Goal: Transaction & Acquisition: Obtain resource

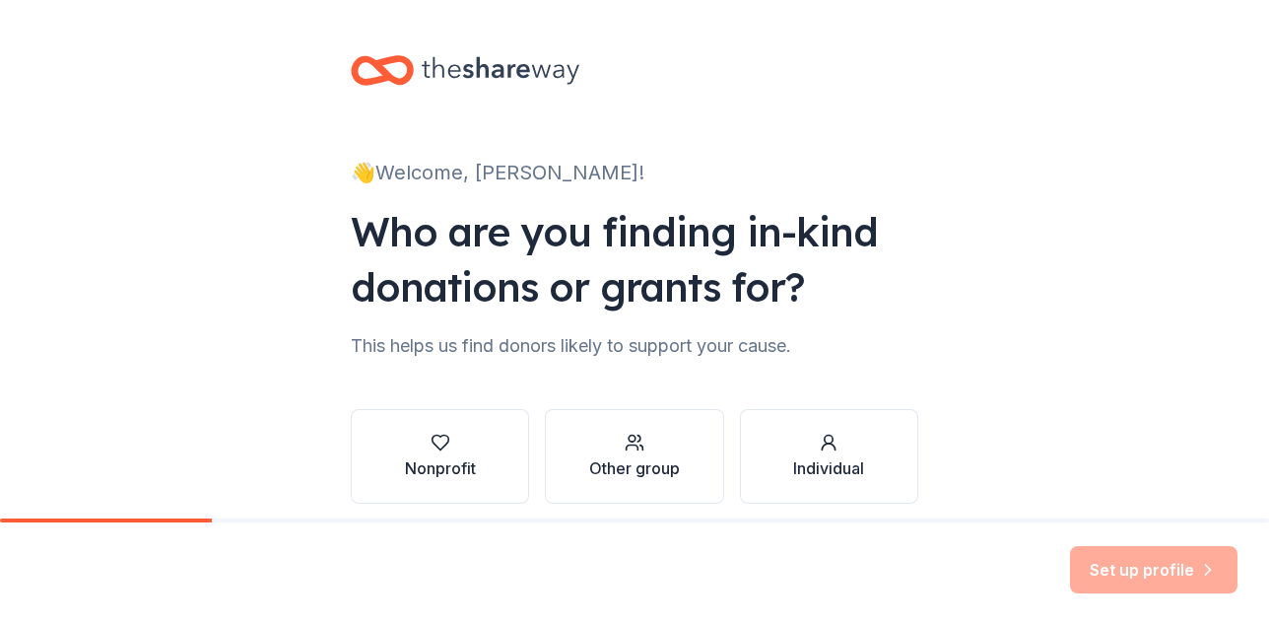
click at [246, 377] on div "👋 Welcome, Dawn! Who are you finding in-kind donations or grants for? This help…" at bounding box center [634, 299] width 1269 height 598
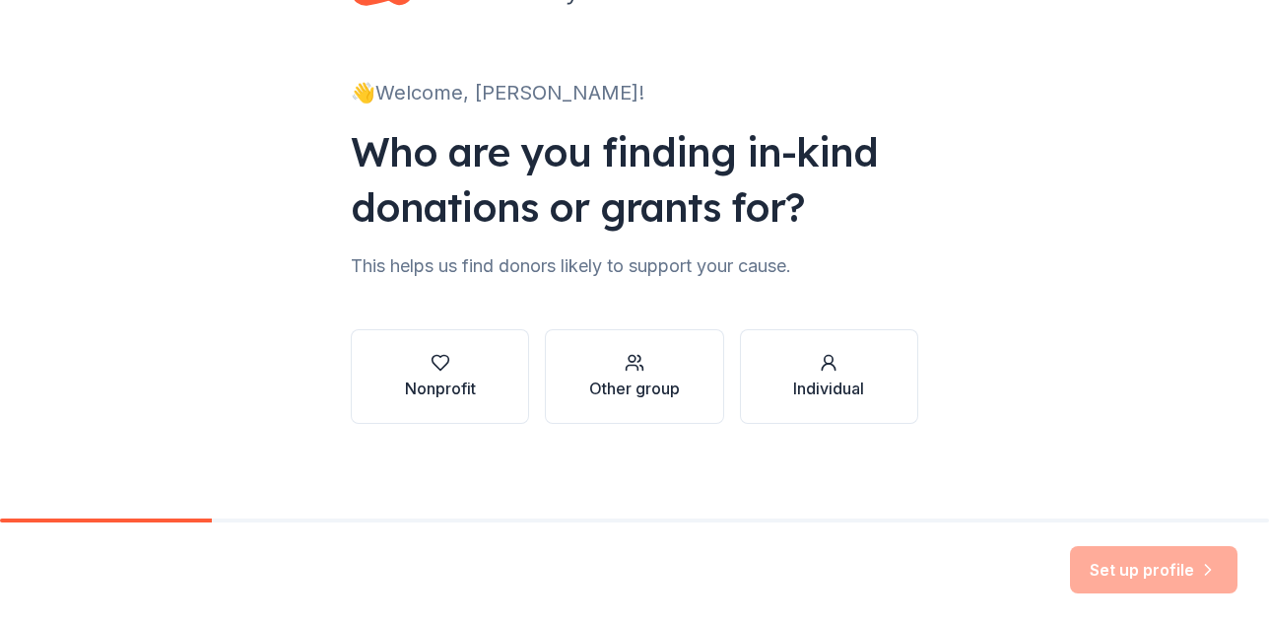
scroll to position [120, 0]
click at [432, 356] on icon "button" at bounding box center [440, 363] width 17 height 15
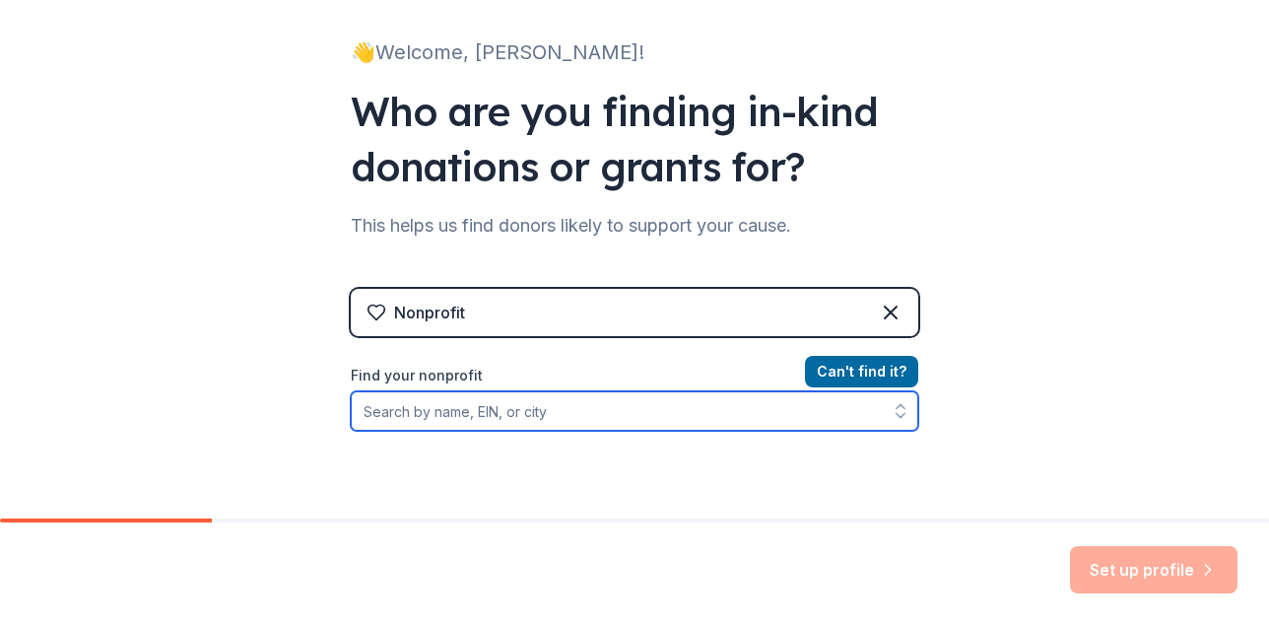
click at [555, 431] on input "Find your nonprofit" at bounding box center [635, 410] width 568 height 39
click at [536, 431] on input "Find your nonprofit" at bounding box center [635, 410] width 568 height 39
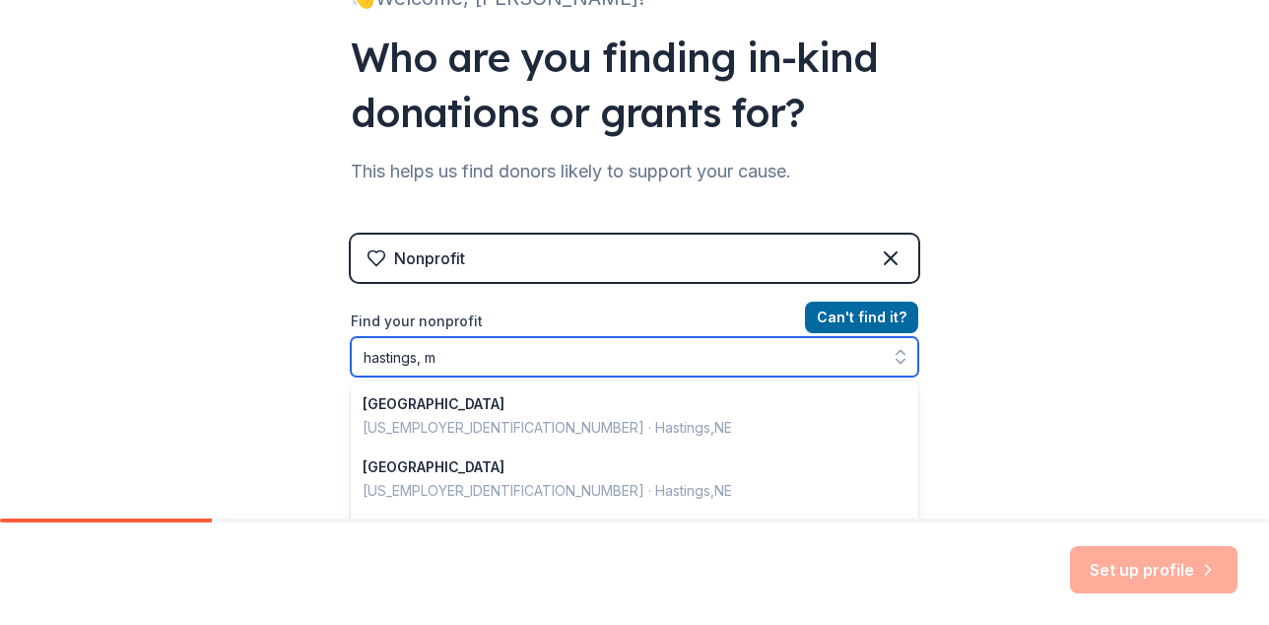
type input "hastings, mn"
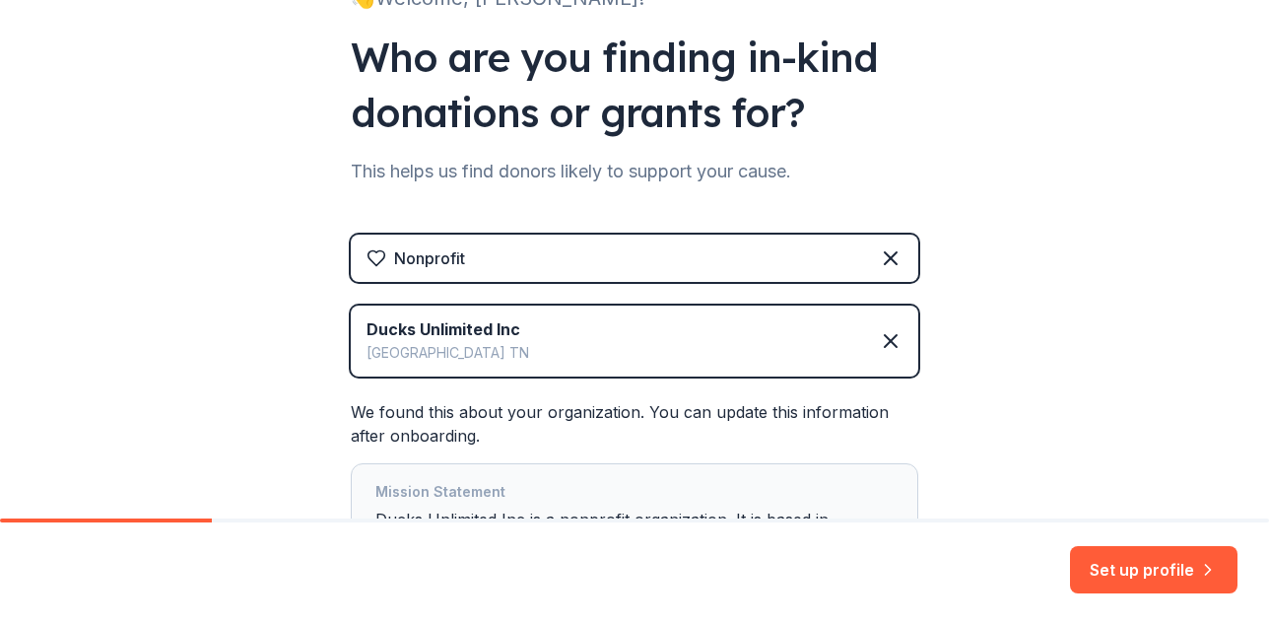
click at [227, 360] on div "👋 Welcome, Dawn! Who are you finding in-kind donations or grants for? This help…" at bounding box center [634, 282] width 1269 height 912
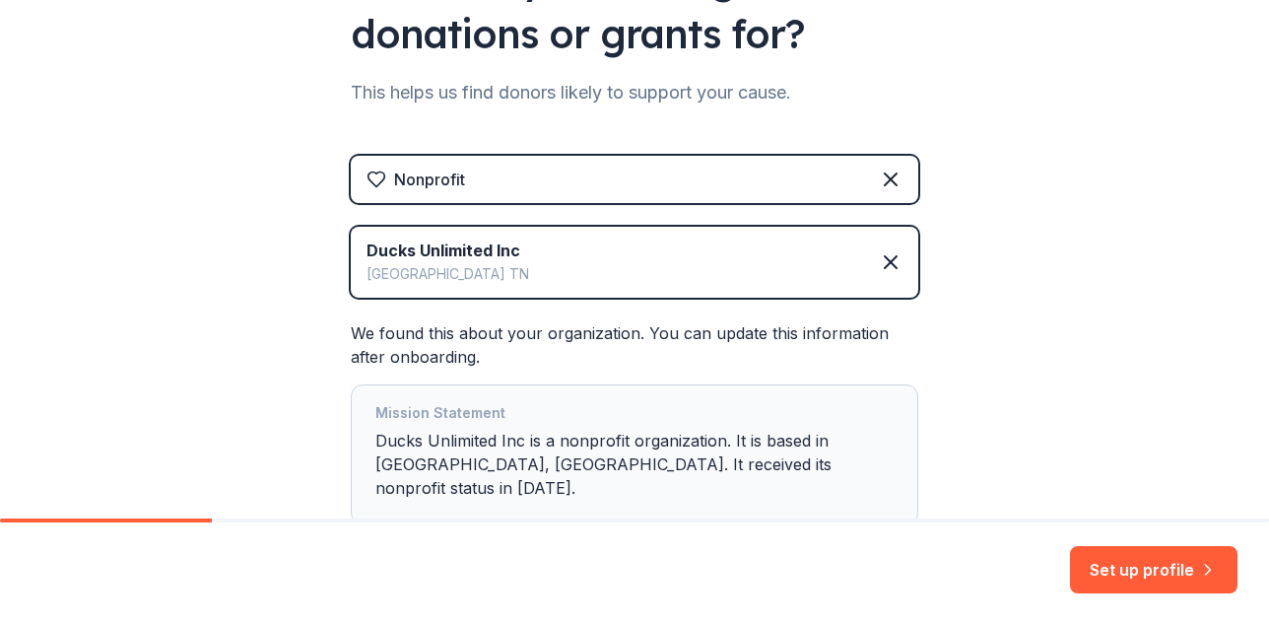
scroll to position [293, 0]
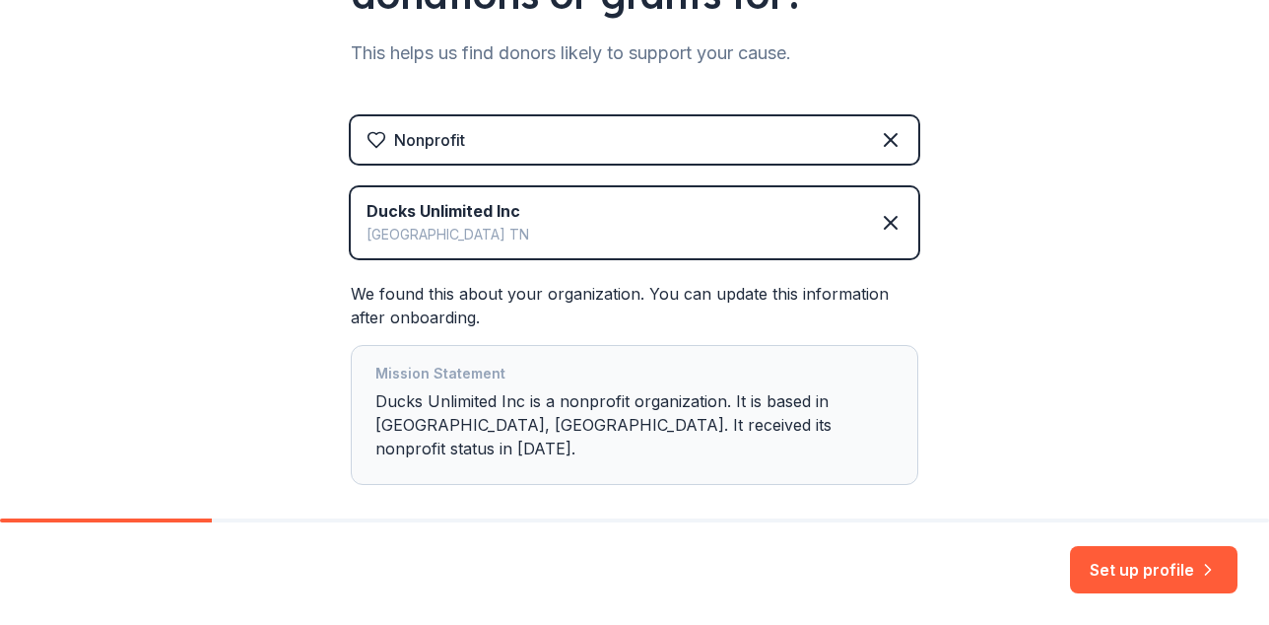
click at [525, 250] on div "Ducks Unlimited Inc Memphis TN" at bounding box center [635, 222] width 568 height 71
click at [903, 235] on icon at bounding box center [891, 223] width 24 height 24
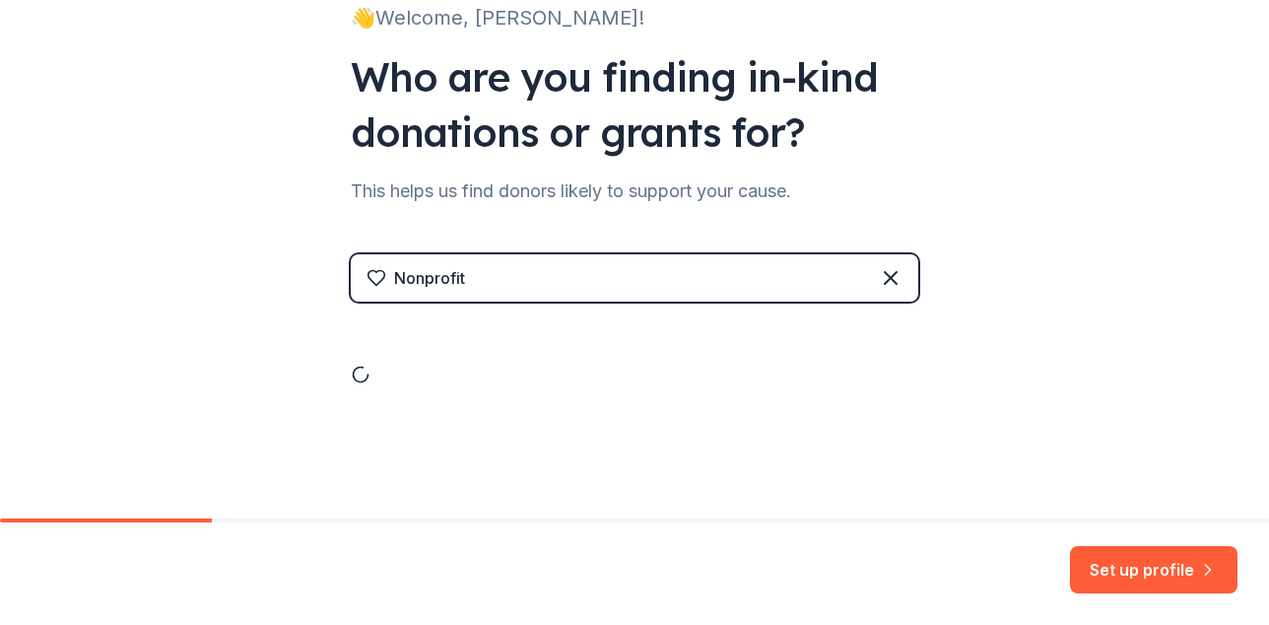
scroll to position [120, 0]
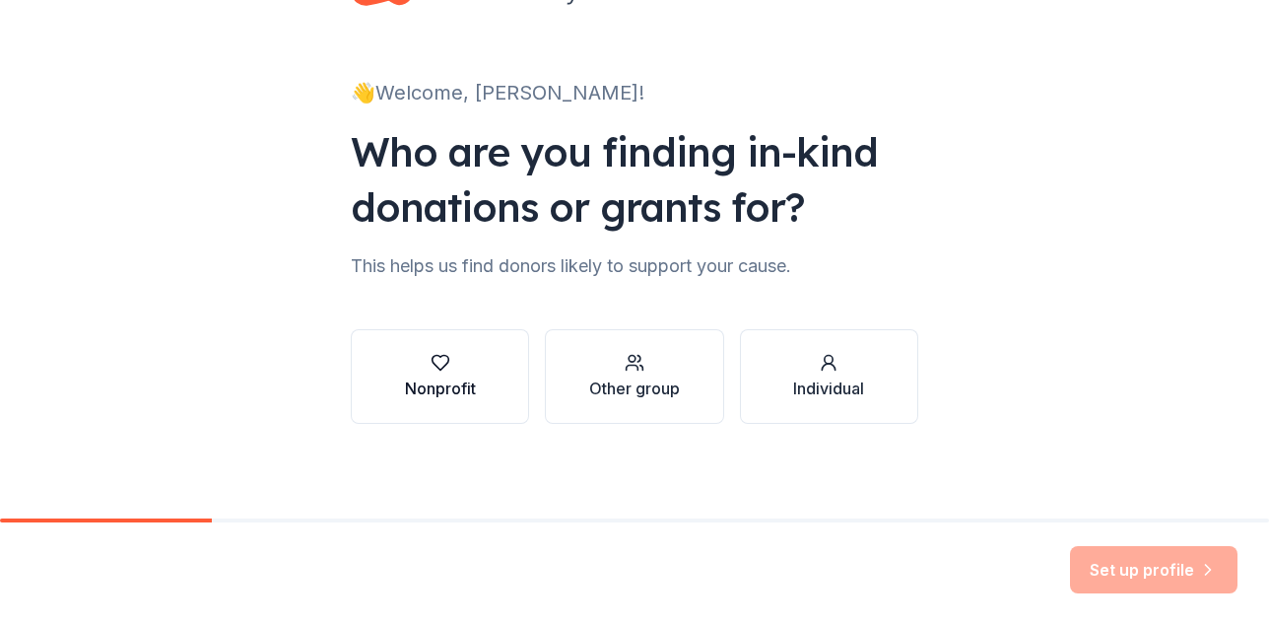
click at [432, 356] on icon "button" at bounding box center [440, 363] width 17 height 15
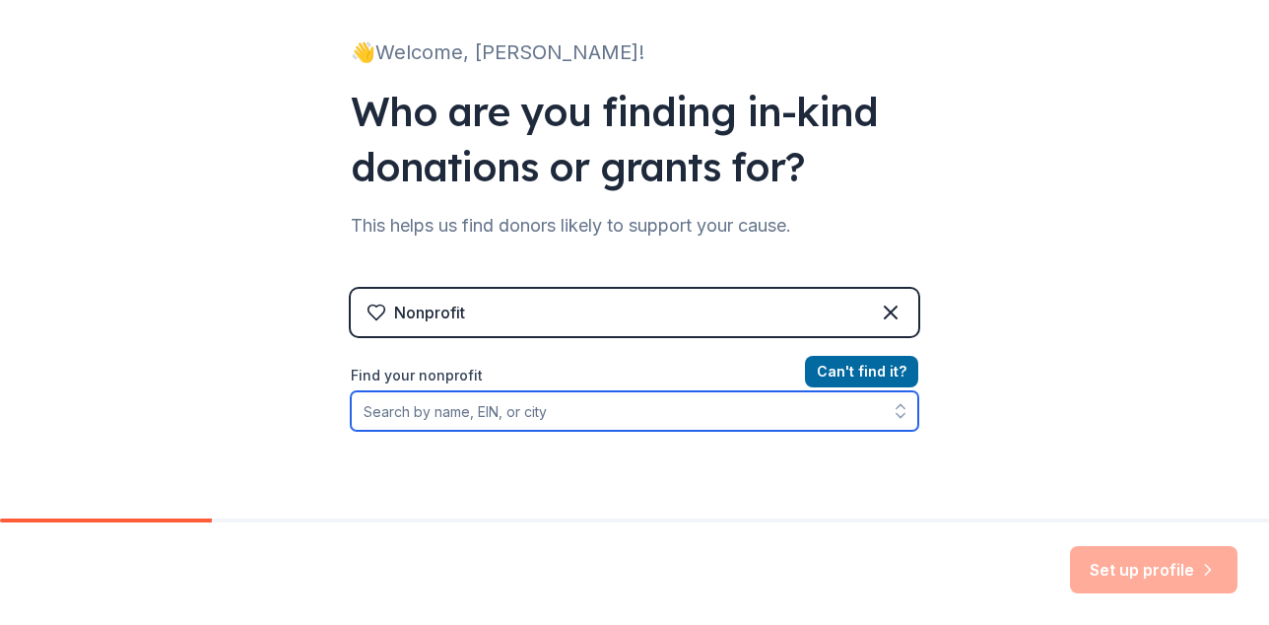
click at [457, 431] on input "Find your nonprofit" at bounding box center [635, 410] width 568 height 39
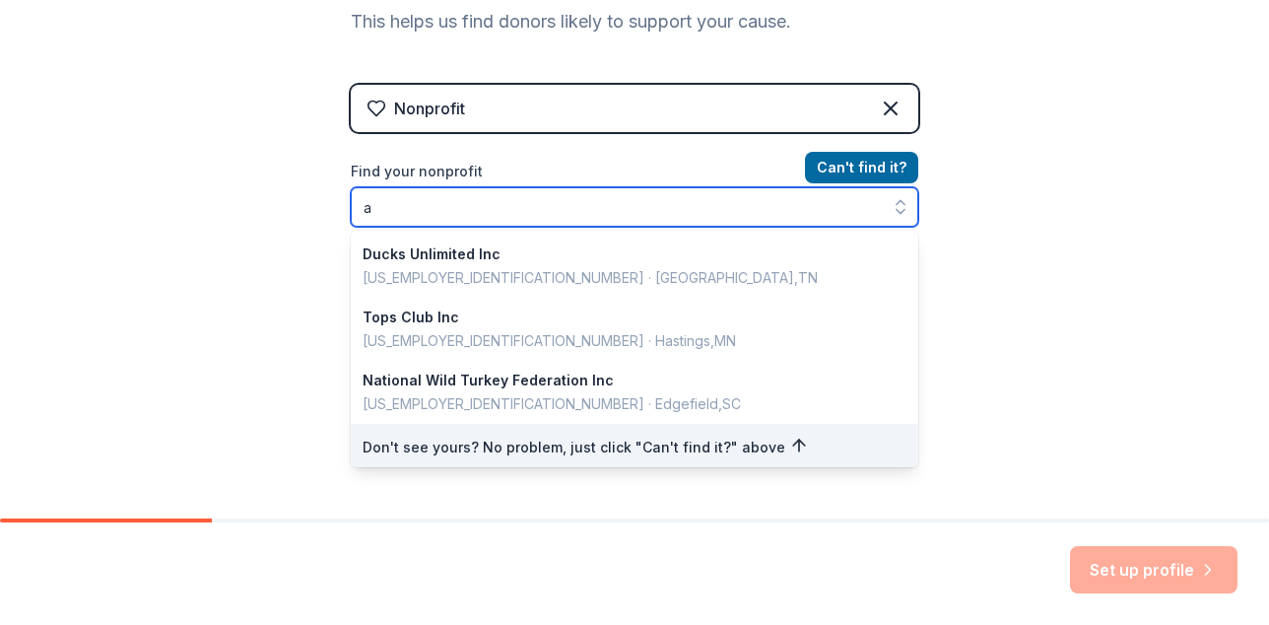
scroll to position [4, 0]
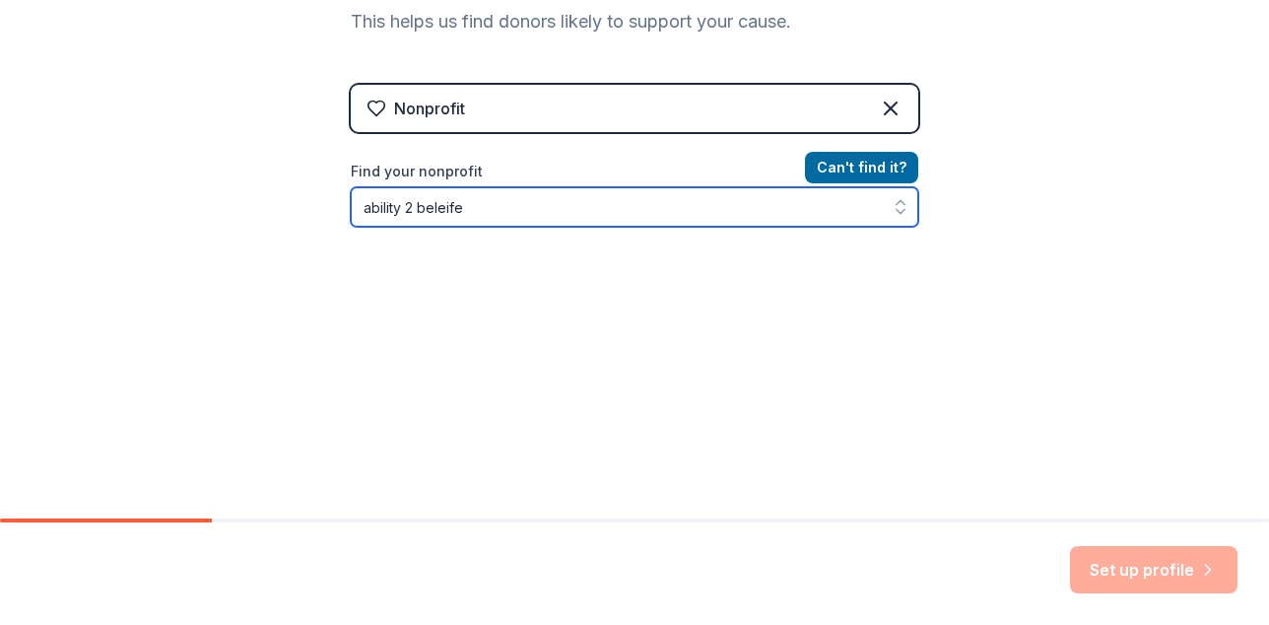
type input "ability 2 beleife"
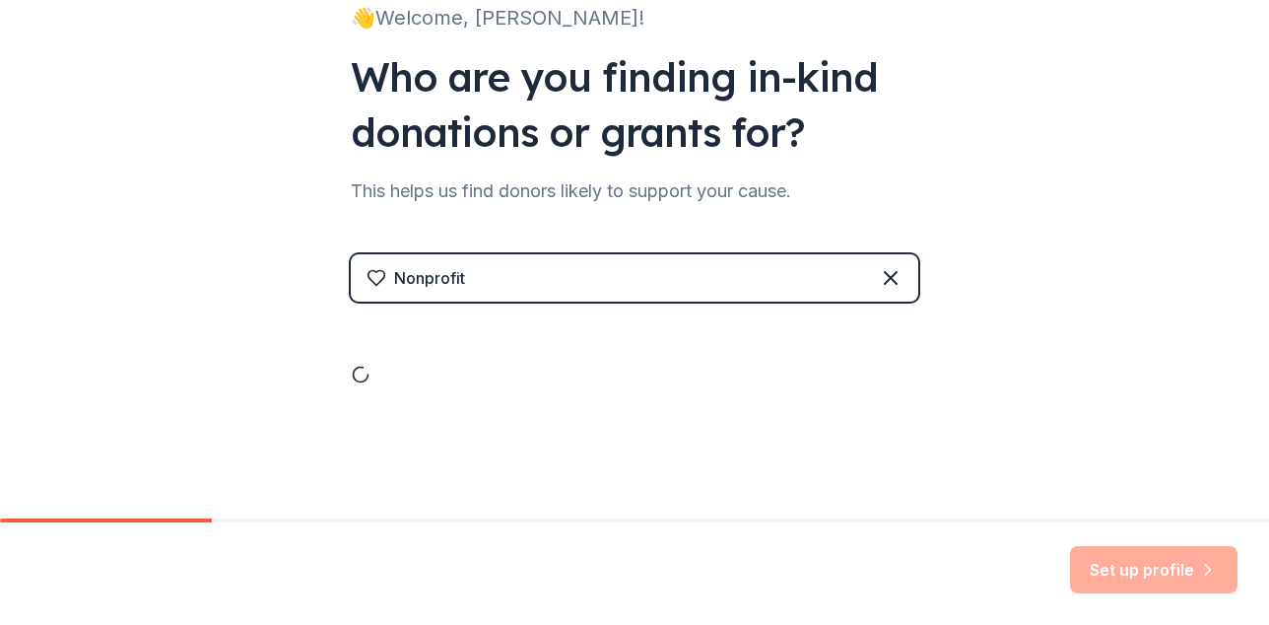
scroll to position [326, 0]
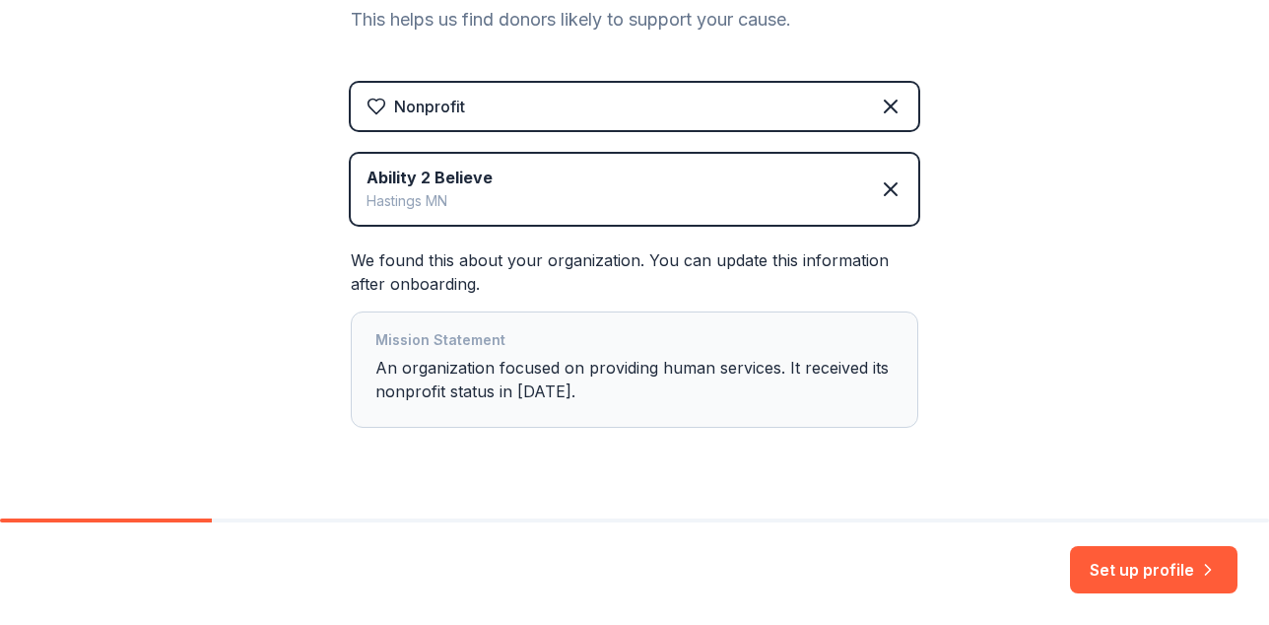
click at [215, 335] on div "👋 Welcome, Dawn! Who are you finding in-kind donations or grants for? This help…" at bounding box center [634, 118] width 1269 height 888
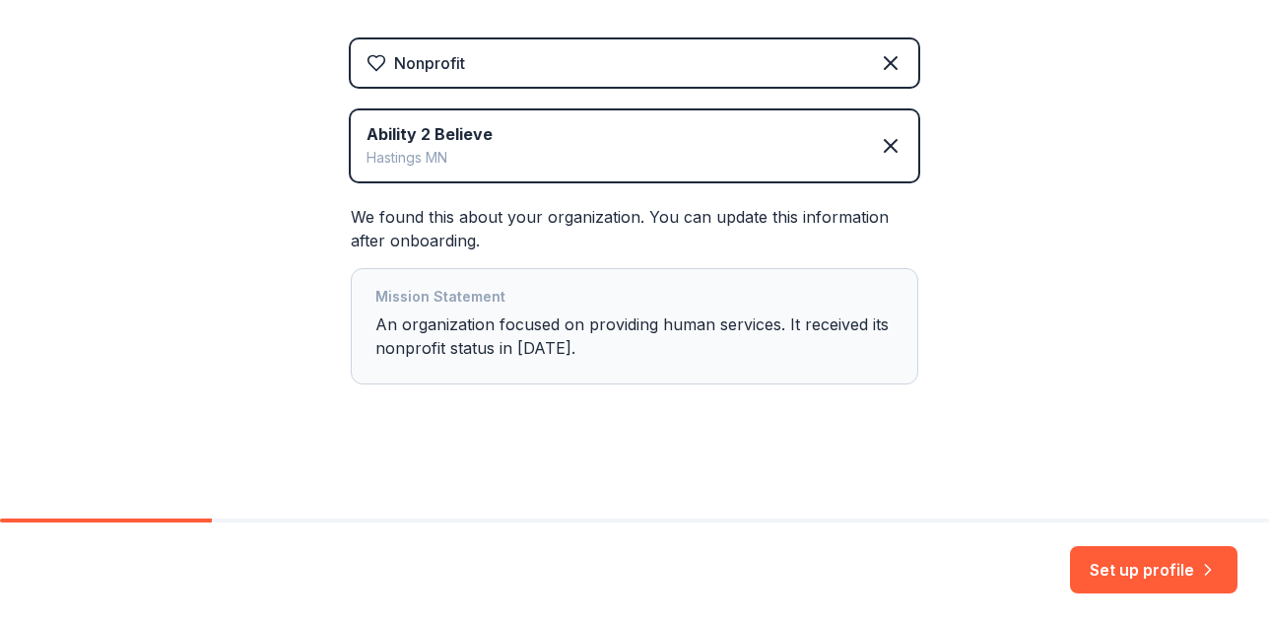
scroll to position [429, 0]
click at [1092, 556] on button "Set up profile" at bounding box center [1154, 569] width 168 height 47
click at [503, 508] on div "👋 Welcome, Dawn! Who are you finding in-kind donations or grants for? This help…" at bounding box center [634, 74] width 631 height 888
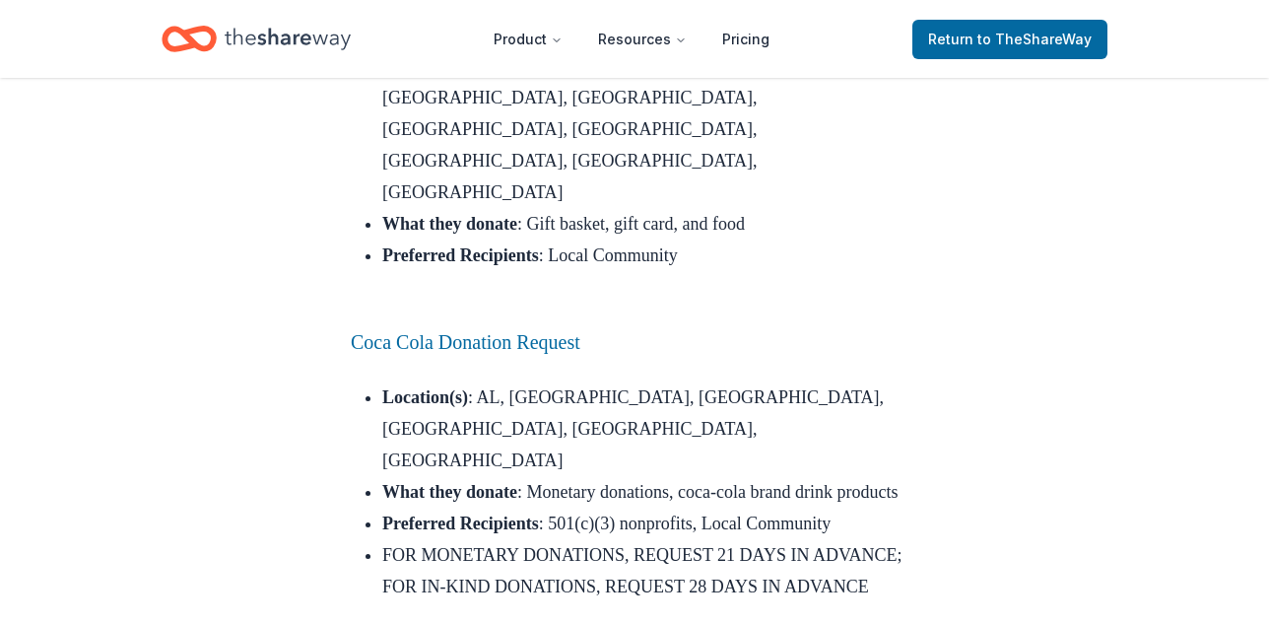
scroll to position [7292, 0]
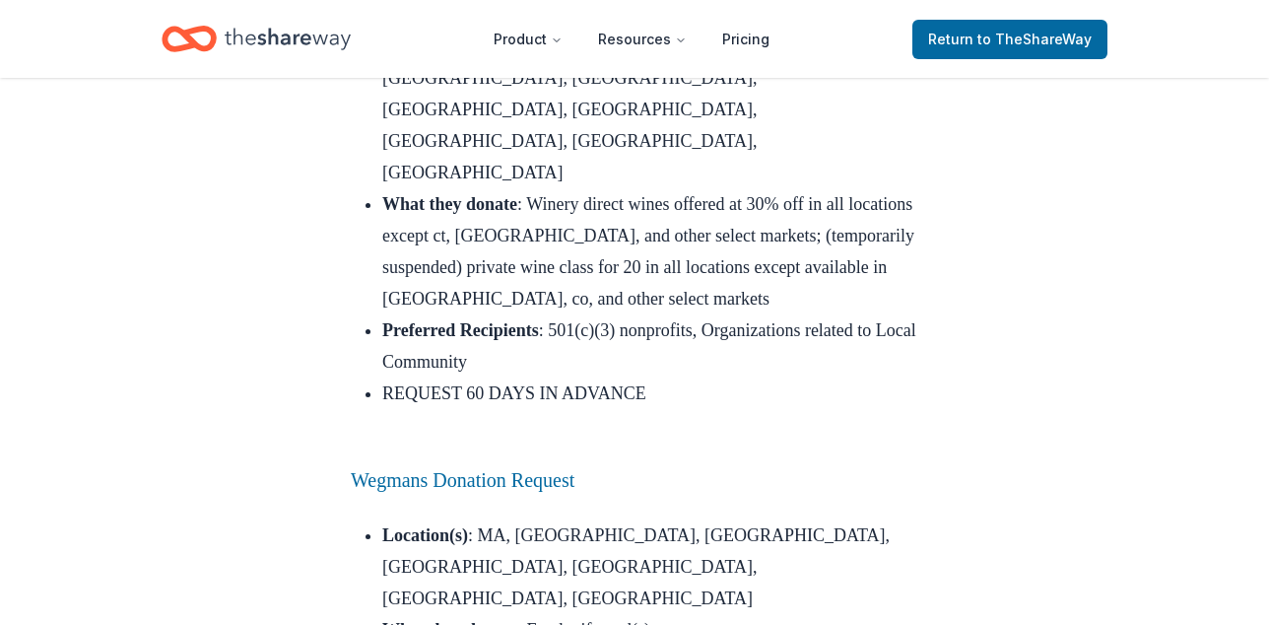
scroll to position [10446, 0]
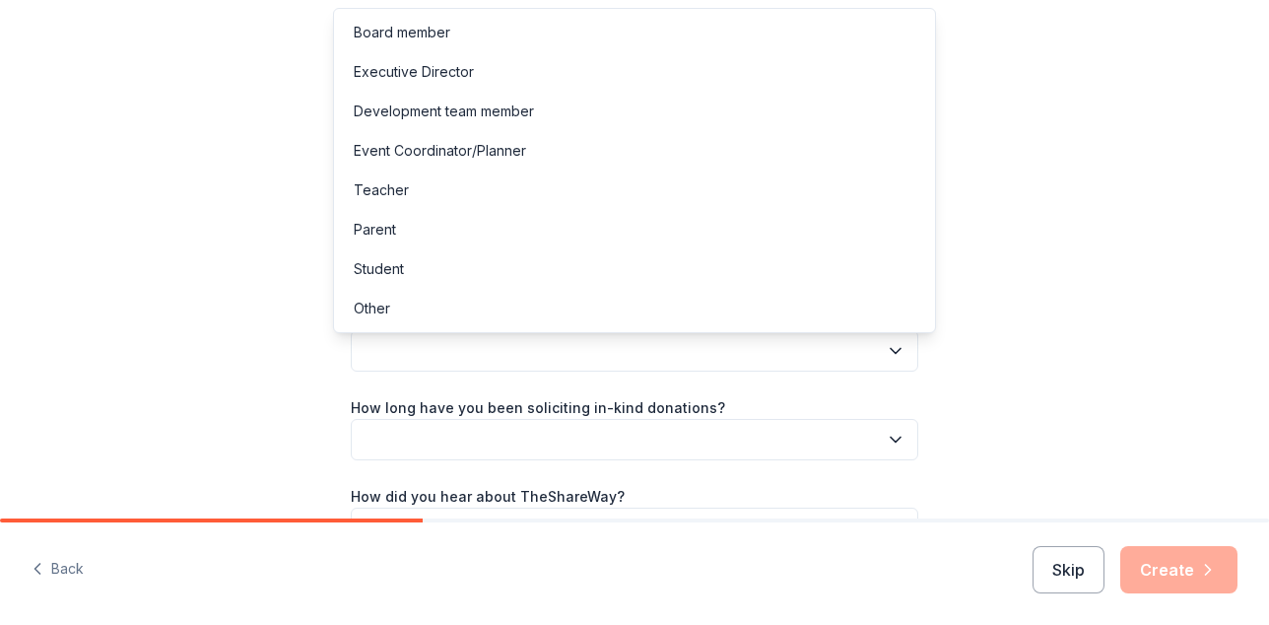
click at [895, 365] on button "button" at bounding box center [635, 350] width 568 height 41
click at [571, 36] on div "Board member" at bounding box center [634, 32] width 593 height 39
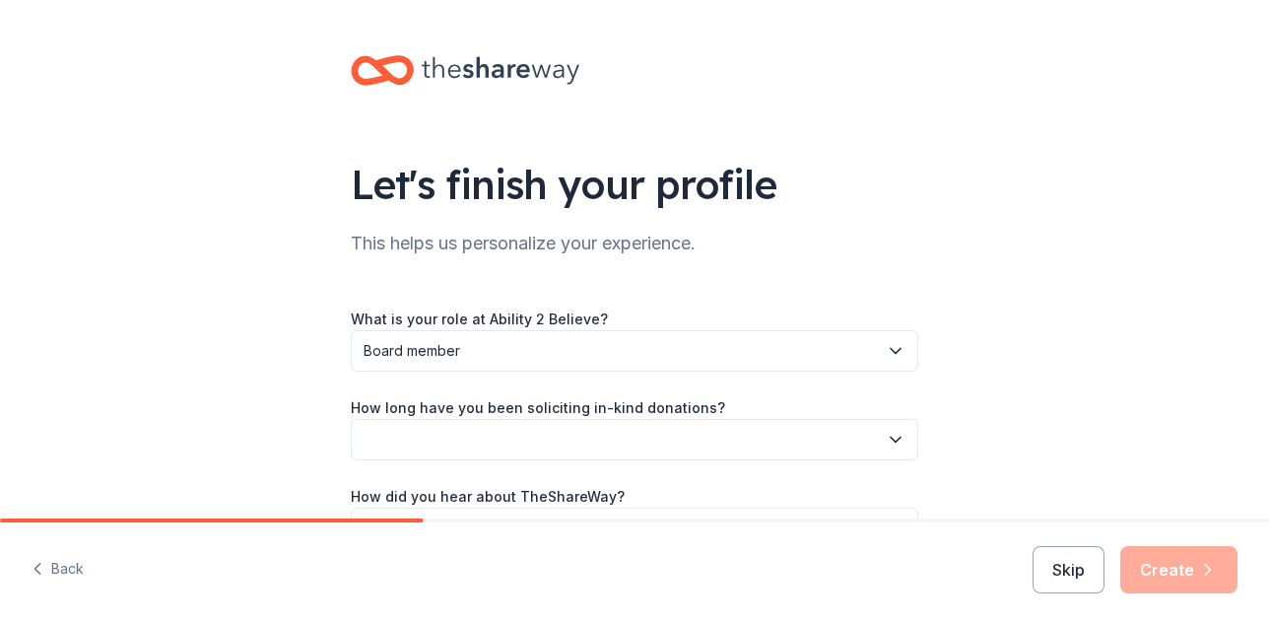
click at [593, 447] on button "button" at bounding box center [635, 439] width 568 height 41
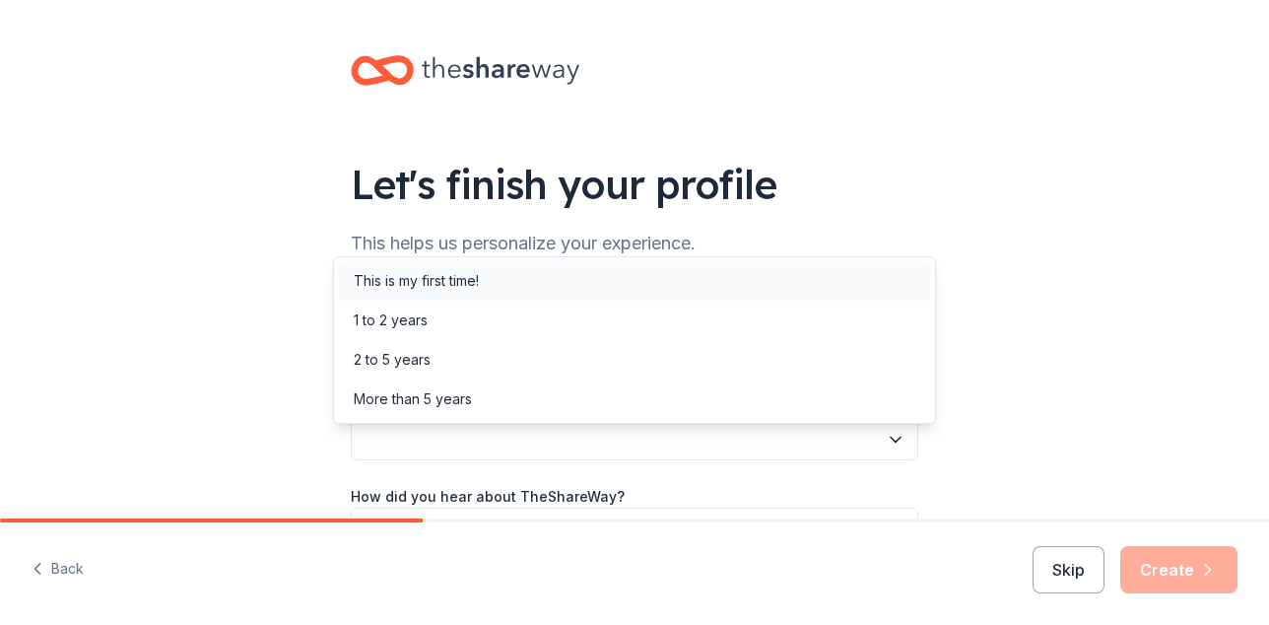
click at [479, 277] on div "This is my first time!" at bounding box center [416, 281] width 125 height 24
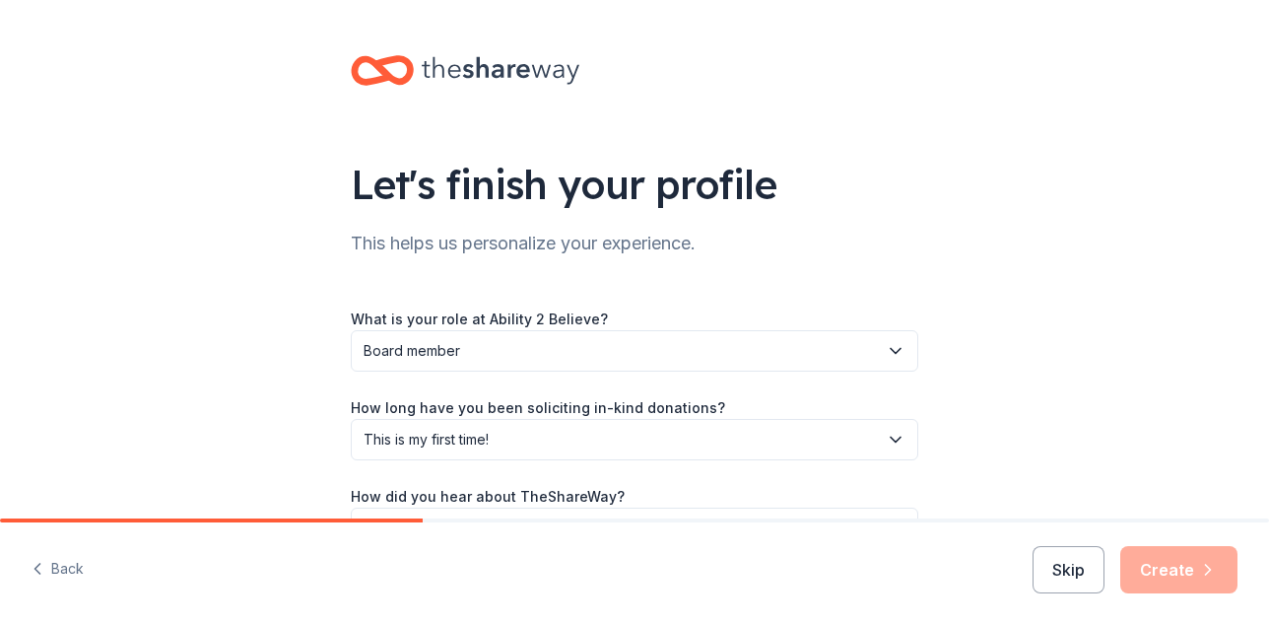
click at [950, 421] on div "Let's finish your profile This helps us personalize your experience. What is yo…" at bounding box center [634, 321] width 631 height 643
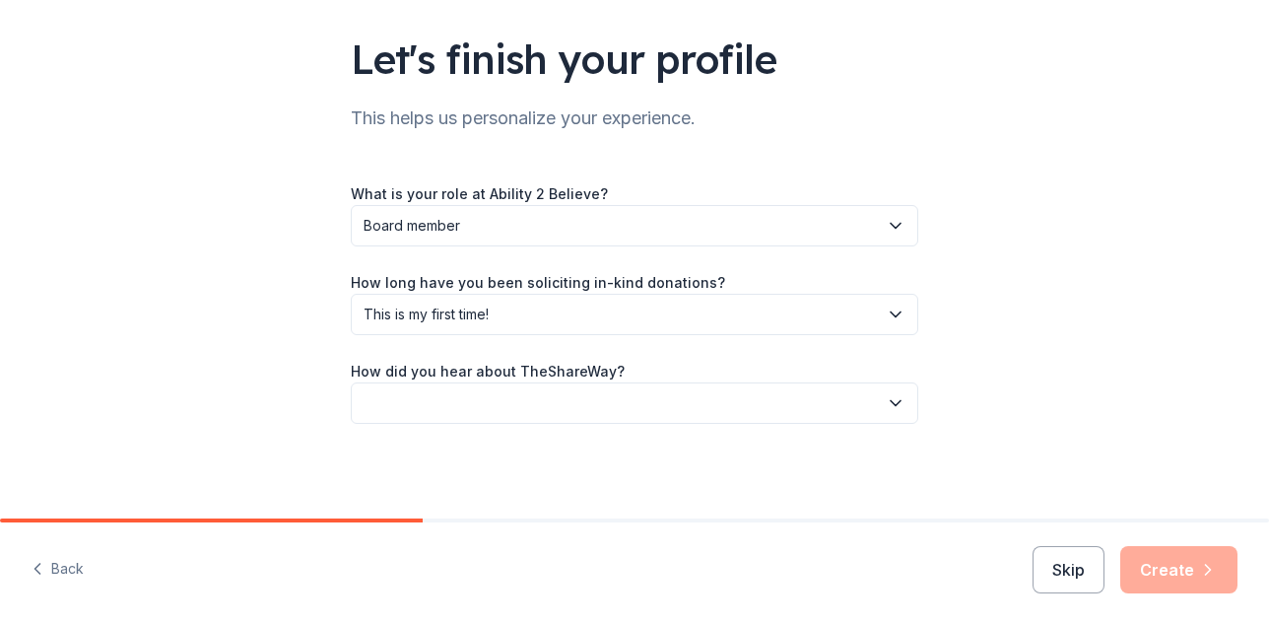
scroll to position [166, 0]
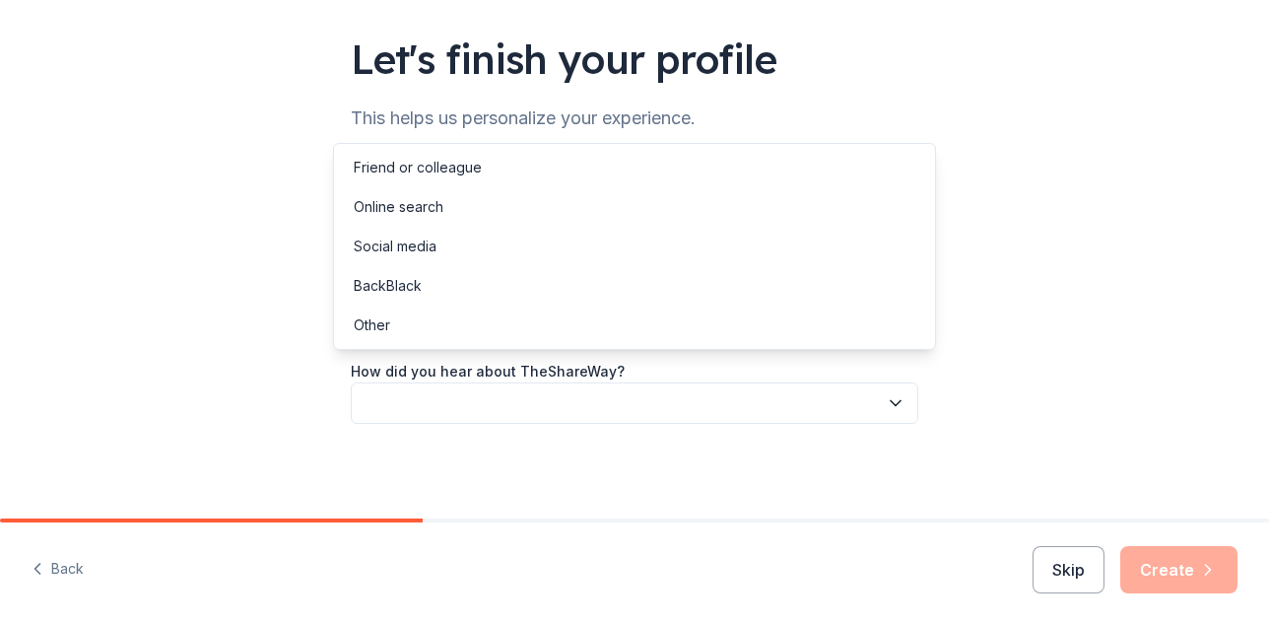
click at [906, 399] on icon "button" at bounding box center [896, 403] width 20 height 20
click at [556, 219] on div "Online search" at bounding box center [634, 206] width 593 height 39
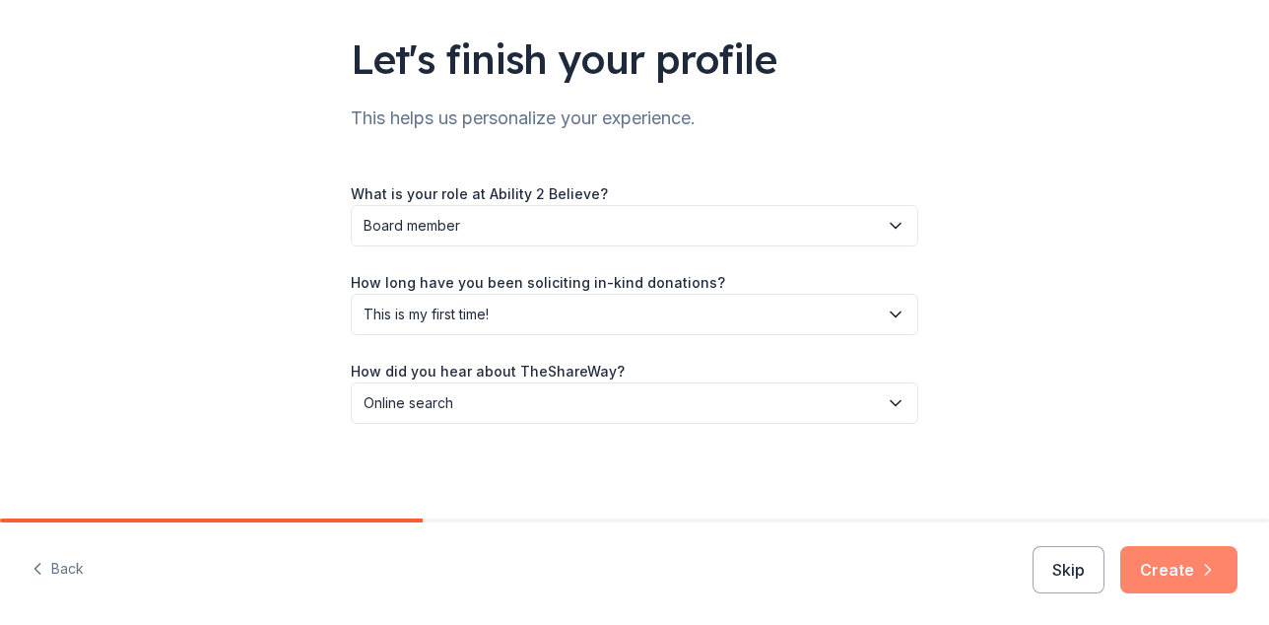
click at [1181, 564] on button "Create" at bounding box center [1178, 569] width 117 height 47
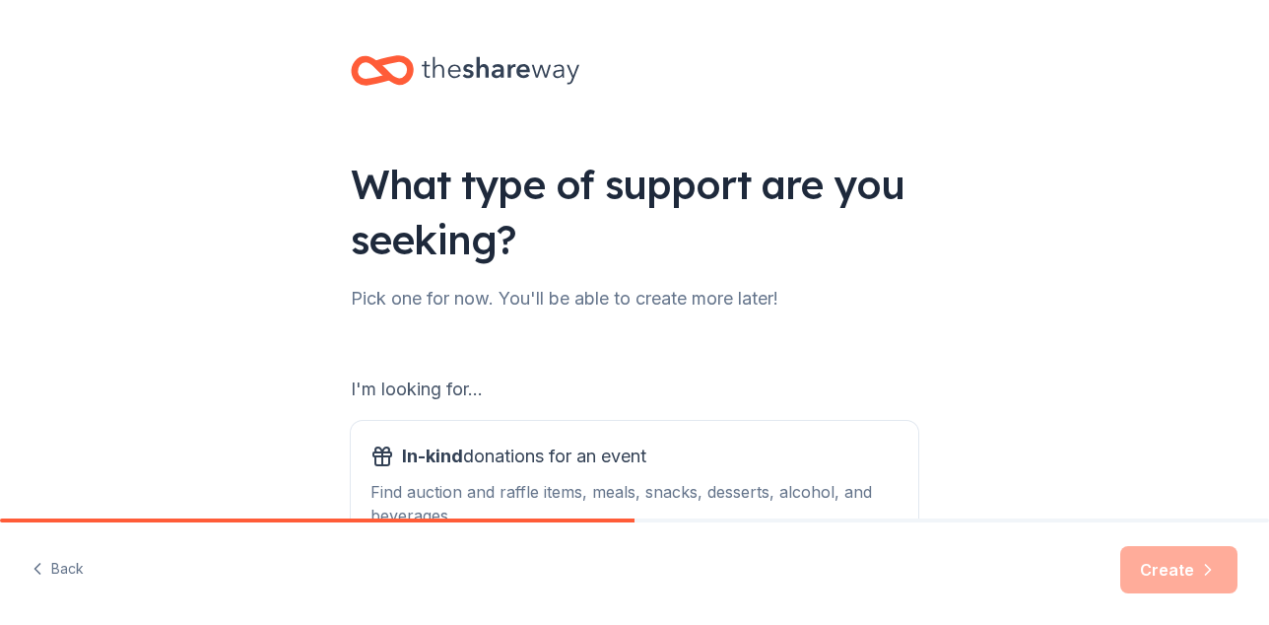
click at [251, 364] on div "What type of support are you seeking? Pick one for now. You'll be able to creat…" at bounding box center [634, 397] width 1269 height 795
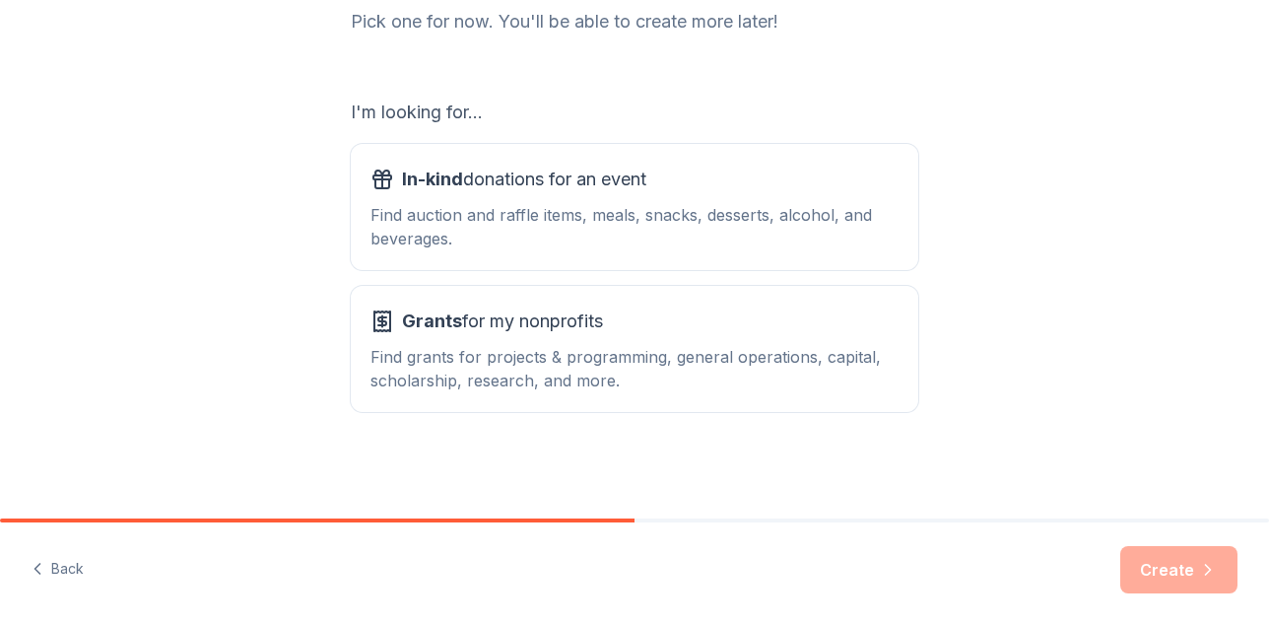
scroll to position [315, 0]
click at [446, 203] on div "Find auction and raffle items, meals, snacks, desserts, alcohol, and beverages." at bounding box center [635, 226] width 528 height 47
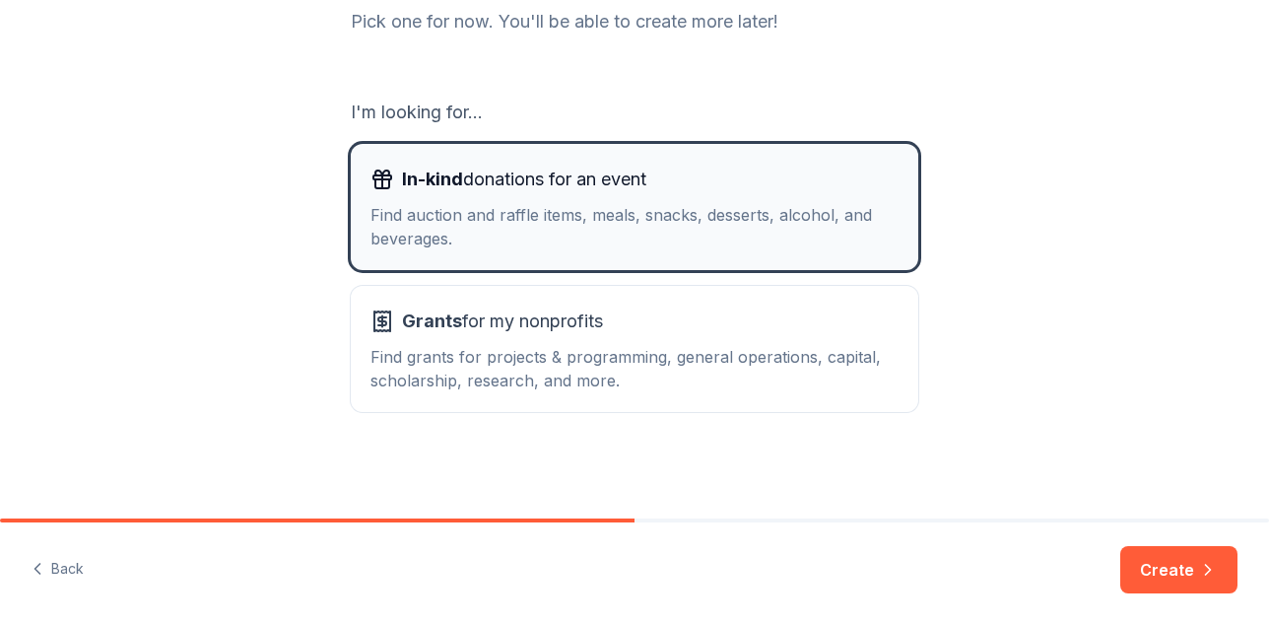
scroll to position [330, 0]
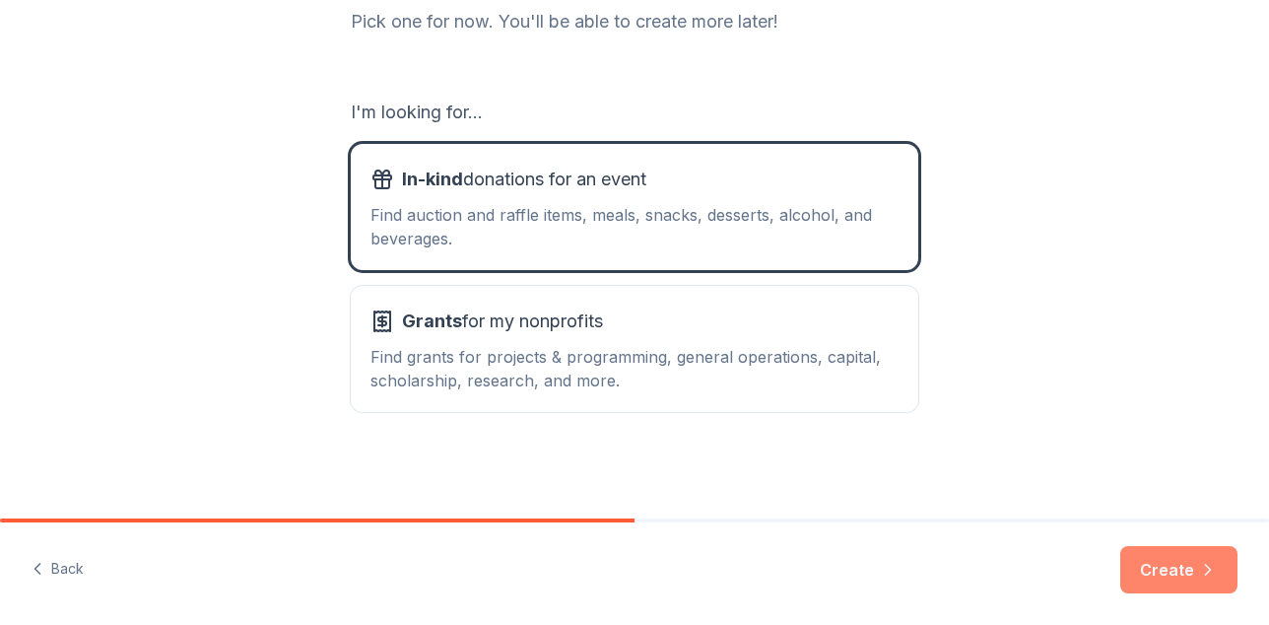
click at [1198, 569] on icon "button" at bounding box center [1208, 570] width 20 height 20
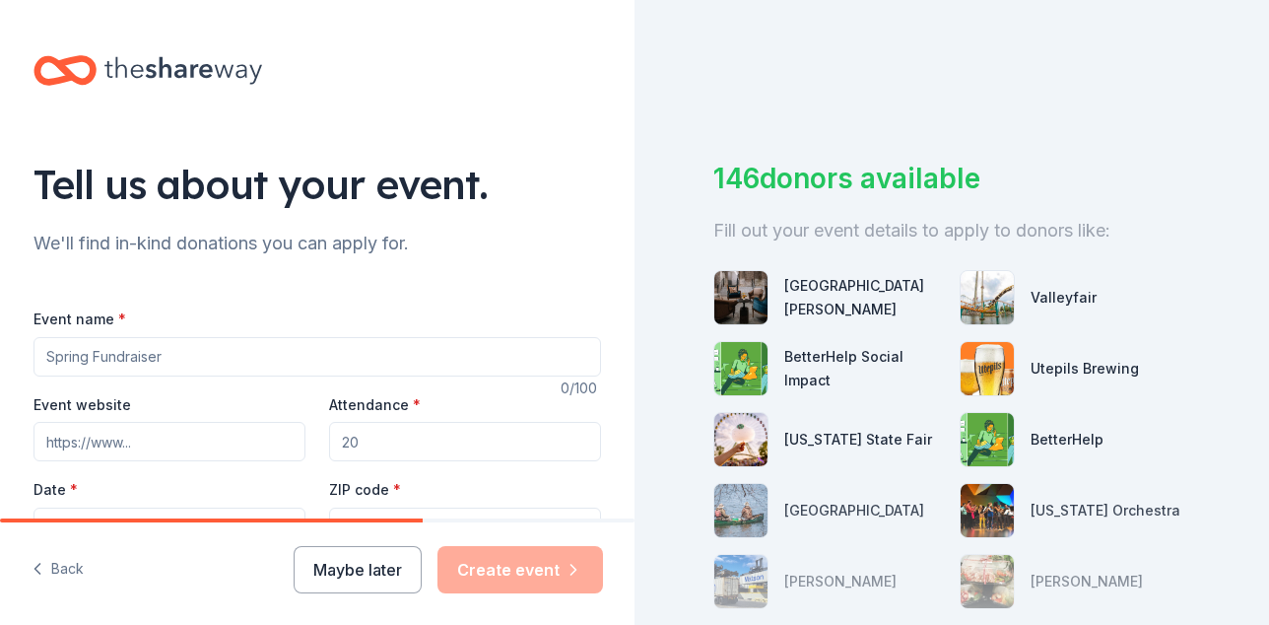
click at [426, 376] on input "Event name *" at bounding box center [318, 356] width 568 height 39
type input "Rally For Autism"
click at [277, 461] on input "Event website" at bounding box center [170, 441] width 272 height 39
click at [199, 461] on input "Event website" at bounding box center [170, 441] width 272 height 39
paste input "https://www.ability2believe.org/events"
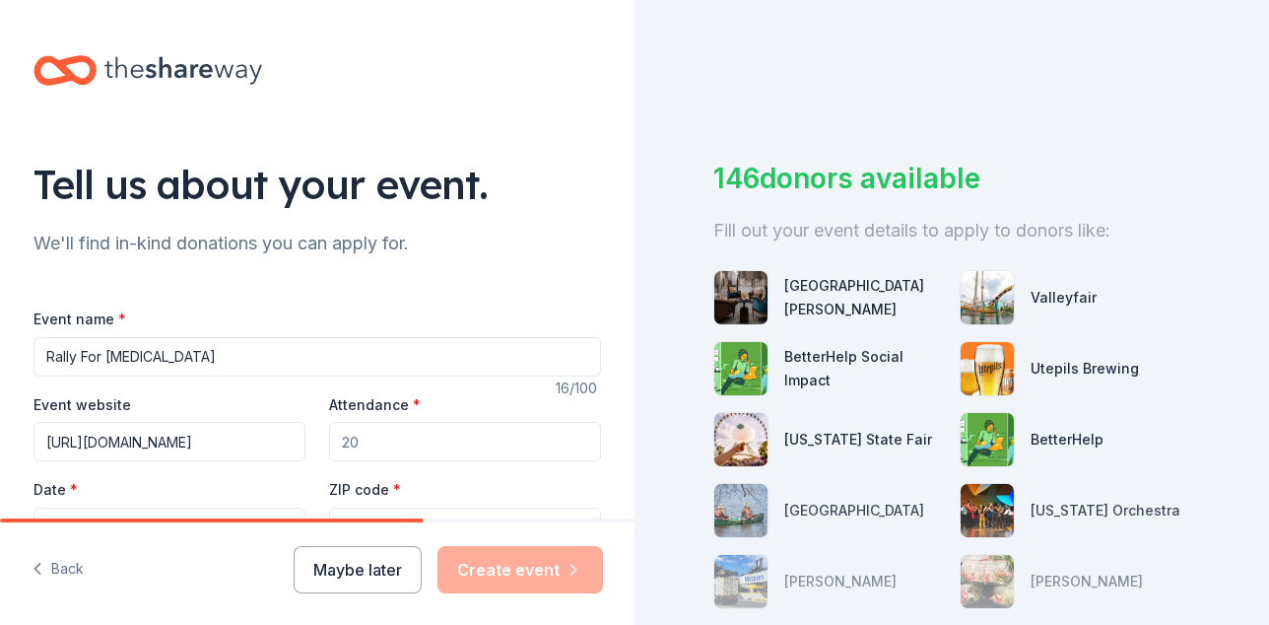
scroll to position [0, 22]
type input "https://www.ability2believe.org/events"
click at [380, 461] on input "Attendance *" at bounding box center [465, 441] width 272 height 39
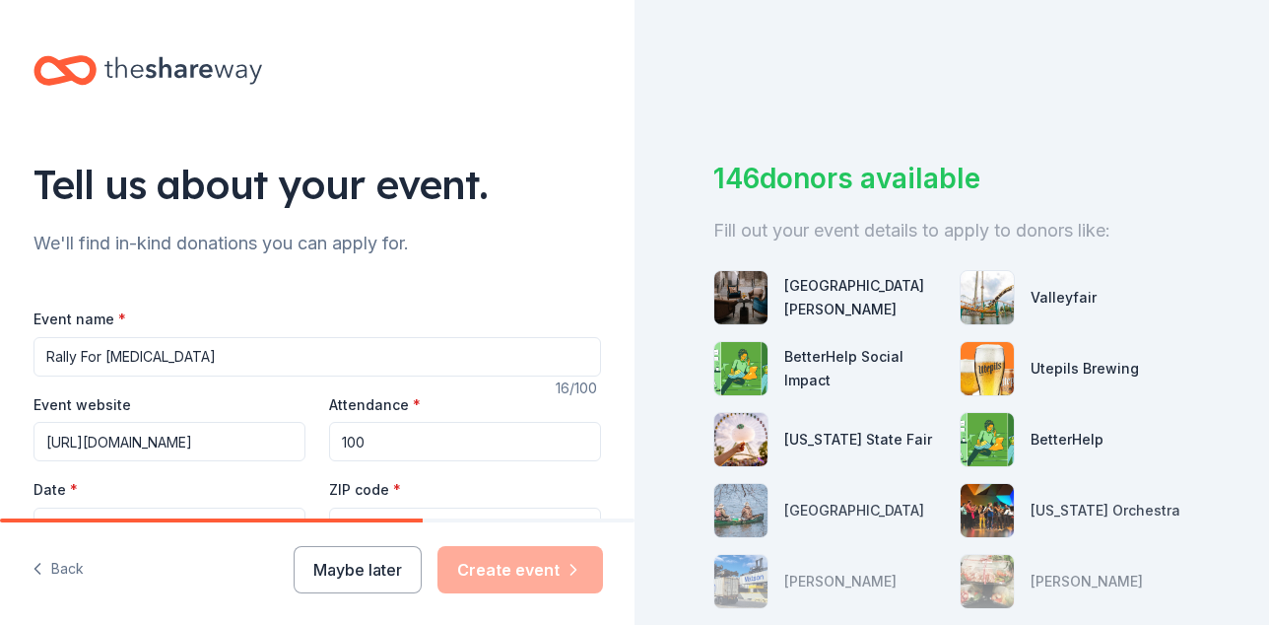
type input "100"
click at [450, 376] on input "Rally For [MEDICAL_DATA]" at bounding box center [318, 356] width 568 height 39
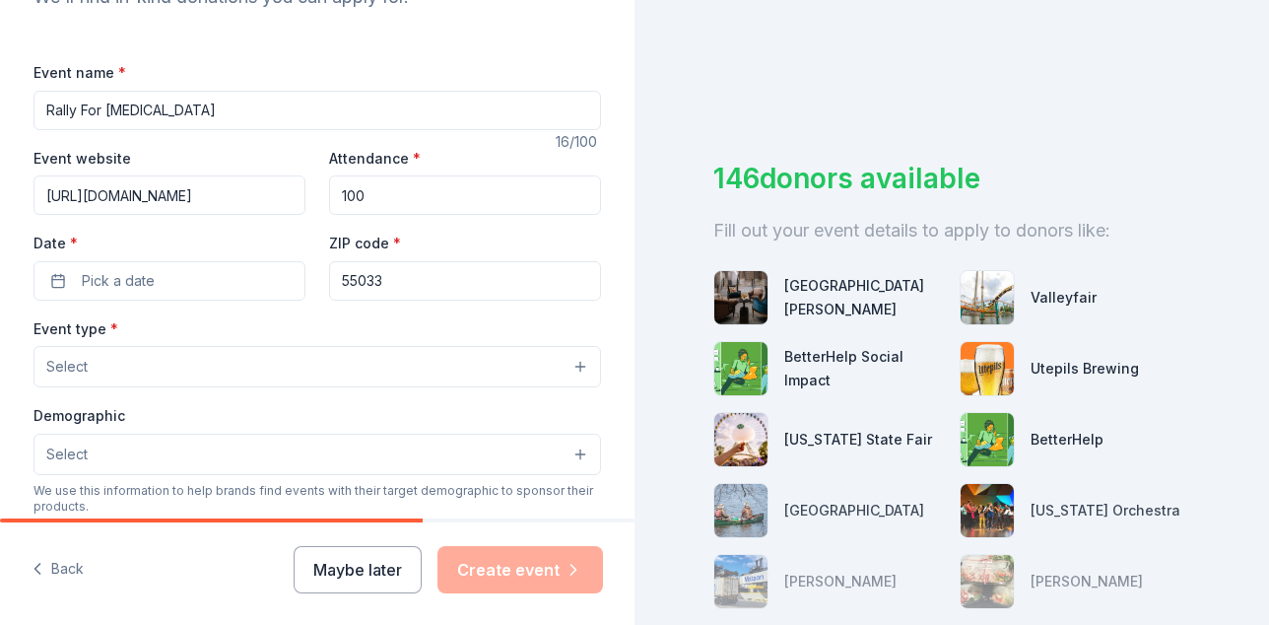
scroll to position [276, 0]
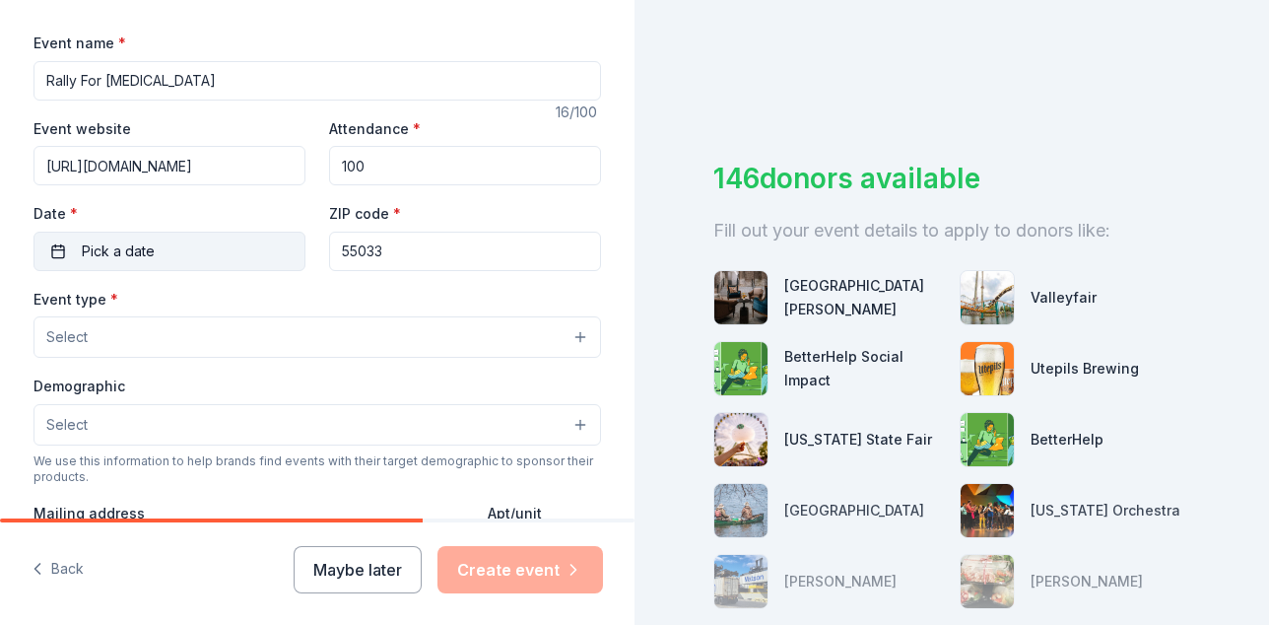
click at [277, 271] on button "Pick a date" at bounding box center [170, 251] width 272 height 39
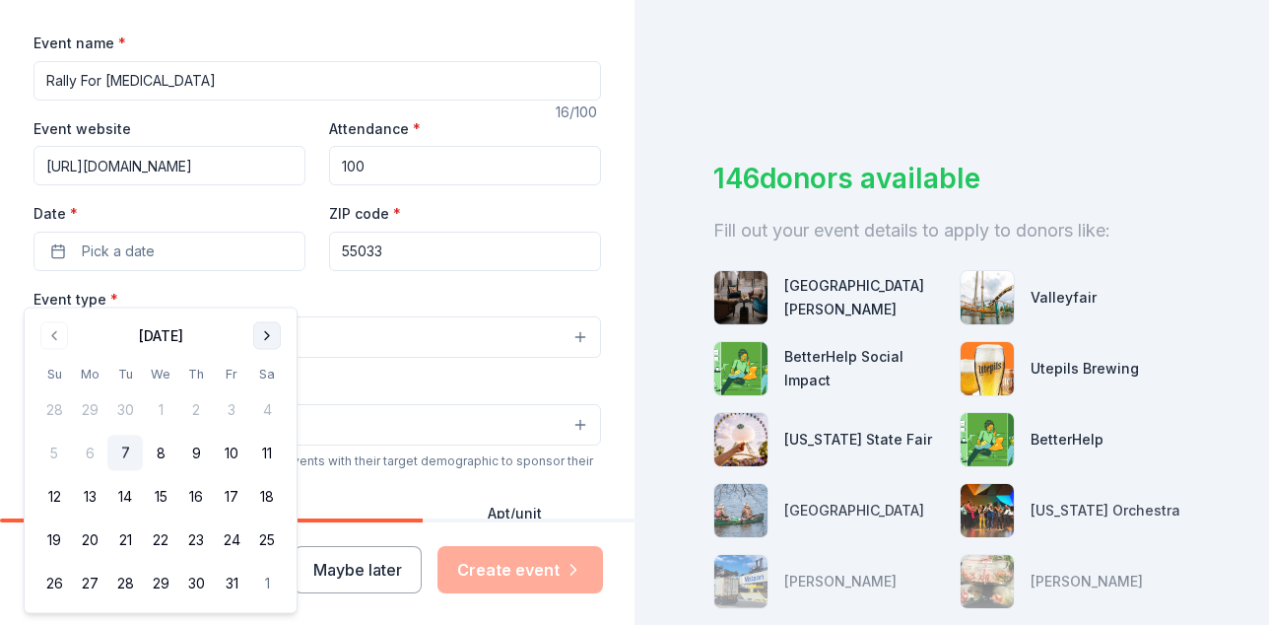
click at [274, 341] on button "Go to next month" at bounding box center [267, 336] width 28 height 28
click at [57, 502] on button "9" at bounding box center [53, 496] width 35 height 35
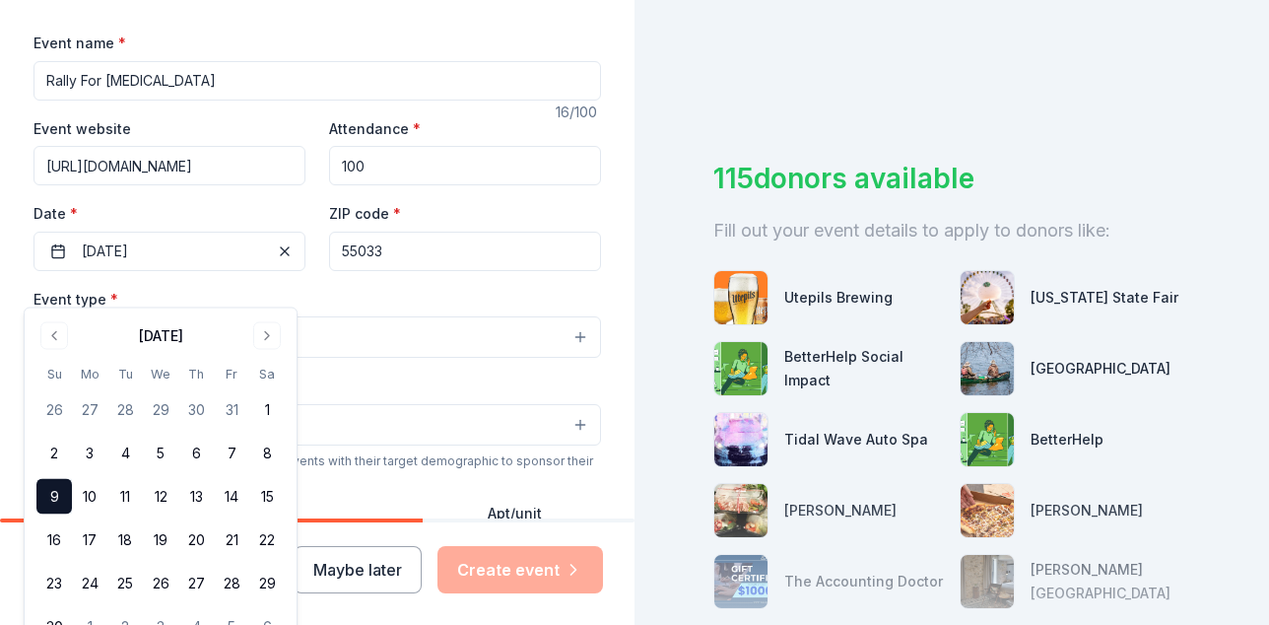
click at [416, 306] on div "Event name * Rally For Autism 16 /100 Event website https://www.ability2believe…" at bounding box center [318, 486] width 568 height 911
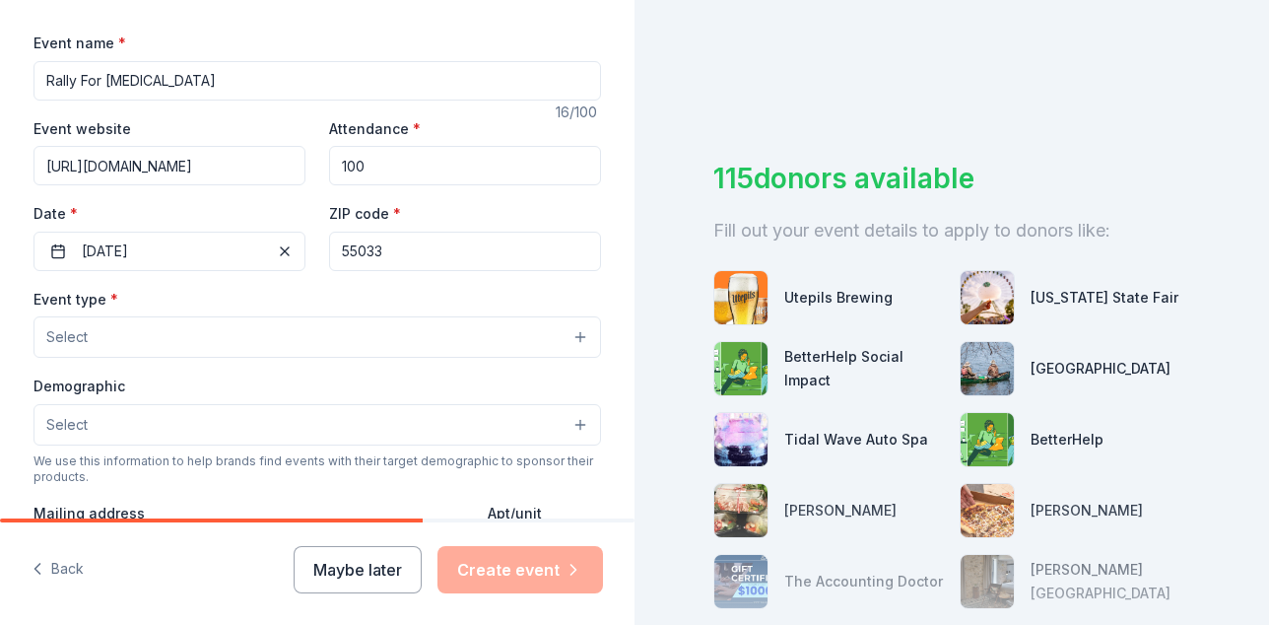
click at [394, 358] on button "Select" at bounding box center [318, 336] width 568 height 41
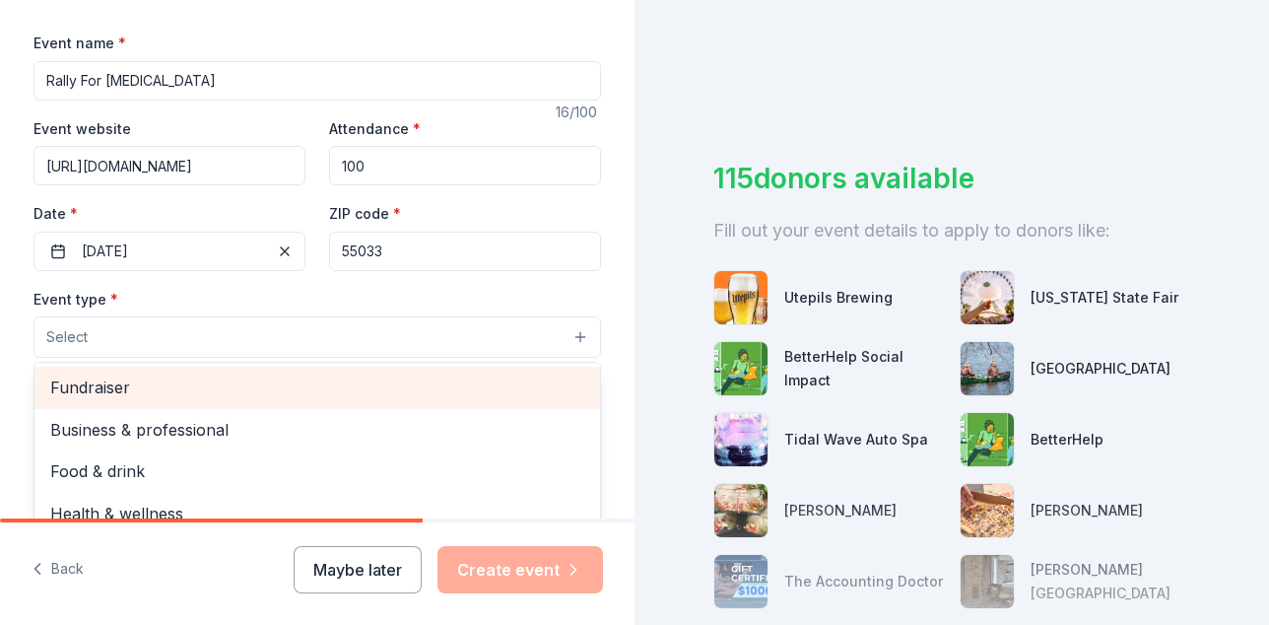
click at [359, 400] on span "Fundraiser" at bounding box center [317, 387] width 534 height 26
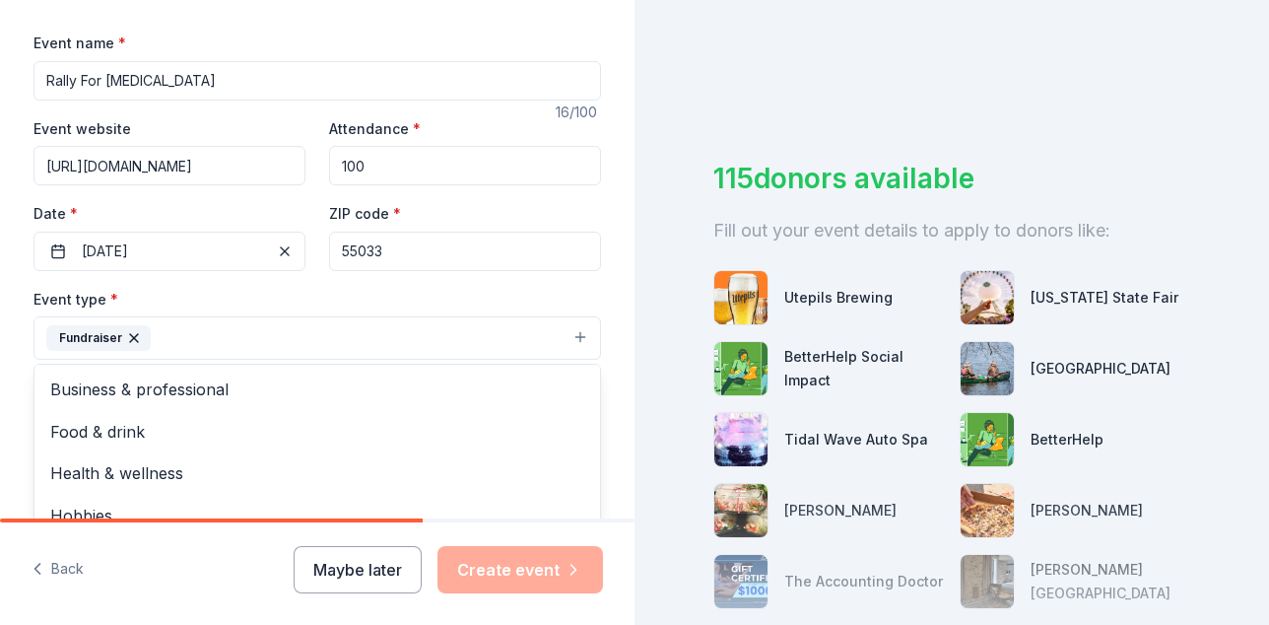
click at [417, 338] on div "Event type * Fundraiser Business & professional Food & drink Health & wellness …" at bounding box center [318, 324] width 568 height 74
click at [417, 337] on div "Event type * Fundraiser Business & professional Food & drink Health & wellness …" at bounding box center [318, 324] width 568 height 74
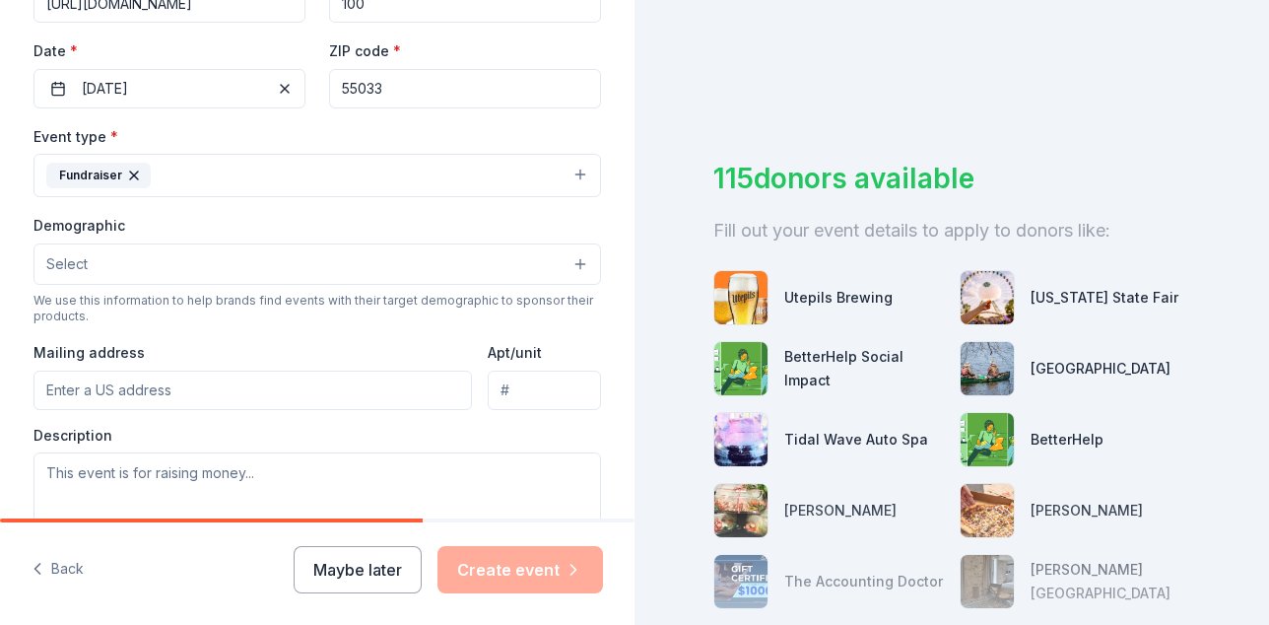
scroll to position [471, 0]
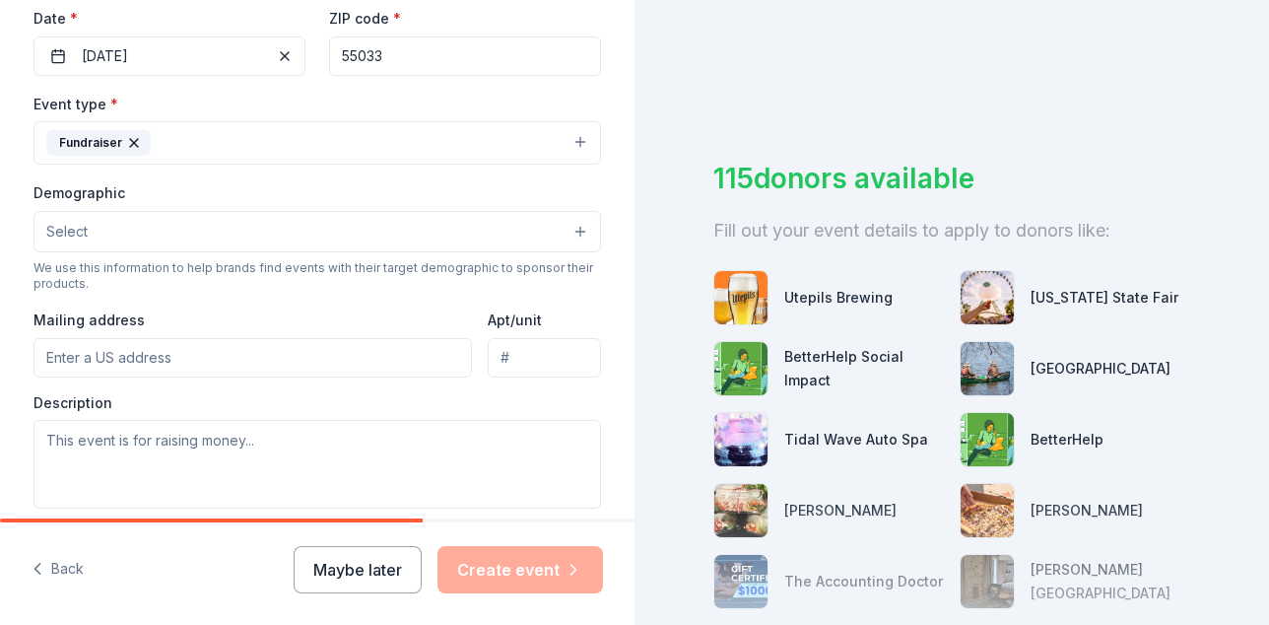
click at [532, 252] on button "Select" at bounding box center [318, 231] width 568 height 41
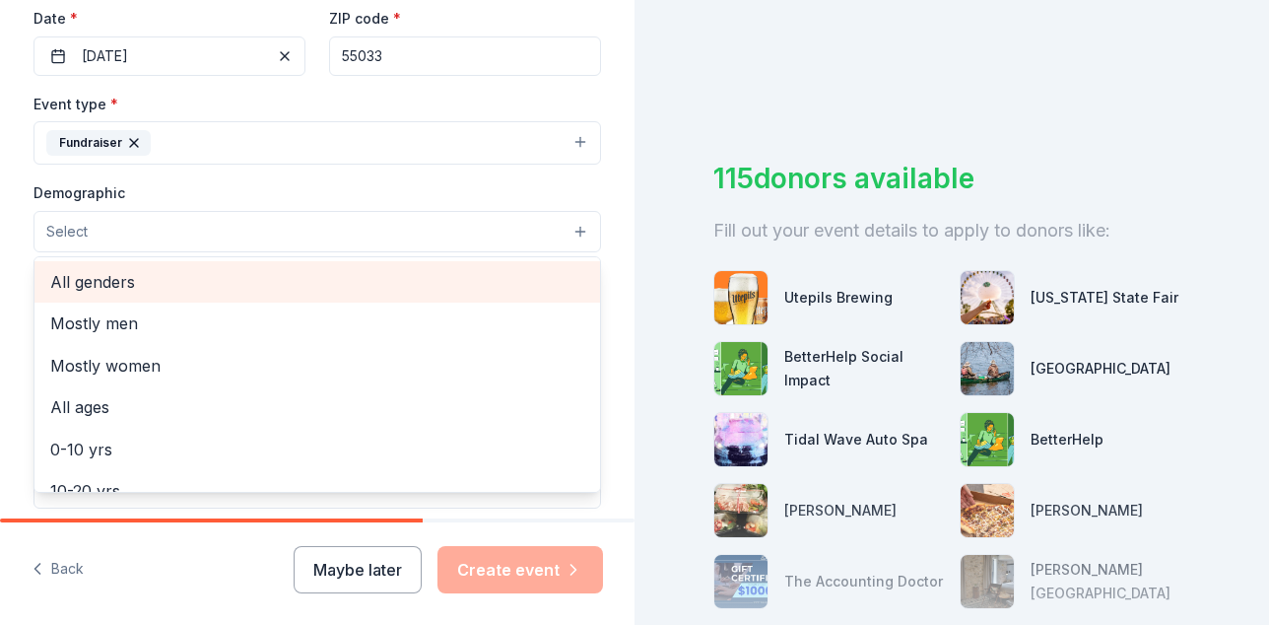
click at [224, 295] on span "All genders" at bounding box center [317, 282] width 534 height 26
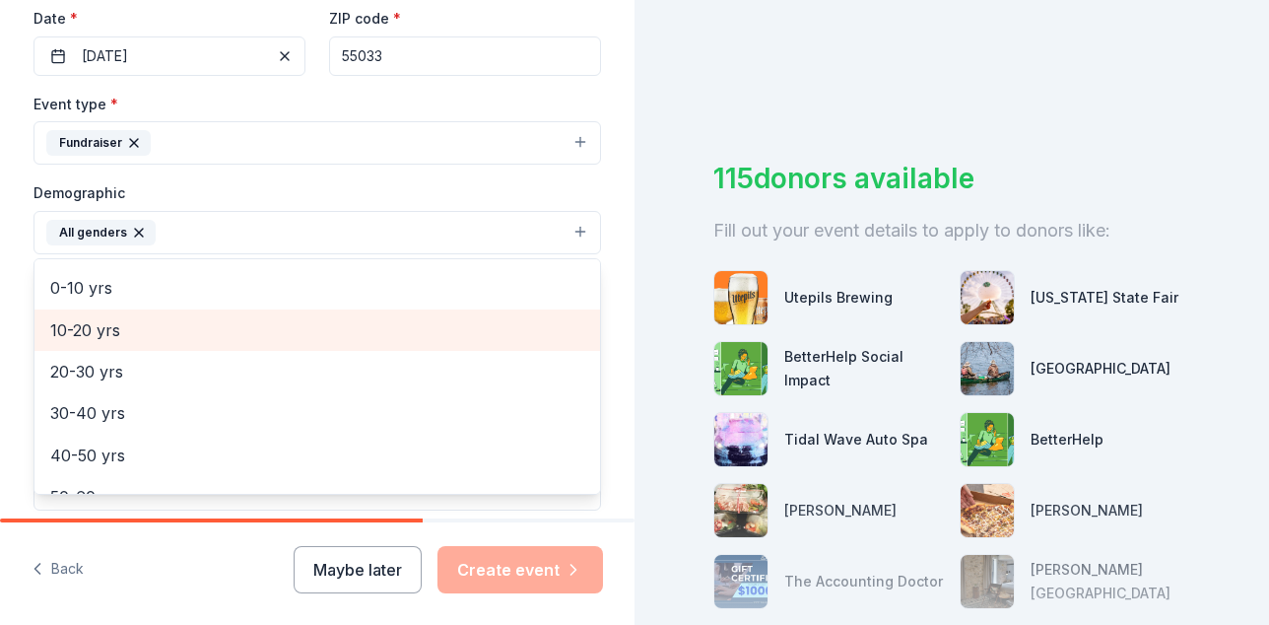
scroll to position [101, 0]
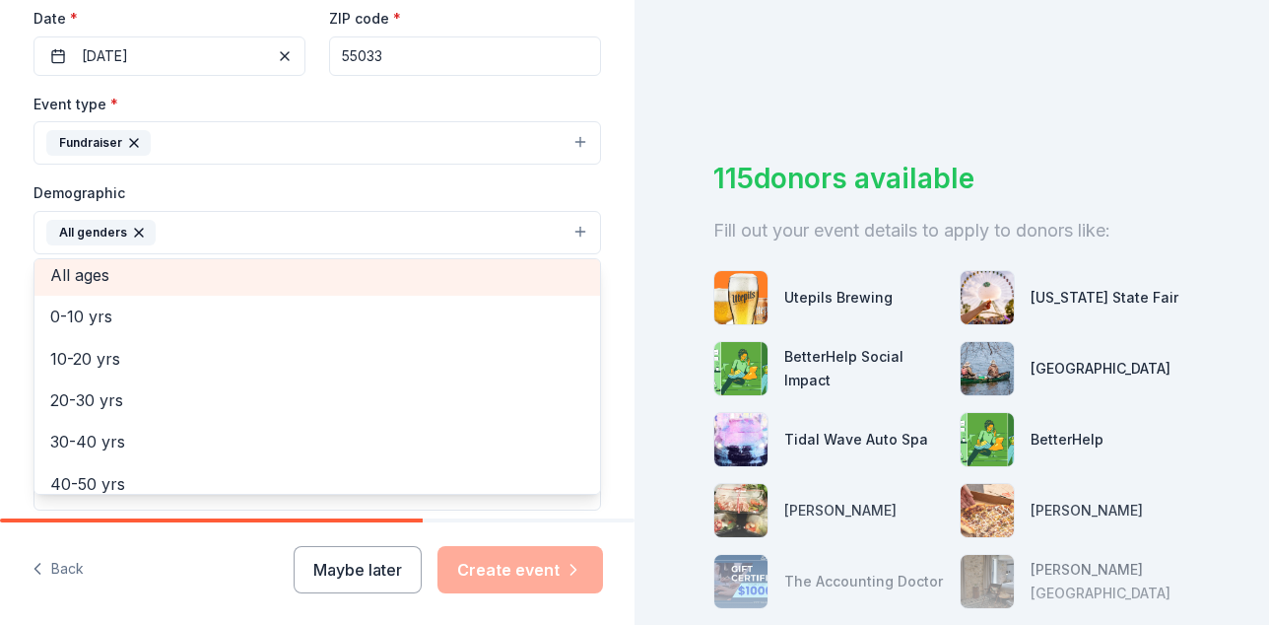
click at [202, 288] on span "All ages" at bounding box center [317, 275] width 534 height 26
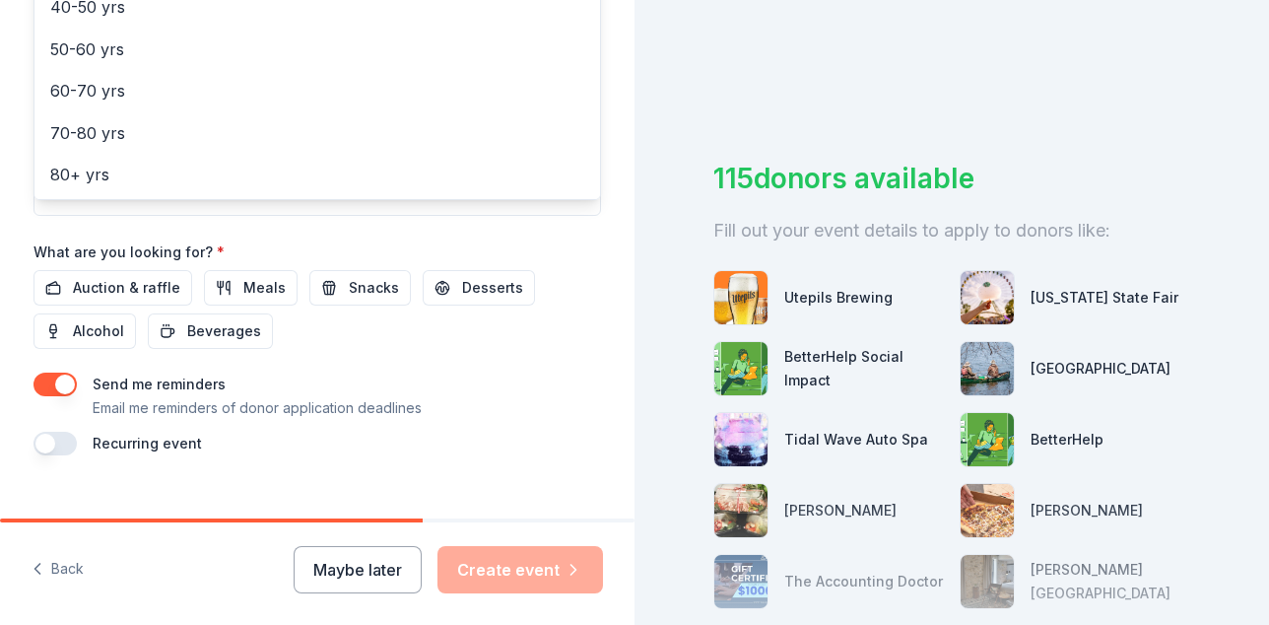
scroll to position [786, 0]
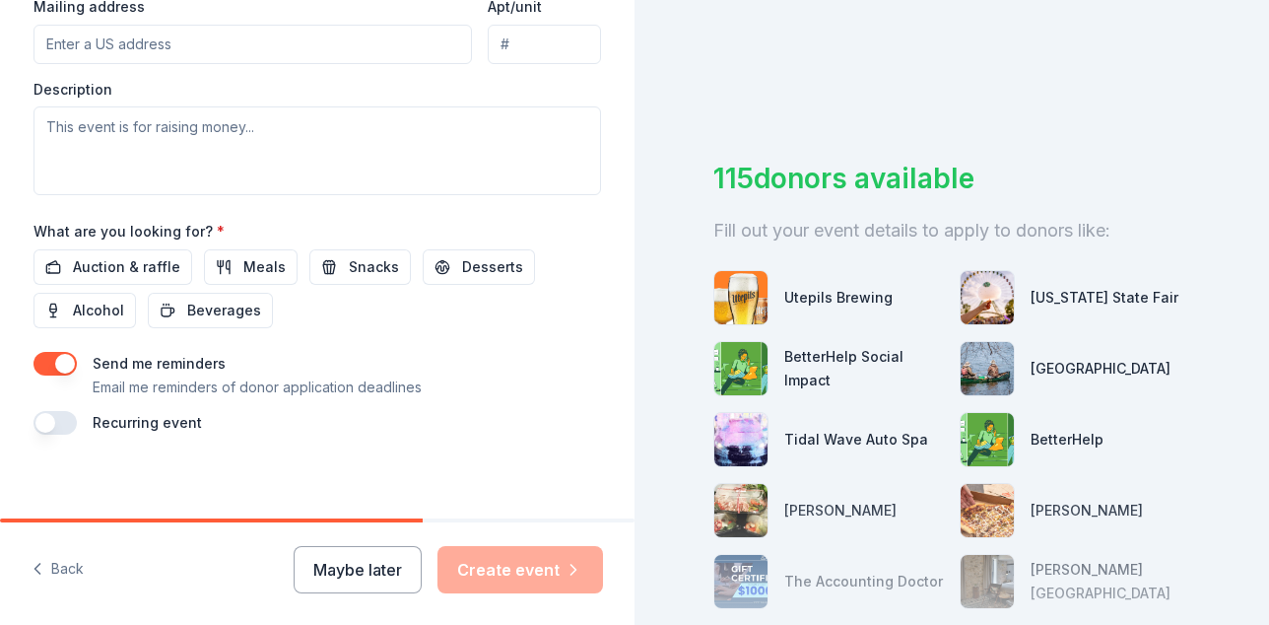
scroll to position [490, 0]
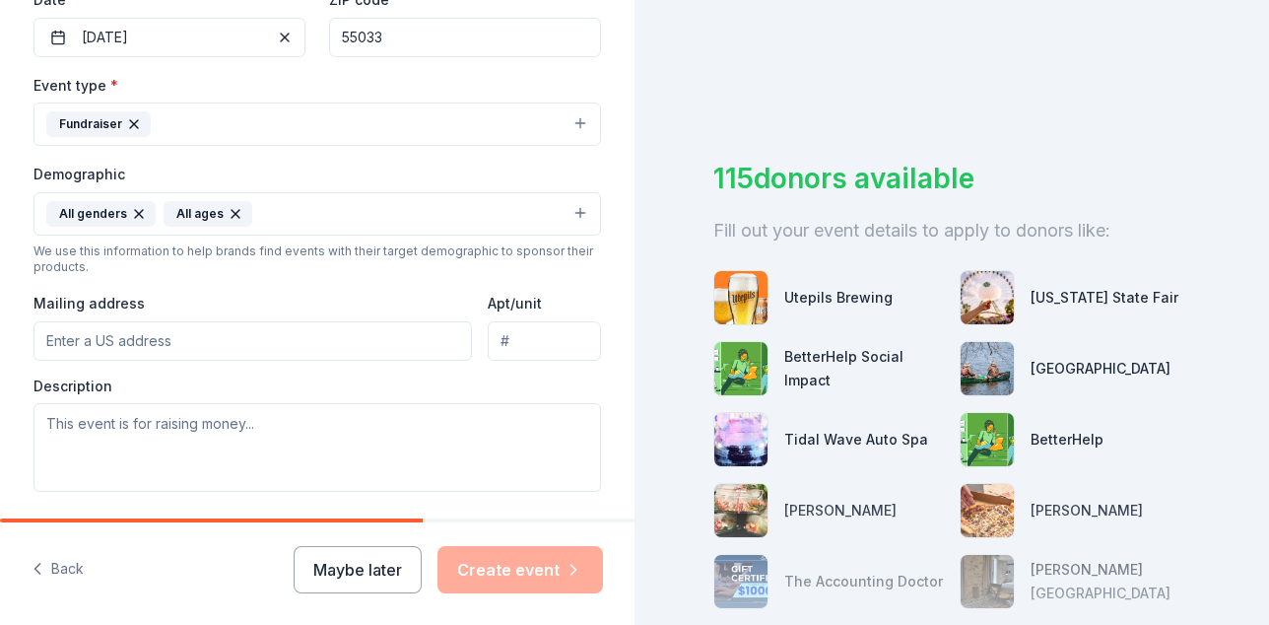
click at [286, 361] on input "Mailing address" at bounding box center [253, 340] width 439 height 39
click at [275, 361] on input "13955 Dublin Rd" at bounding box center [253, 340] width 439 height 39
type input "13955 Dublin Road, Apple Valley, MN, 55124"
click at [253, 440] on div "Description" at bounding box center [318, 434] width 568 height 116
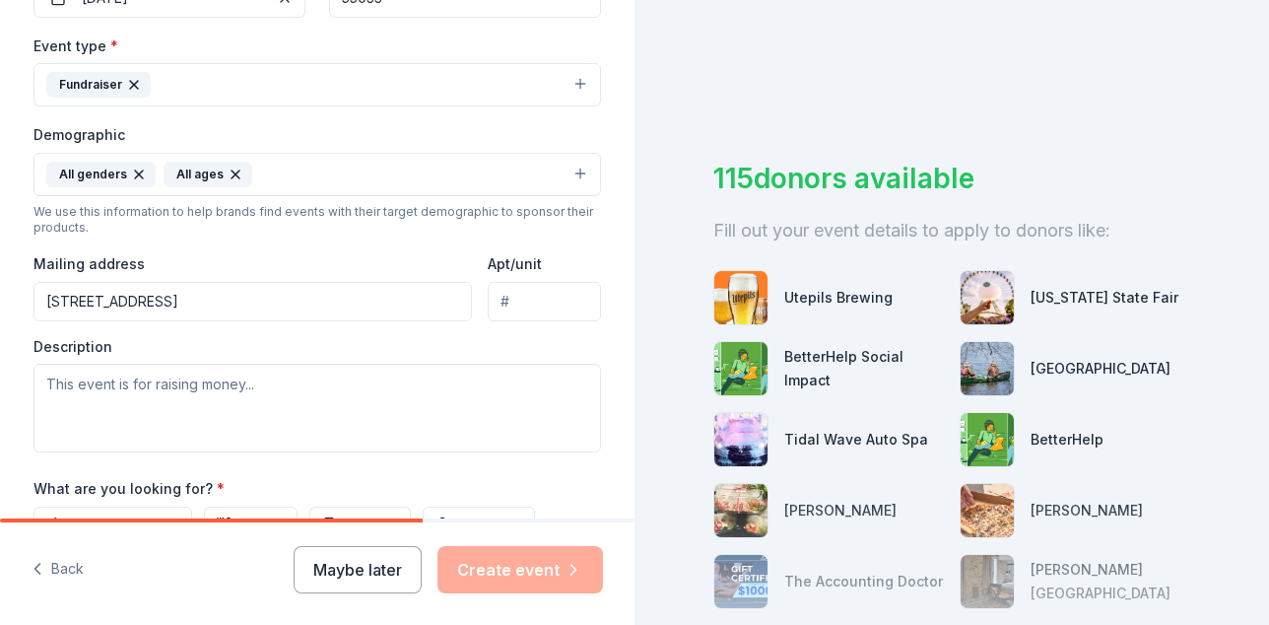
scroll to position [569, 0]
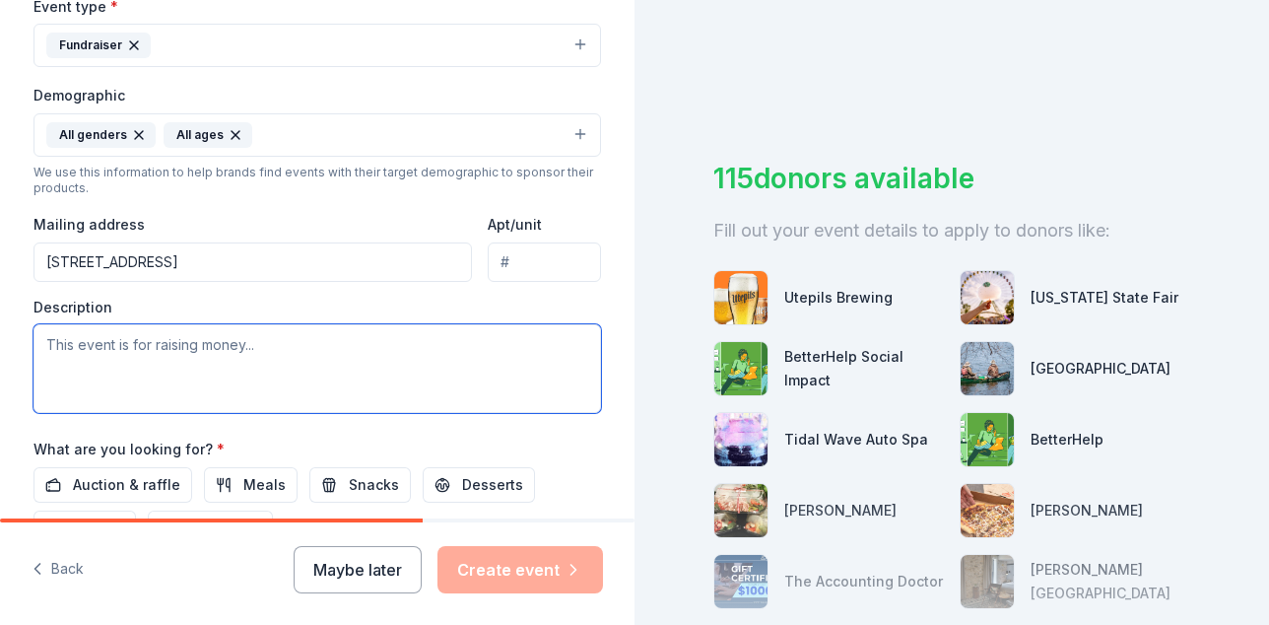
click at [257, 413] on textarea at bounding box center [318, 368] width 568 height 89
click at [329, 400] on textarea "To enrich screen reader interactions, please activate Accessibility in Grammarl…" at bounding box center [318, 368] width 568 height 89
paste textarea "By creating a unified, purpose-built campus, Ability 2 Believe will provide the…"
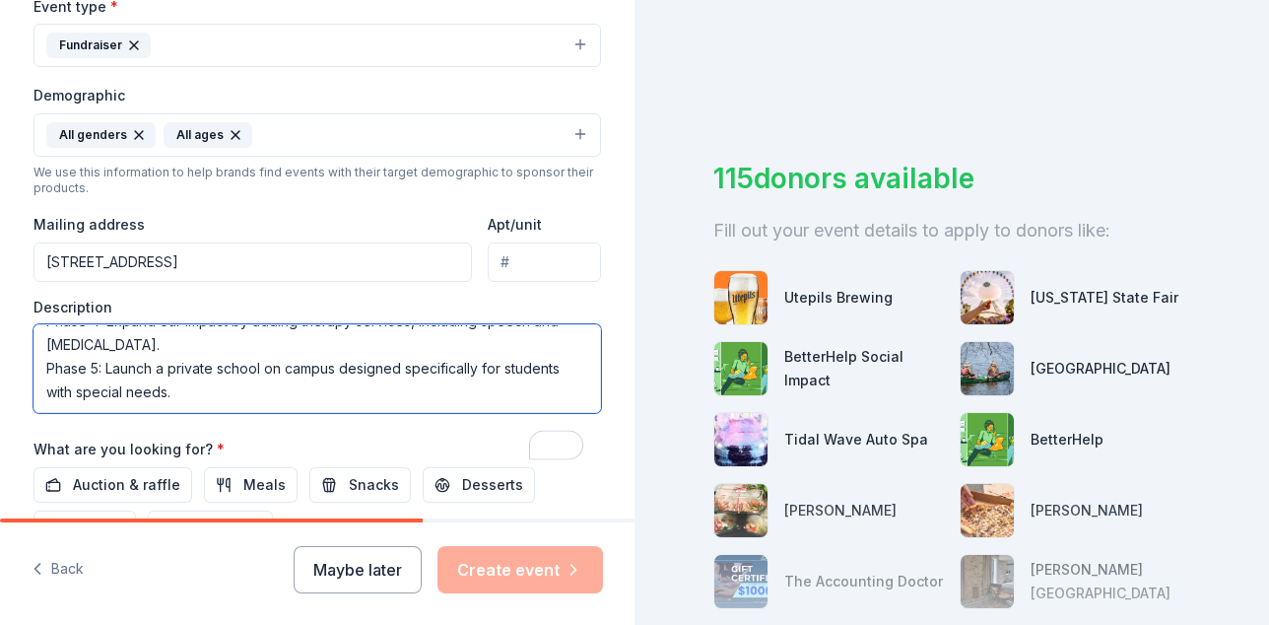
scroll to position [314, 0]
type textarea "By creating a unified, purpose-built campus, Ability 2 Believe will provide the…"
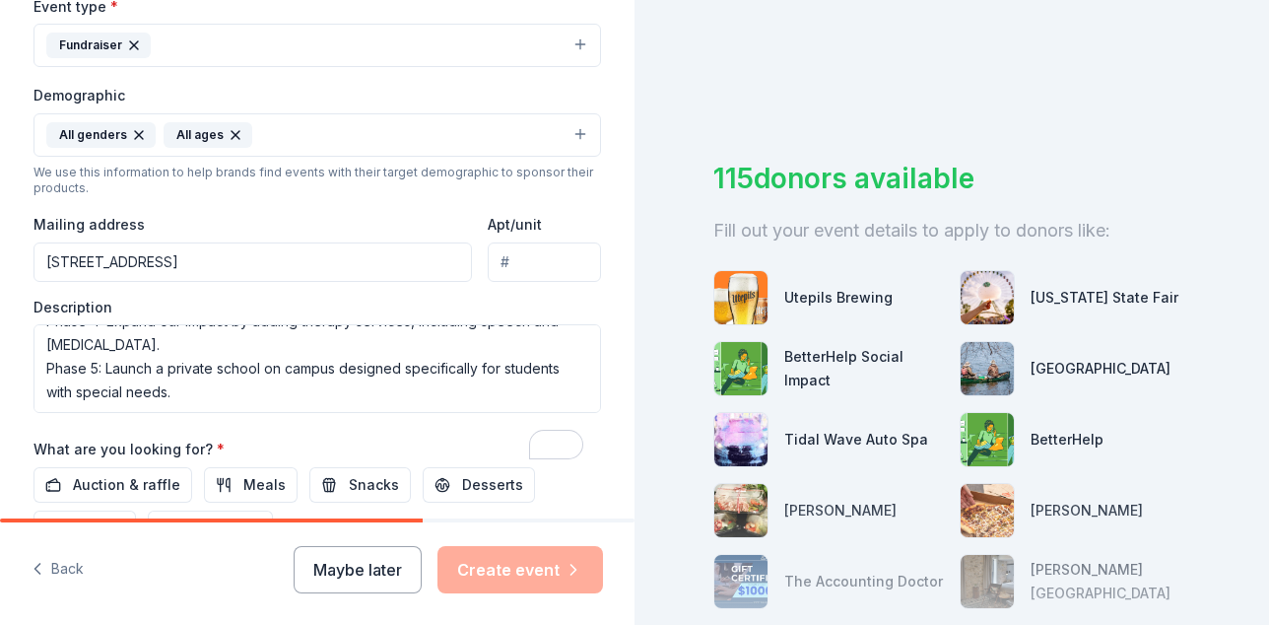
click at [494, 106] on div "Event type * Fundraiser Demographic All genders All ages We use this informatio…" at bounding box center [318, 203] width 568 height 419
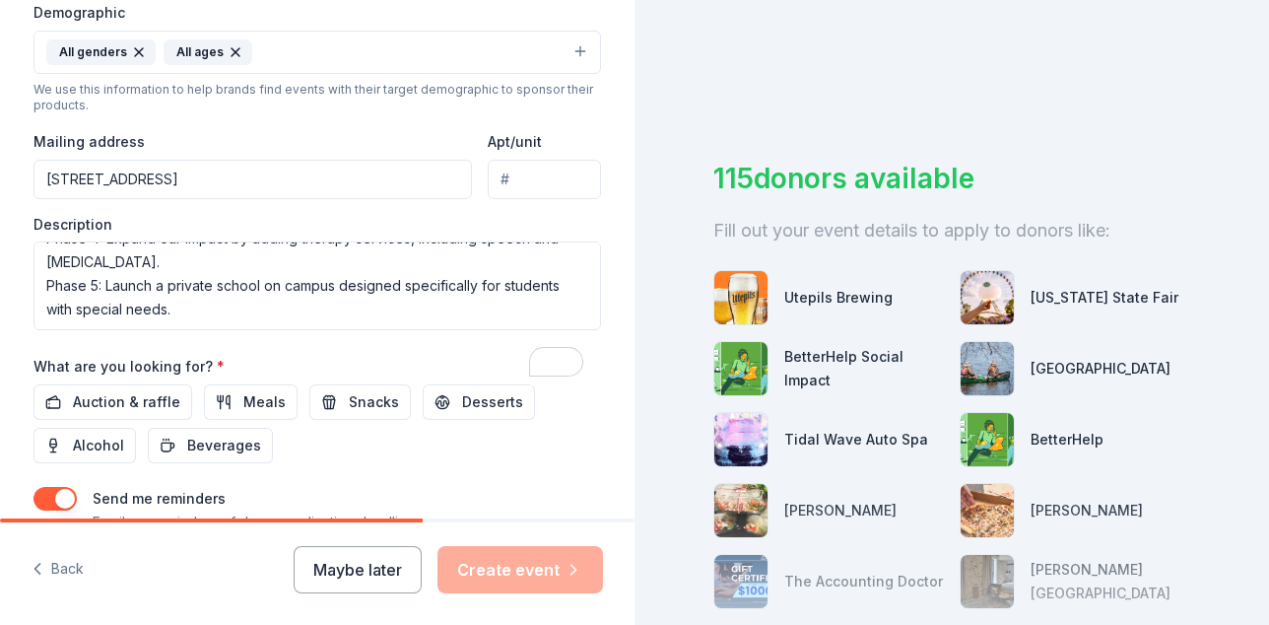
scroll to position [0, 0]
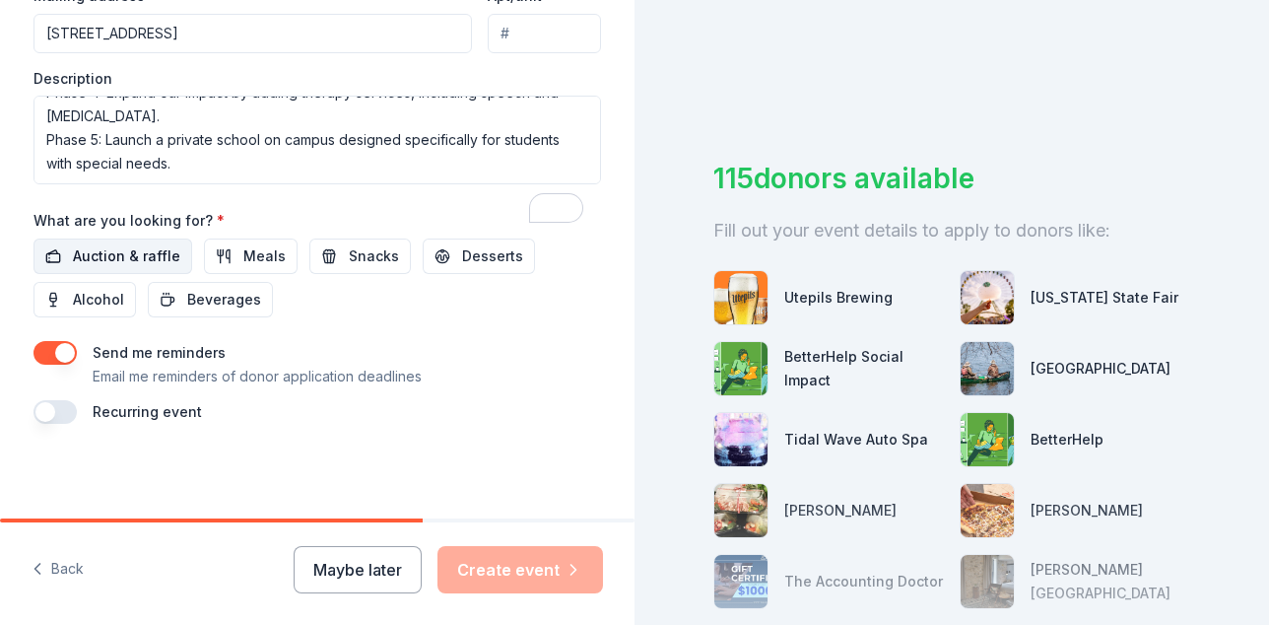
click at [146, 268] on span "Auction & raffle" at bounding box center [126, 256] width 107 height 24
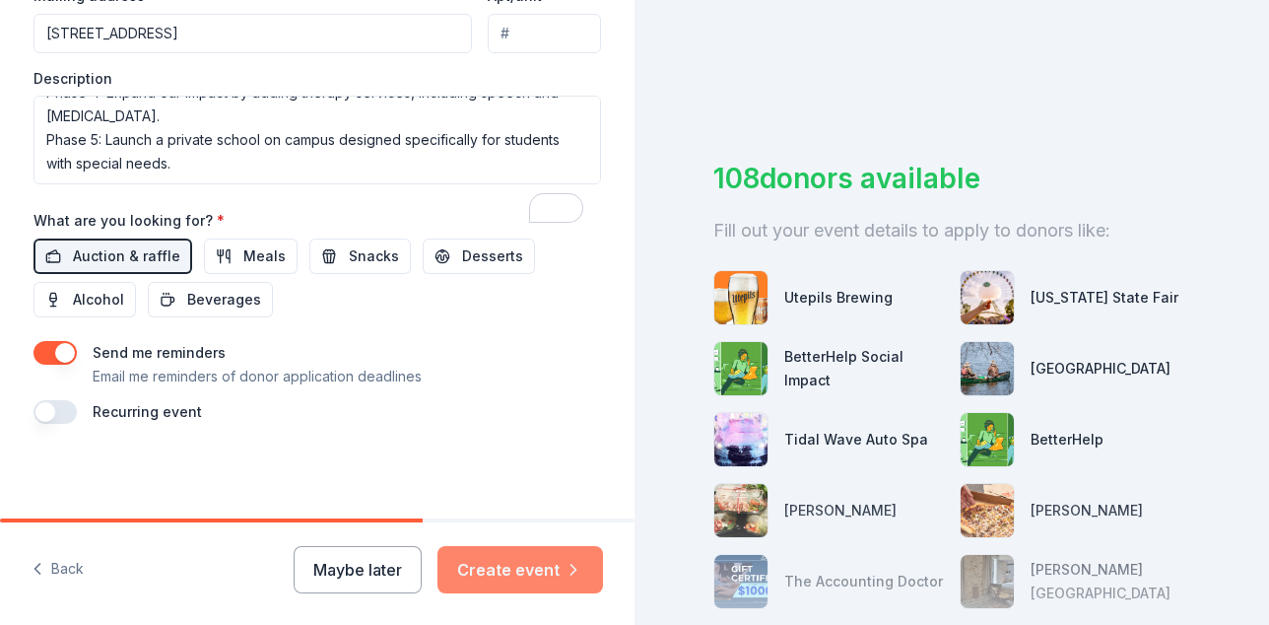
click at [507, 567] on button "Create event" at bounding box center [521, 569] width 166 height 47
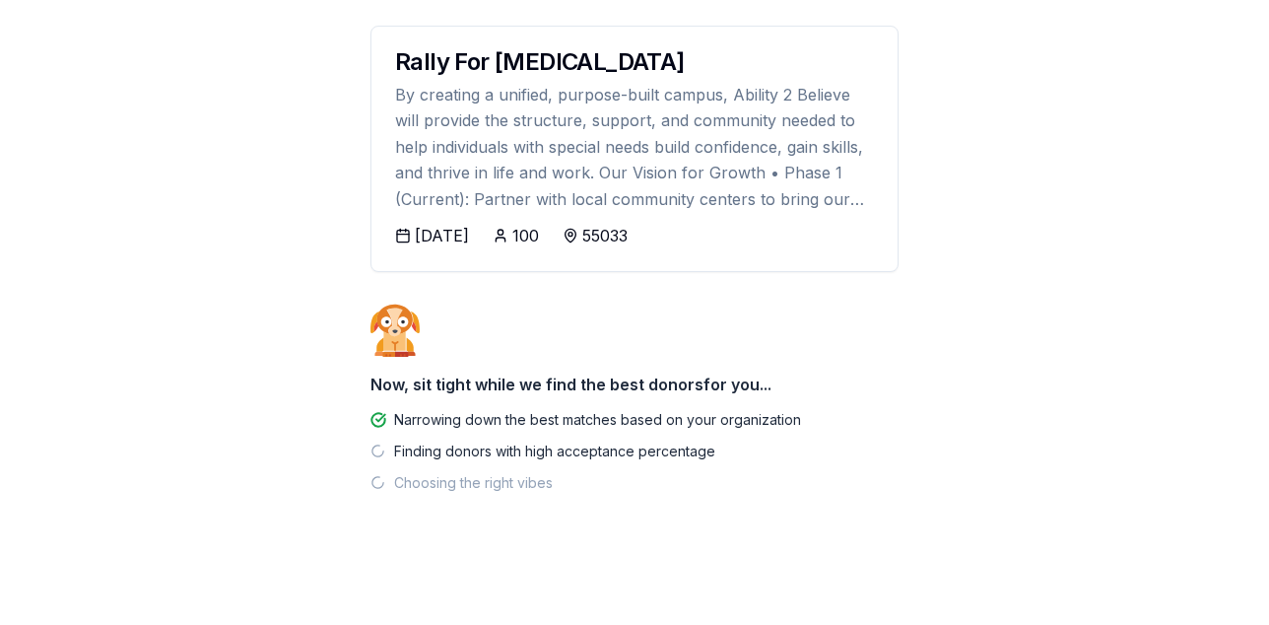
scroll to position [281, 0]
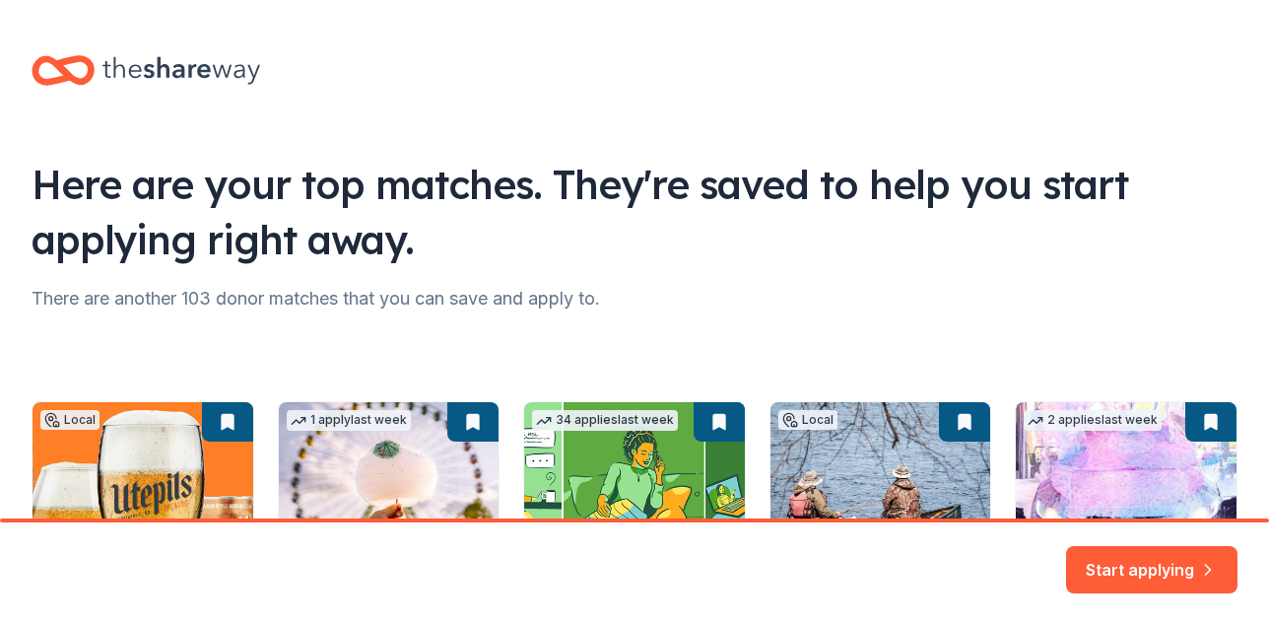
click at [840, 337] on div "Here are your top matches. They're saved to help you start applying right away.…" at bounding box center [634, 414] width 1269 height 829
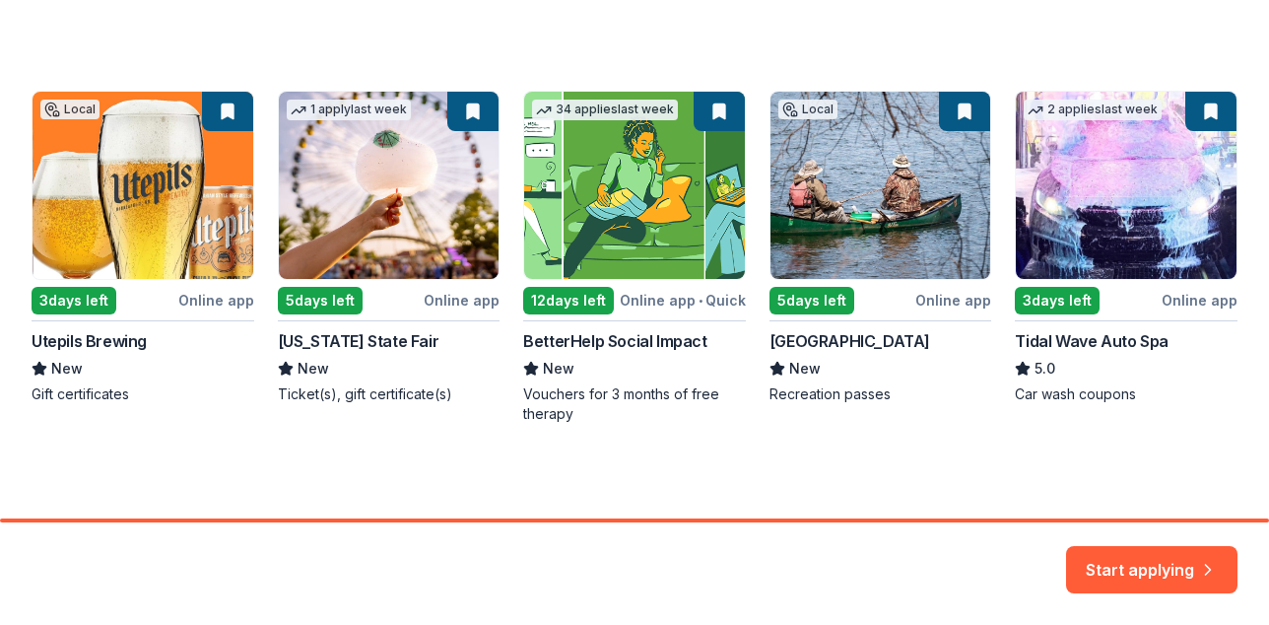
click at [138, 253] on div "Local 3 days left Online app Utepils Brewing New Gift certificates 1 apply last…" at bounding box center [635, 257] width 1206 height 333
click at [90, 424] on div "Local 3 days left Online app Utepils Brewing New Gift certificates 1 apply last…" at bounding box center [635, 257] width 1206 height 333
click at [1116, 559] on button "Start applying" at bounding box center [1151, 557] width 171 height 47
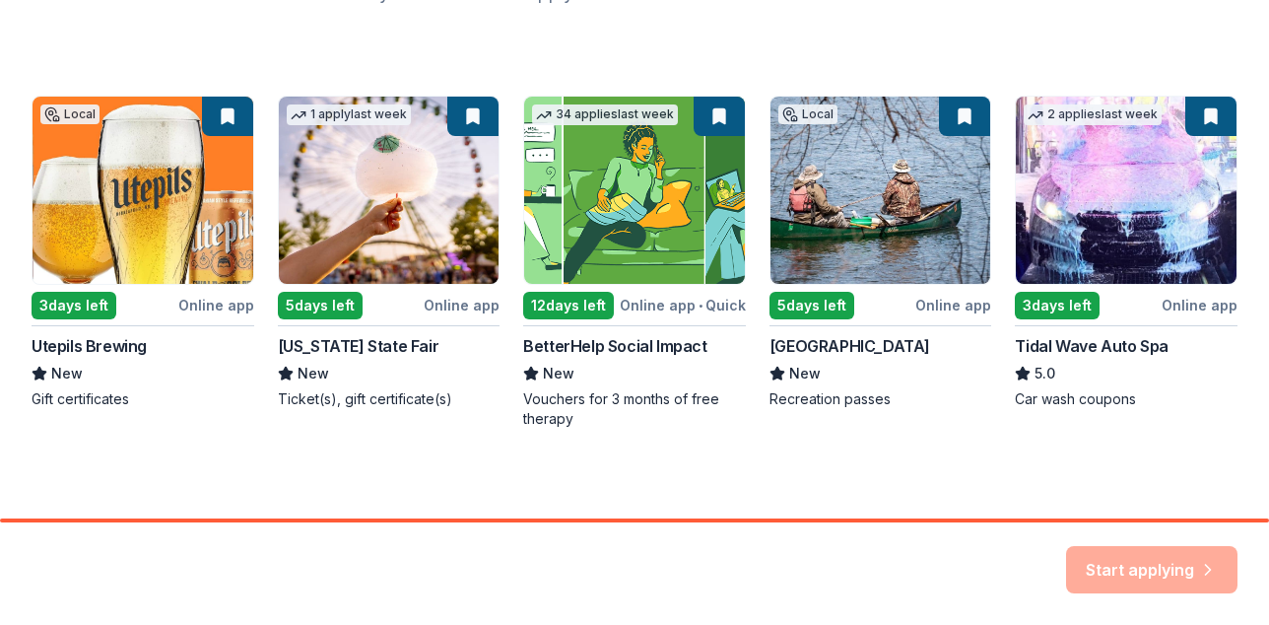
scroll to position [364, 0]
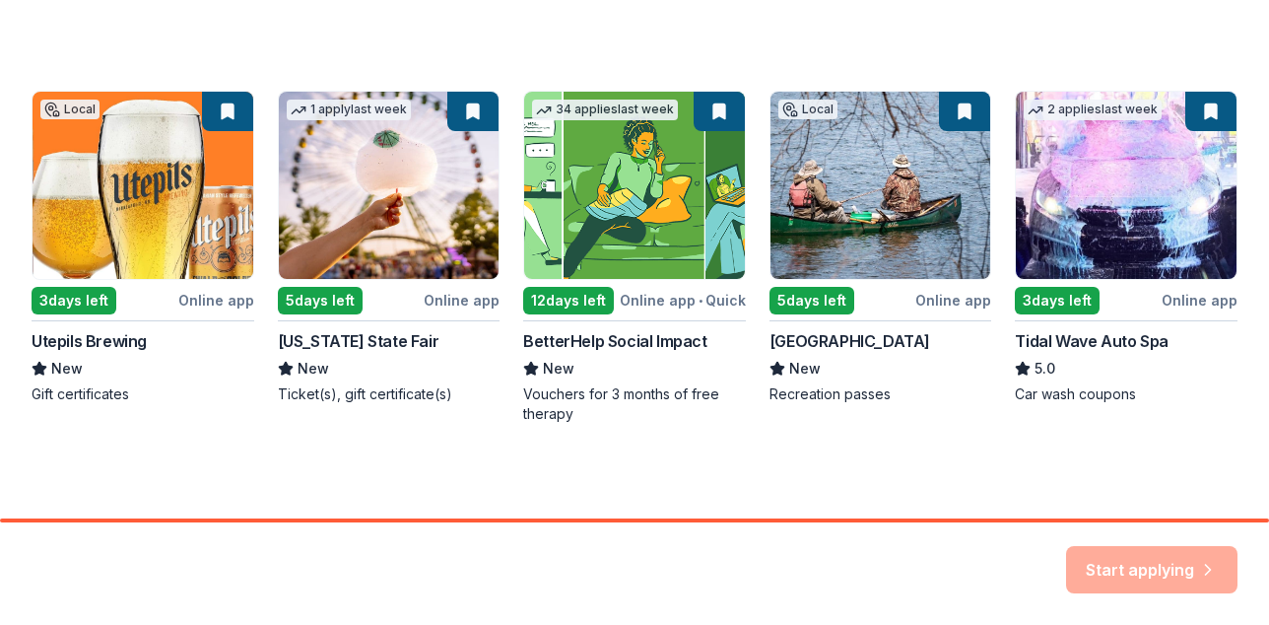
click at [116, 320] on div "Local 3 days left Online app Utepils Brewing New Gift certificates 1 apply last…" at bounding box center [635, 257] width 1206 height 333
click at [143, 118] on div "Local 3 days left Online app Utepils Brewing New Gift certificates 1 apply last…" at bounding box center [635, 257] width 1206 height 333
click at [78, 281] on div "Local 3 days left Online app Utepils Brewing New Gift certificates 1 apply last…" at bounding box center [635, 257] width 1206 height 333
click at [81, 374] on div "Local 3 days left Online app Utepils Brewing New Gift certificates 1 apply last…" at bounding box center [635, 257] width 1206 height 333
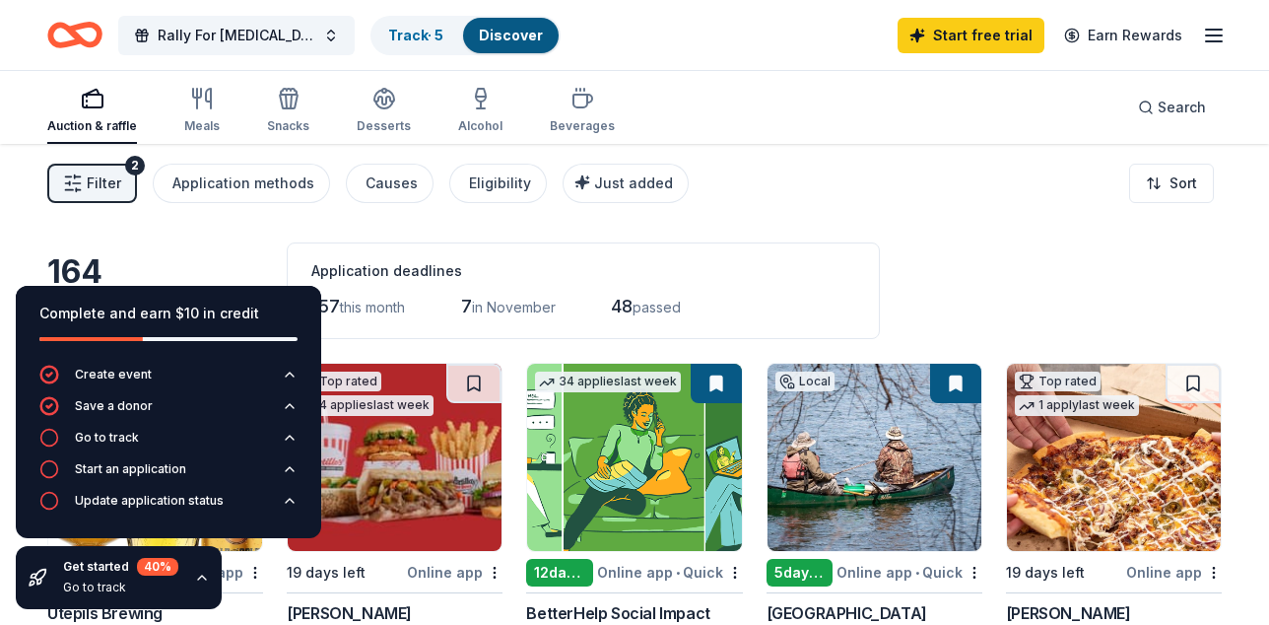
click at [361, 265] on div "Application deadlines" at bounding box center [583, 271] width 544 height 24
click at [51, 428] on icon "button" at bounding box center [49, 438] width 20 height 20
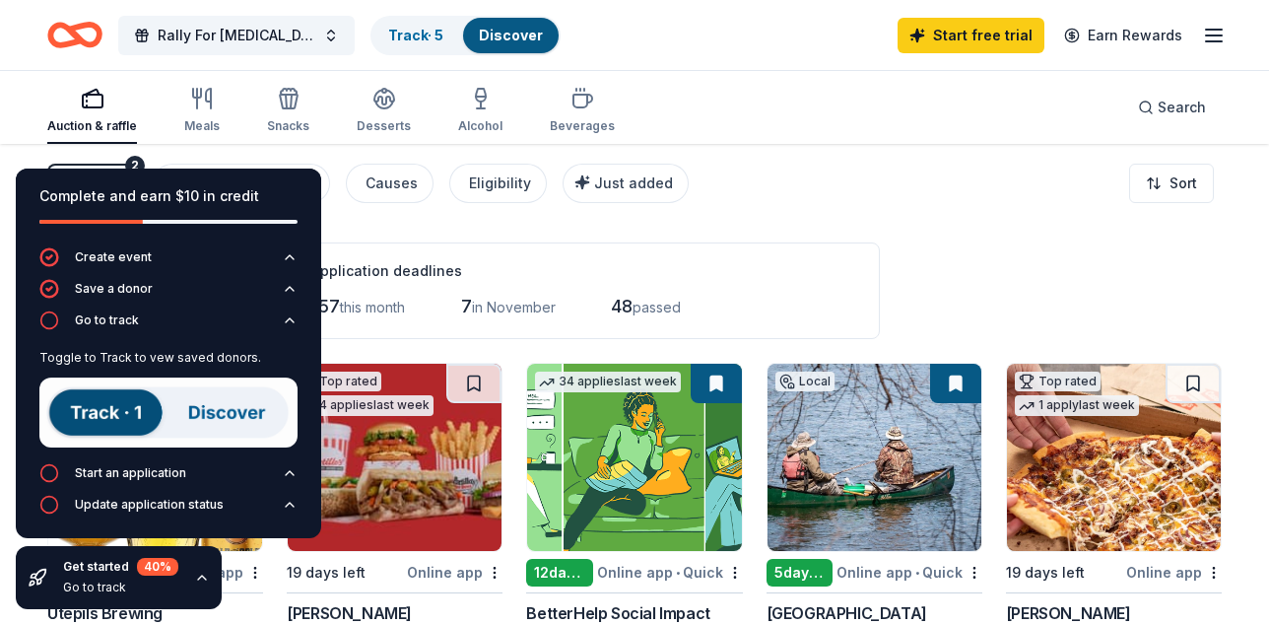
click at [108, 422] on img at bounding box center [168, 412] width 258 height 70
click at [198, 427] on img at bounding box center [168, 412] width 258 height 70
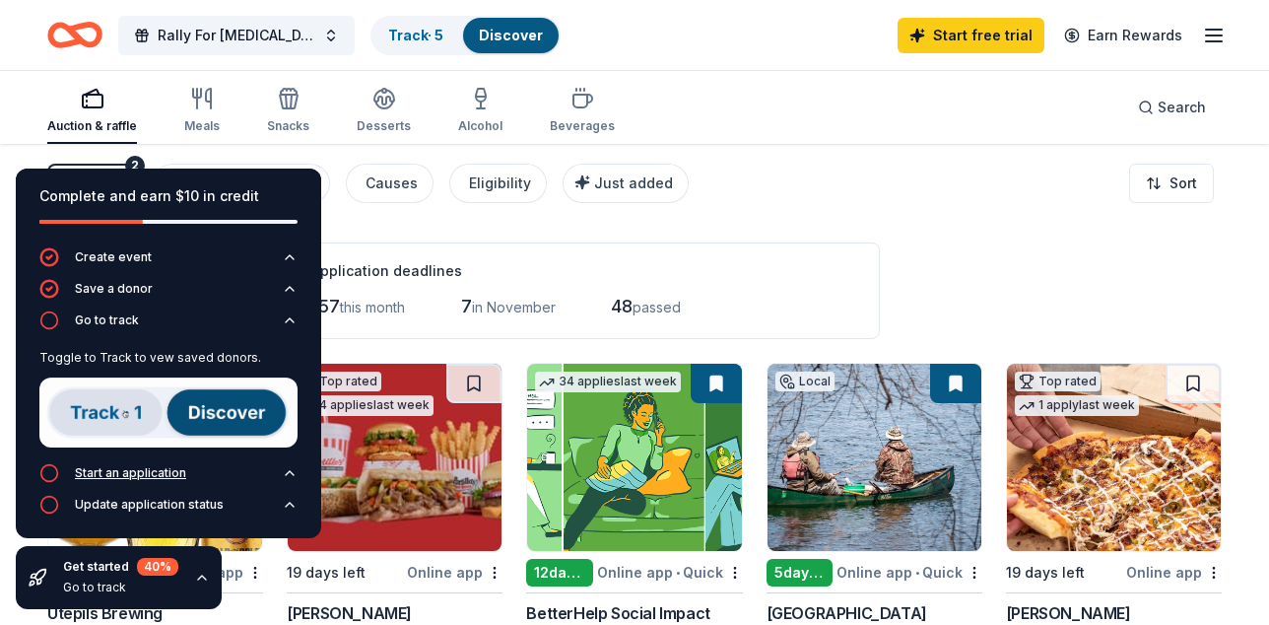
click at [64, 479] on div "Start an application" at bounding box center [112, 473] width 147 height 20
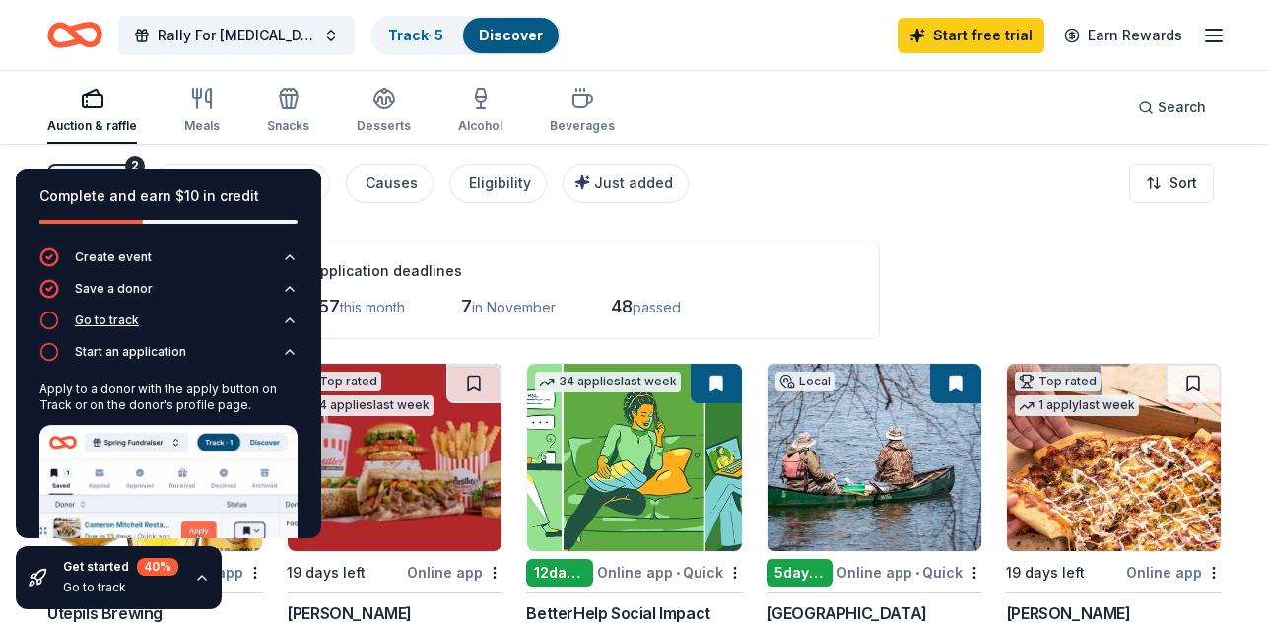
click at [56, 323] on icon "button" at bounding box center [49, 320] width 20 height 20
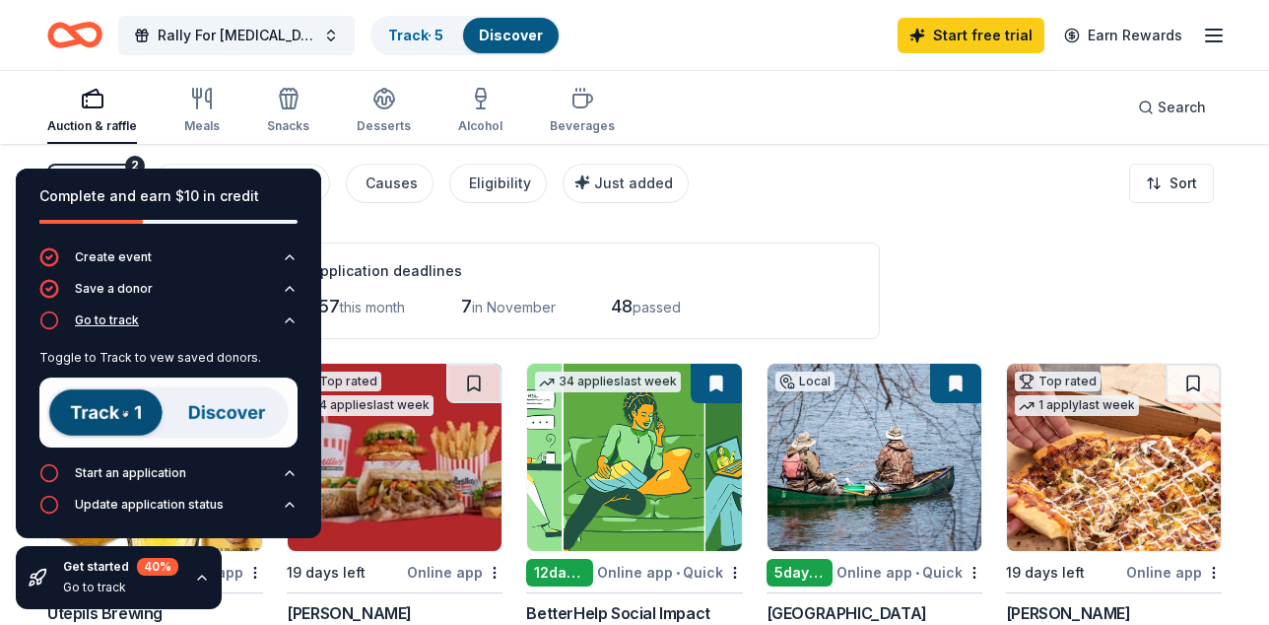
click at [53, 323] on icon "button" at bounding box center [49, 320] width 20 height 20
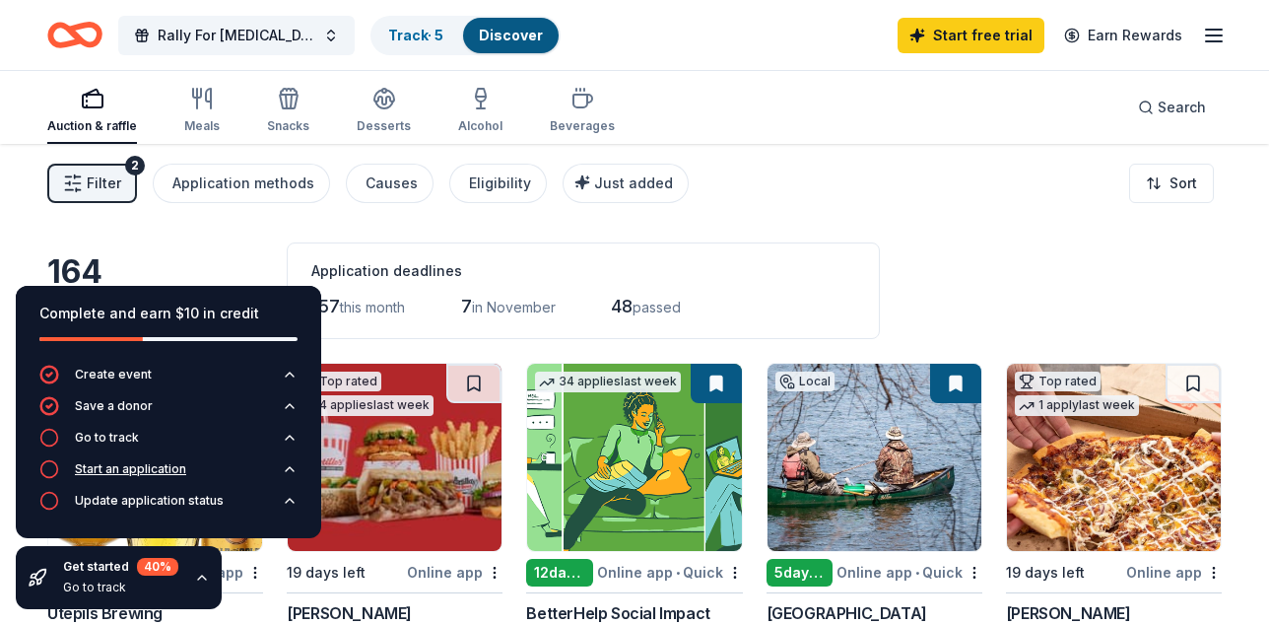
click at [44, 459] on icon "button" at bounding box center [49, 469] width 20 height 20
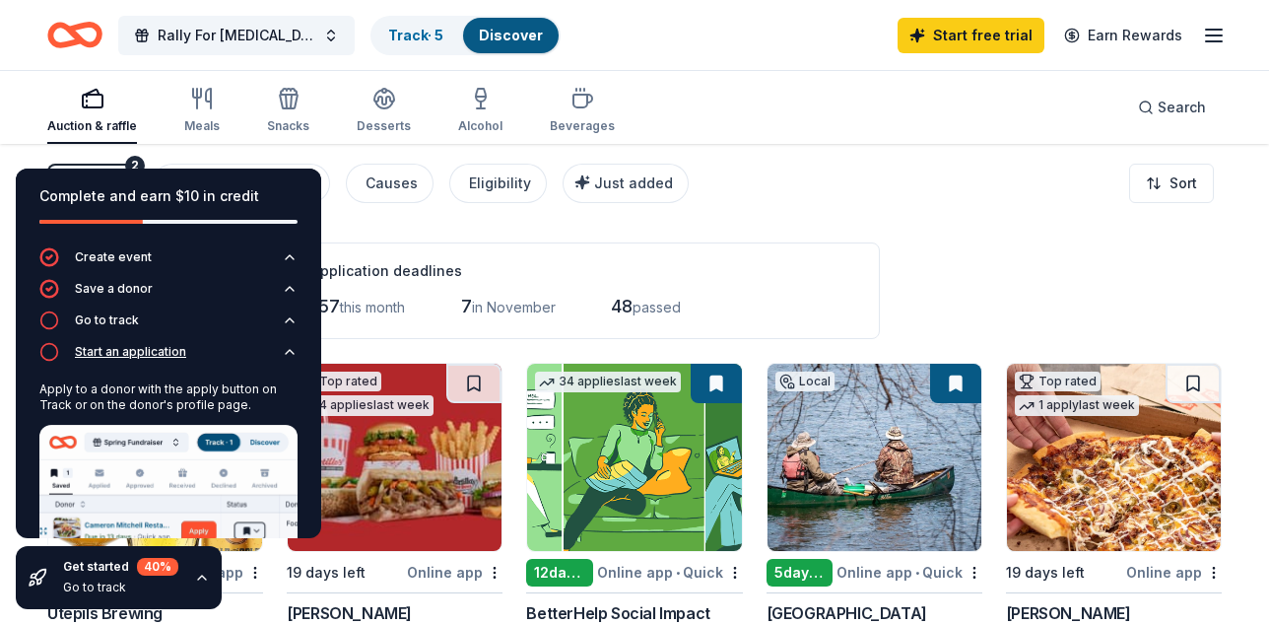
click at [51, 362] on icon "button" at bounding box center [49, 352] width 20 height 20
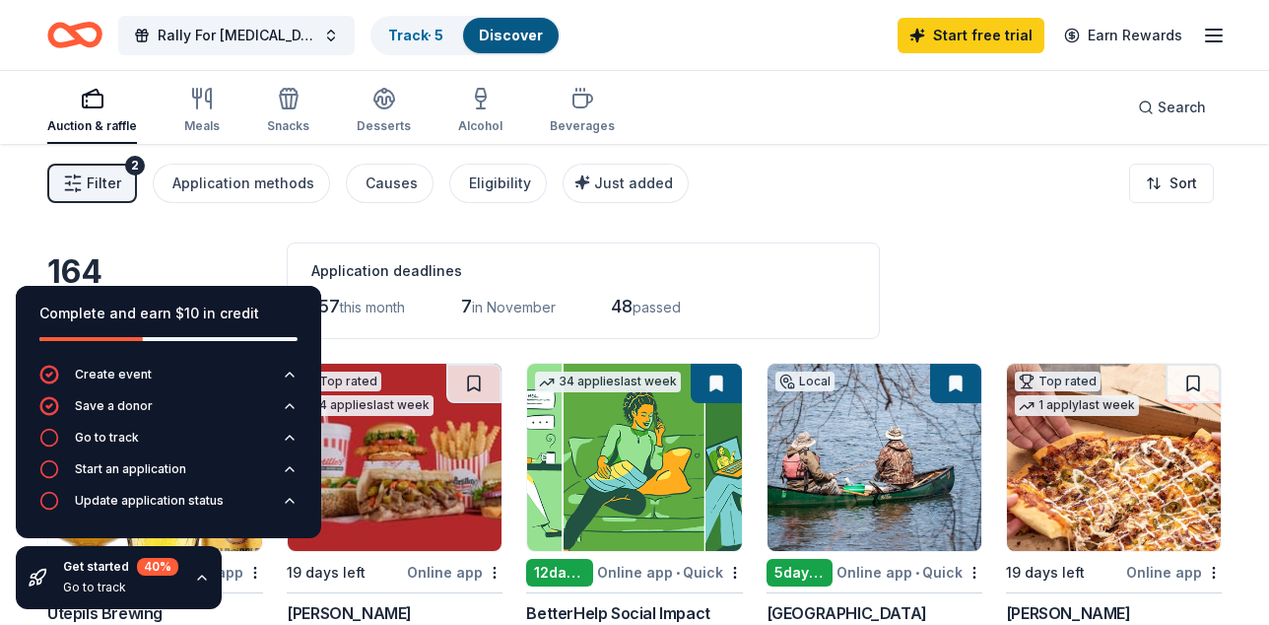
drag, startPoint x: 386, startPoint y: 347, endPoint x: 392, endPoint y: 330, distance: 17.8
click at [386, 339] on div "Application deadlines 157 this month 7 in November 48 passed" at bounding box center [583, 290] width 593 height 97
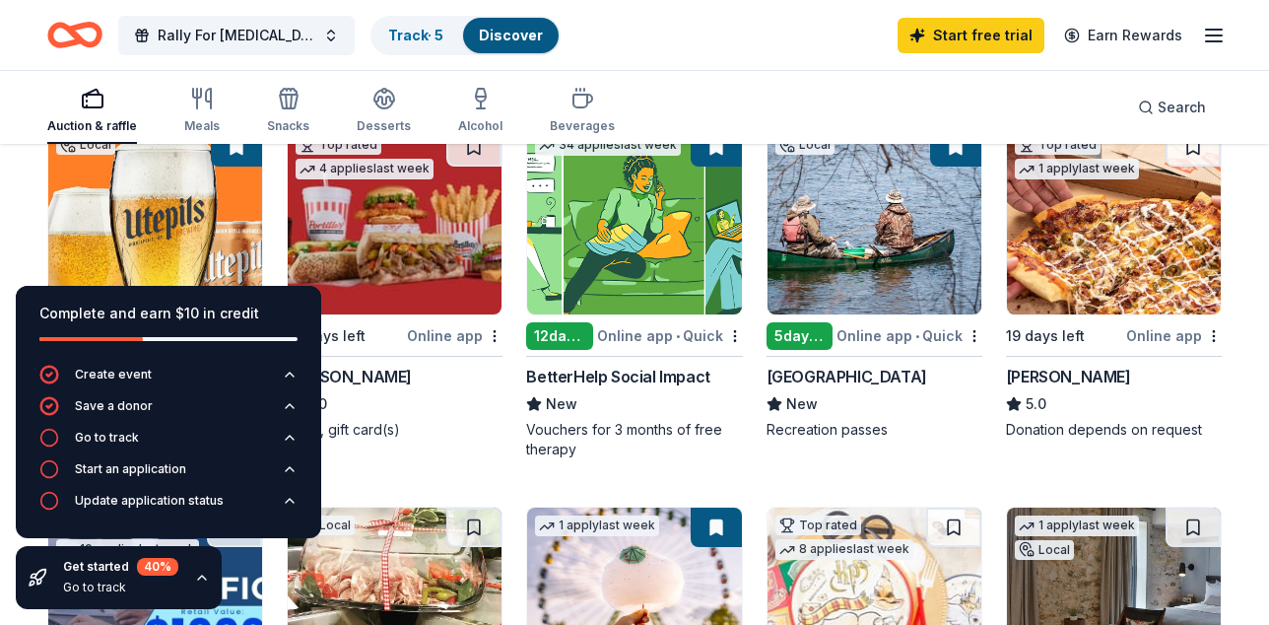
scroll to position [276, 0]
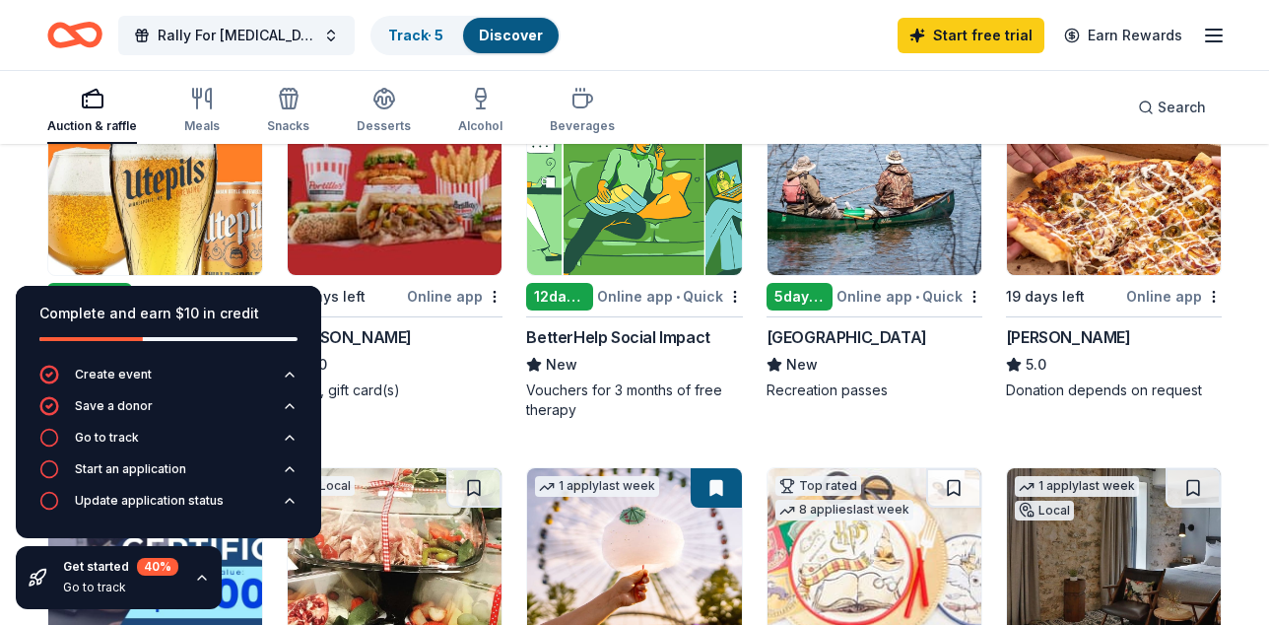
click at [416, 271] on img at bounding box center [395, 181] width 214 height 187
click at [853, 275] on img at bounding box center [875, 181] width 214 height 187
click at [1059, 349] on div "Casey's" at bounding box center [1068, 337] width 125 height 24
click at [1024, 349] on div "Casey's" at bounding box center [1068, 337] width 125 height 24
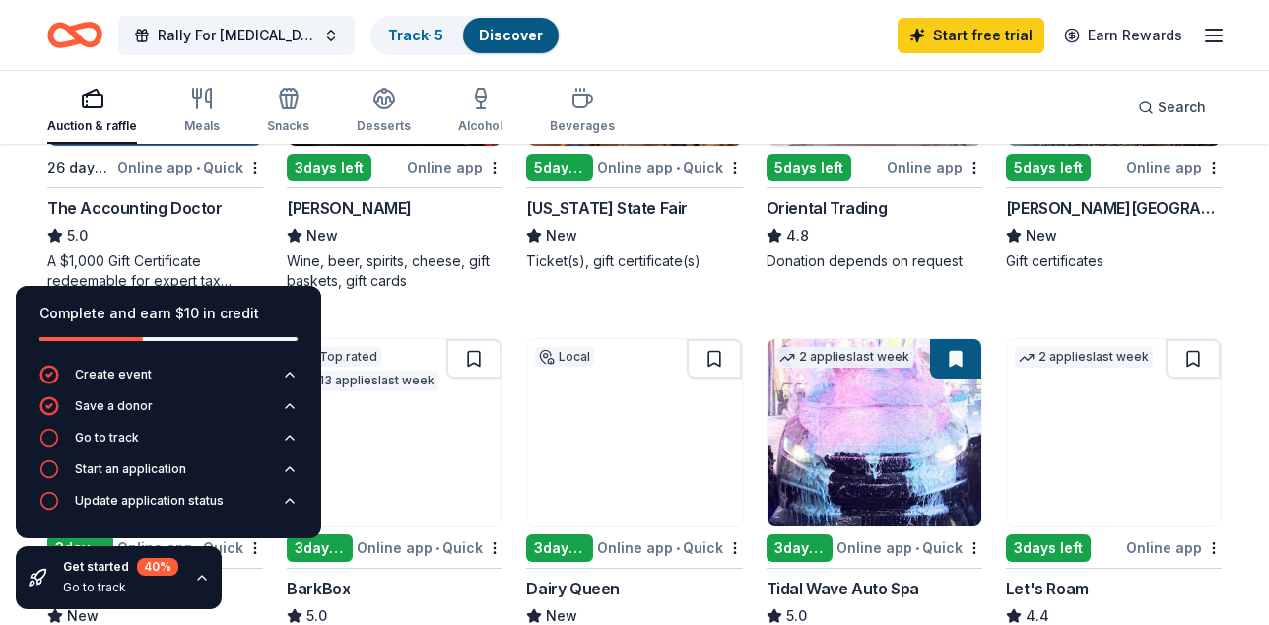
scroll to position [788, 0]
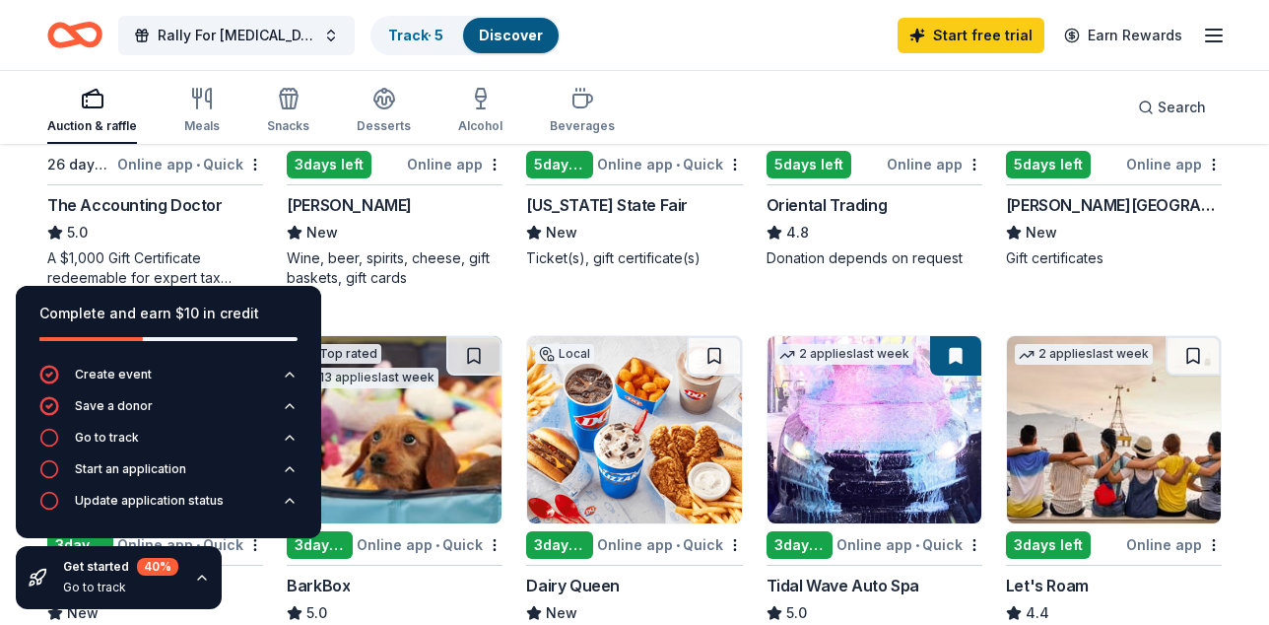
click at [631, 176] on div "Online app • Quick" at bounding box center [670, 164] width 146 height 25
click at [578, 365] on div "Local 3 days left Online app Utepils Brewing New Gift certificates Top rated 4 …" at bounding box center [634, 311] width 1175 height 1474
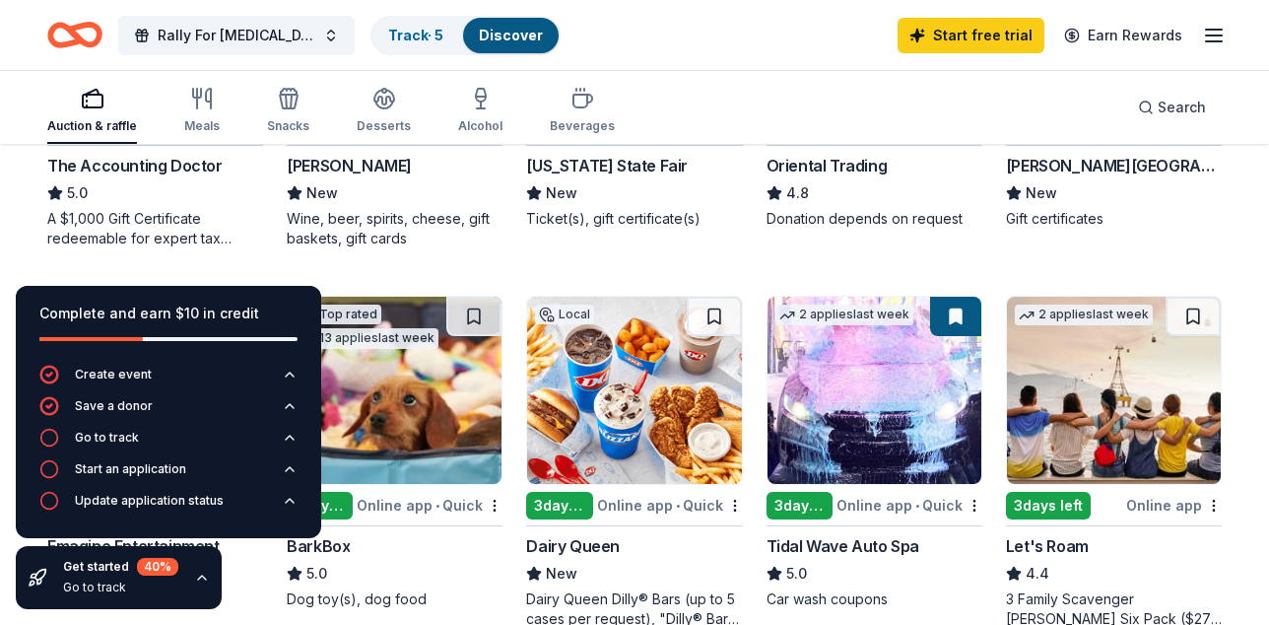
scroll to position [749, 0]
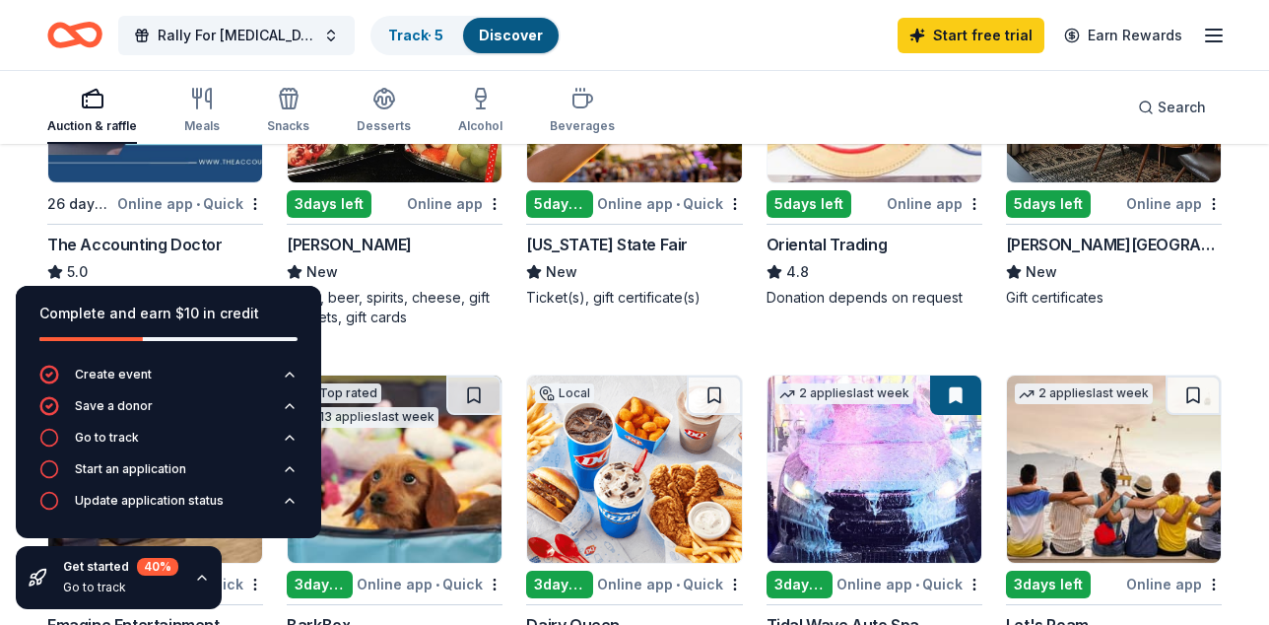
click at [1089, 182] on img at bounding box center [1114, 88] width 214 height 187
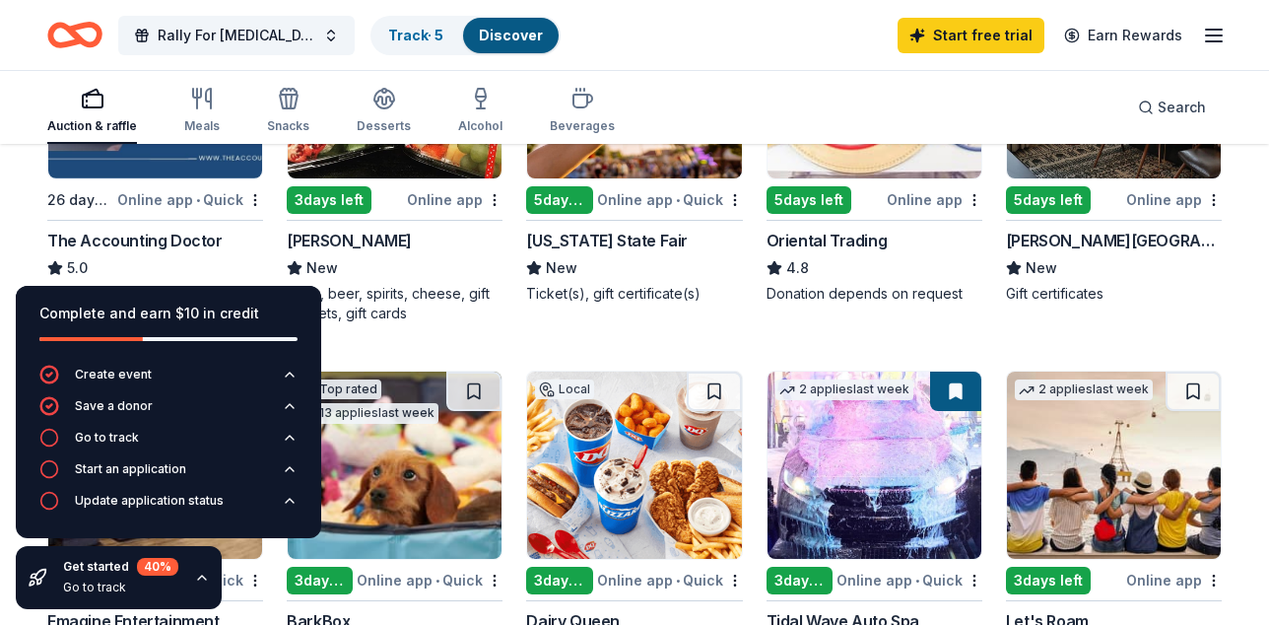
scroll to position [907, 0]
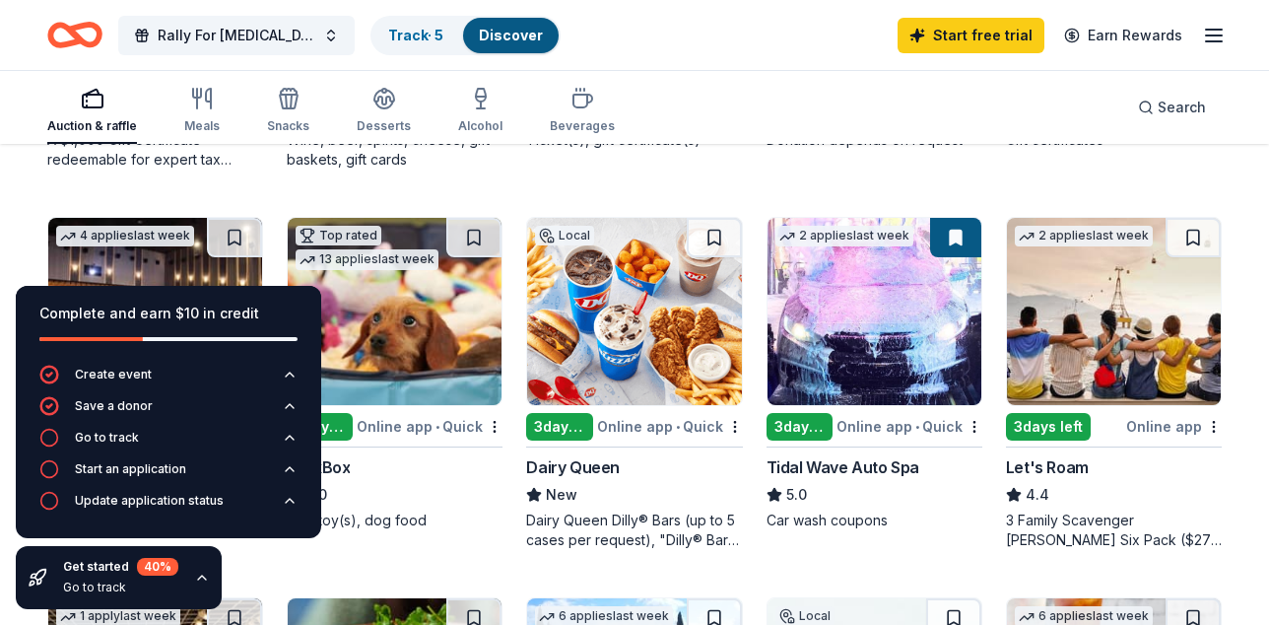
click at [93, 579] on div "Go to track" at bounding box center [120, 587] width 115 height 16
click at [217, 286] on div "Complete and earn $10 in credit" at bounding box center [168, 325] width 305 height 79
click at [219, 302] on div "Complete and earn $10 in credit" at bounding box center [168, 314] width 258 height 24
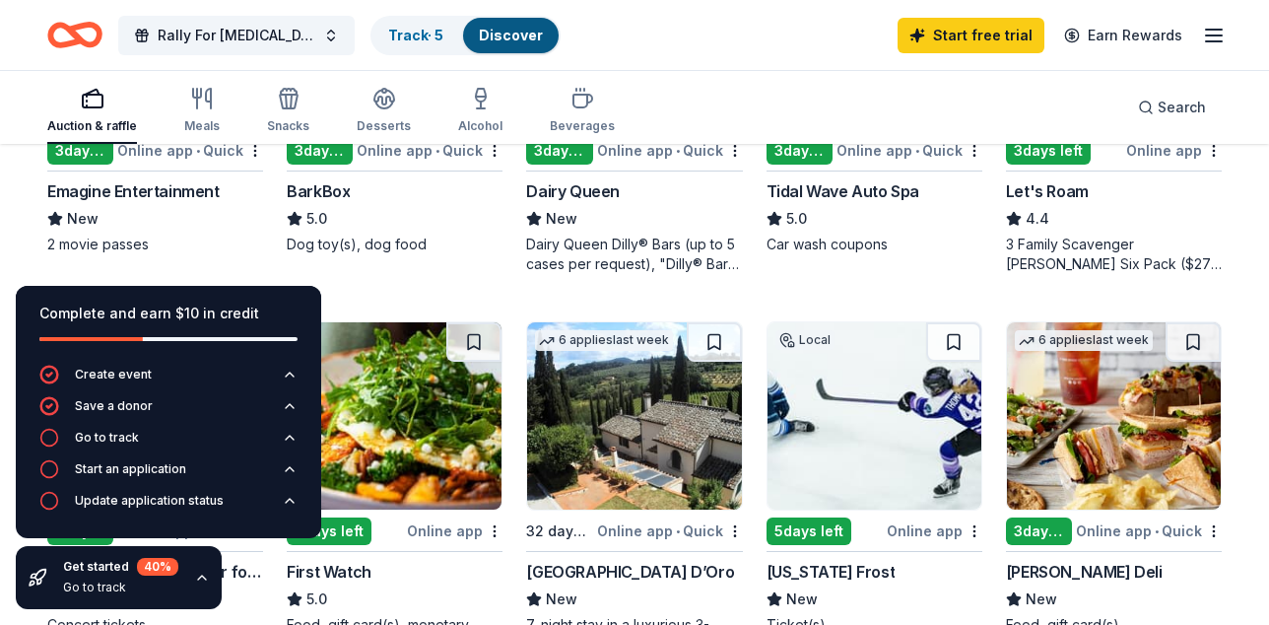
scroll to position [1222, 0]
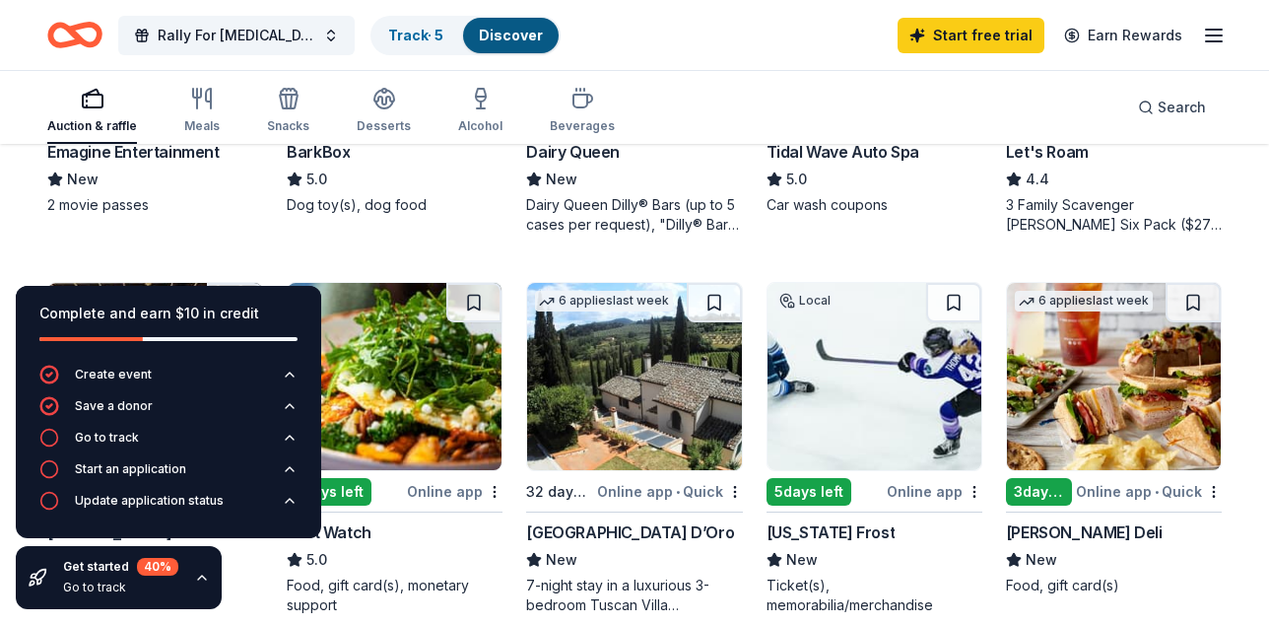
click at [194, 164] on div "4 applies last week 3 days left Online app • Quick Emagine Entertainment New 2 …" at bounding box center [155, 57] width 216 height 313
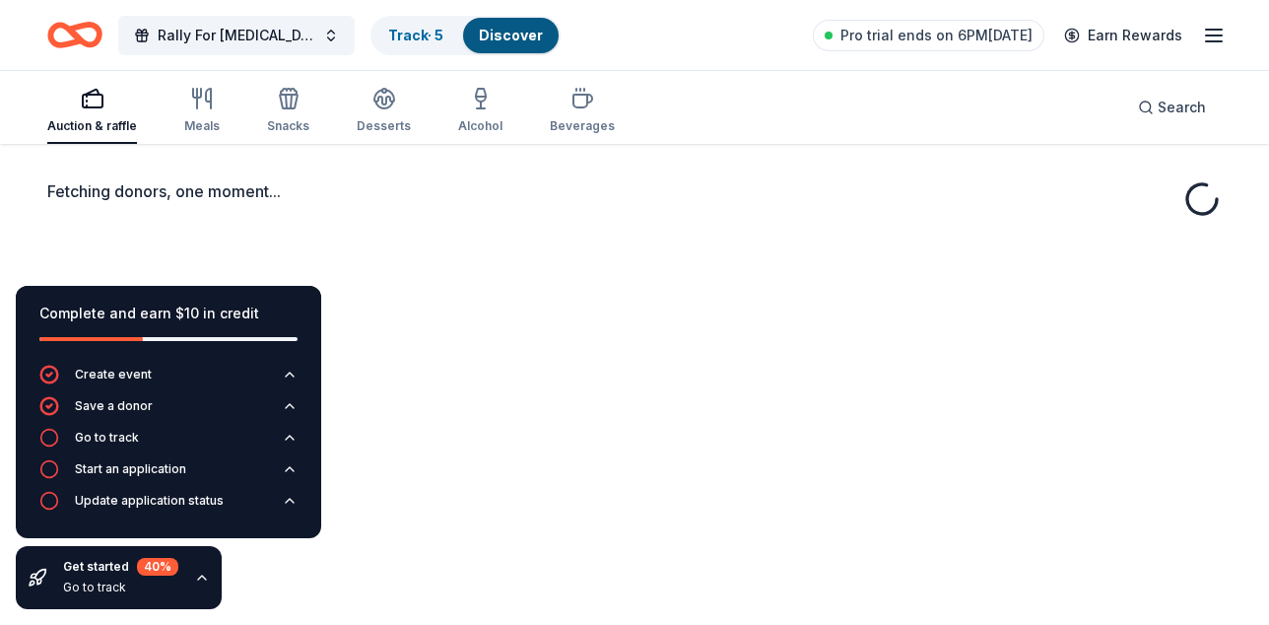
scroll to position [38, 0]
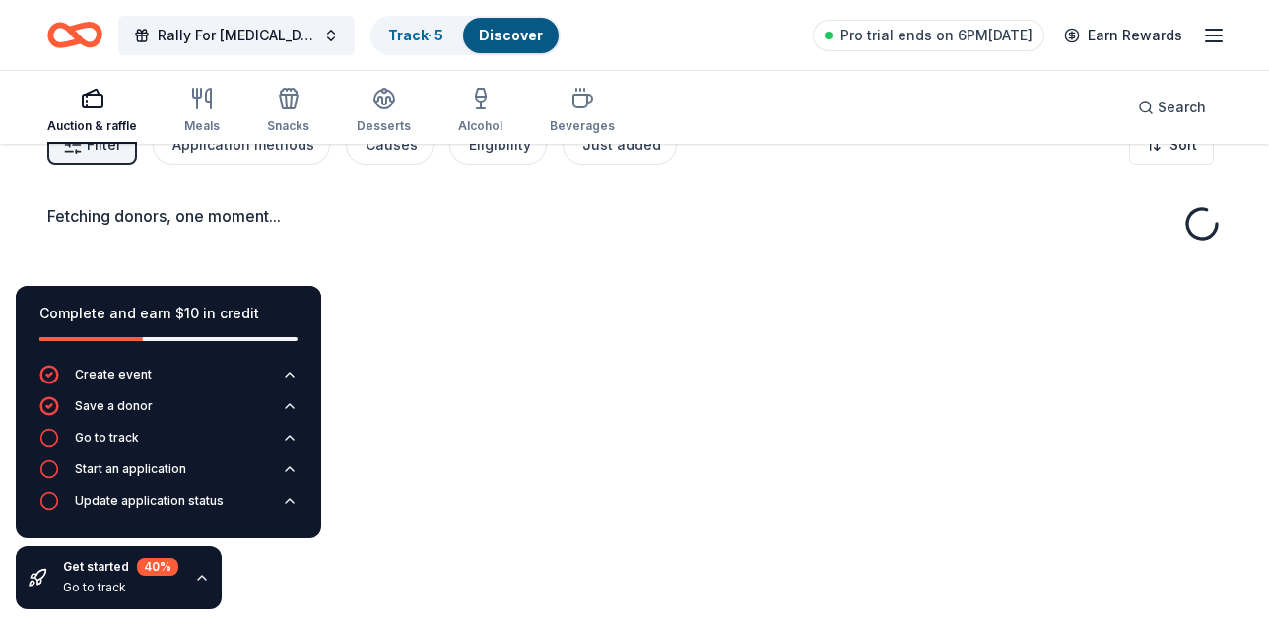
click at [384, 266] on div "Fetching donors, one moment..." at bounding box center [634, 417] width 1269 height 625
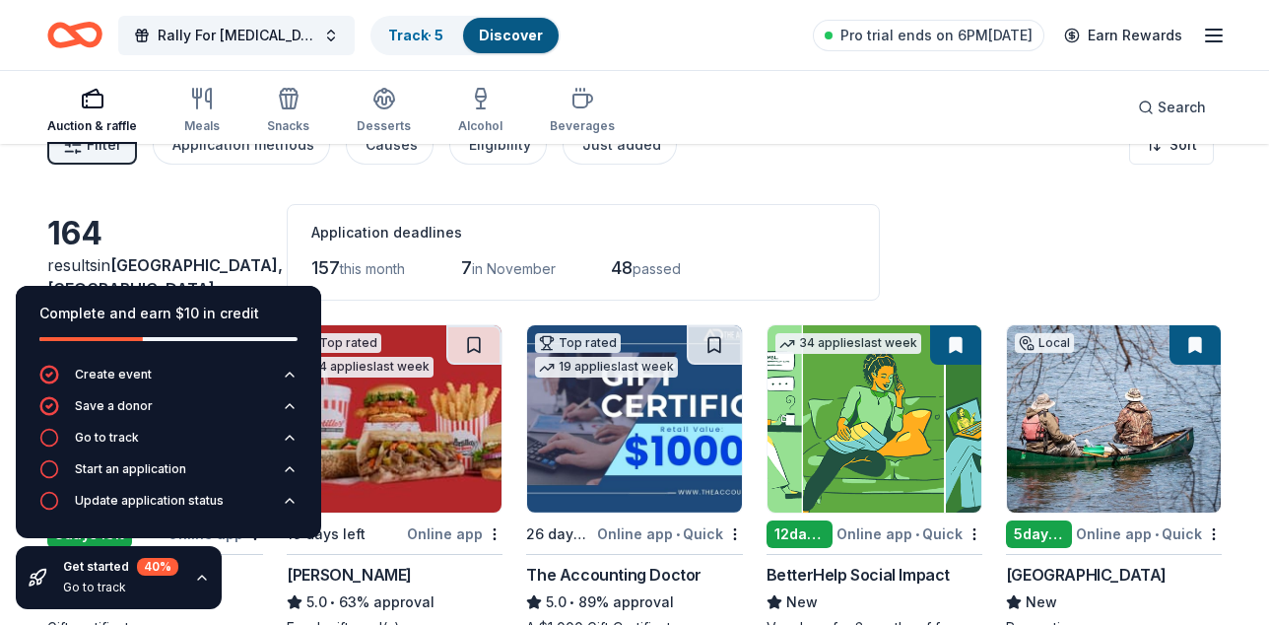
click at [260, 302] on div "Complete and earn $10 in credit" at bounding box center [168, 314] width 258 height 24
click at [439, 272] on div "157 this month 7 in November 48 passed" at bounding box center [583, 268] width 544 height 32
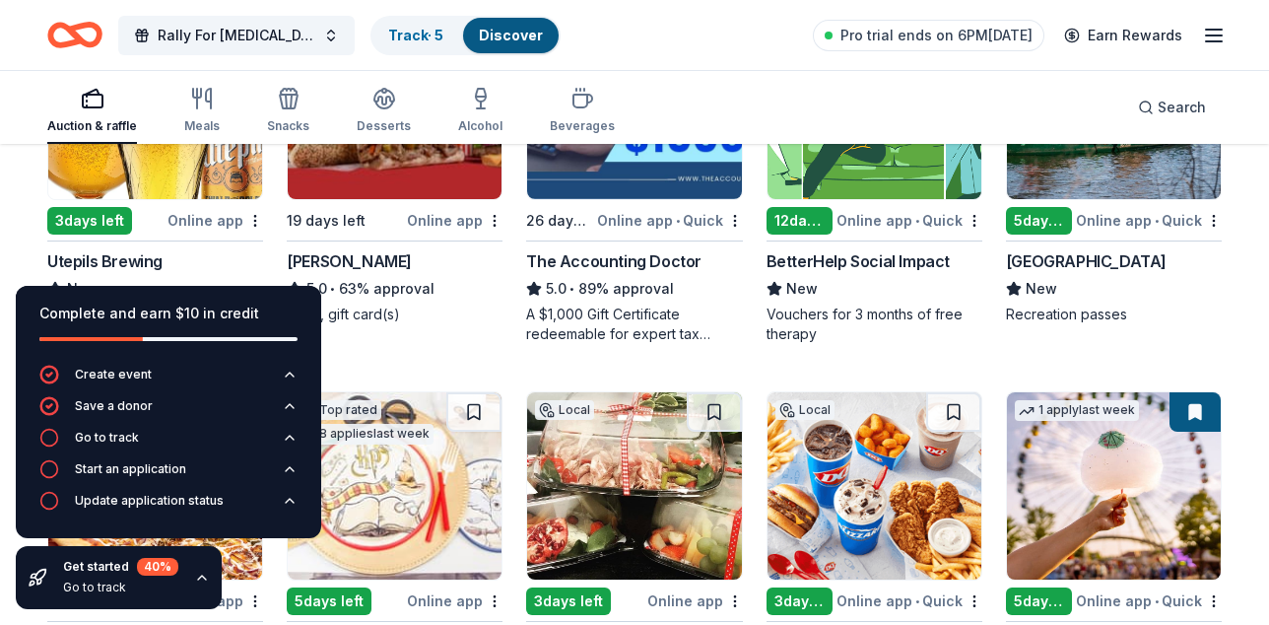
scroll to position [354, 0]
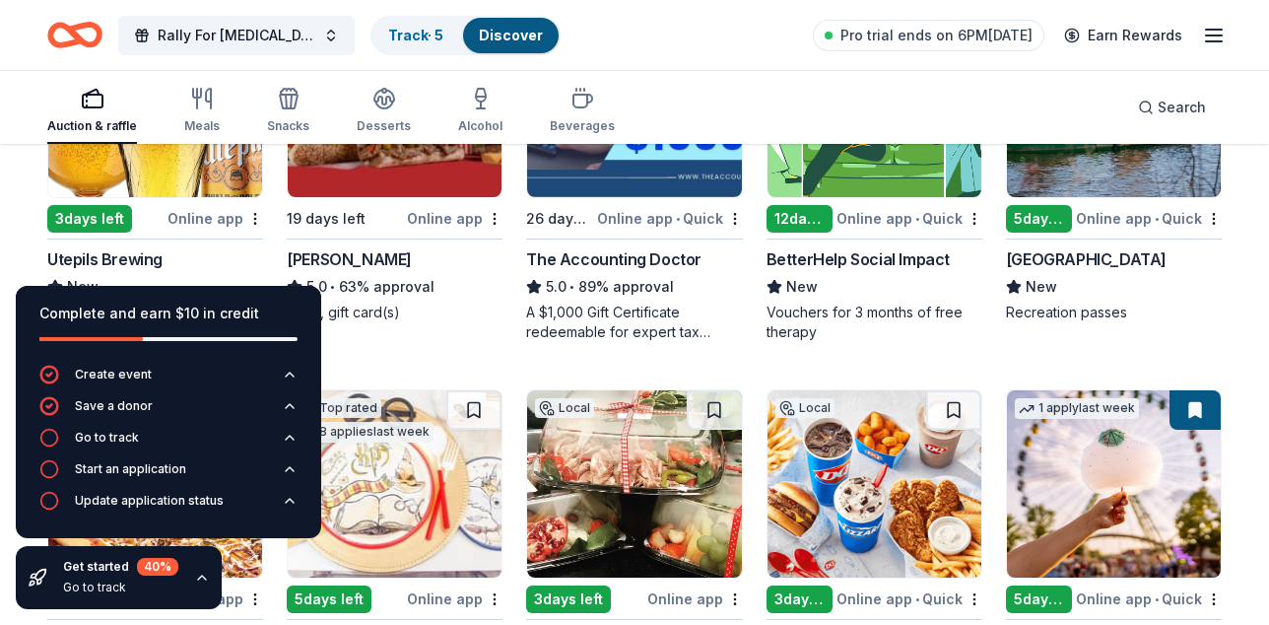
click at [389, 189] on img at bounding box center [395, 103] width 214 height 187
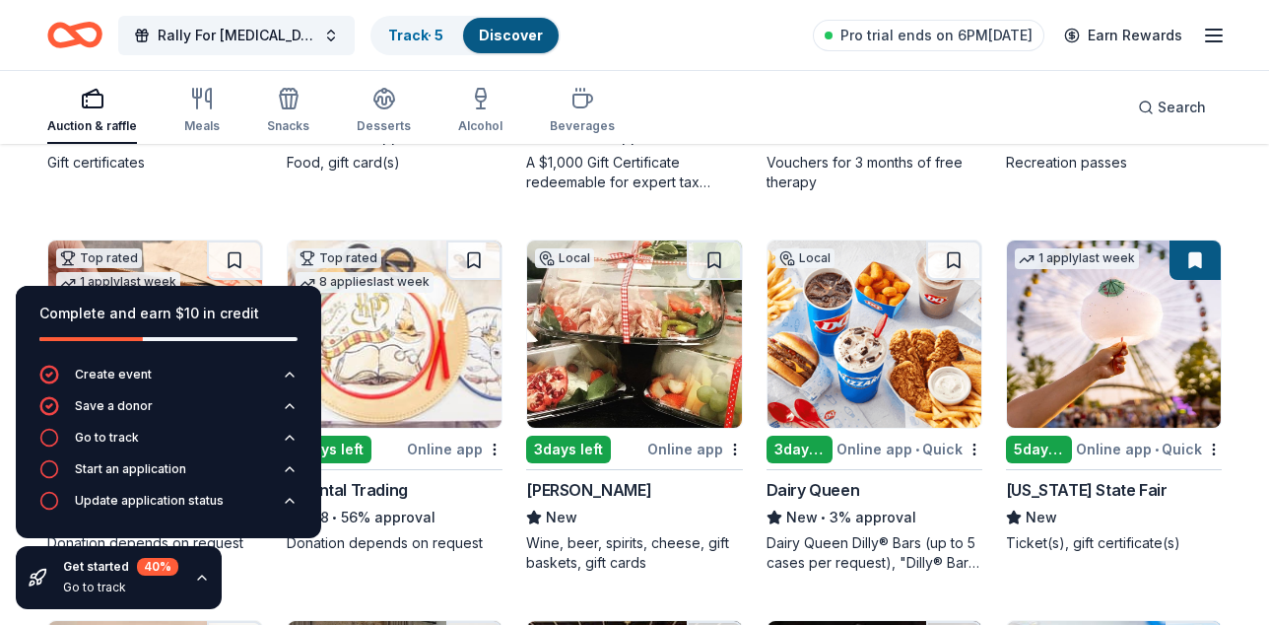
scroll to position [506, 0]
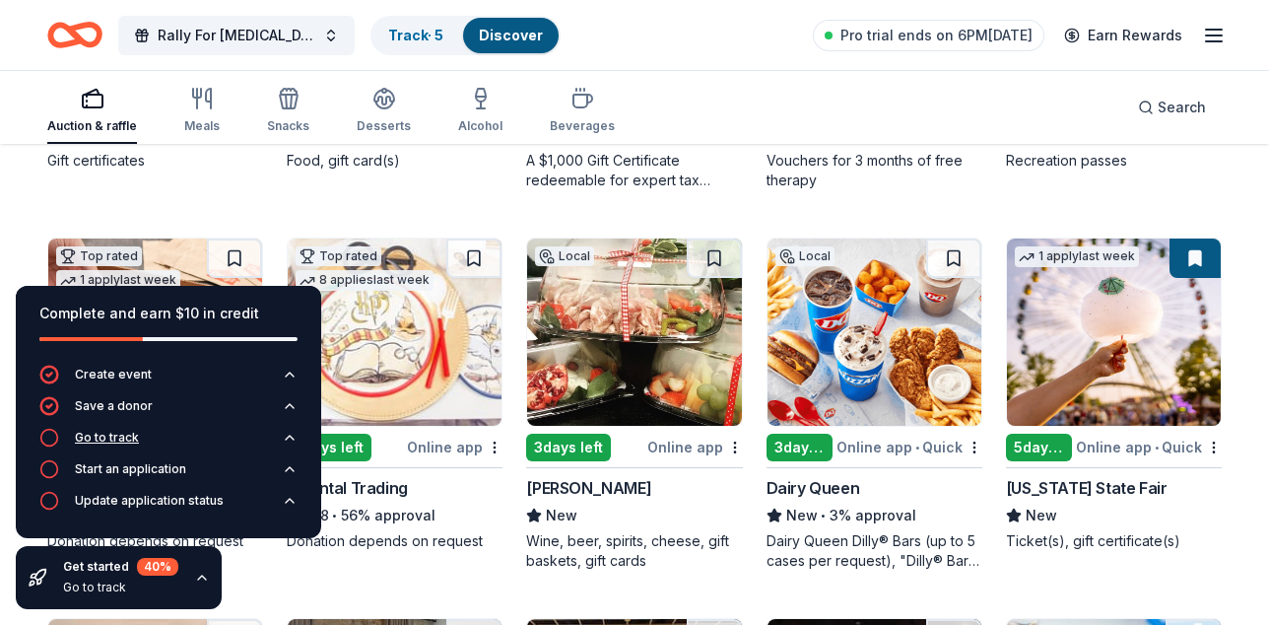
click at [62, 428] on div "Go to track" at bounding box center [89, 438] width 100 height 20
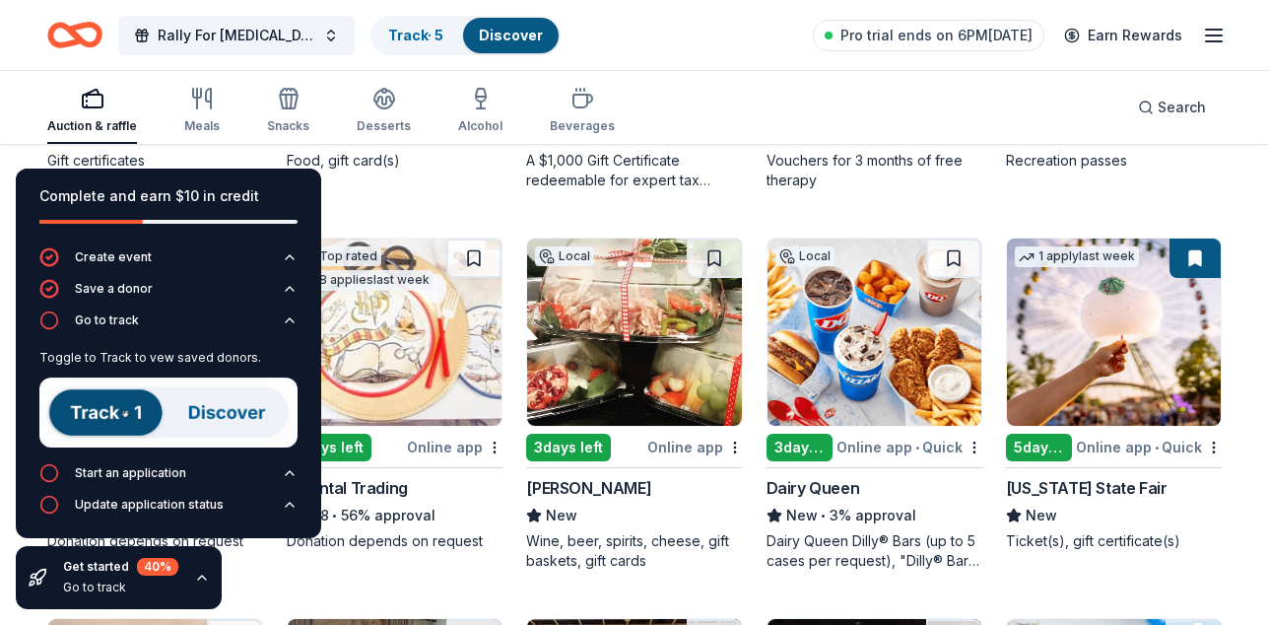
click at [205, 421] on img at bounding box center [168, 412] width 258 height 70
click at [450, 249] on div "Local 3 days left Online app Utepils Brewing New Gift certificates Top rated 4 …" at bounding box center [634, 594] width 1175 height 1474
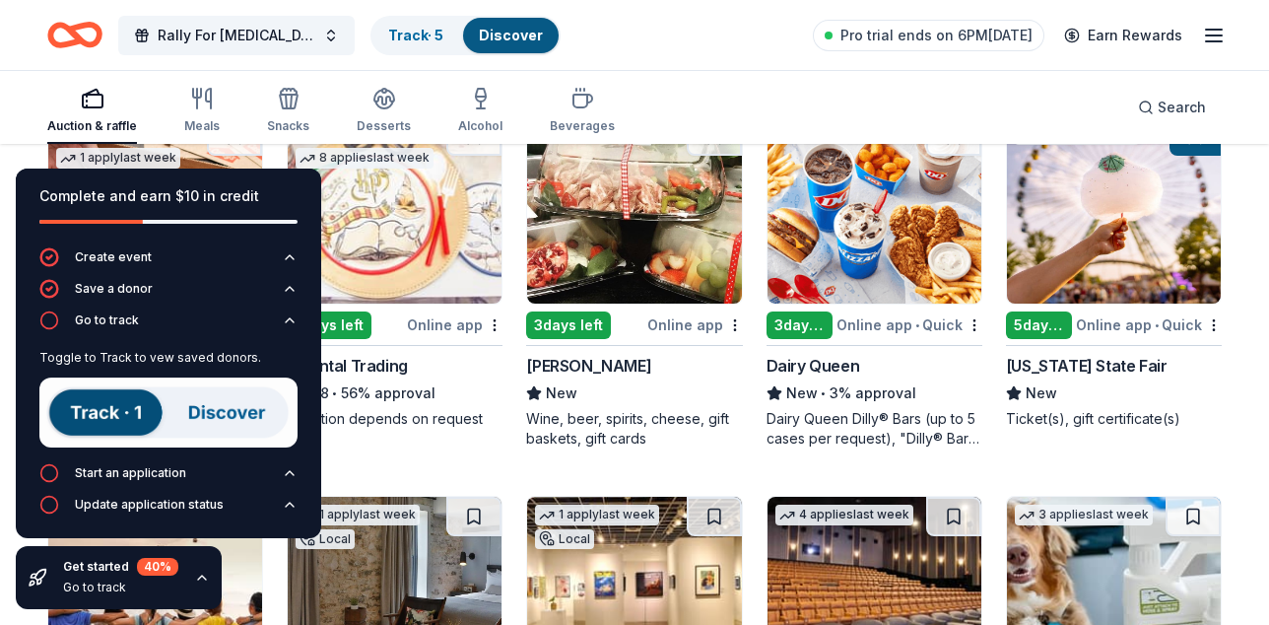
scroll to position [645, 0]
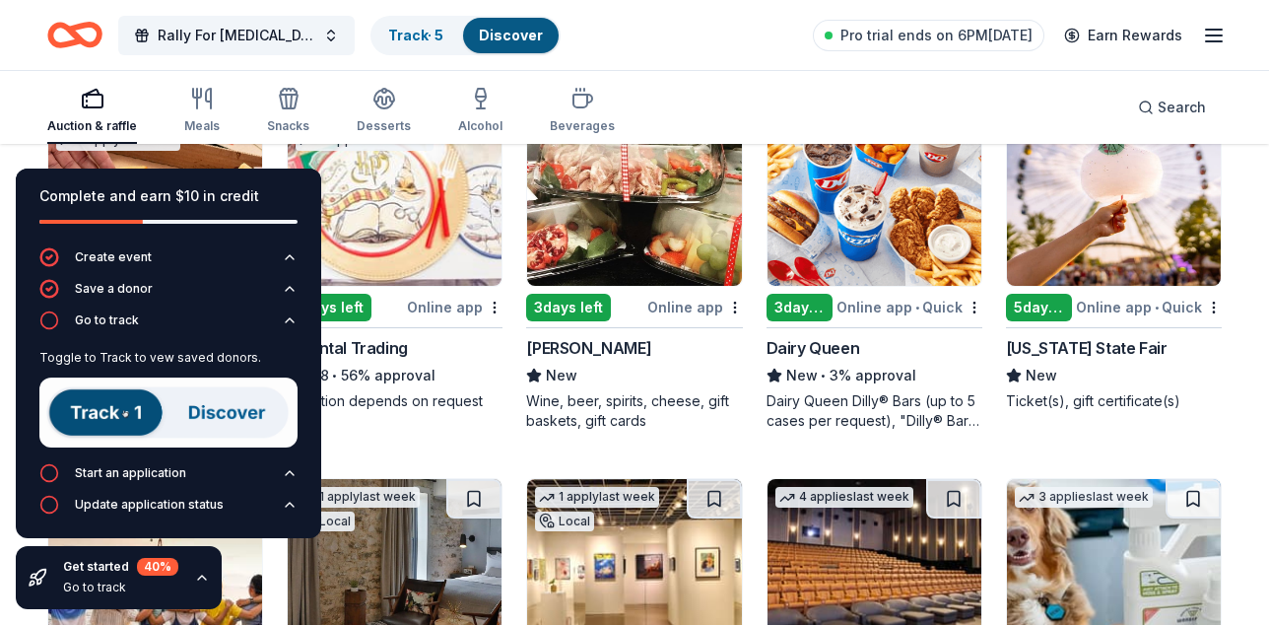
click at [864, 332] on div "Local 3 days left Online app • Quick Dairy Queen New • 3% approval Dairy Queen …" at bounding box center [875, 264] width 216 height 333
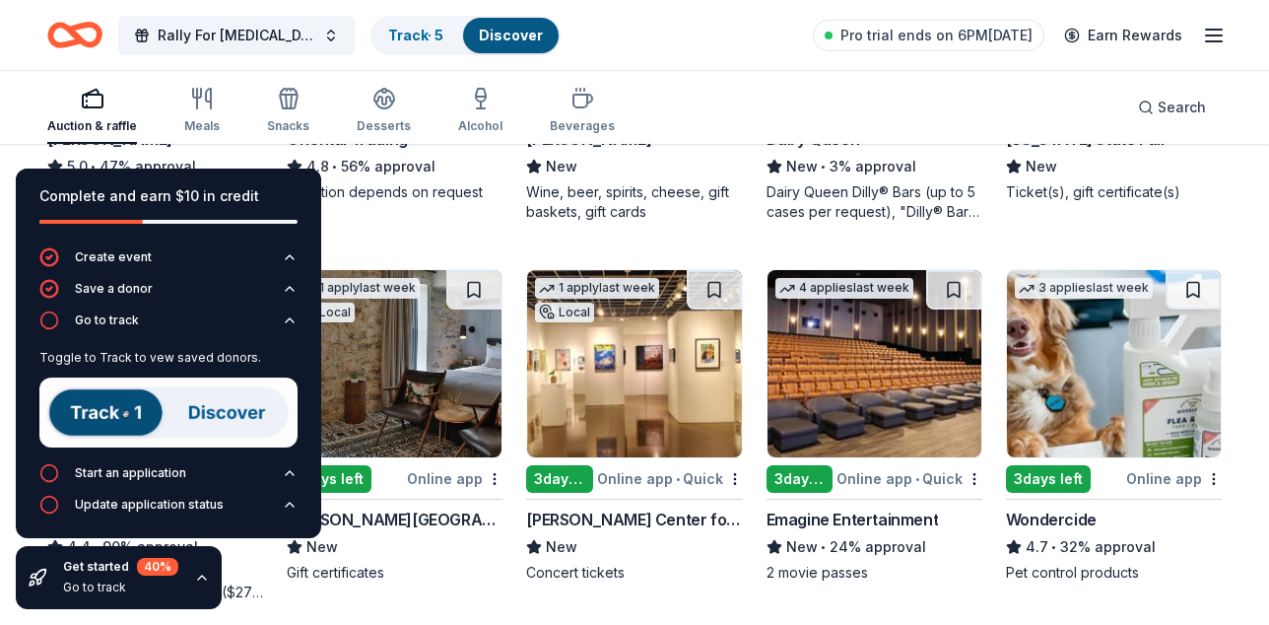
scroll to position [831, 0]
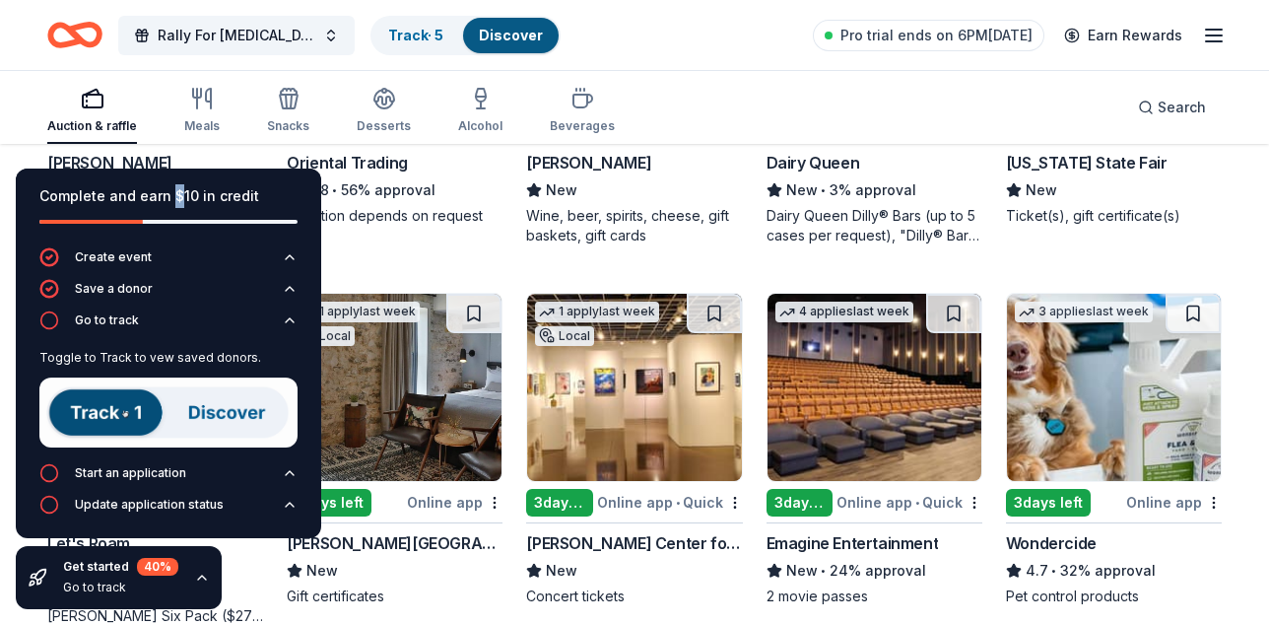
click at [183, 192] on div "Complete and earn $10 in credit" at bounding box center [168, 196] width 258 height 24
drag, startPoint x: 41, startPoint y: 292, endPoint x: 31, endPoint y: 225, distance: 67.9
click at [29, 225] on div "Complete and earn $10 in credit Create event Save a donor Go to track Toggle to…" at bounding box center [168, 354] width 305 height 370
click at [59, 480] on icon "button" at bounding box center [49, 473] width 20 height 20
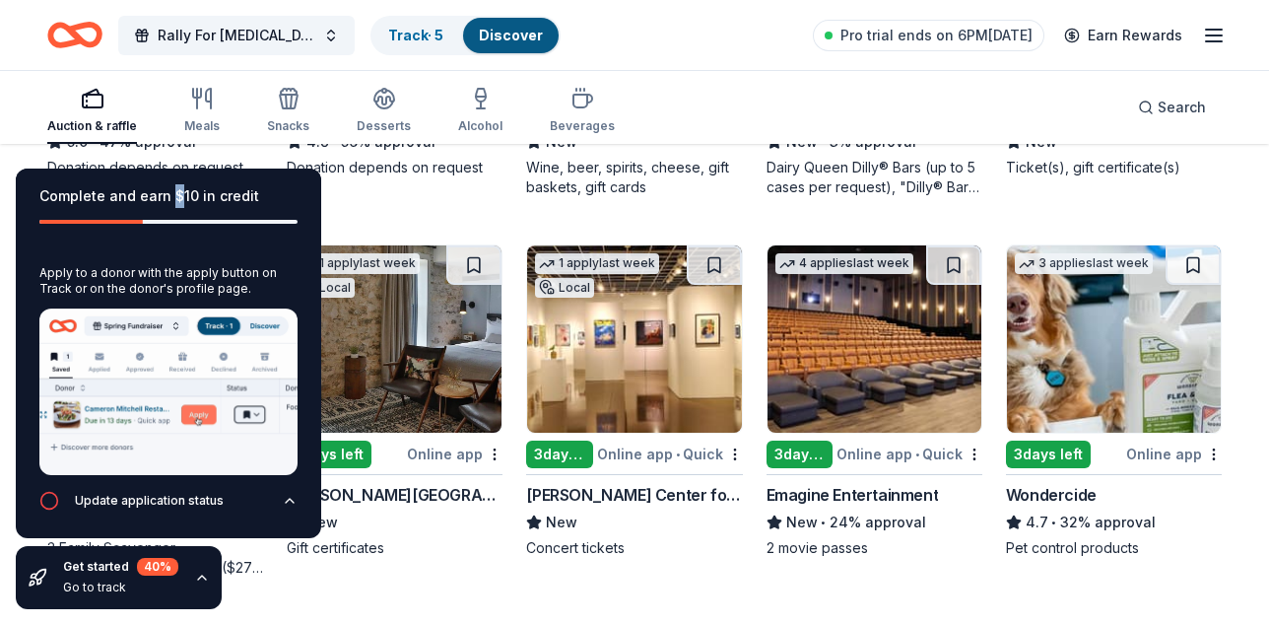
scroll to position [903, 0]
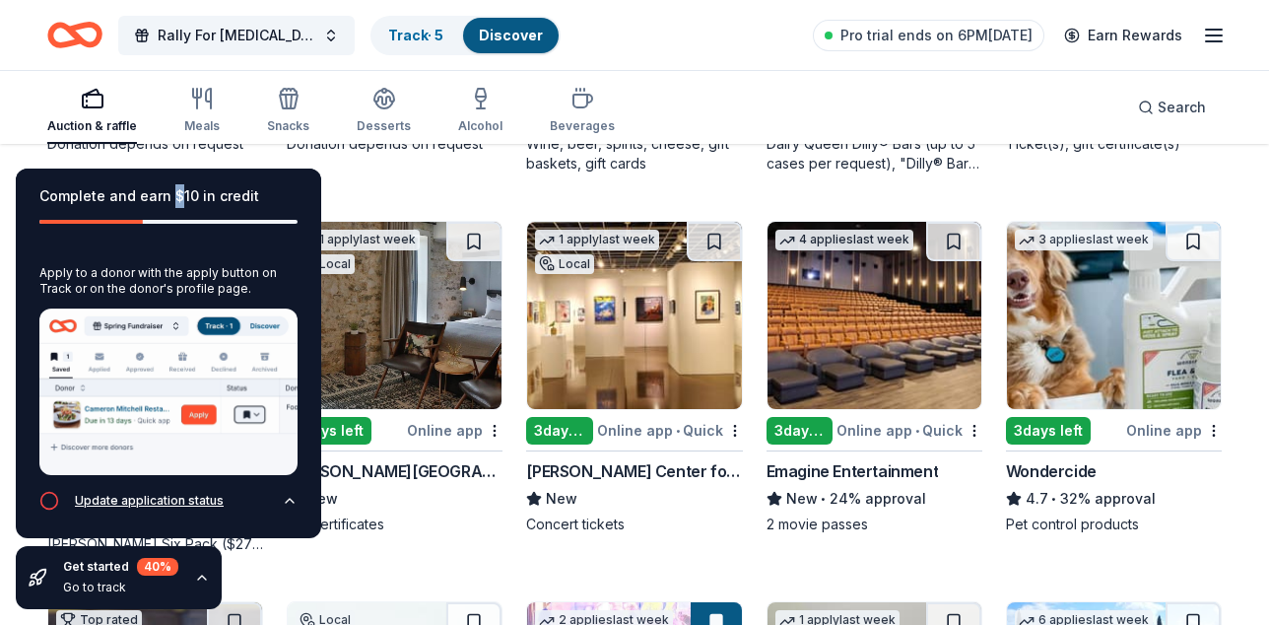
click at [55, 491] on icon "button" at bounding box center [49, 501] width 20 height 20
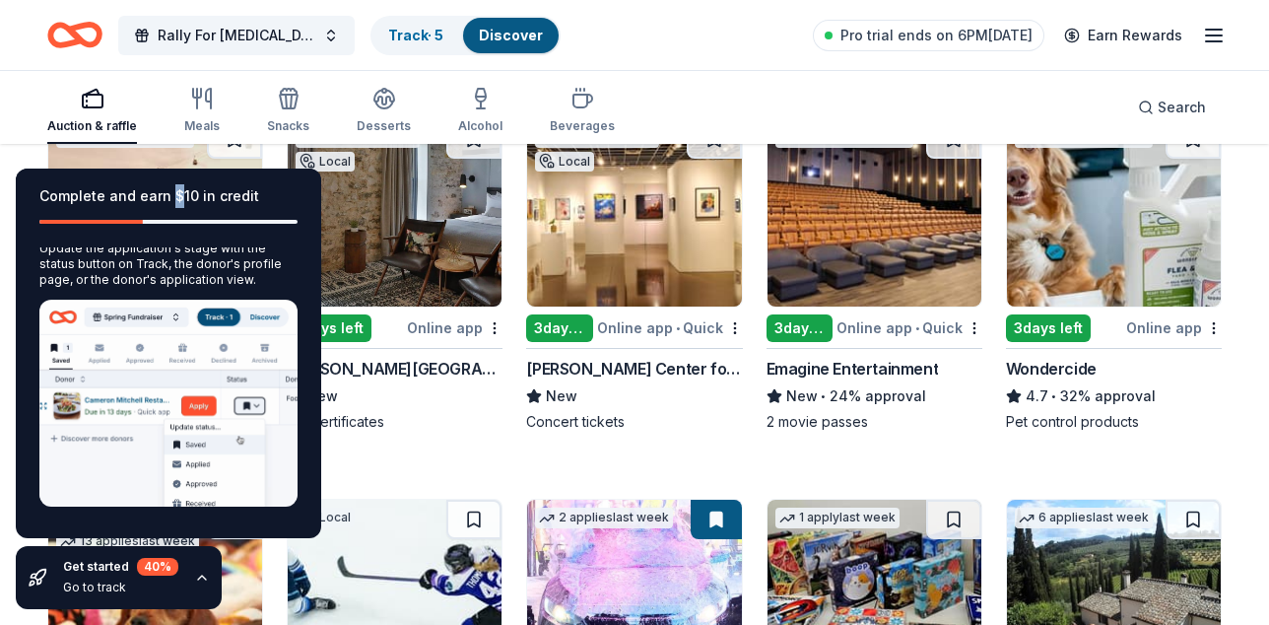
scroll to position [1029, 0]
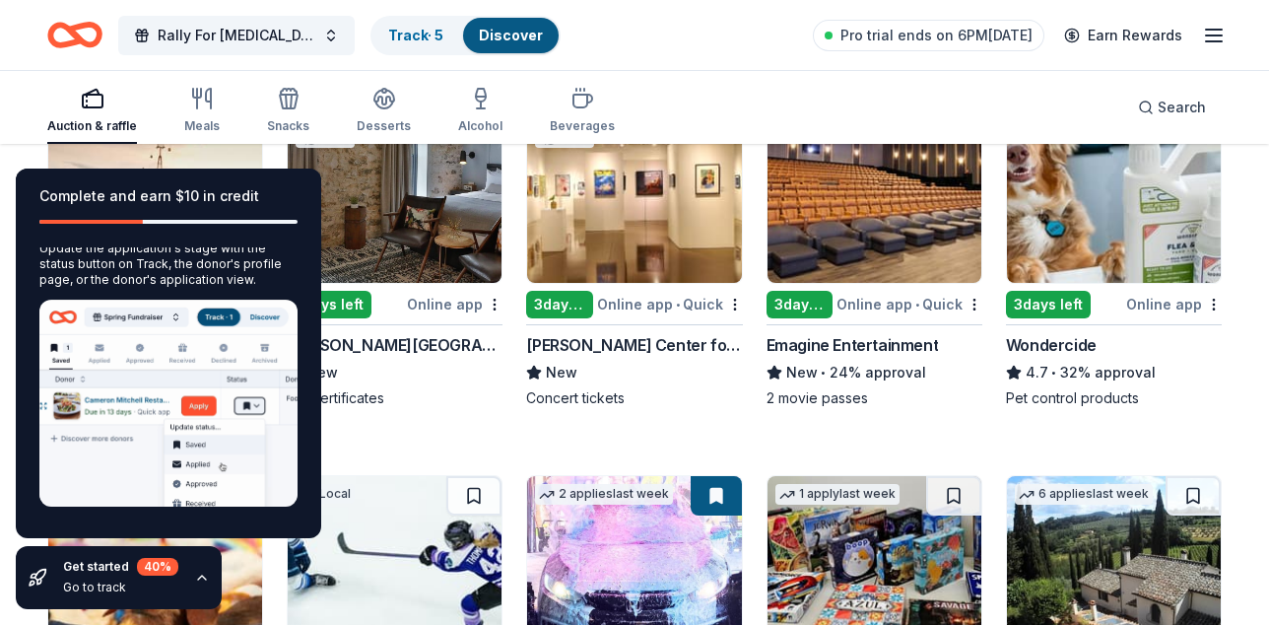
click at [207, 565] on div "Get started 40 % Go to track" at bounding box center [119, 577] width 206 height 63
click at [208, 570] on icon "button" at bounding box center [202, 578] width 16 height 16
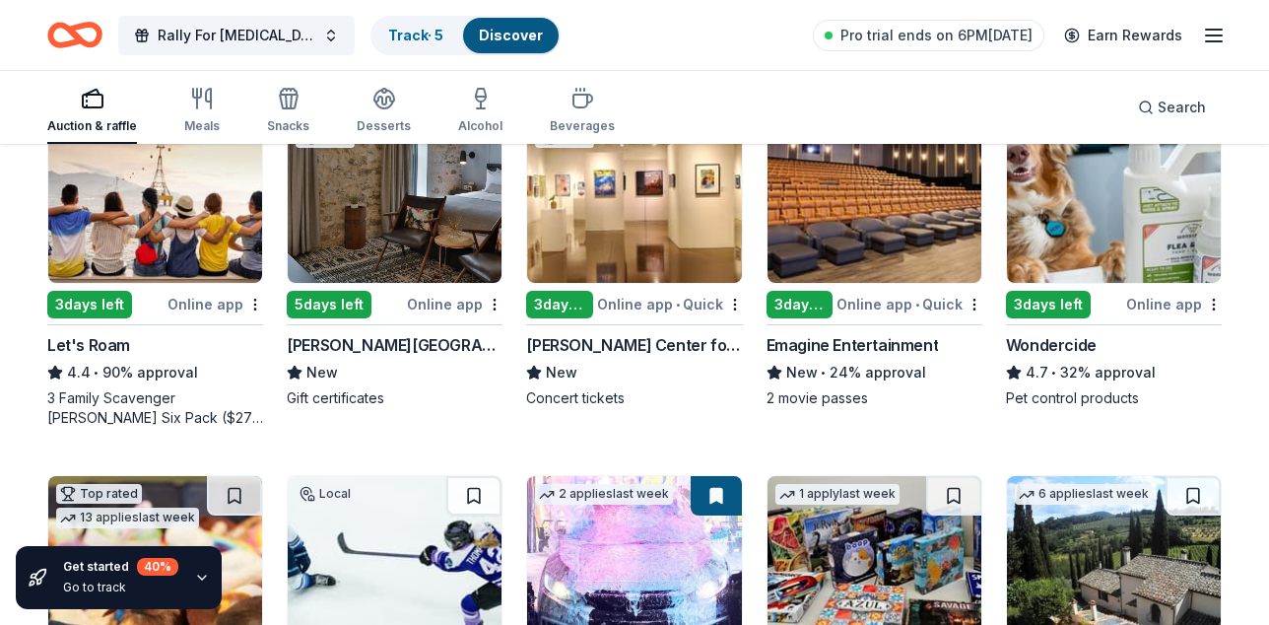
click at [298, 504] on div "Local 3 days left Online app Utepils Brewing New Gift certificates Top rated 4 …" at bounding box center [634, 71] width 1175 height 1474
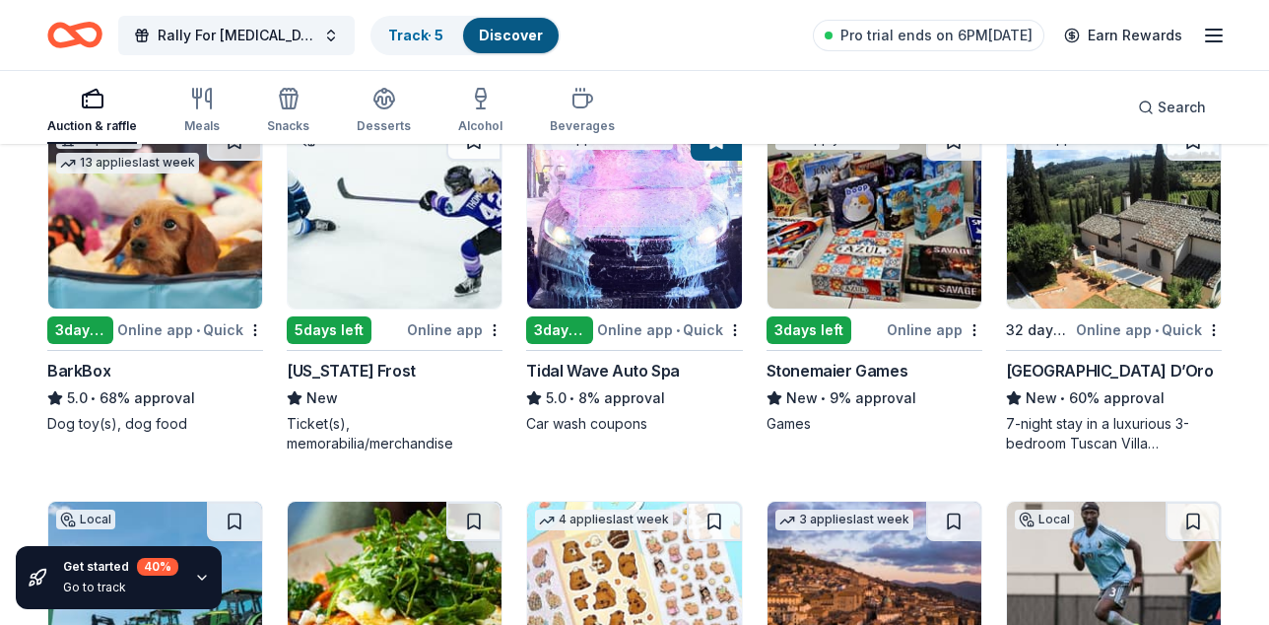
scroll to position [1423, 0]
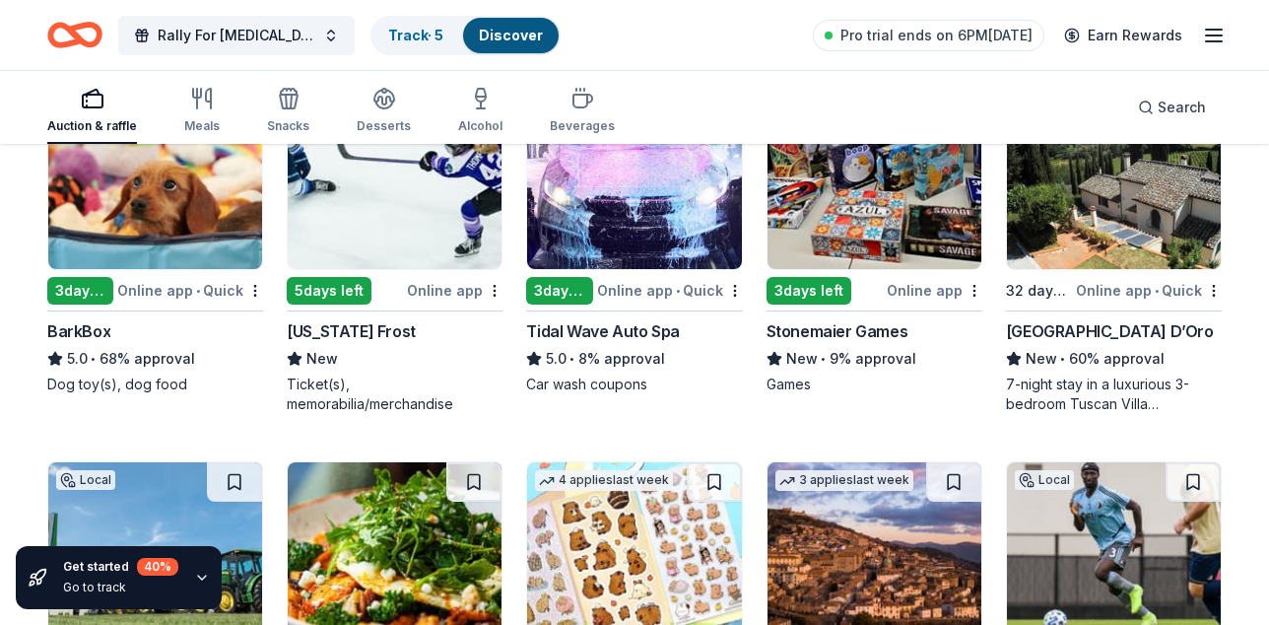
click at [162, 269] on img at bounding box center [155, 175] width 214 height 187
click at [382, 343] on div "Minnesota Frost" at bounding box center [351, 331] width 129 height 24
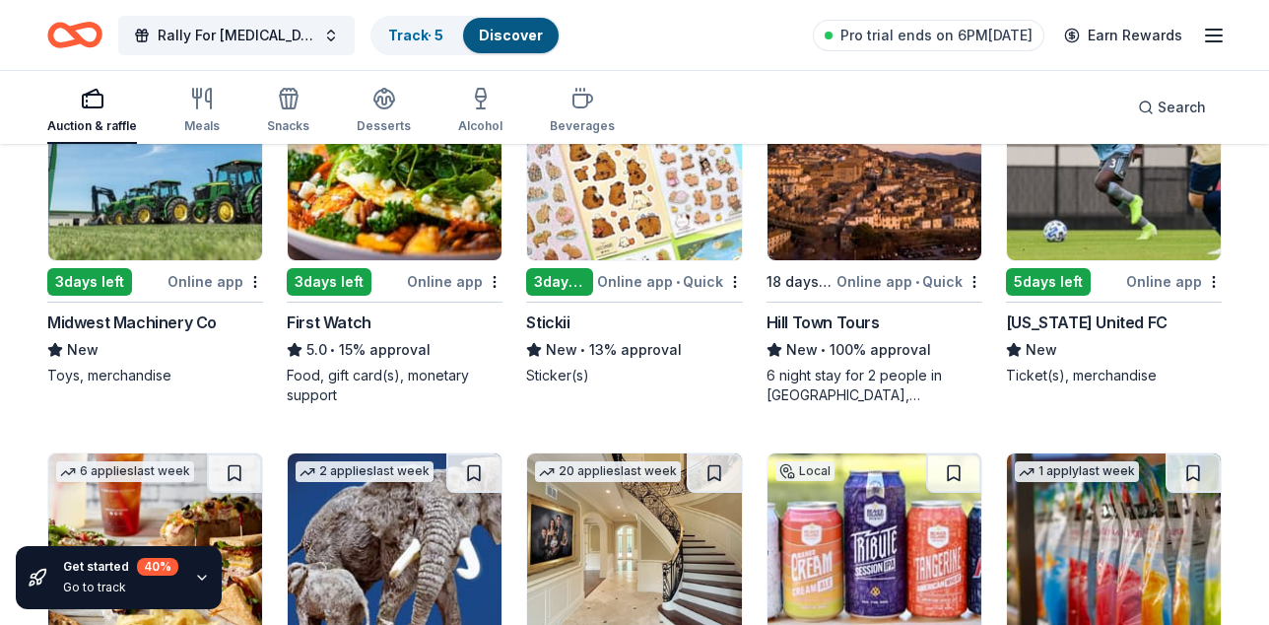
scroll to position [1816, 0]
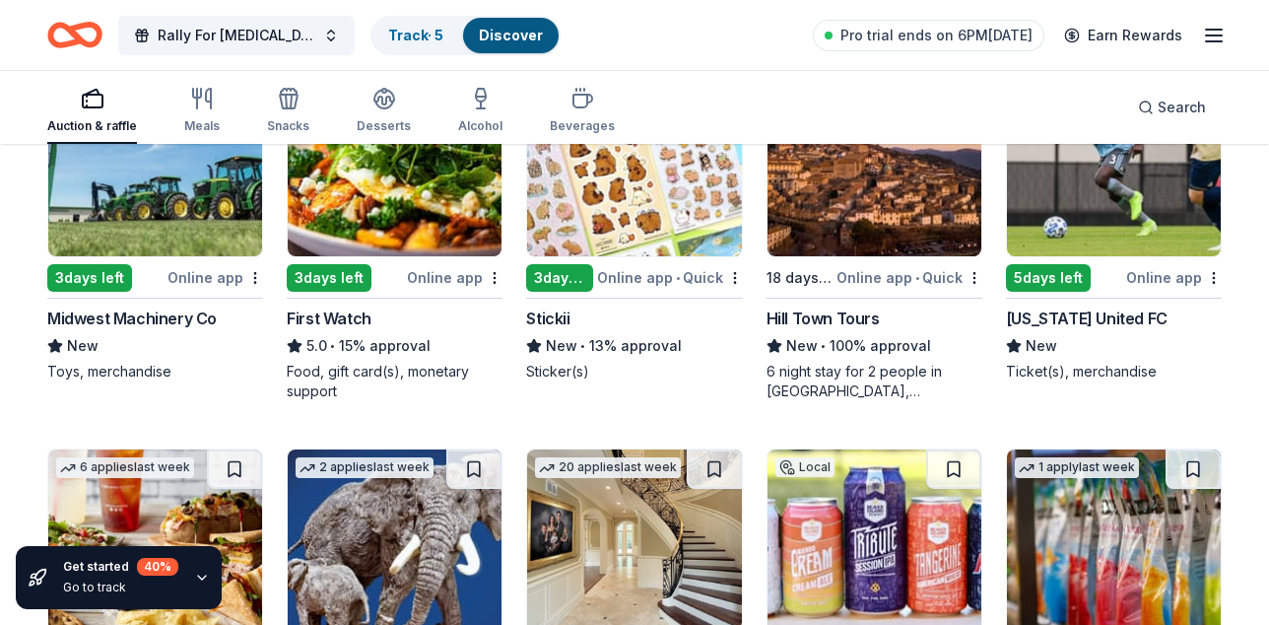
click at [1039, 256] on img at bounding box center [1114, 162] width 214 height 187
click at [870, 256] on img at bounding box center [875, 162] width 214 height 187
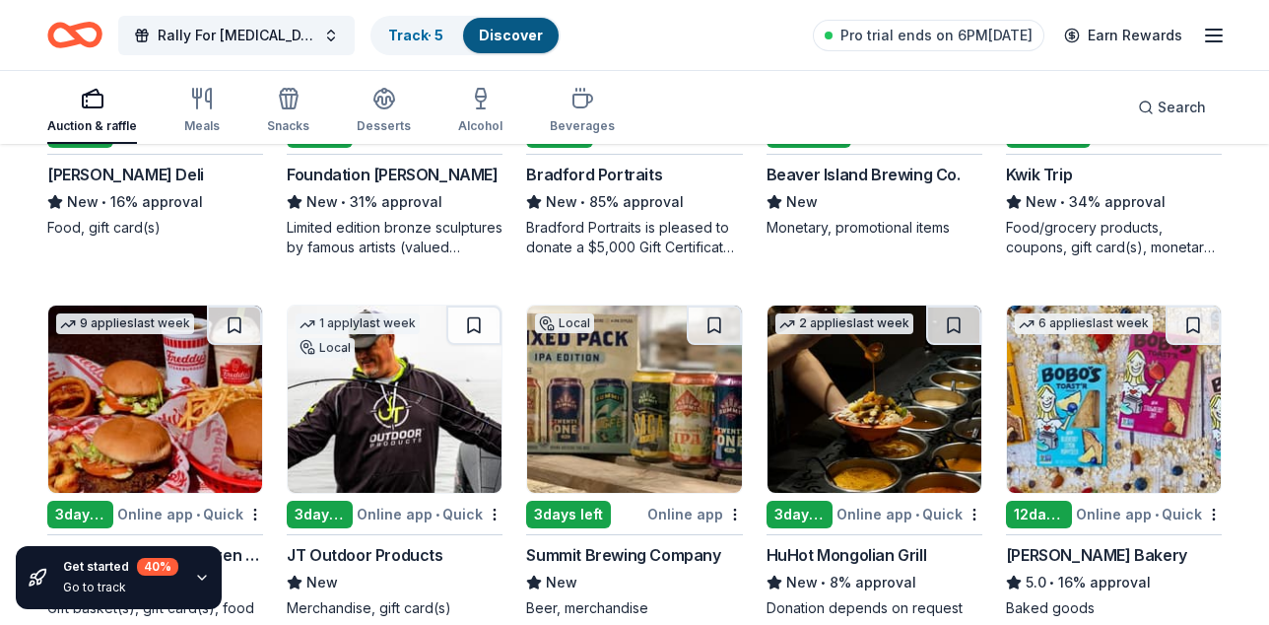
scroll to position [2345, 0]
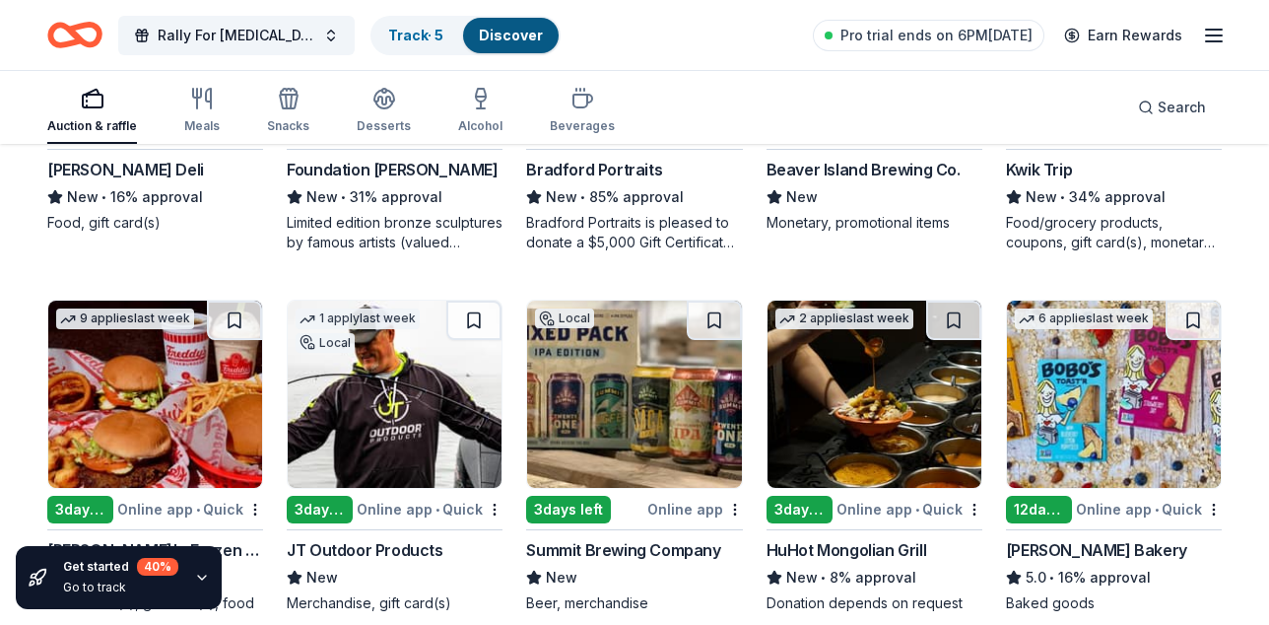
click at [1074, 107] on img at bounding box center [1114, 13] width 214 height 187
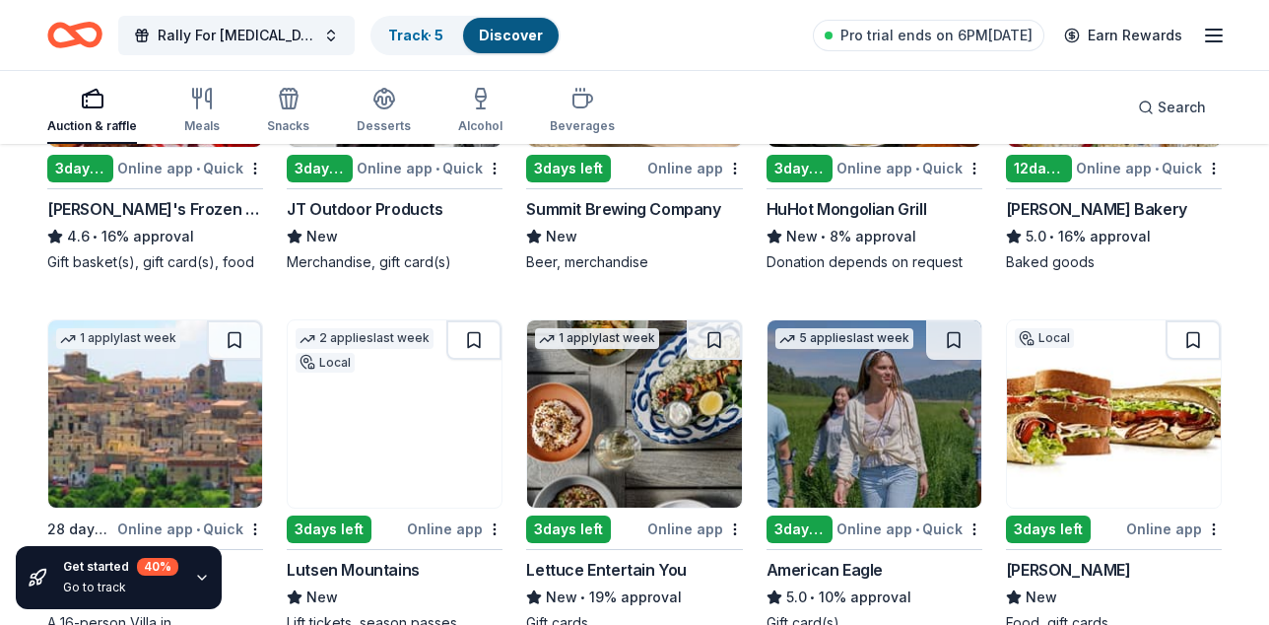
scroll to position [2708, 0]
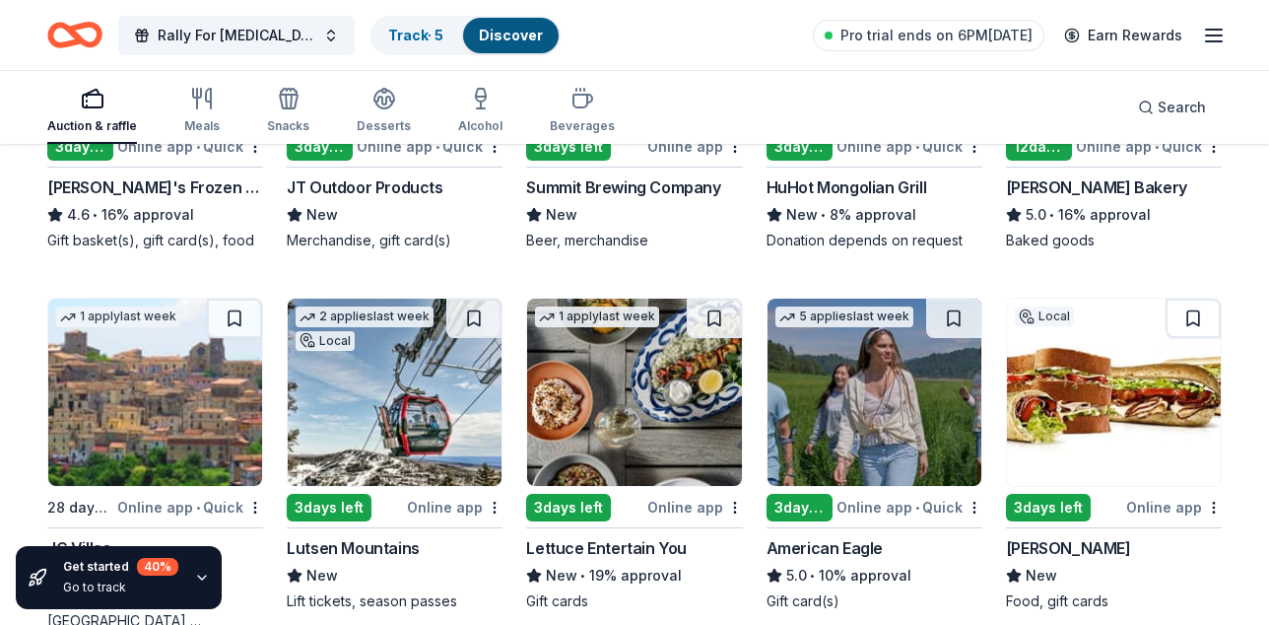
click at [606, 125] on img at bounding box center [634, 31] width 214 height 187
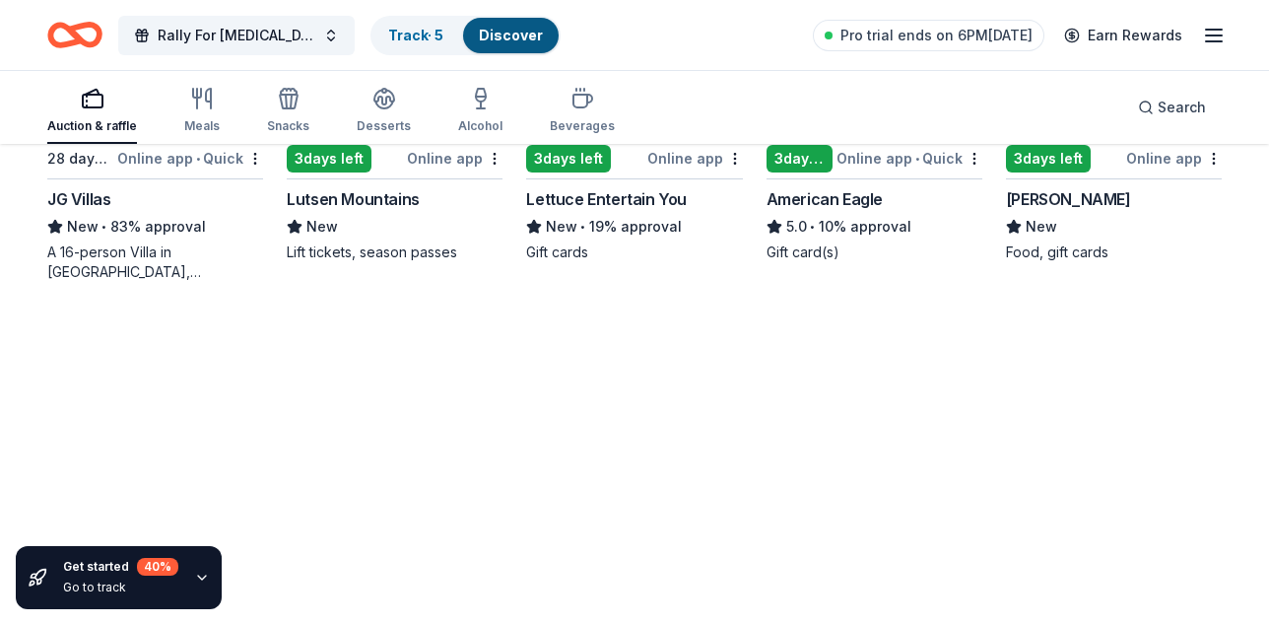
scroll to position [3069, 0]
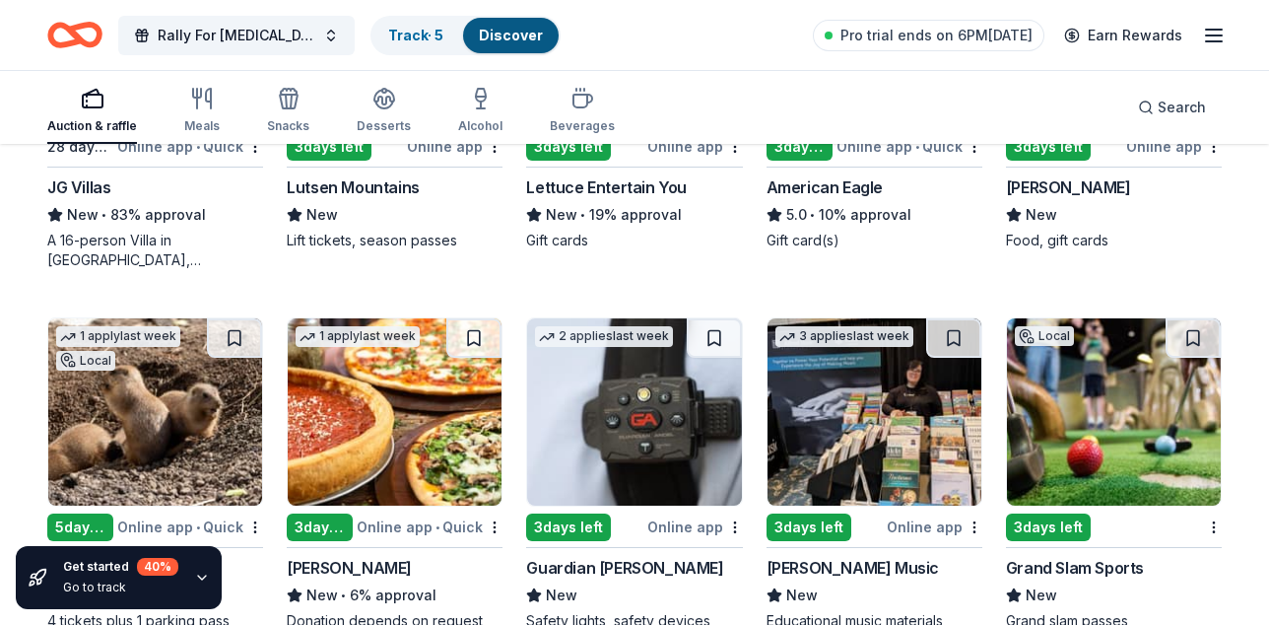
click at [396, 125] on img at bounding box center [395, 31] width 214 height 187
click at [435, 125] on img at bounding box center [395, 31] width 214 height 187
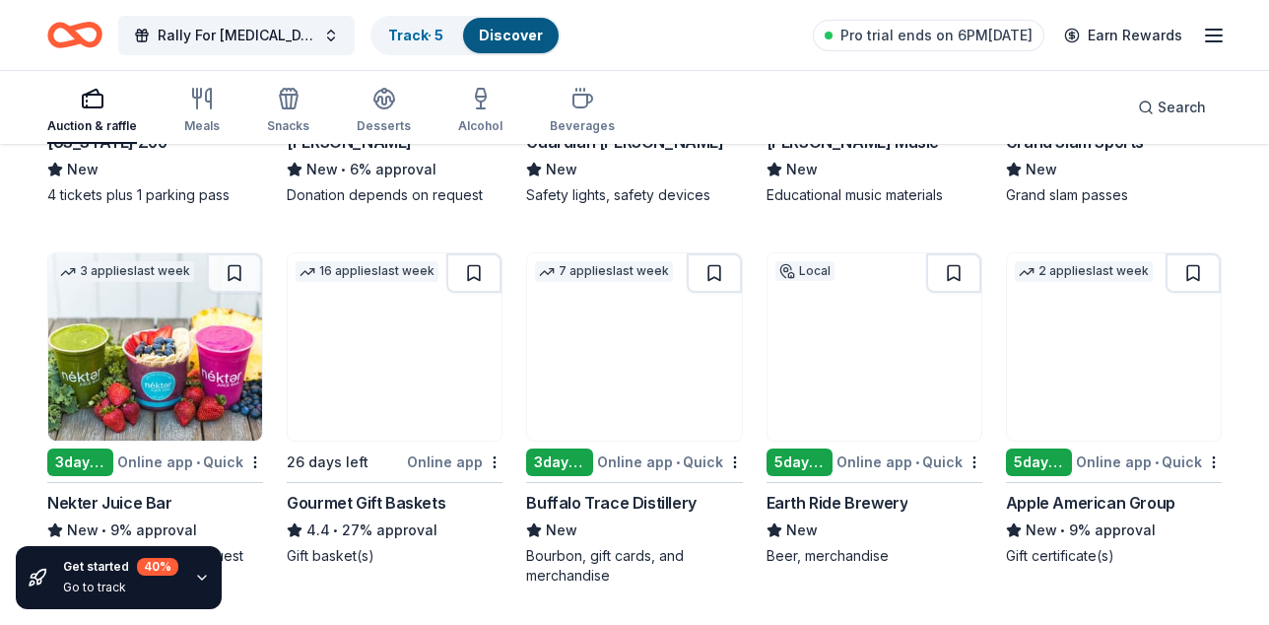
scroll to position [3496, 0]
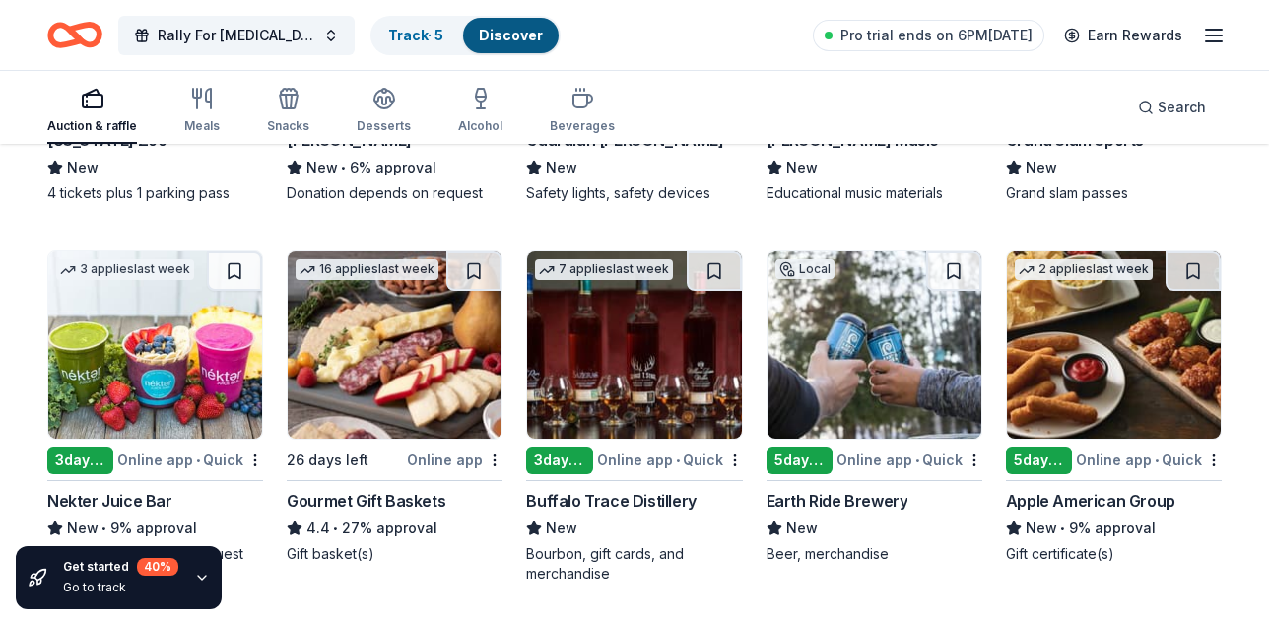
click at [167, 111] on div "Online app • Quick" at bounding box center [190, 99] width 146 height 25
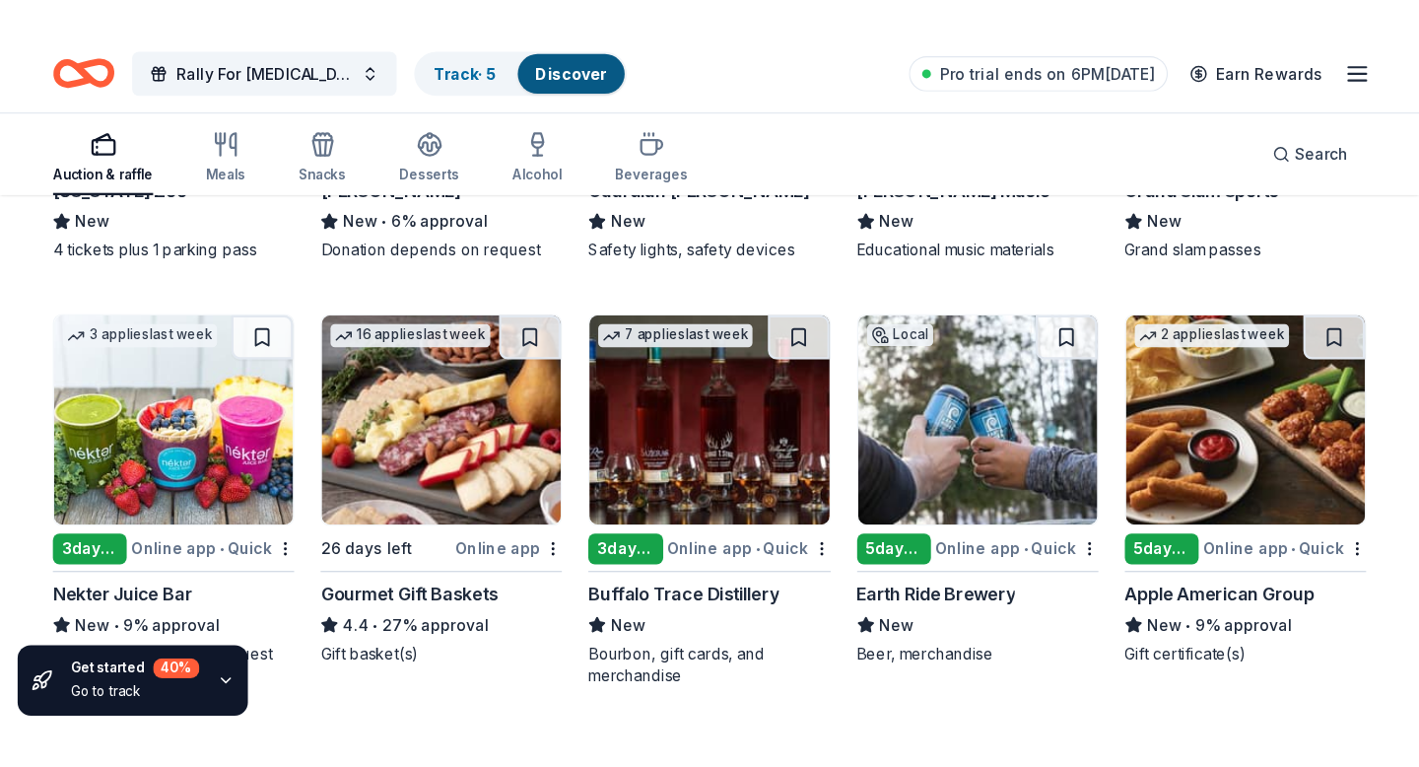
scroll to position [3530, 0]
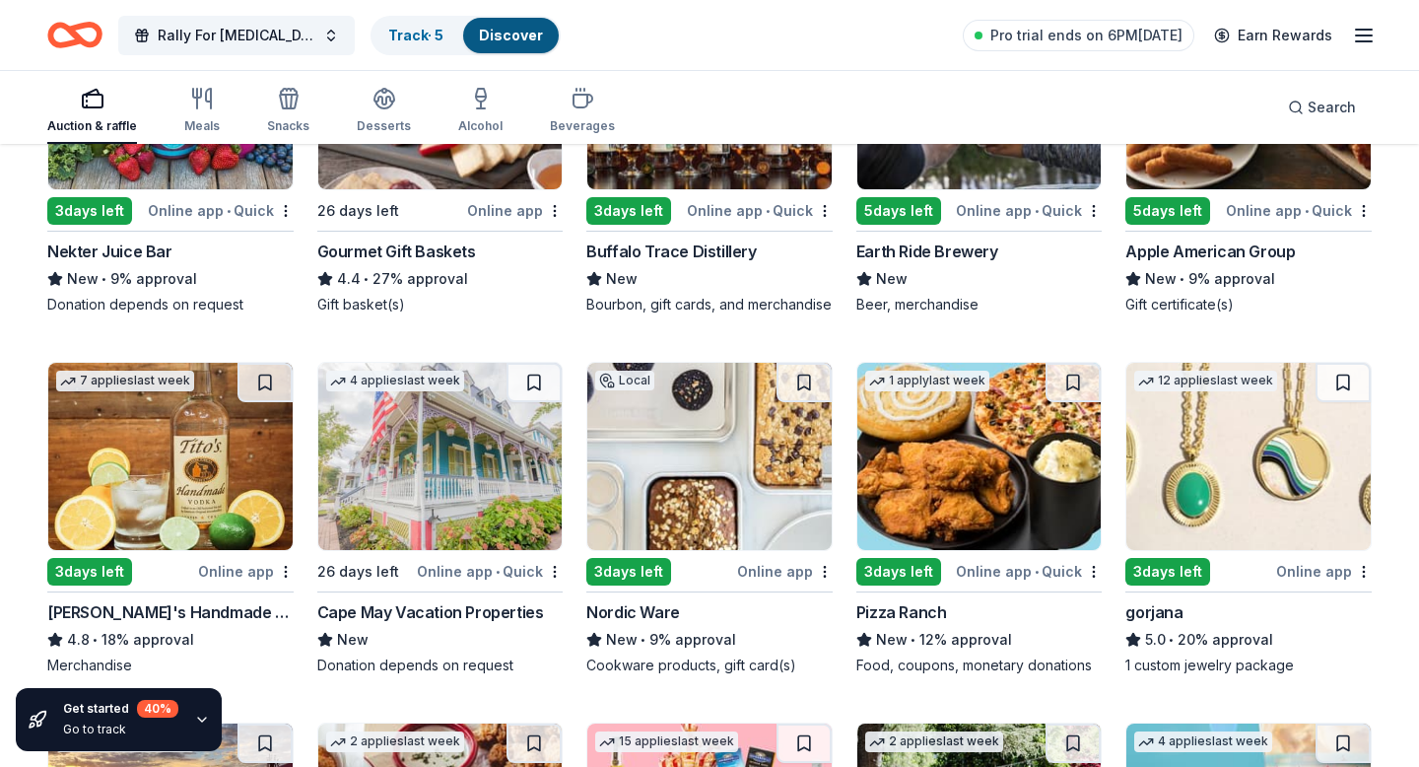
scroll to position [3762, 0]
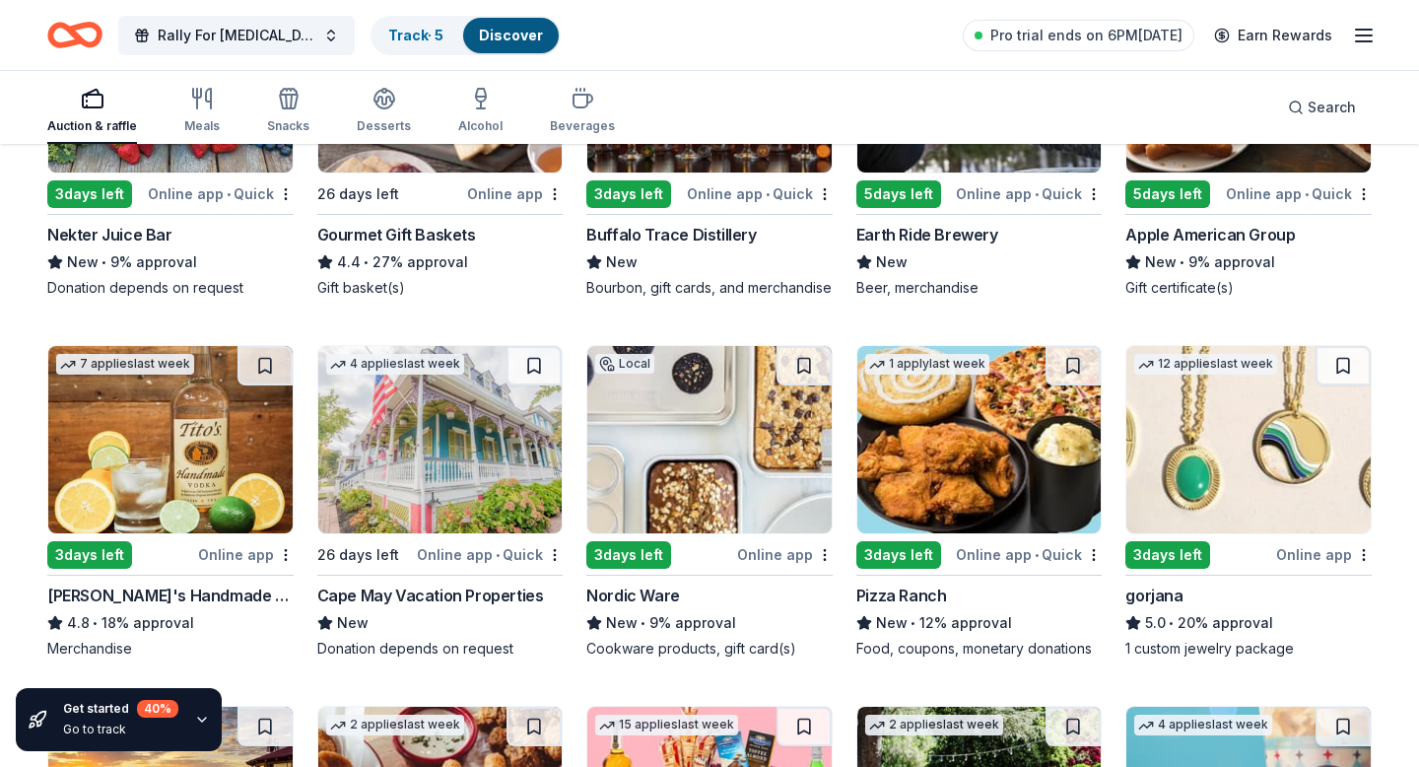
click at [427, 172] on img at bounding box center [440, 78] width 244 height 187
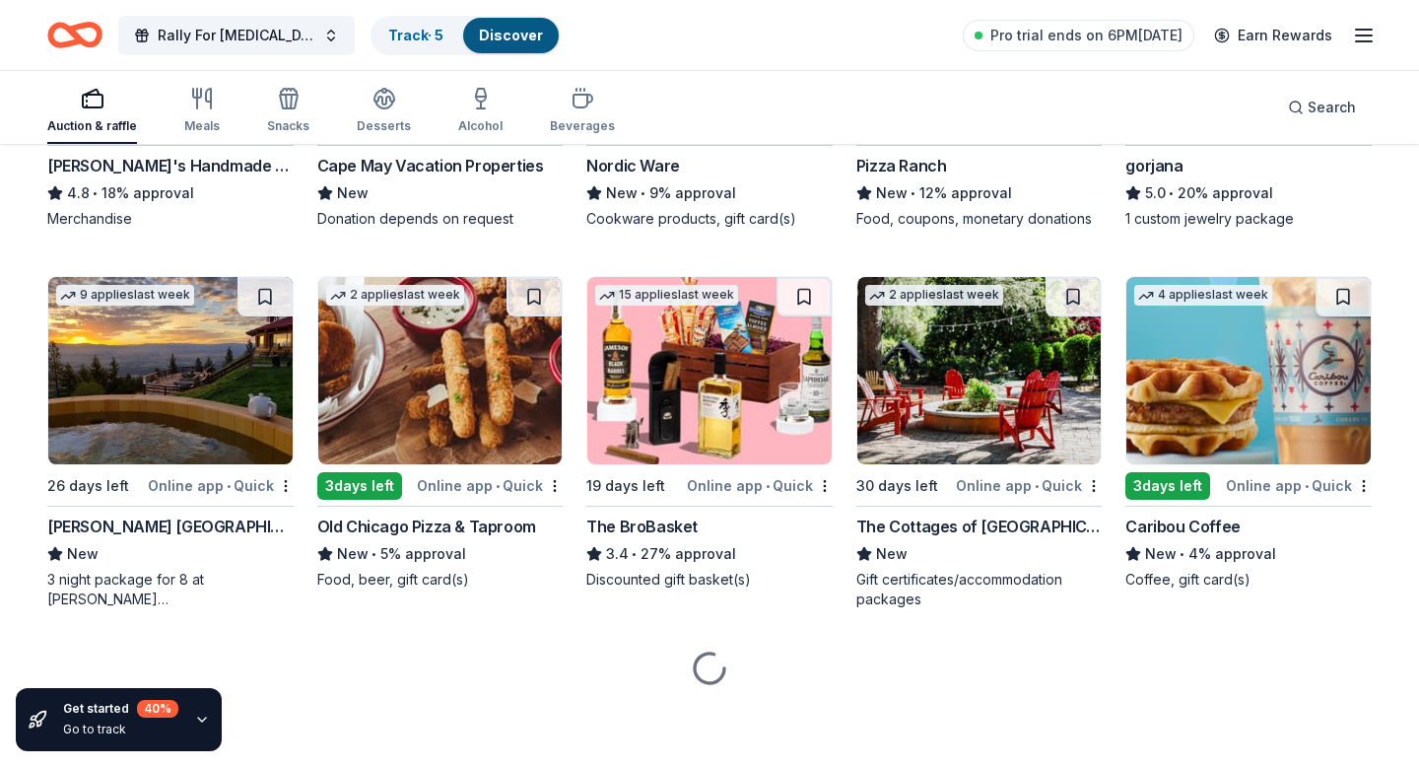
scroll to position [4511, 0]
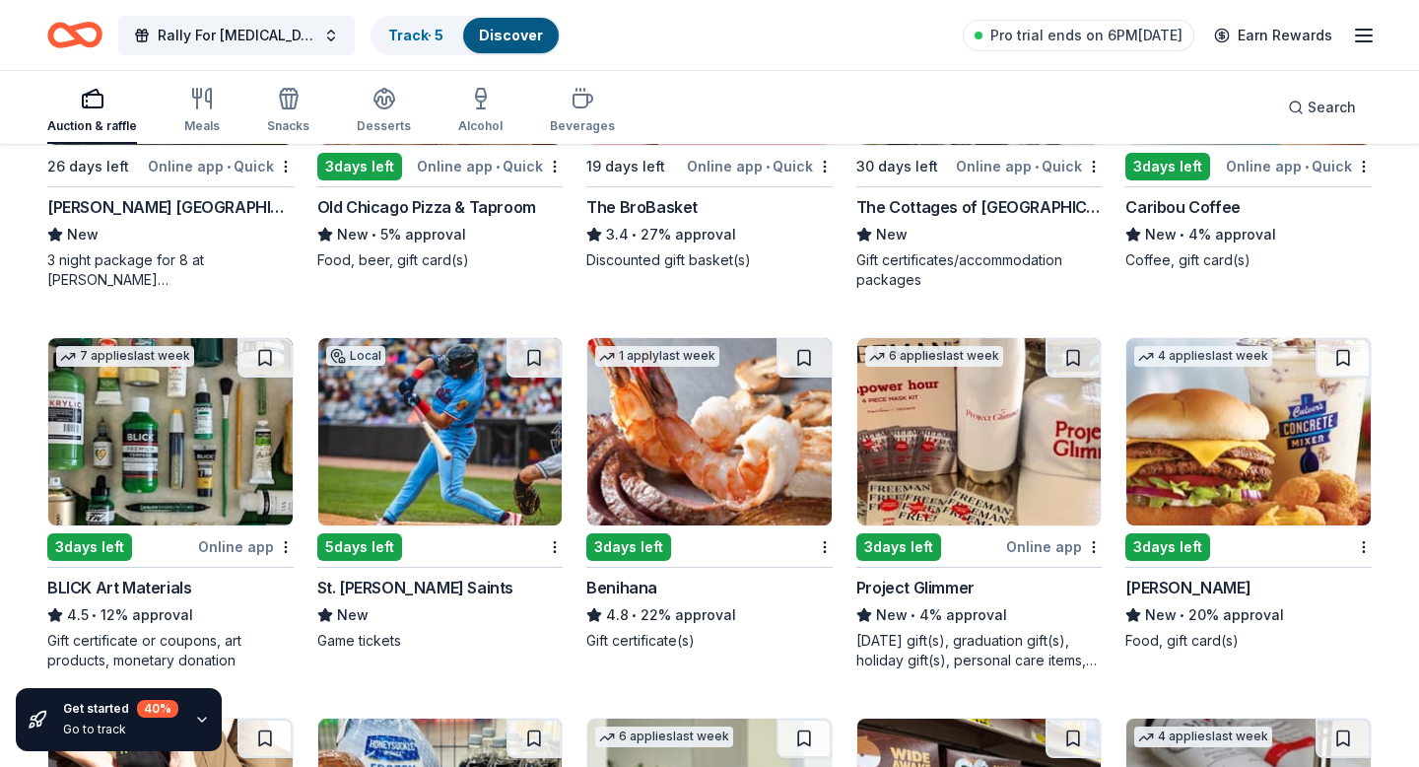
click at [390, 146] on div "2 applies last week" at bounding box center [440, 51] width 246 height 189
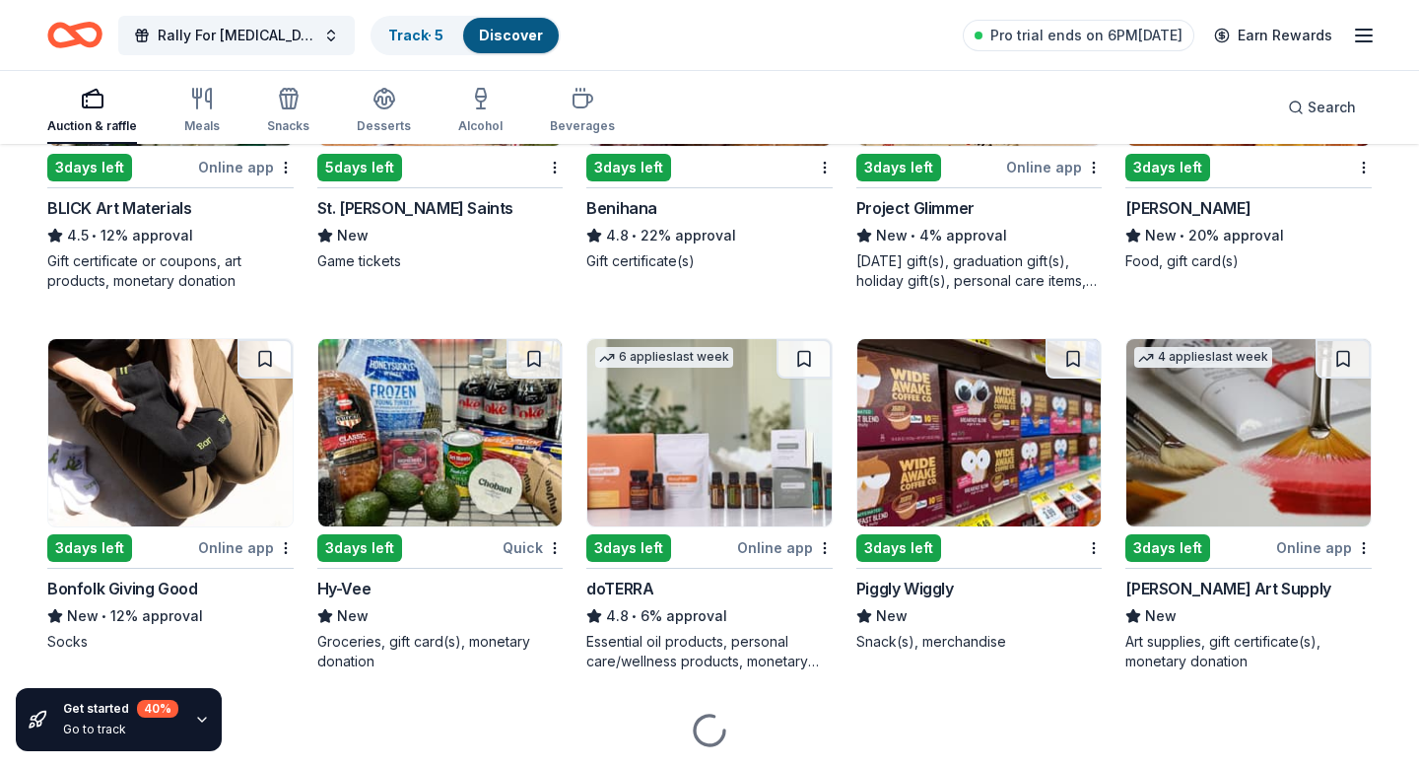
scroll to position [4892, 0]
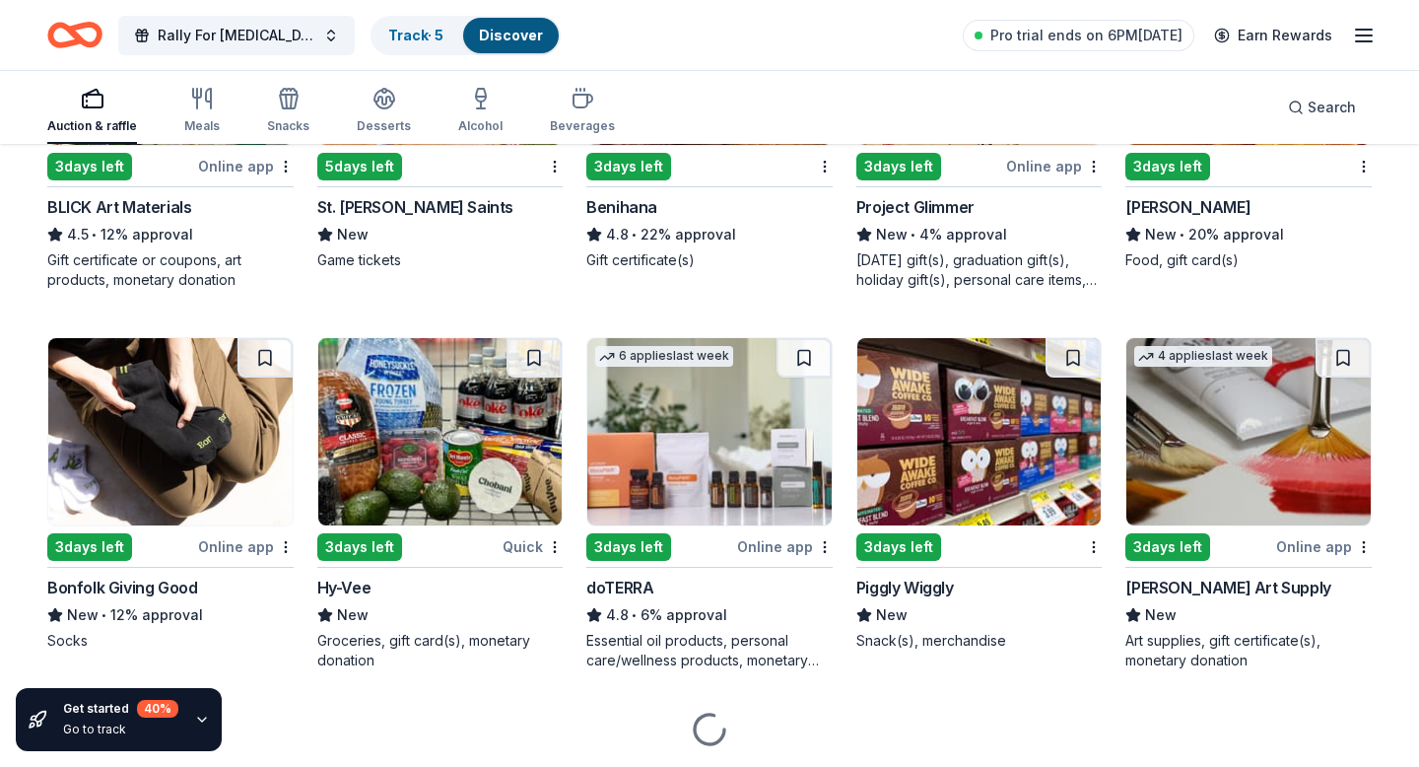
click at [423, 145] on img at bounding box center [440, 51] width 244 height 187
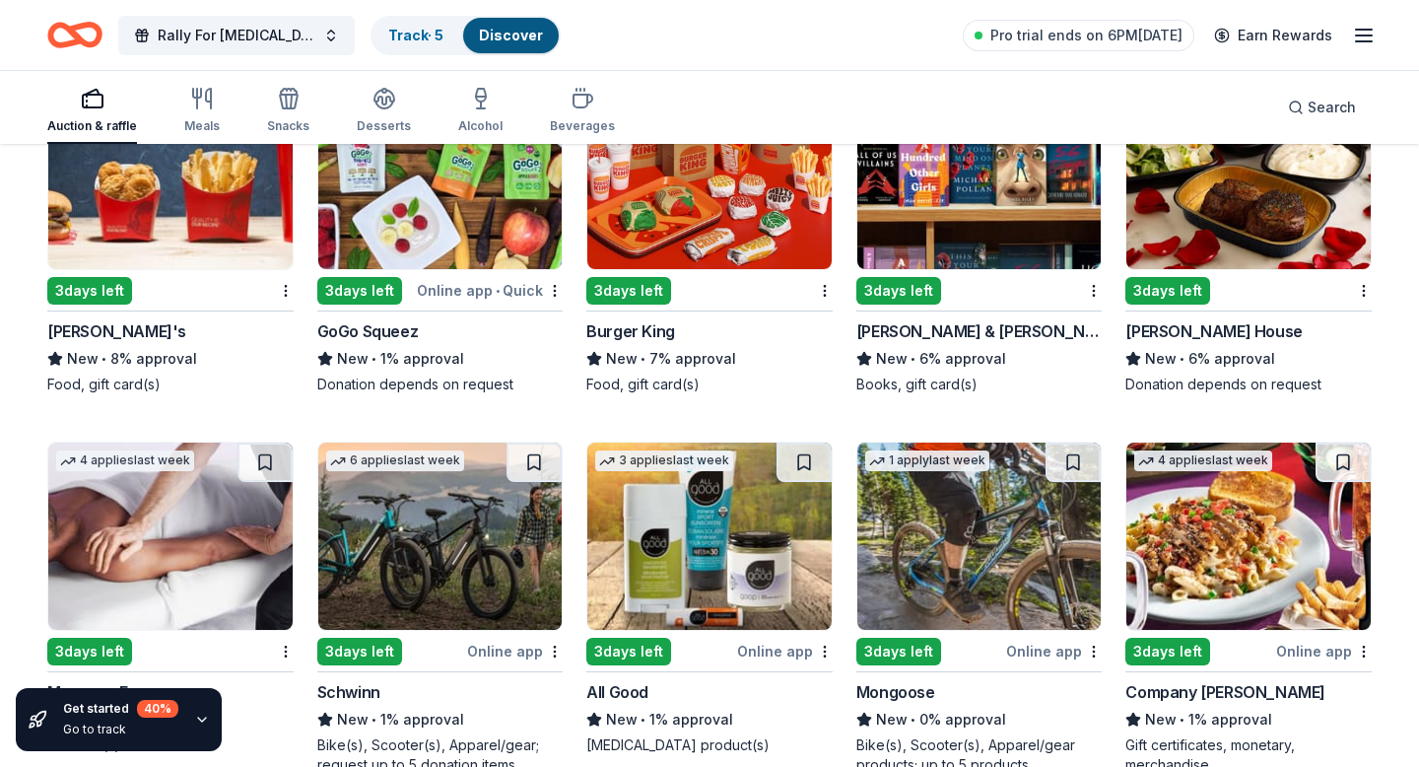
scroll to position [8511, 0]
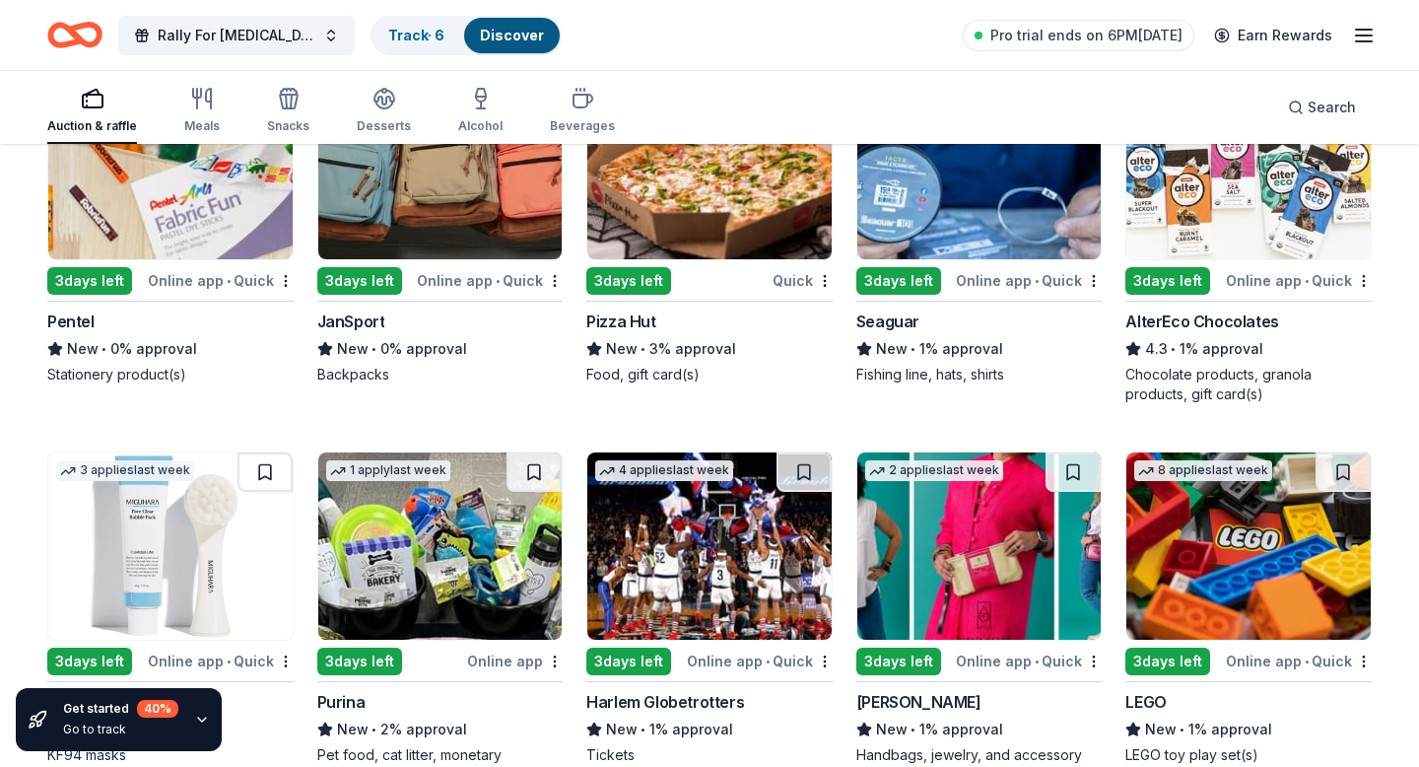
scroll to position [9441, 0]
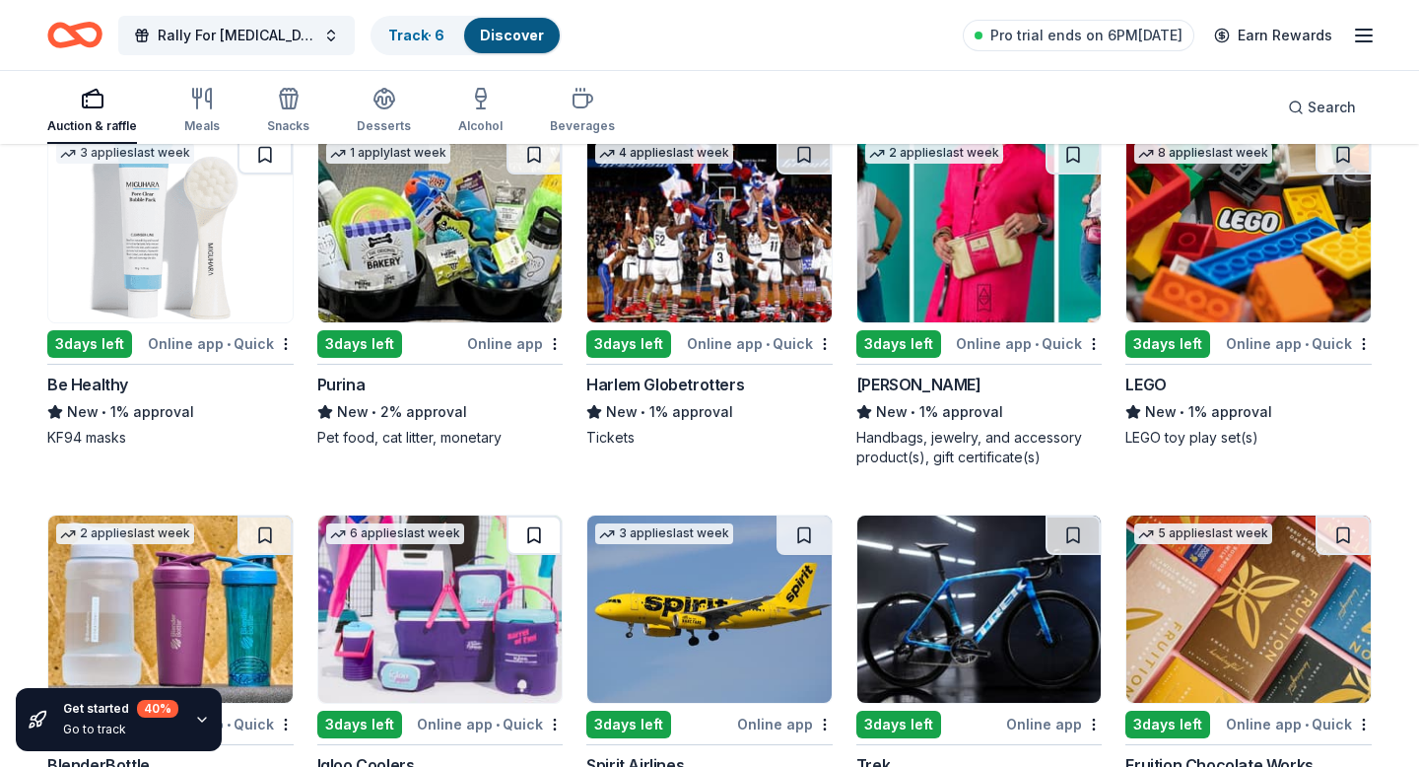
scroll to position [9565, 0]
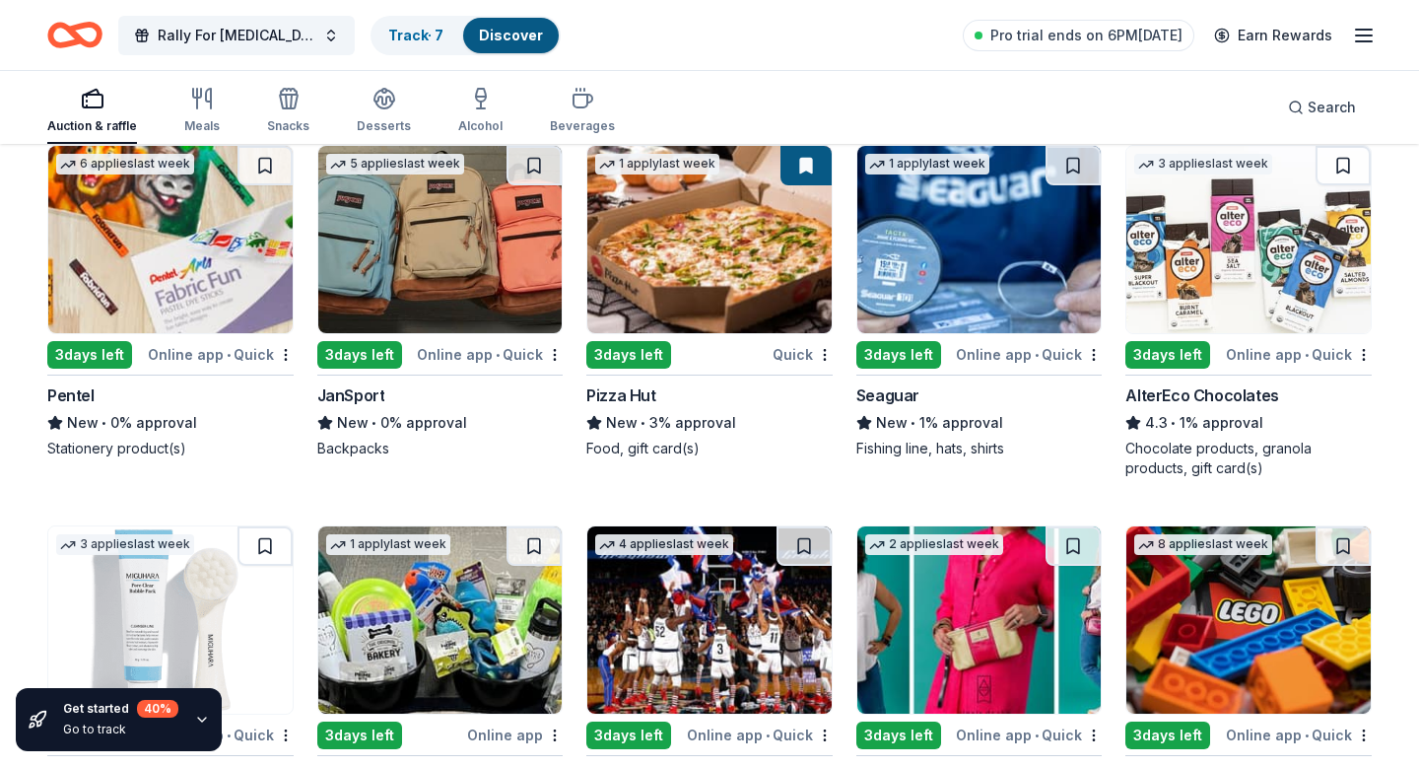
scroll to position [9129, 0]
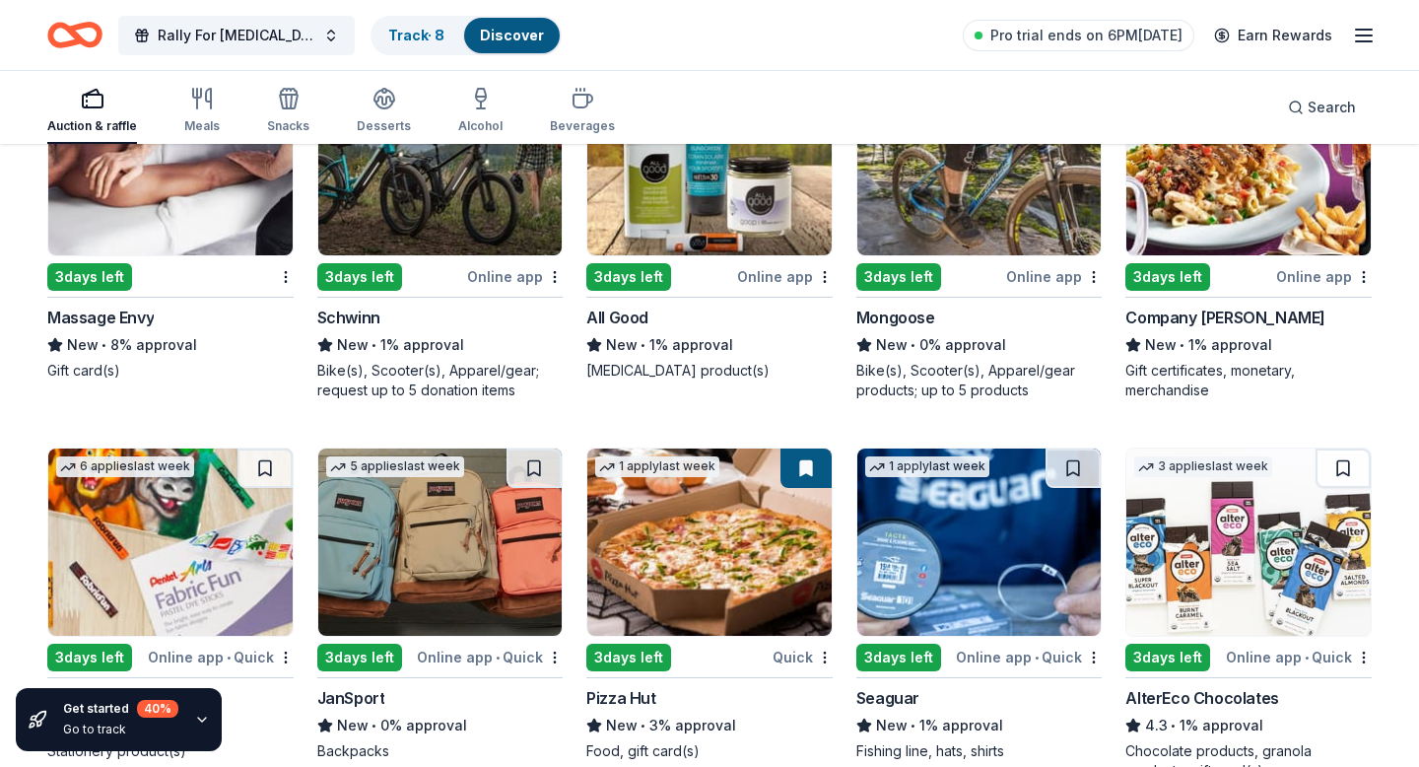
scroll to position [8889, 0]
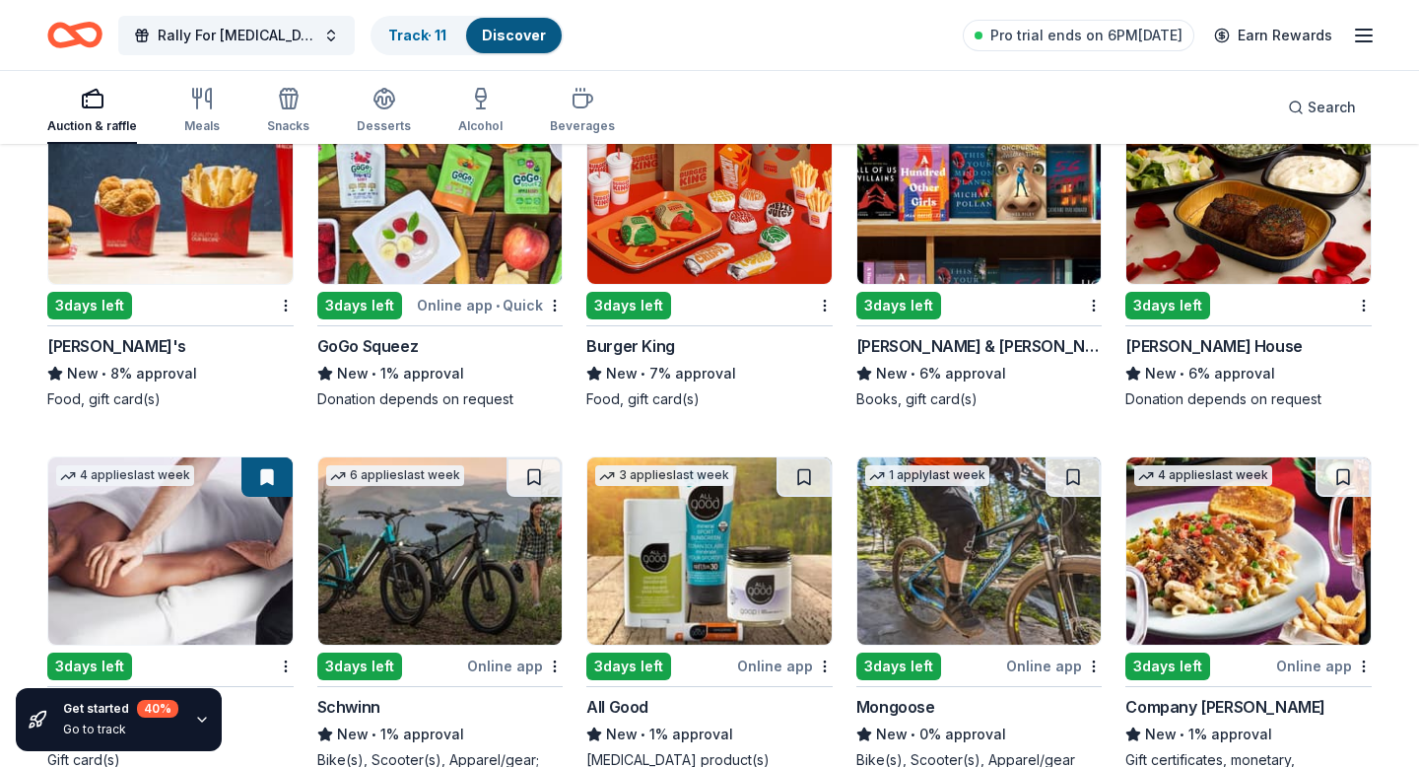
scroll to position [8495, 0]
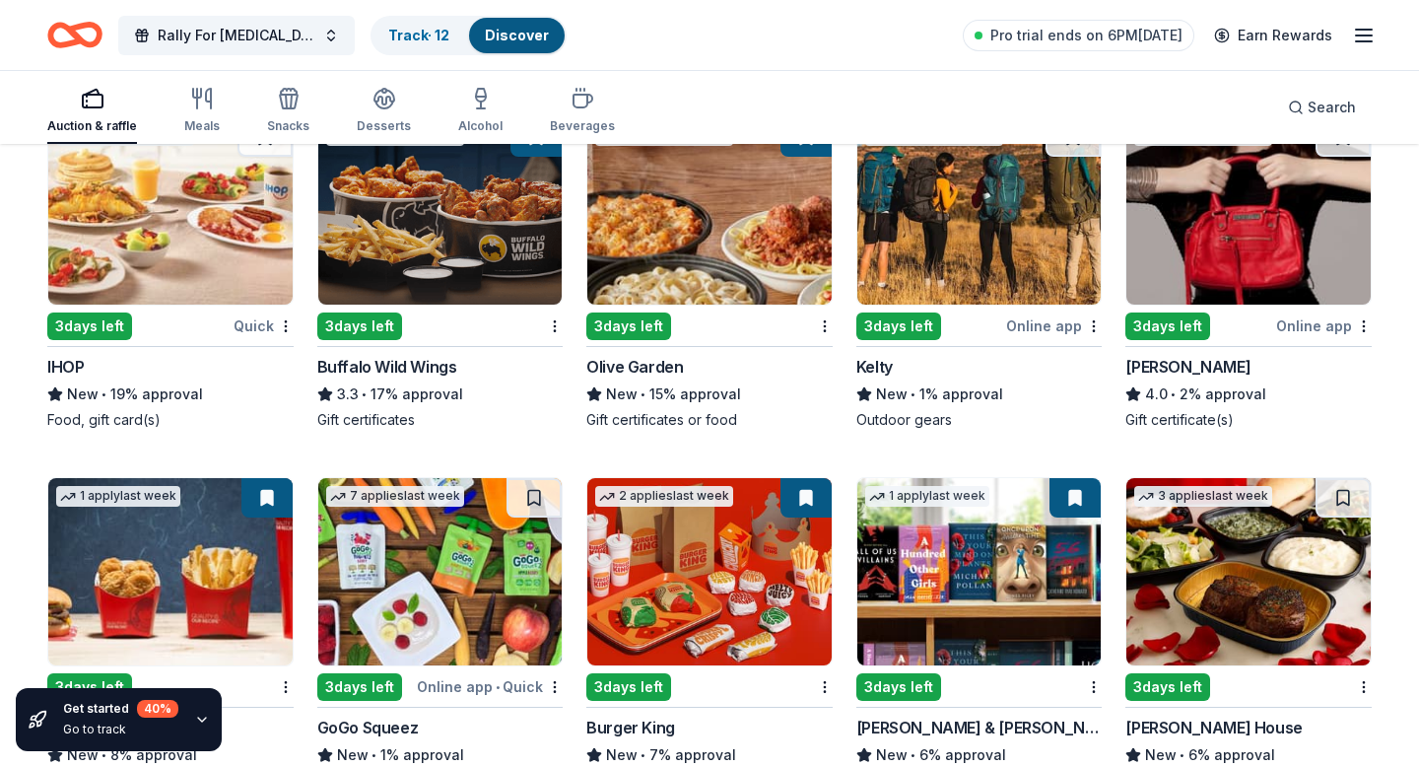
scroll to position [8095, 0]
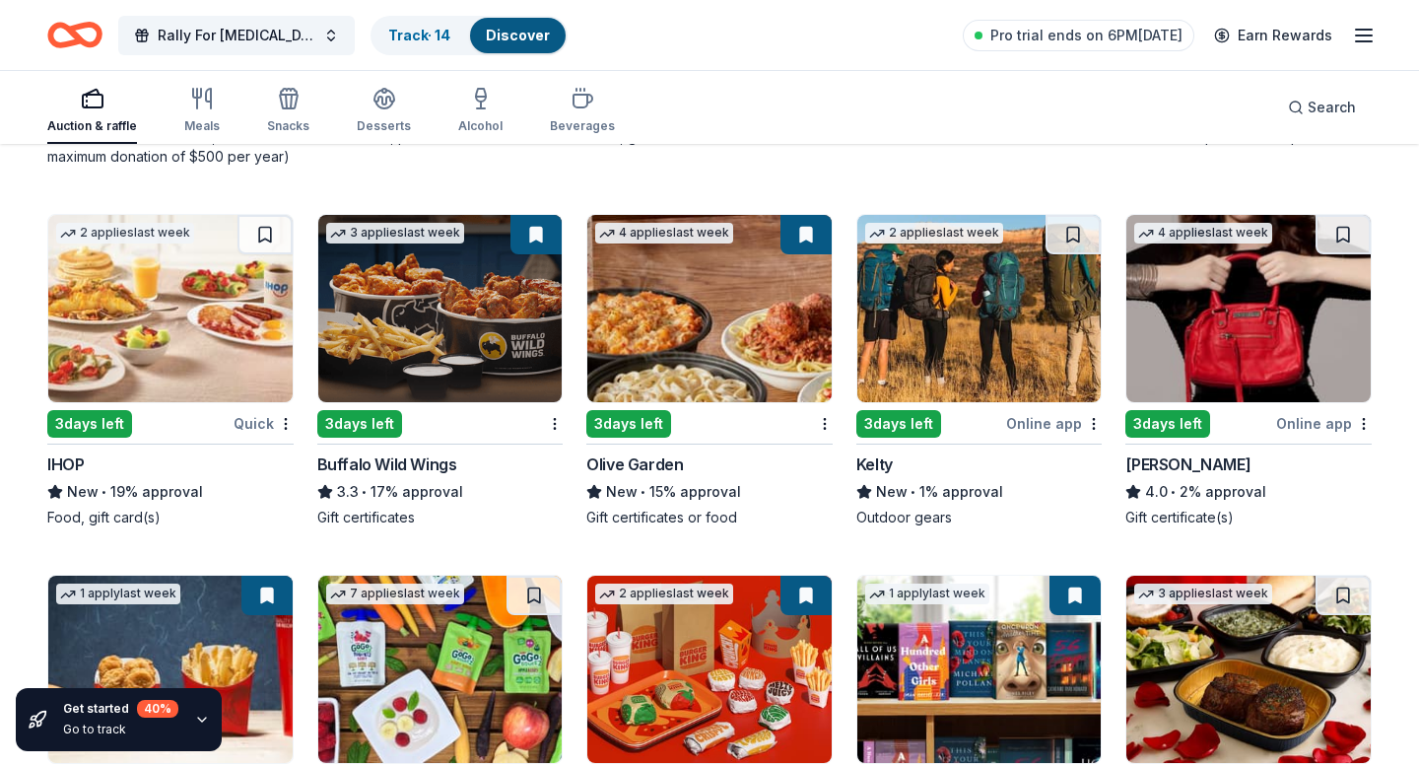
click at [393, 123] on div "4.3 • 15% approval" at bounding box center [440, 112] width 246 height 24
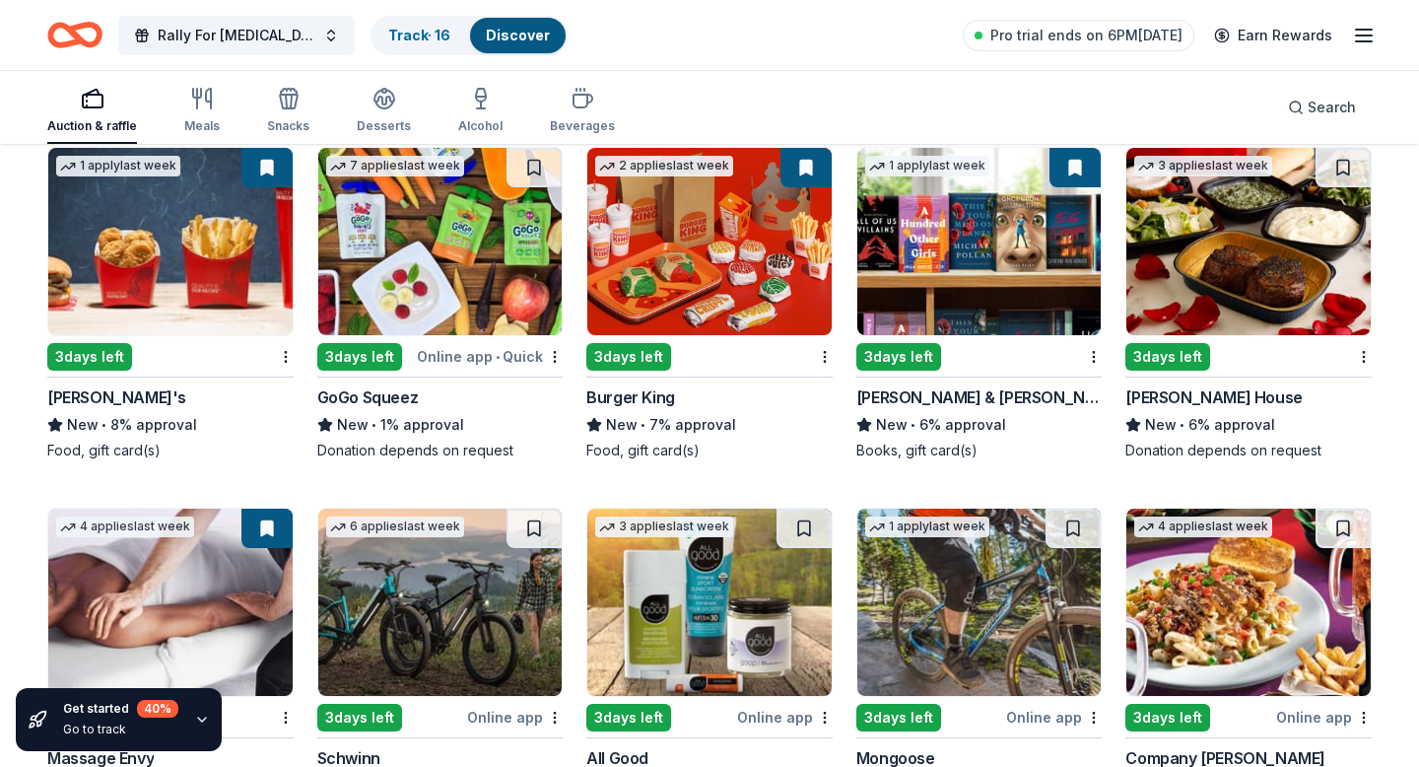
scroll to position [8449, 0]
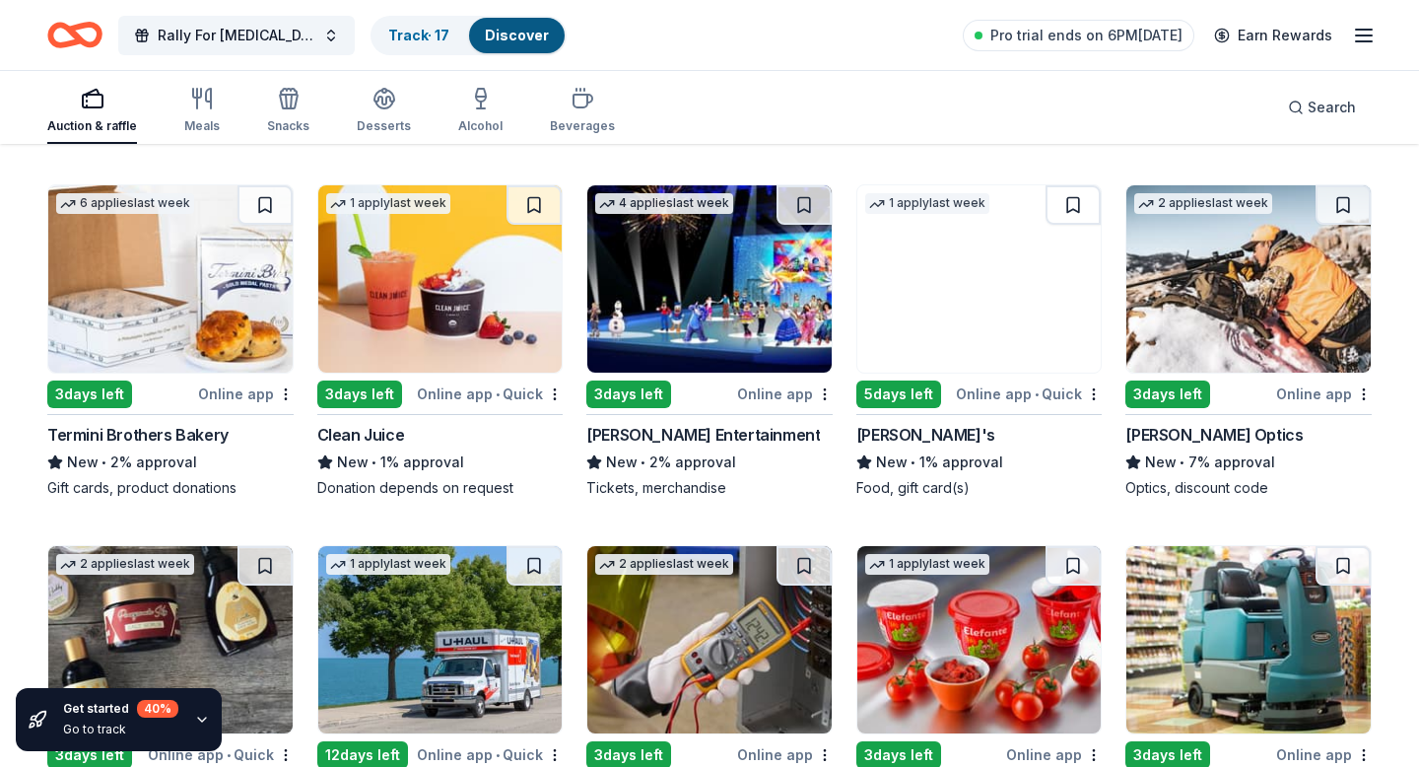
scroll to position [6561, 0]
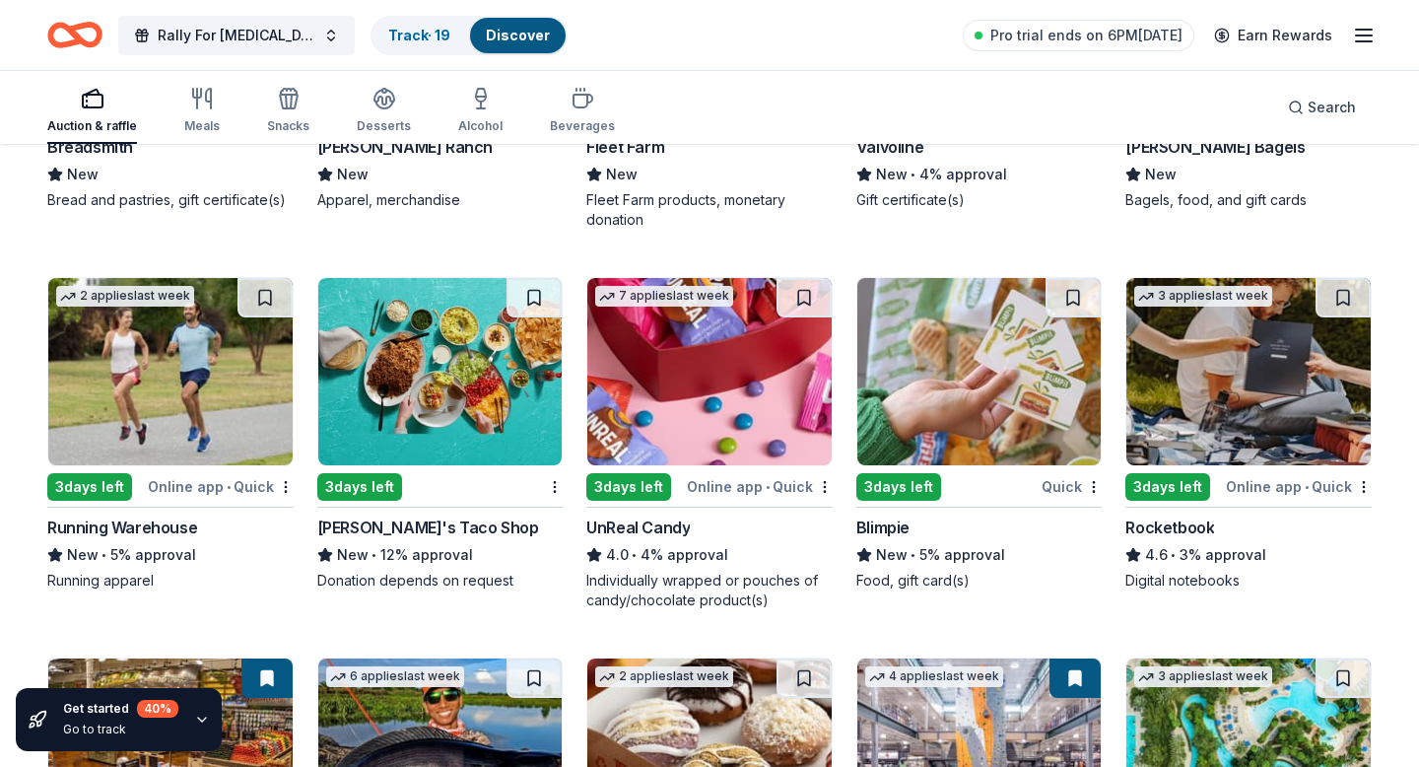
scroll to position [5714, 0]
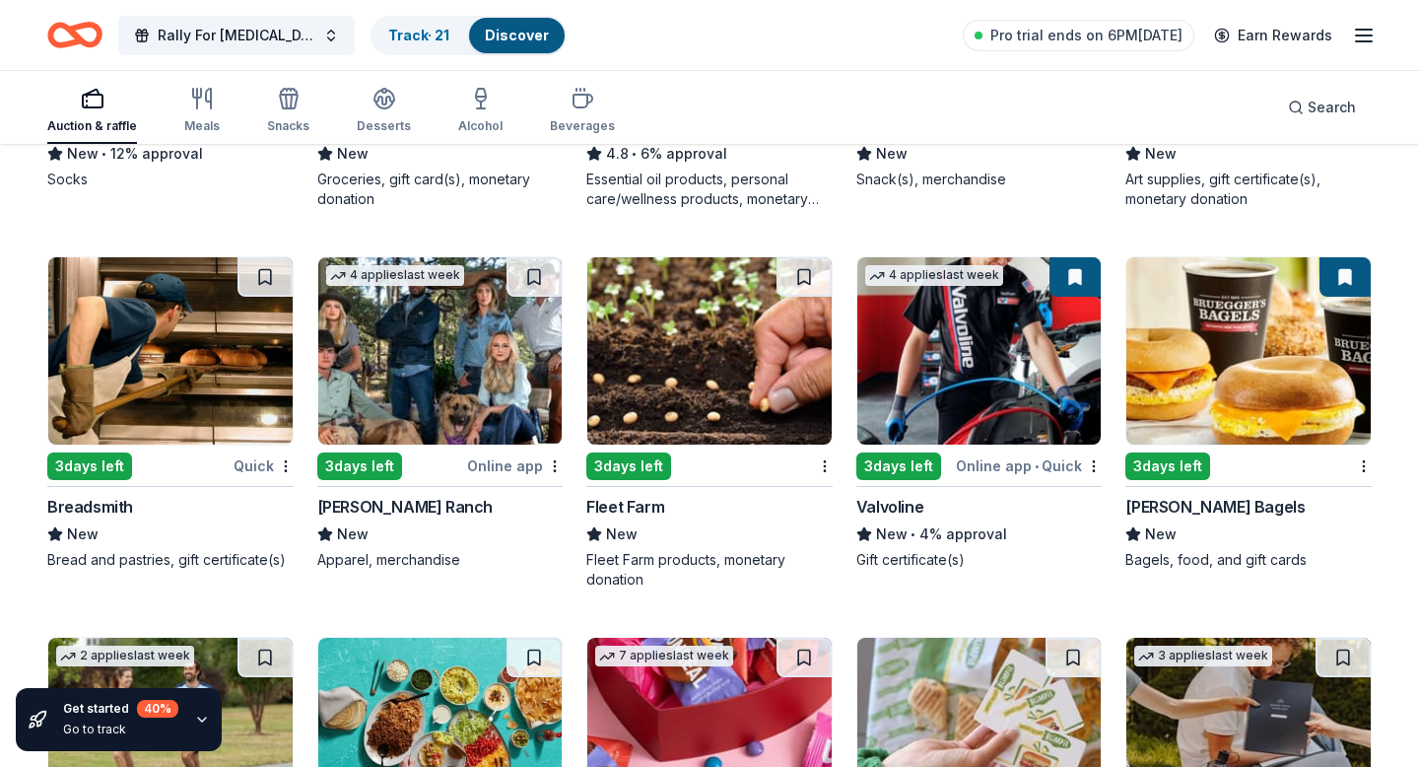
scroll to position [5347, 0]
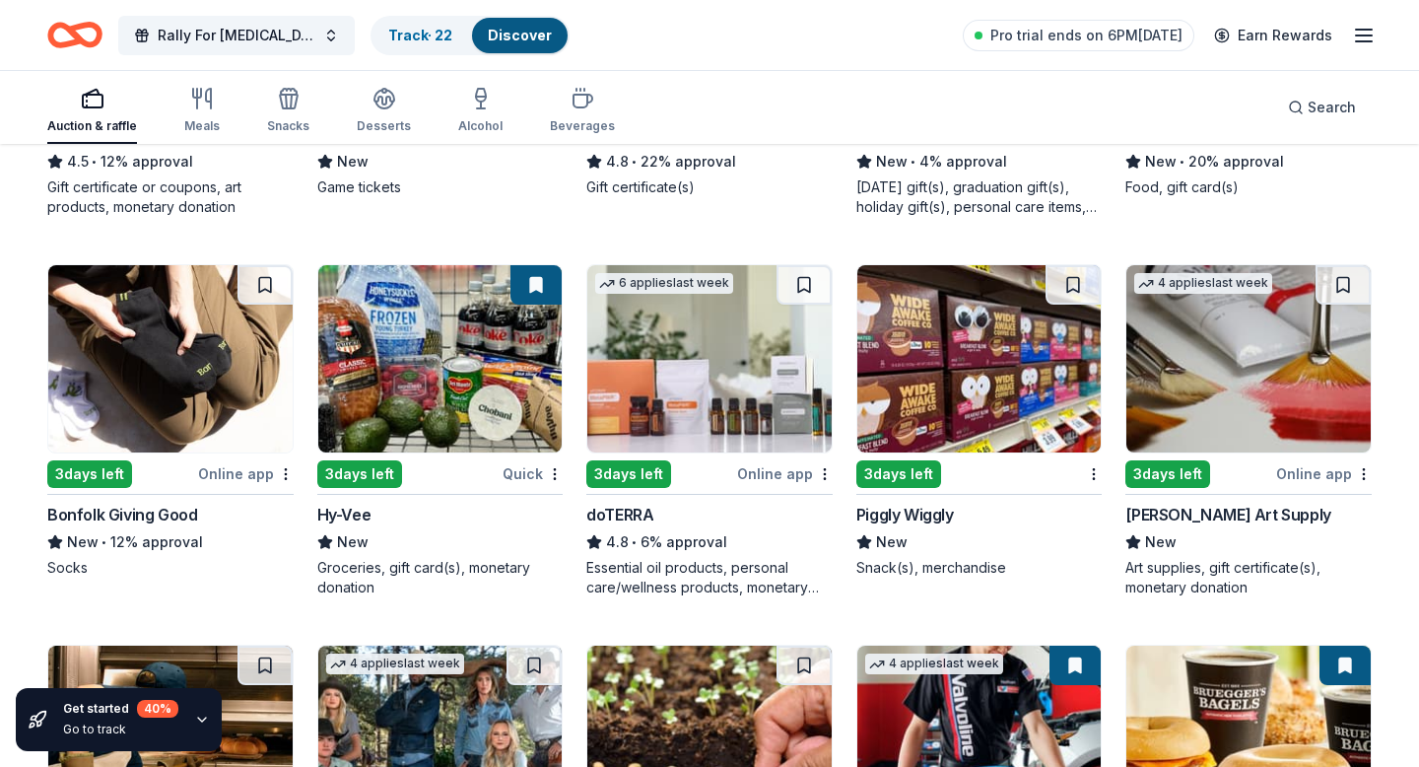
scroll to position [4961, 0]
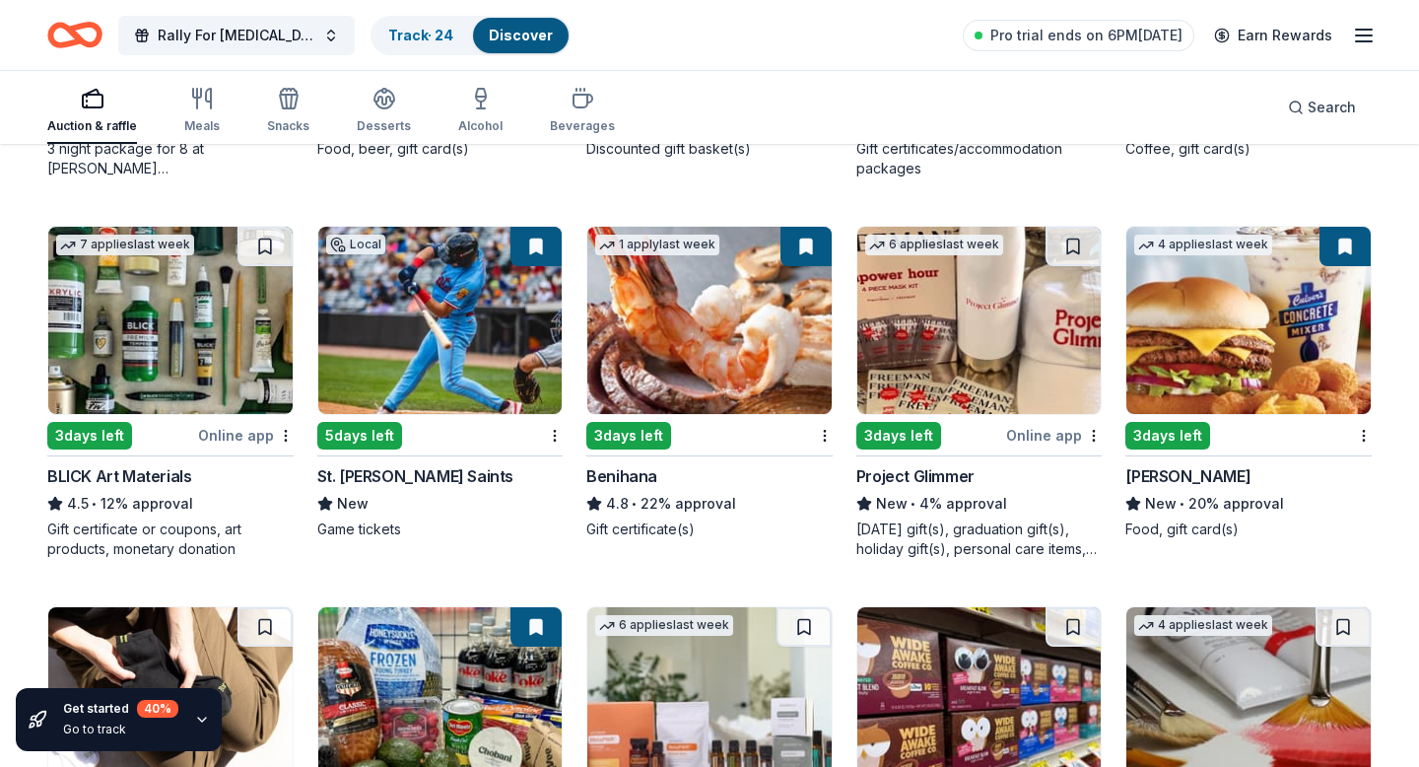
scroll to position [4564, 0]
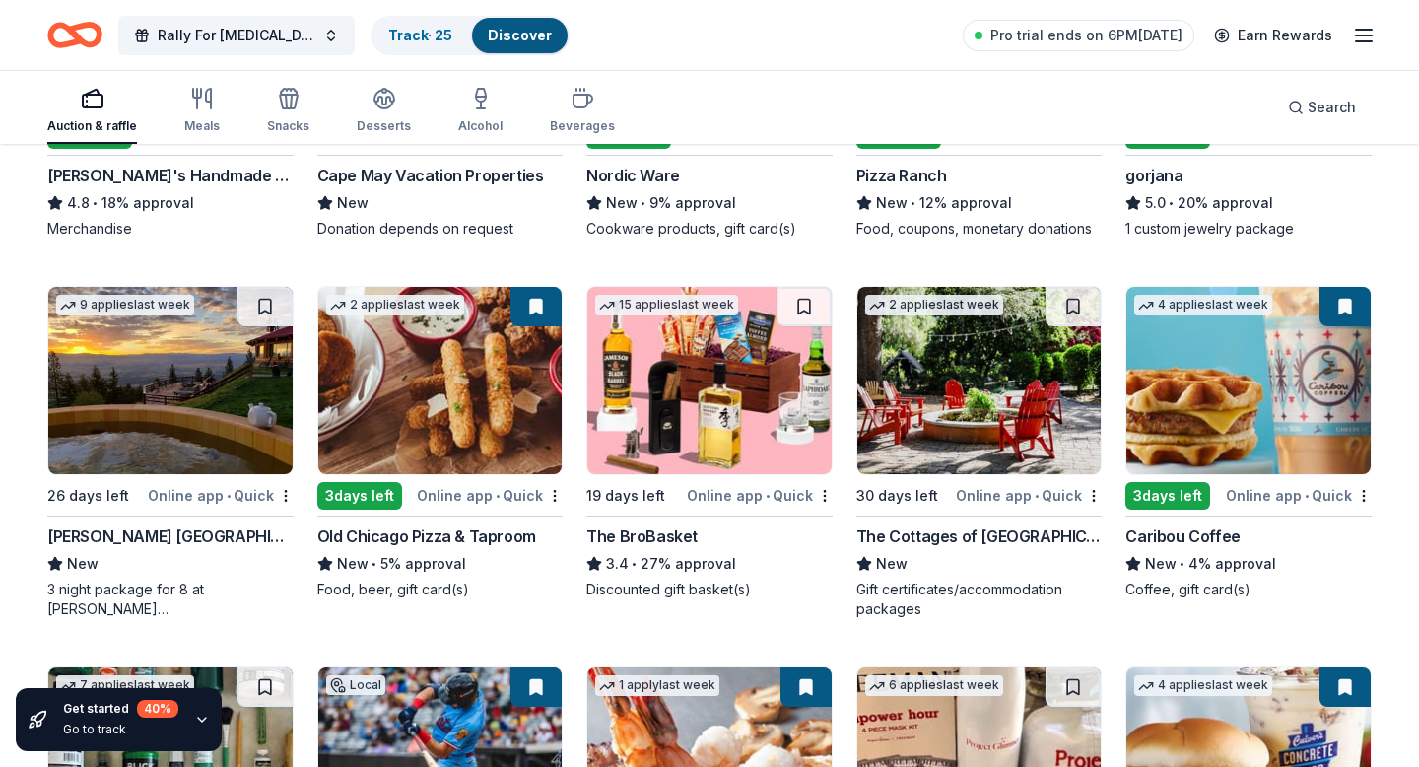
scroll to position [4083, 0]
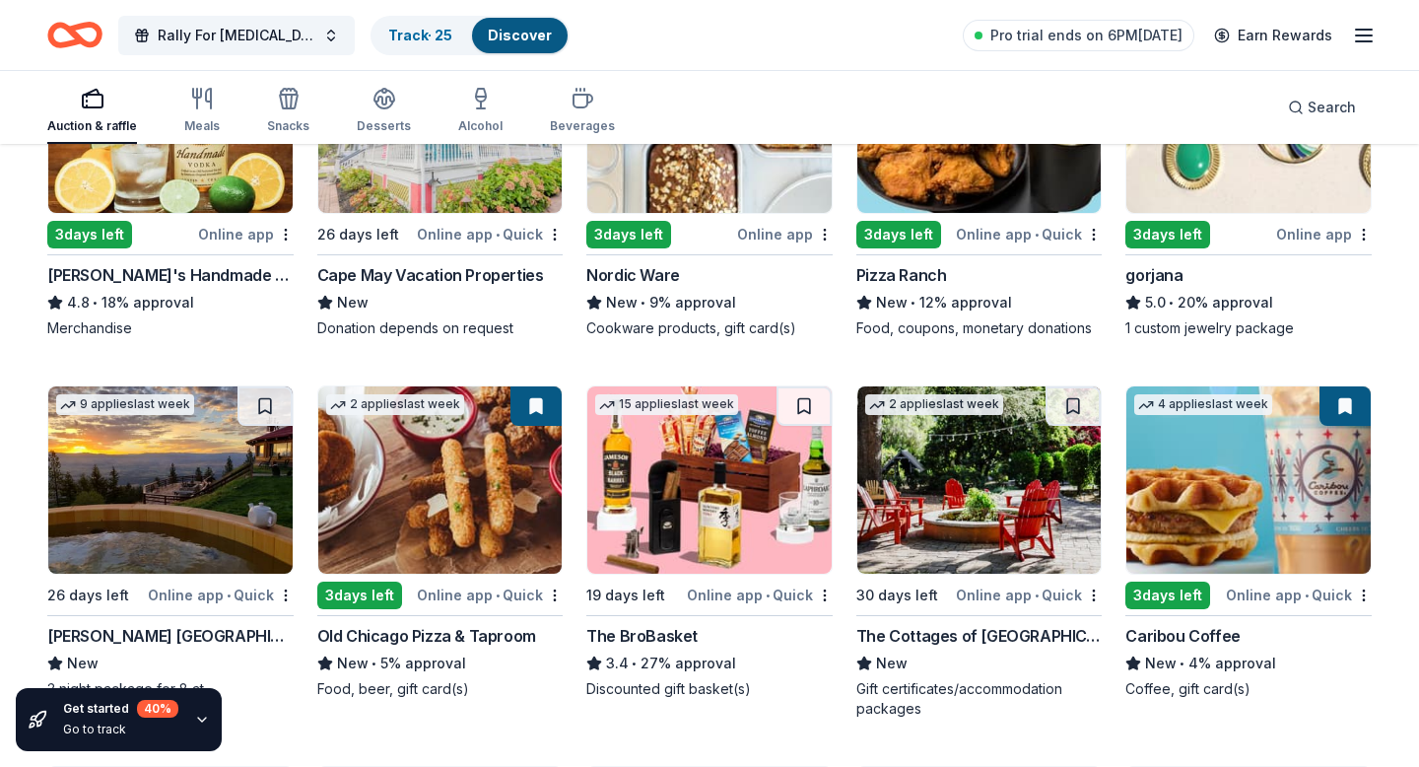
click at [216, 213] on img at bounding box center [170, 119] width 244 height 187
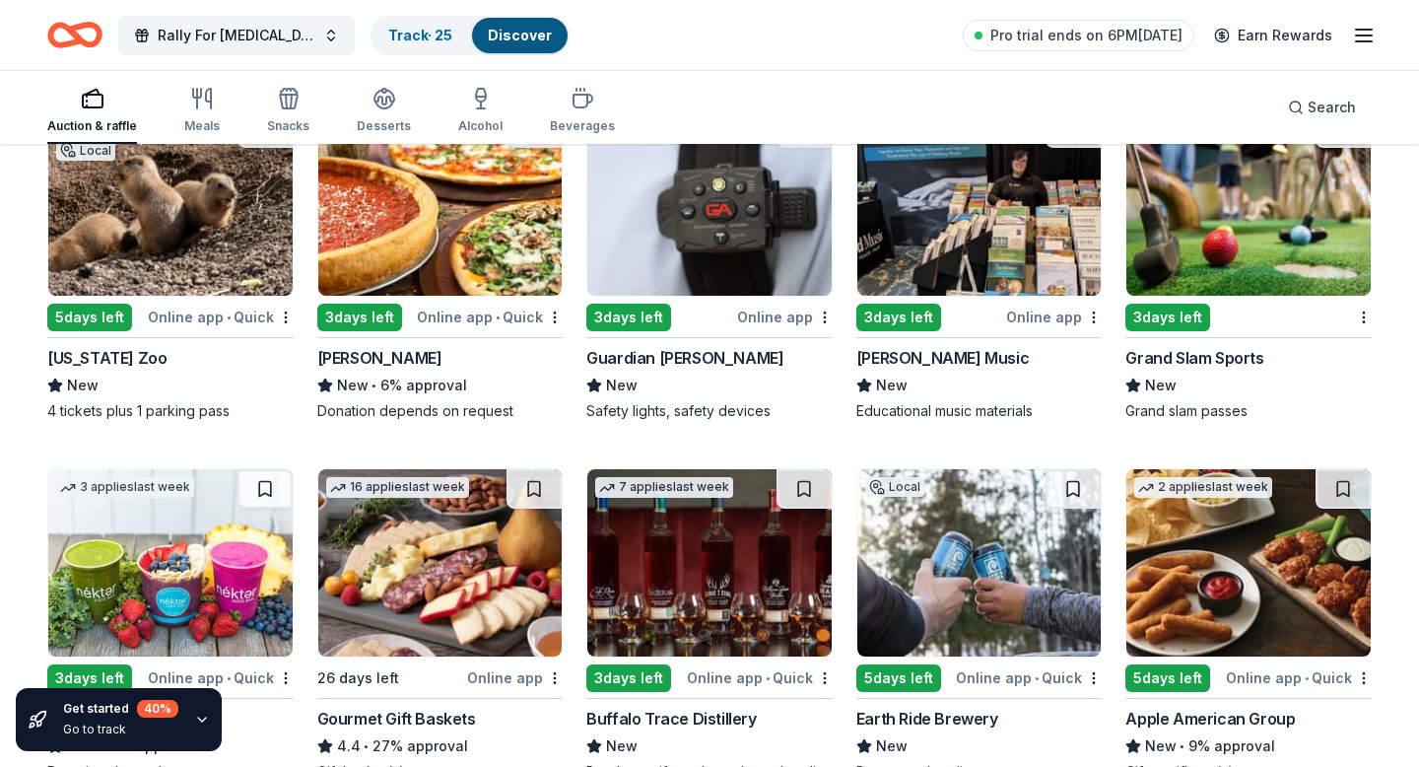
scroll to position [3277, 0]
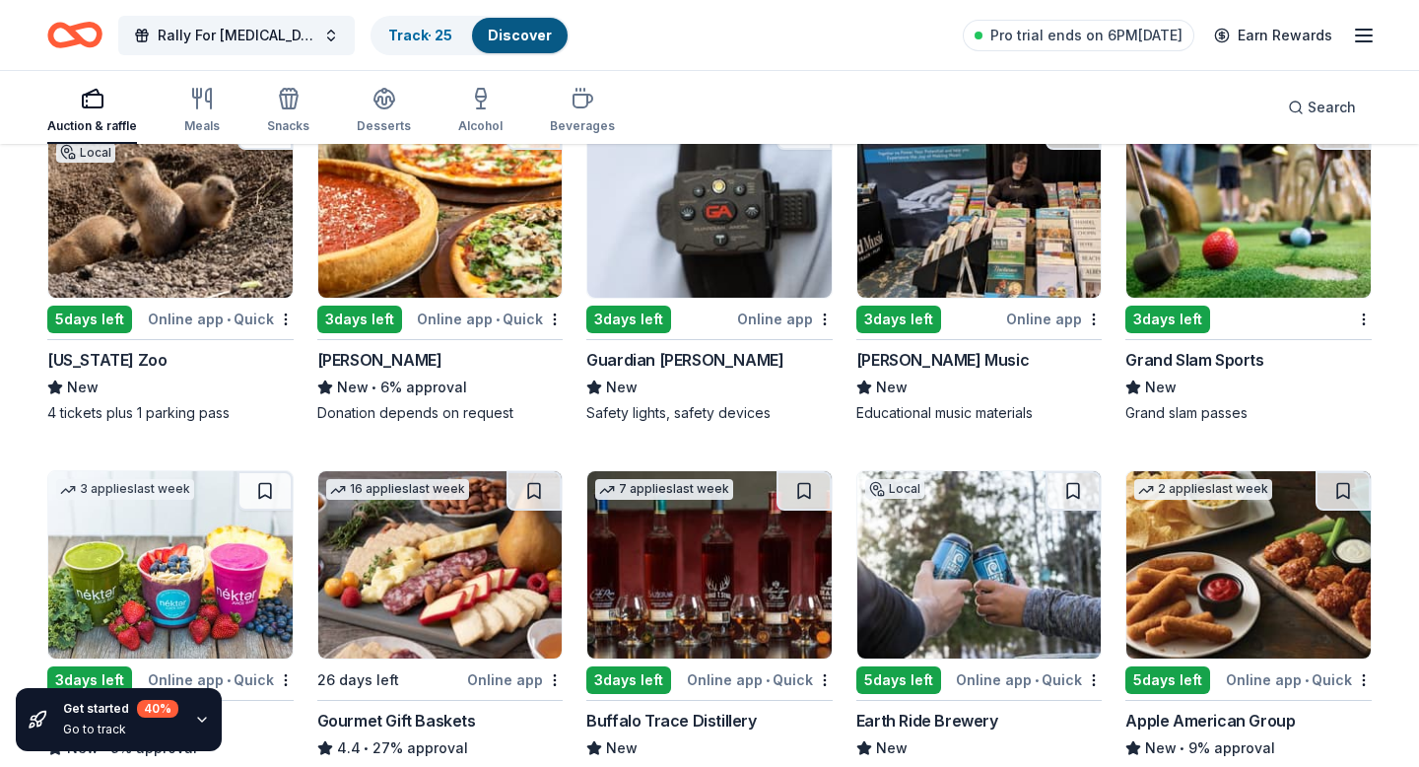
click at [277, 150] on button at bounding box center [264, 129] width 55 height 39
click at [532, 150] on button at bounding box center [534, 129] width 55 height 39
click at [1268, 150] on button at bounding box center [1343, 129] width 55 height 39
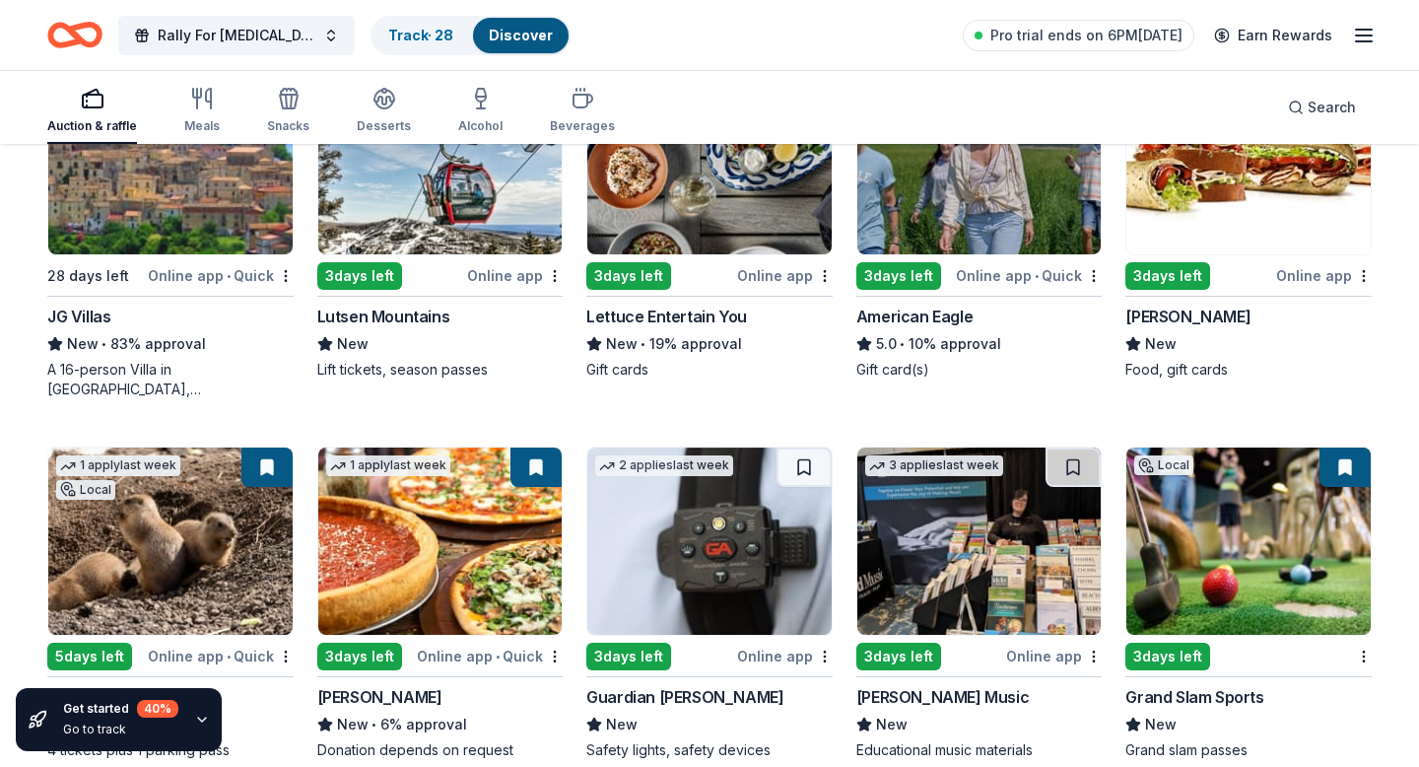
scroll to position [2937, 0]
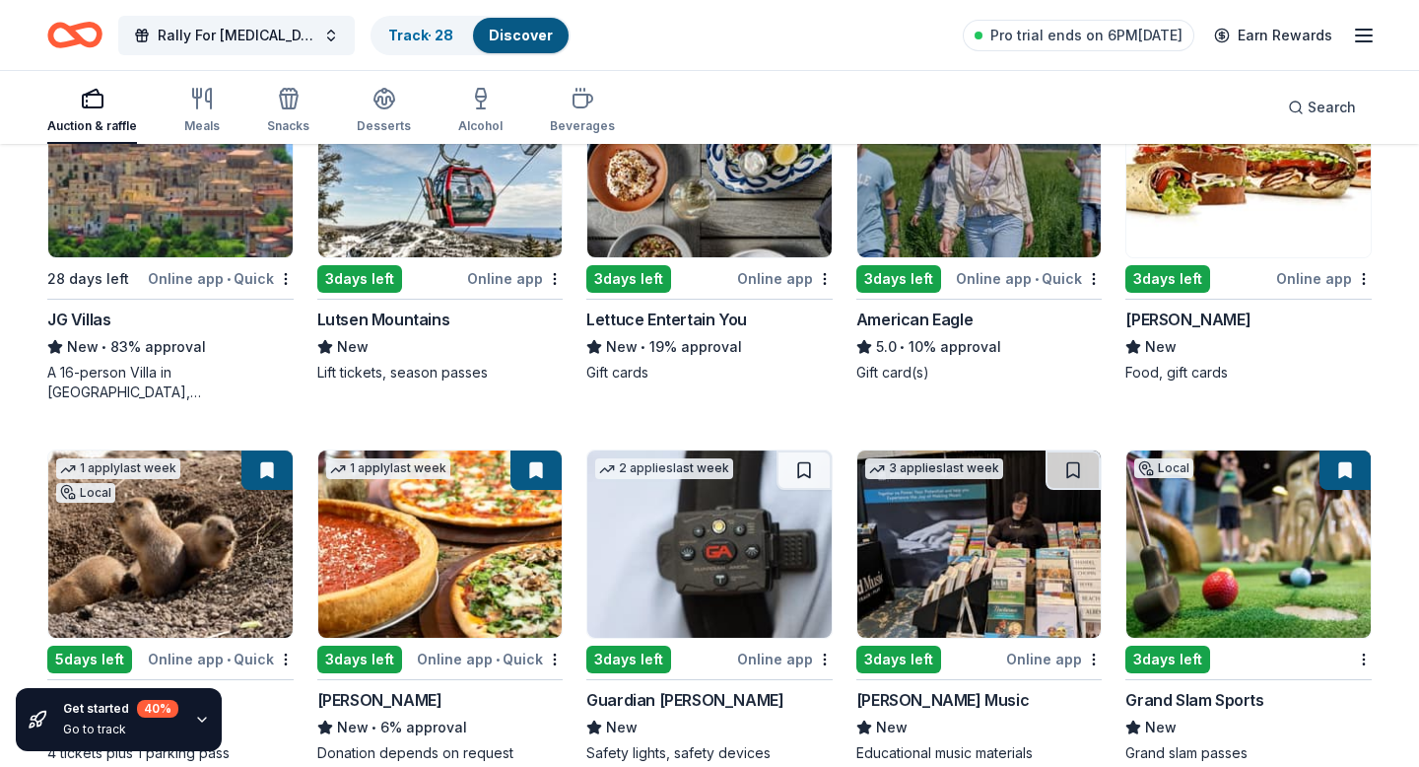
click at [529, 109] on button at bounding box center [534, 89] width 55 height 39
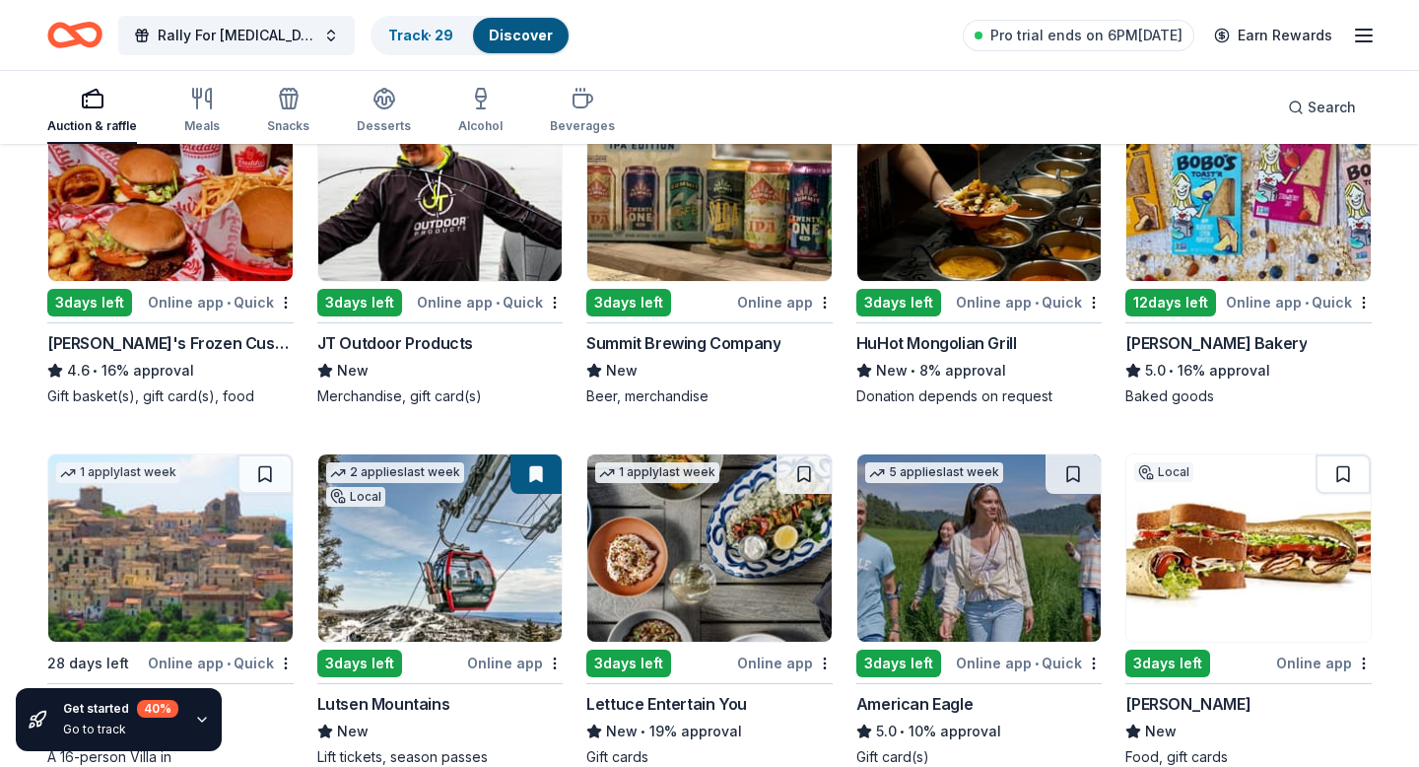
scroll to position [2550, 0]
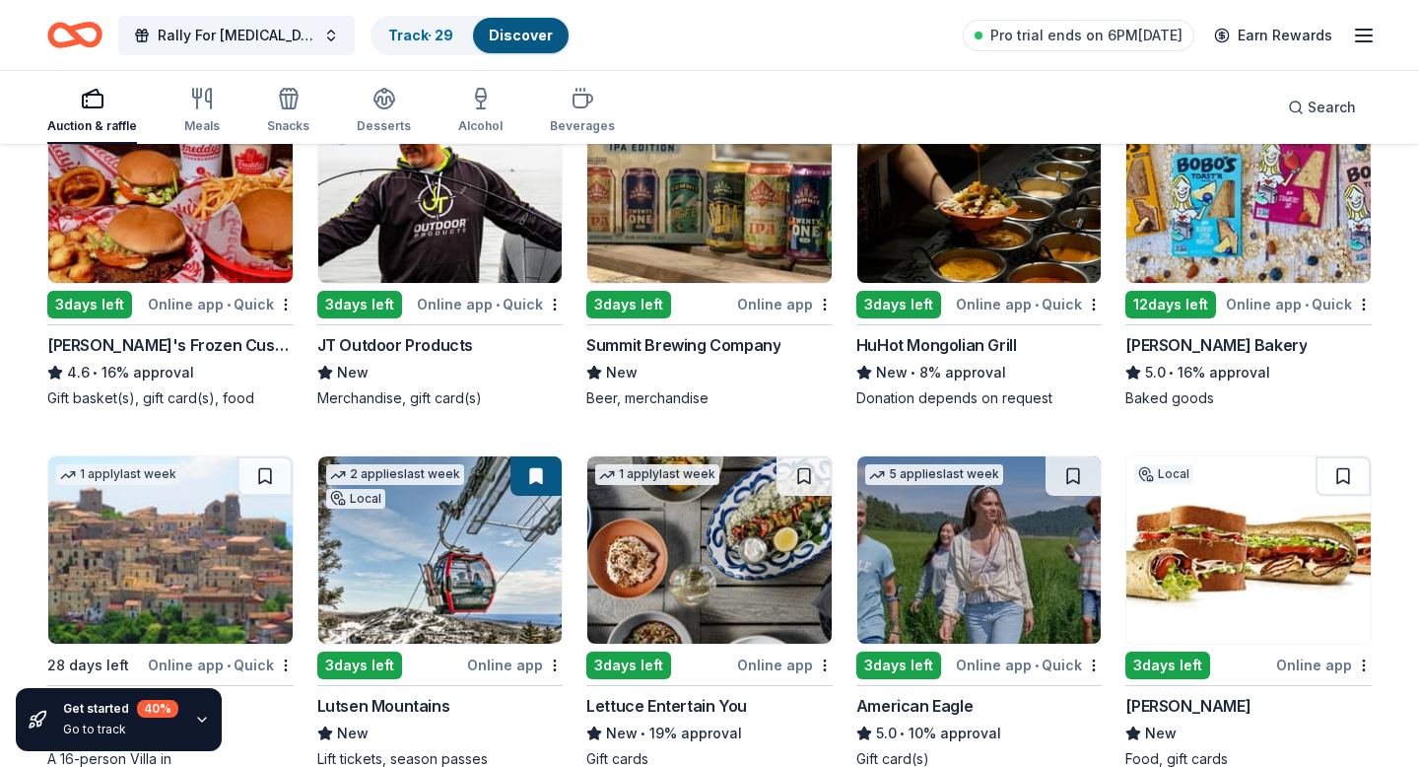
click at [263, 135] on button at bounding box center [264, 115] width 55 height 39
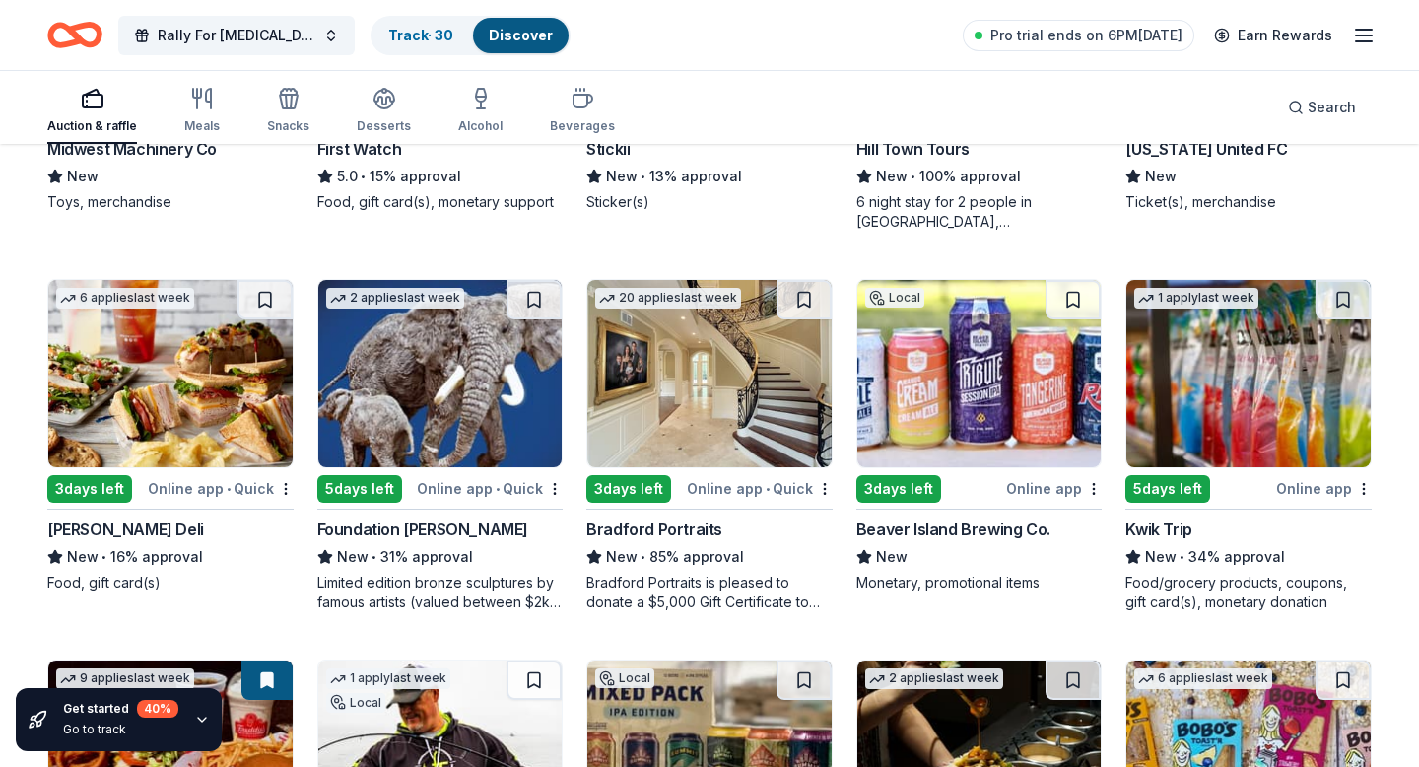
scroll to position [1962, 0]
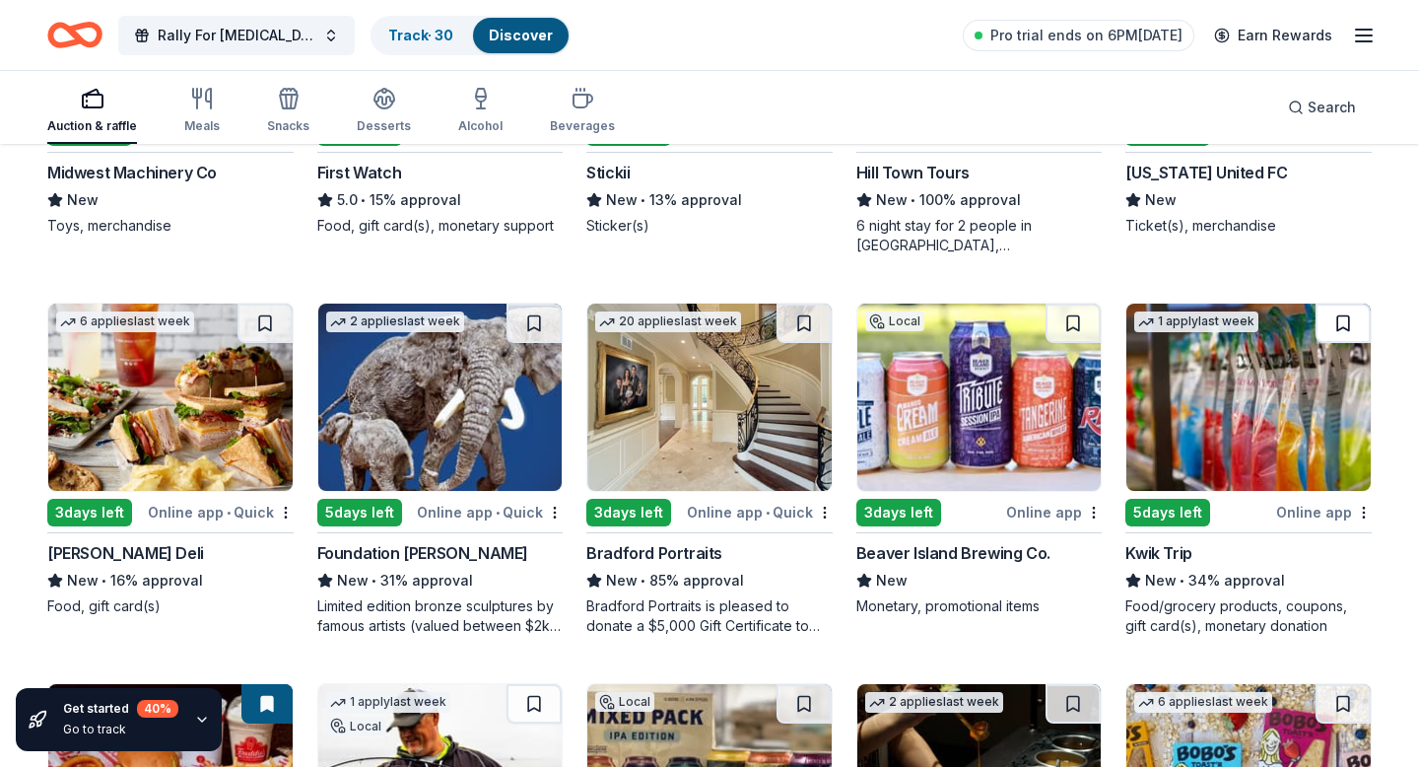
click at [1268, 343] on button at bounding box center [1343, 323] width 55 height 39
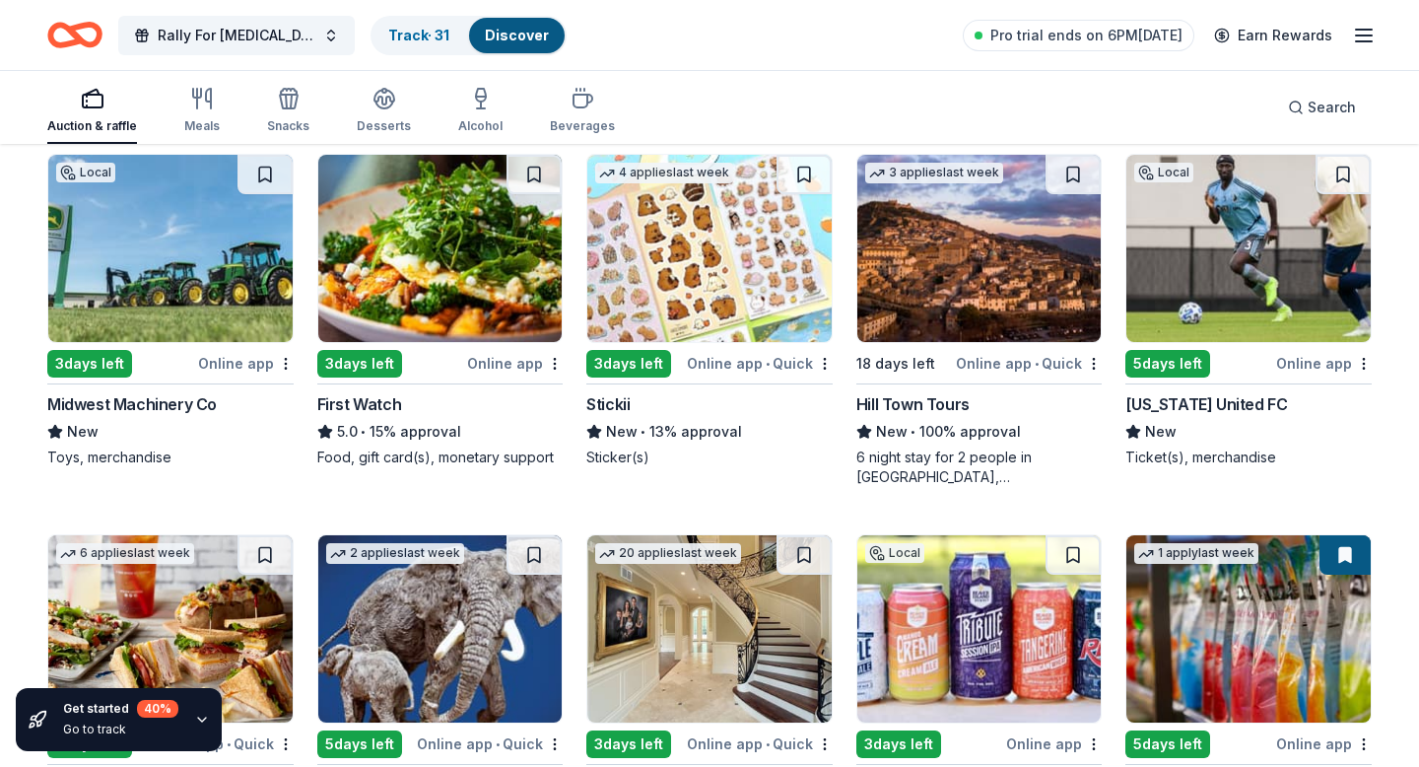
scroll to position [1704, 0]
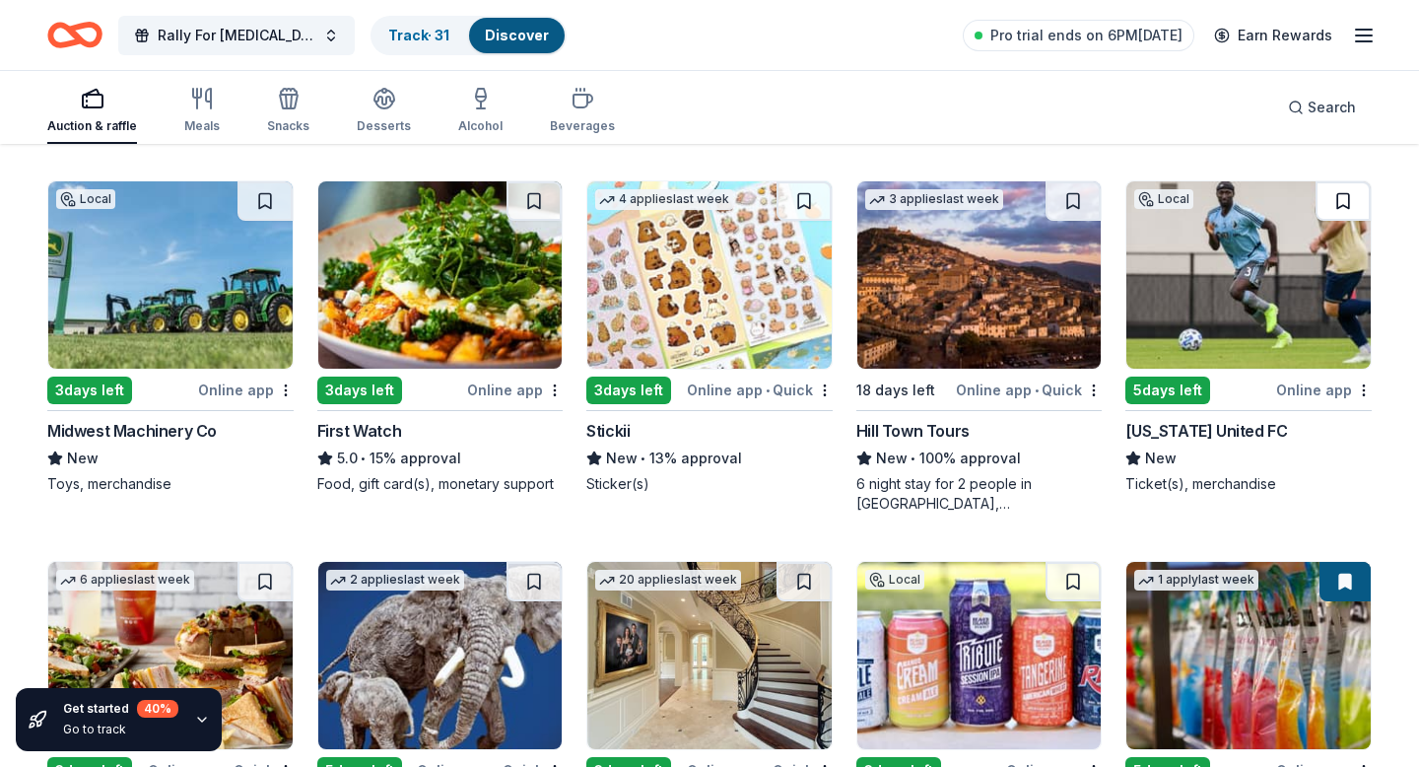
click at [1268, 221] on button at bounding box center [1343, 200] width 55 height 39
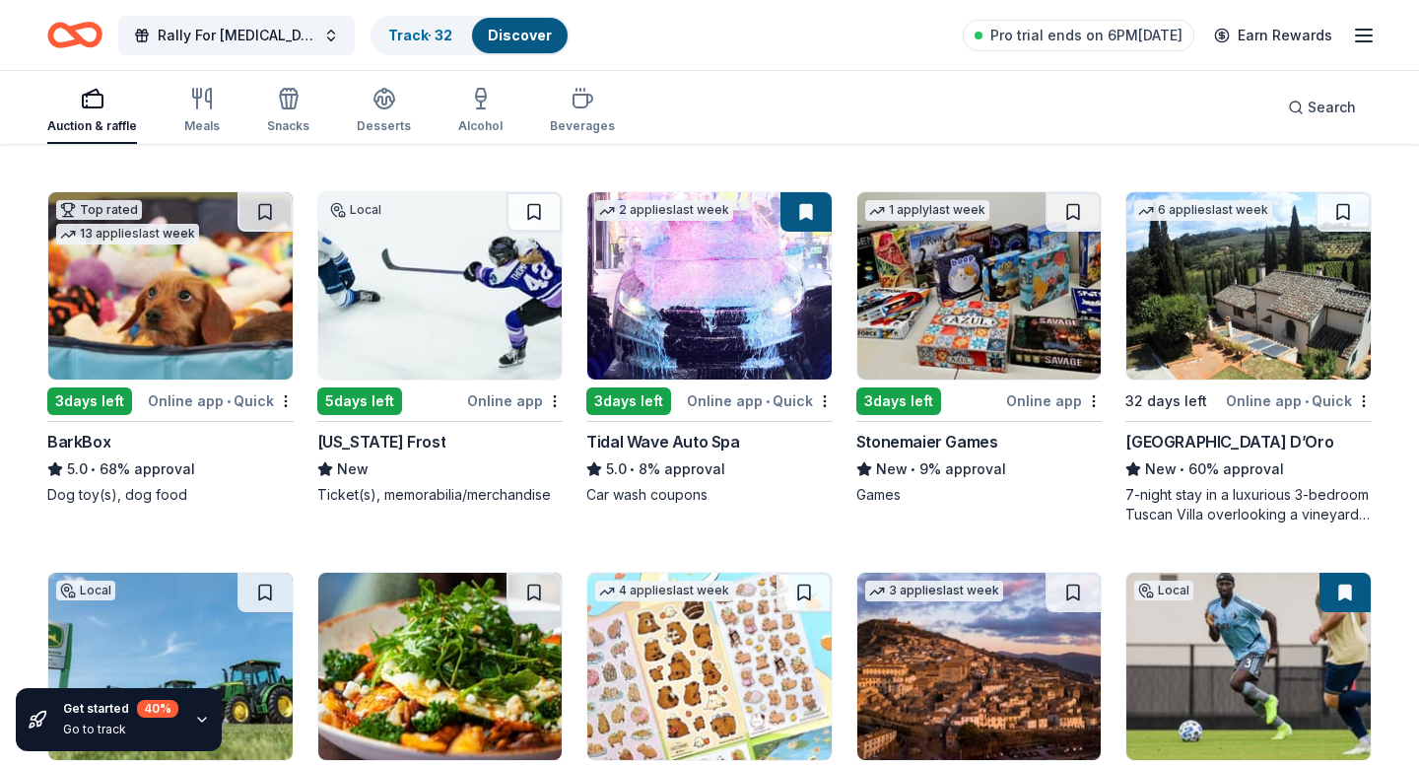
scroll to position [1279, 0]
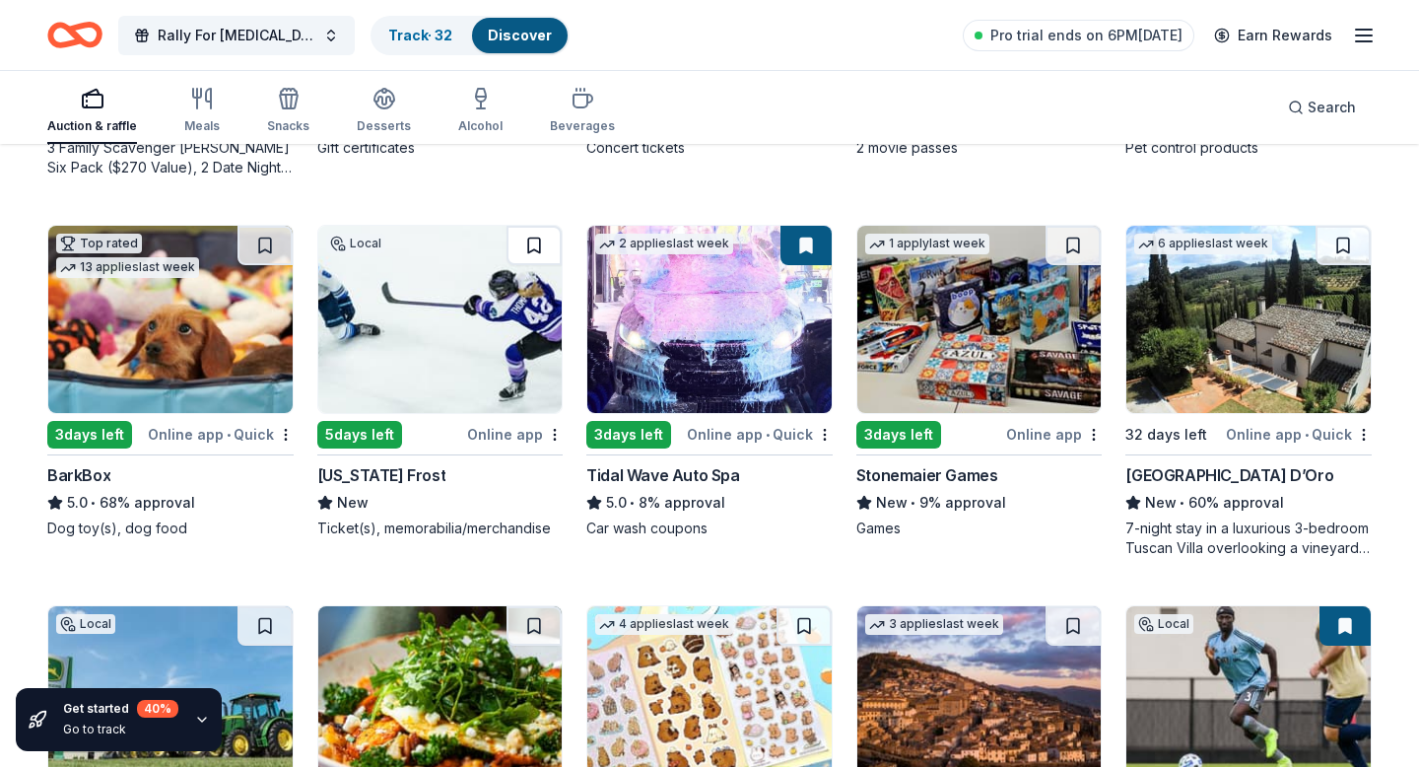
click at [532, 265] on button at bounding box center [534, 245] width 55 height 39
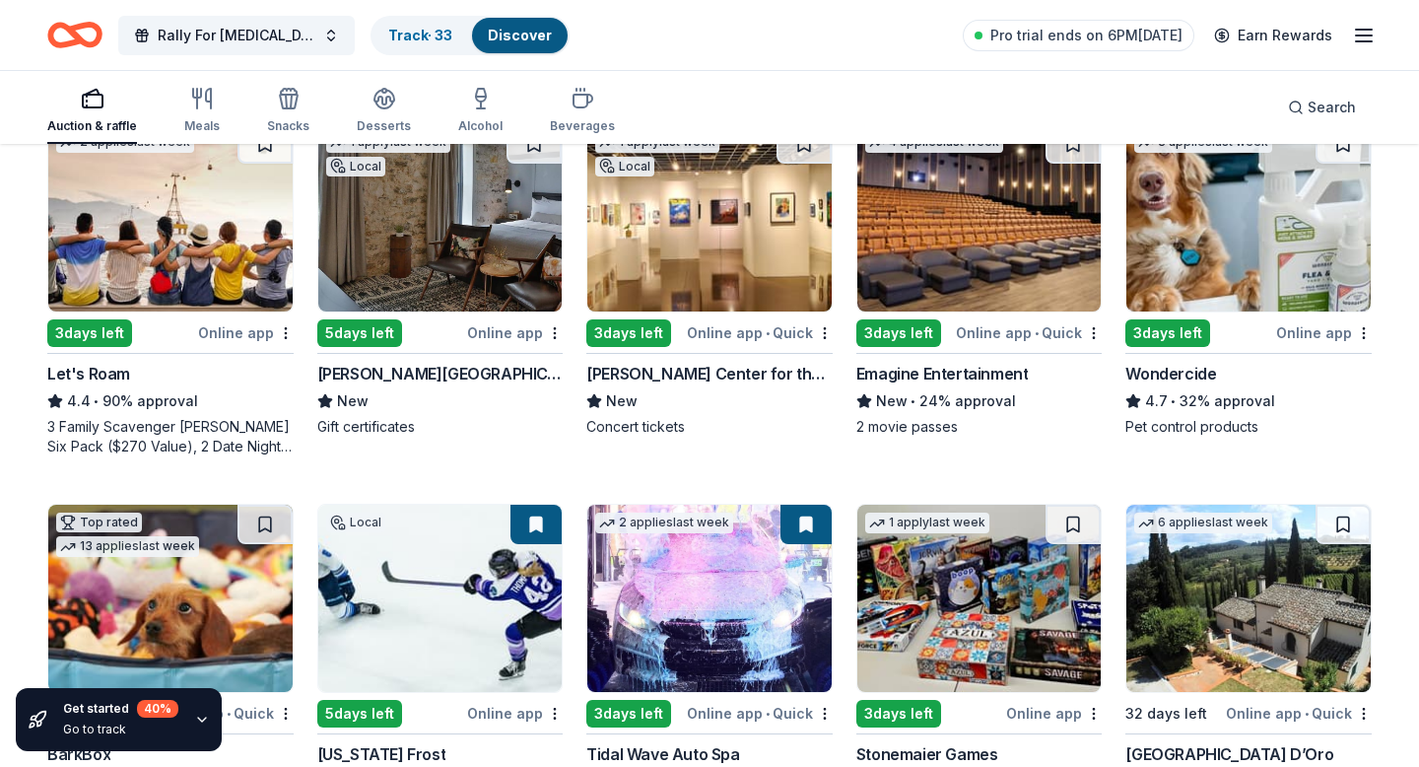
scroll to position [985, 0]
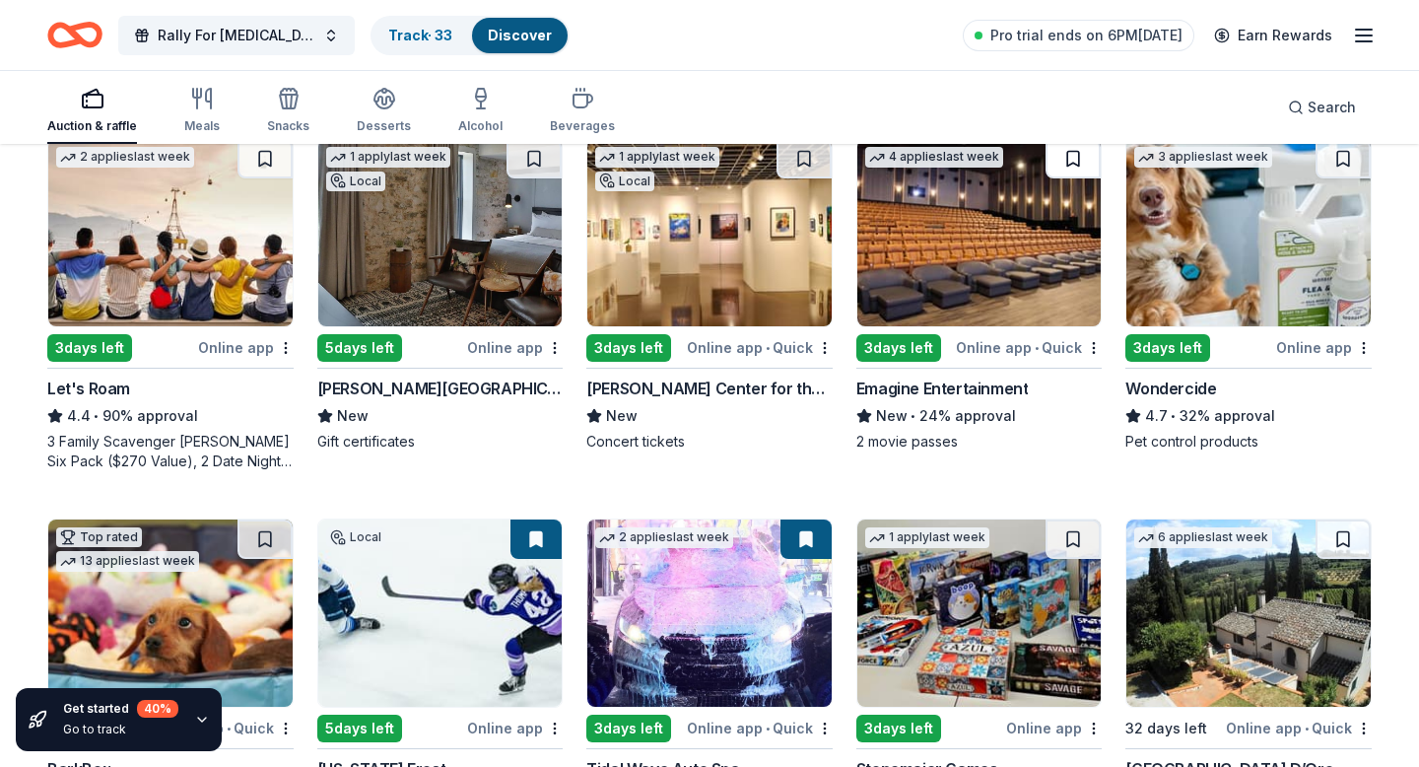
click at [1070, 178] on button at bounding box center [1073, 158] width 55 height 39
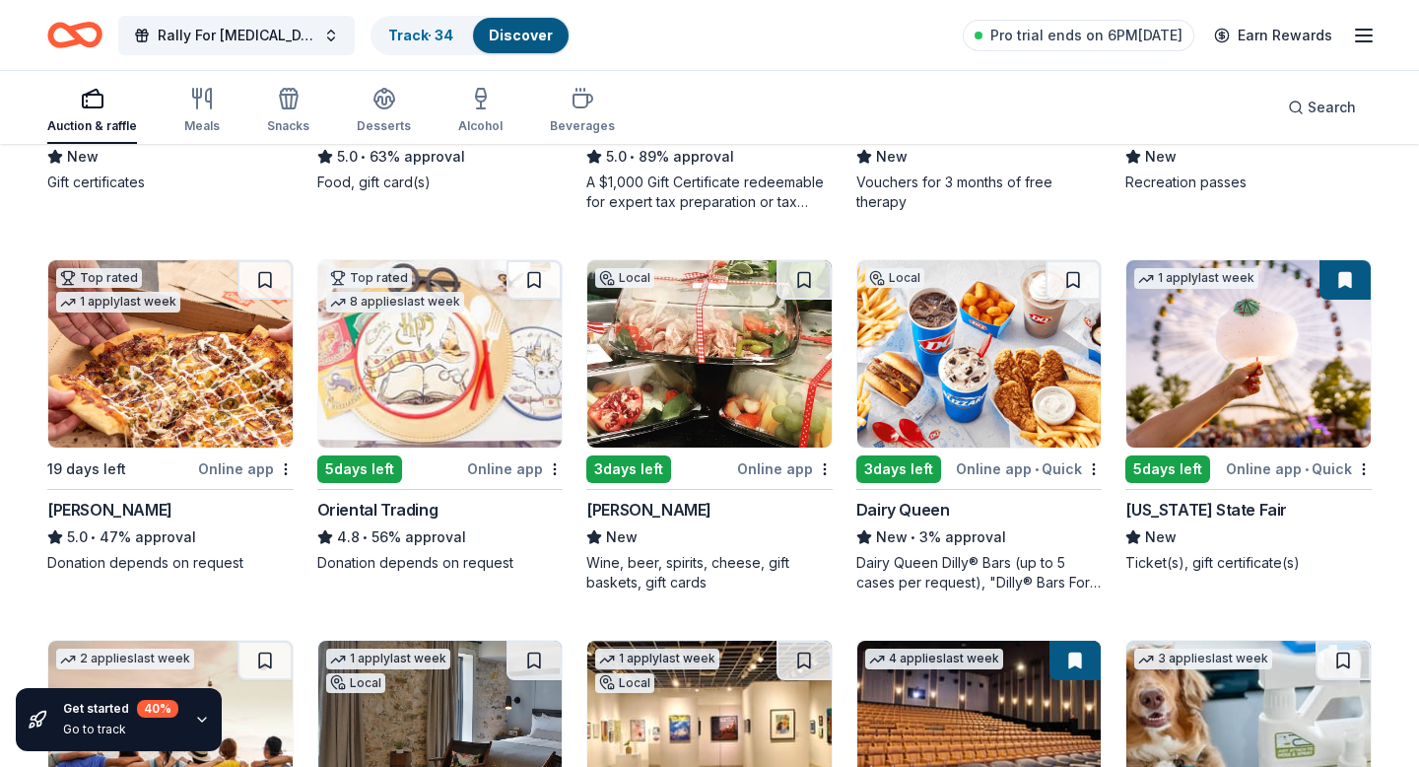
scroll to position [475, 0]
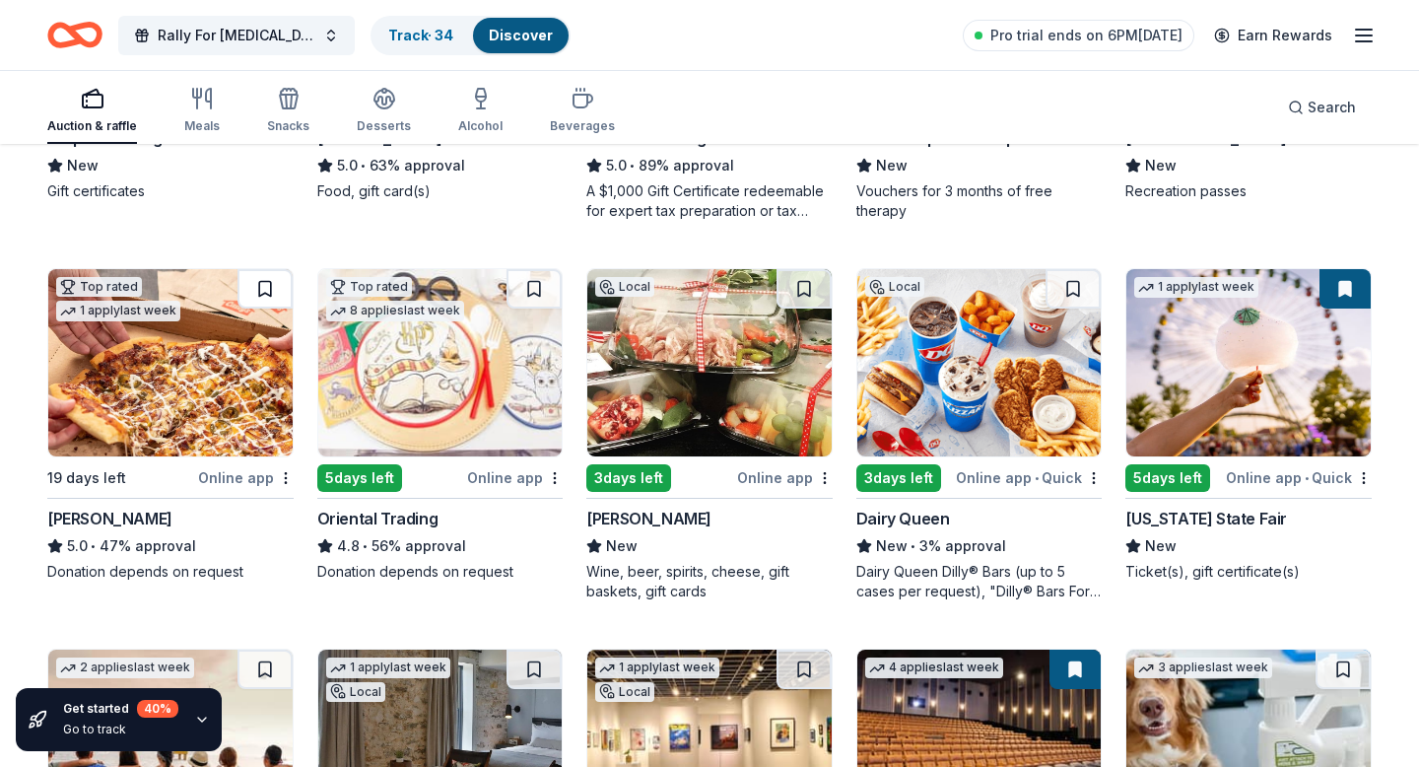
click at [258, 308] on button at bounding box center [264, 288] width 55 height 39
click at [1268, 308] on button at bounding box center [1344, 288] width 51 height 39
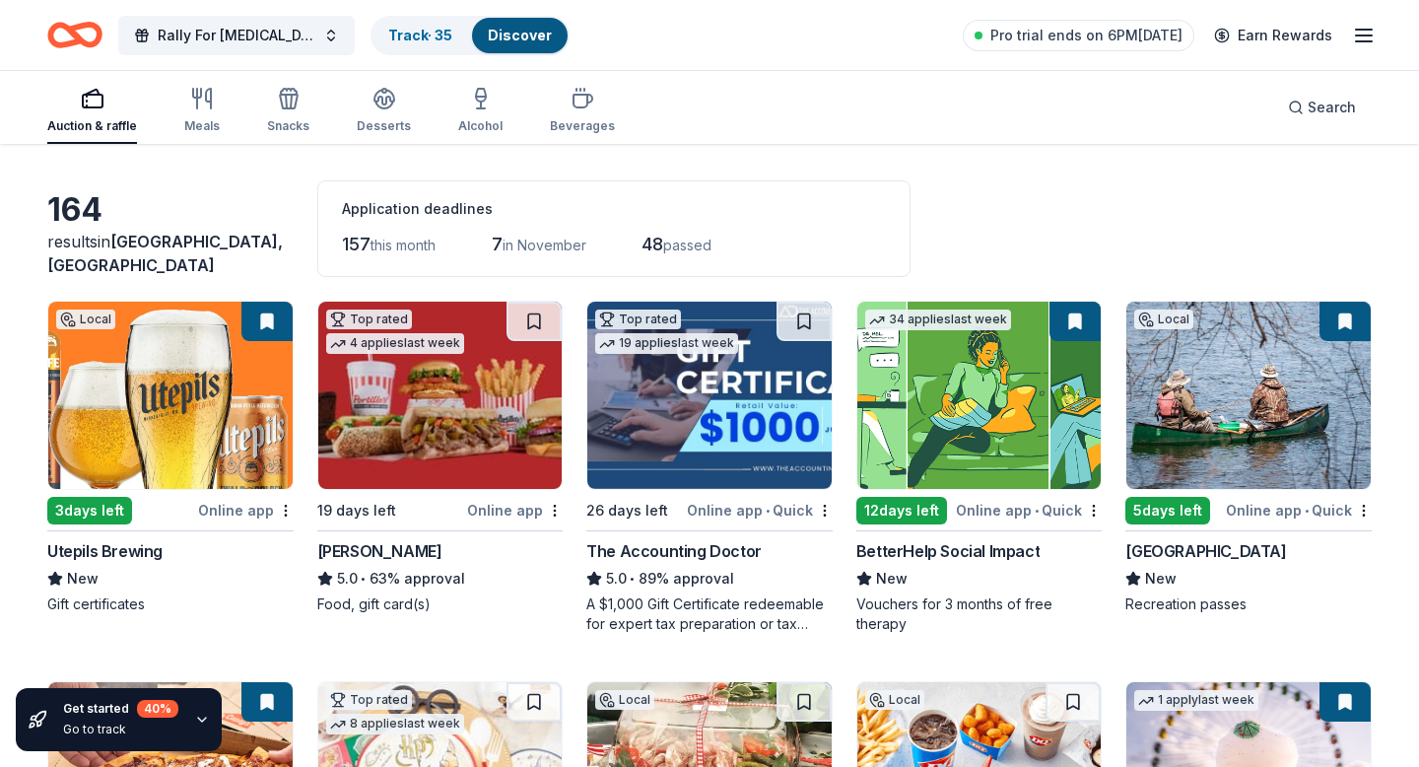
scroll to position [66, 0]
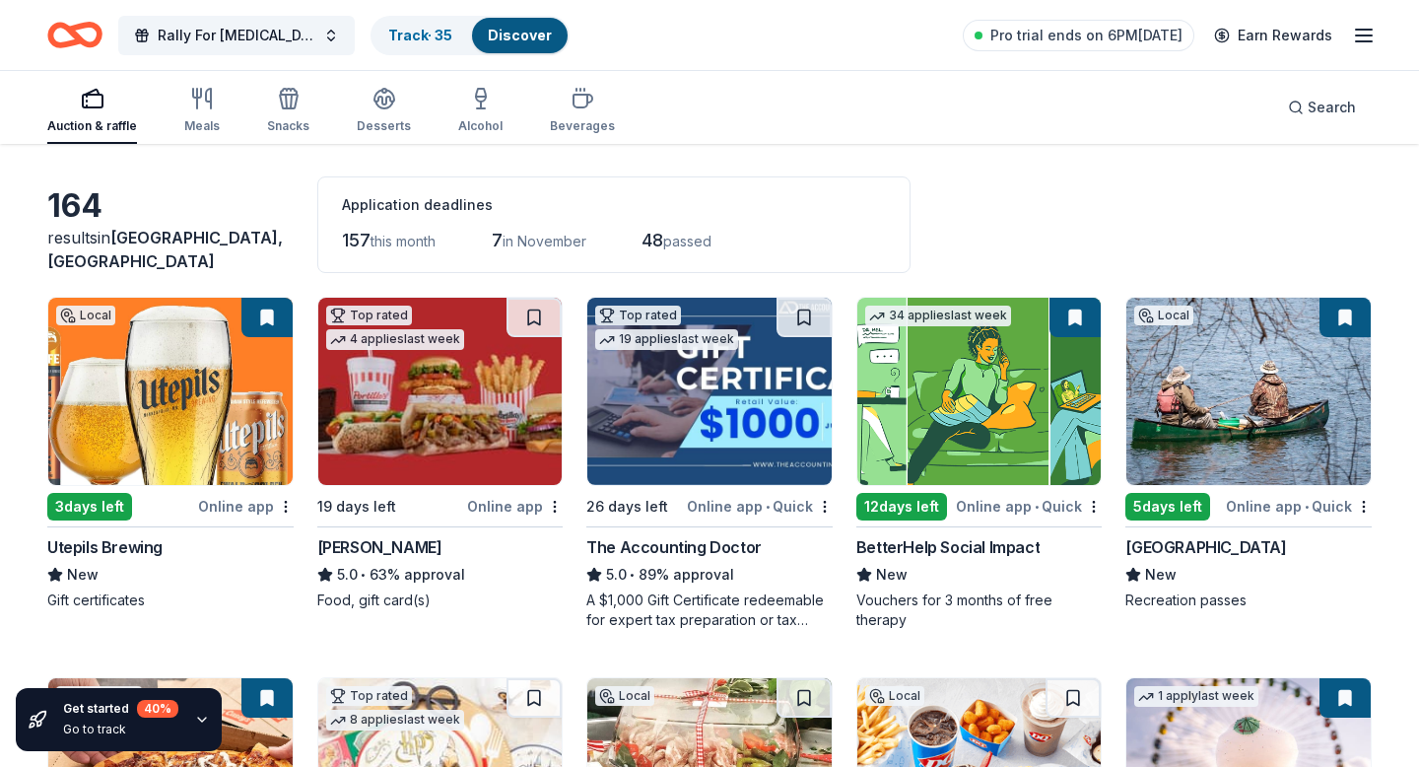
click at [1268, 325] on button at bounding box center [1344, 317] width 51 height 39
click at [524, 334] on button at bounding box center [534, 317] width 55 height 39
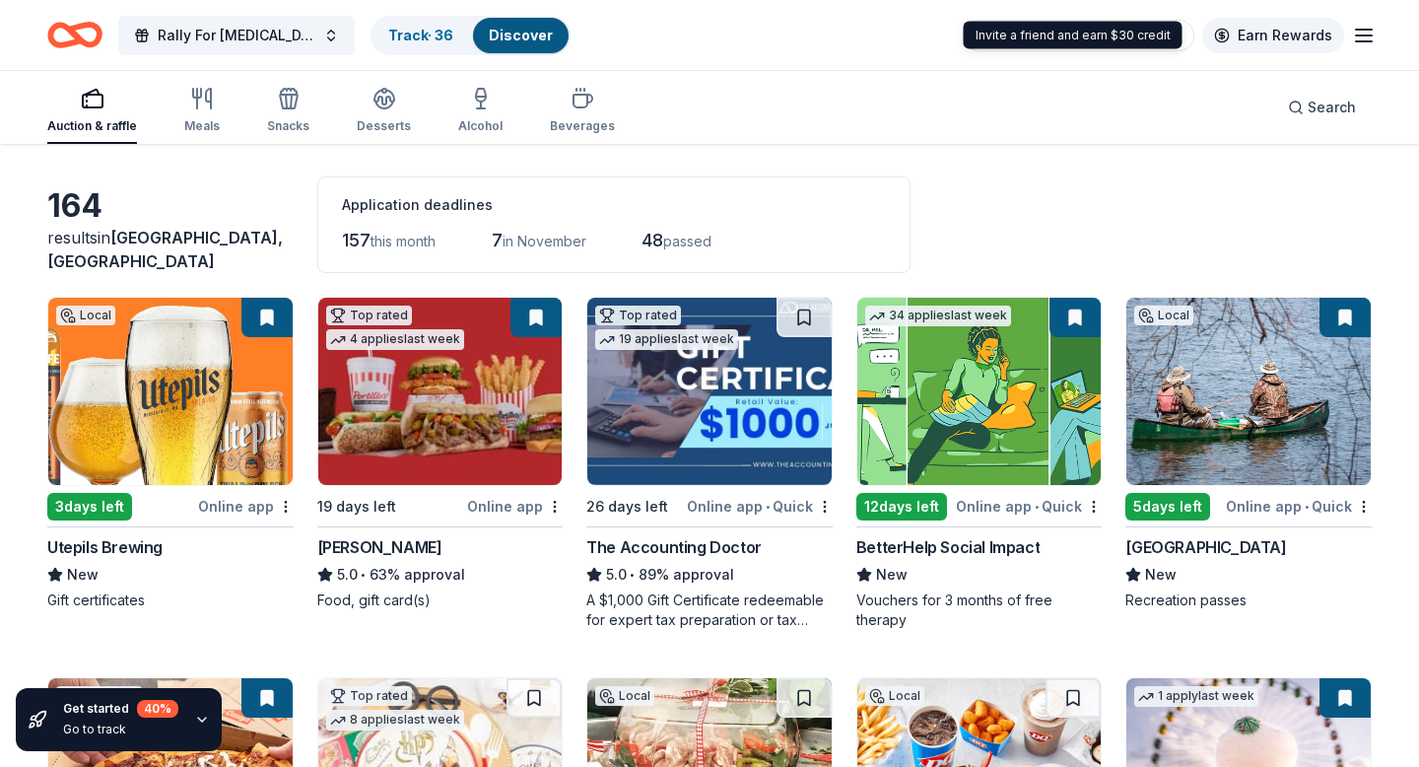
scroll to position [77, 0]
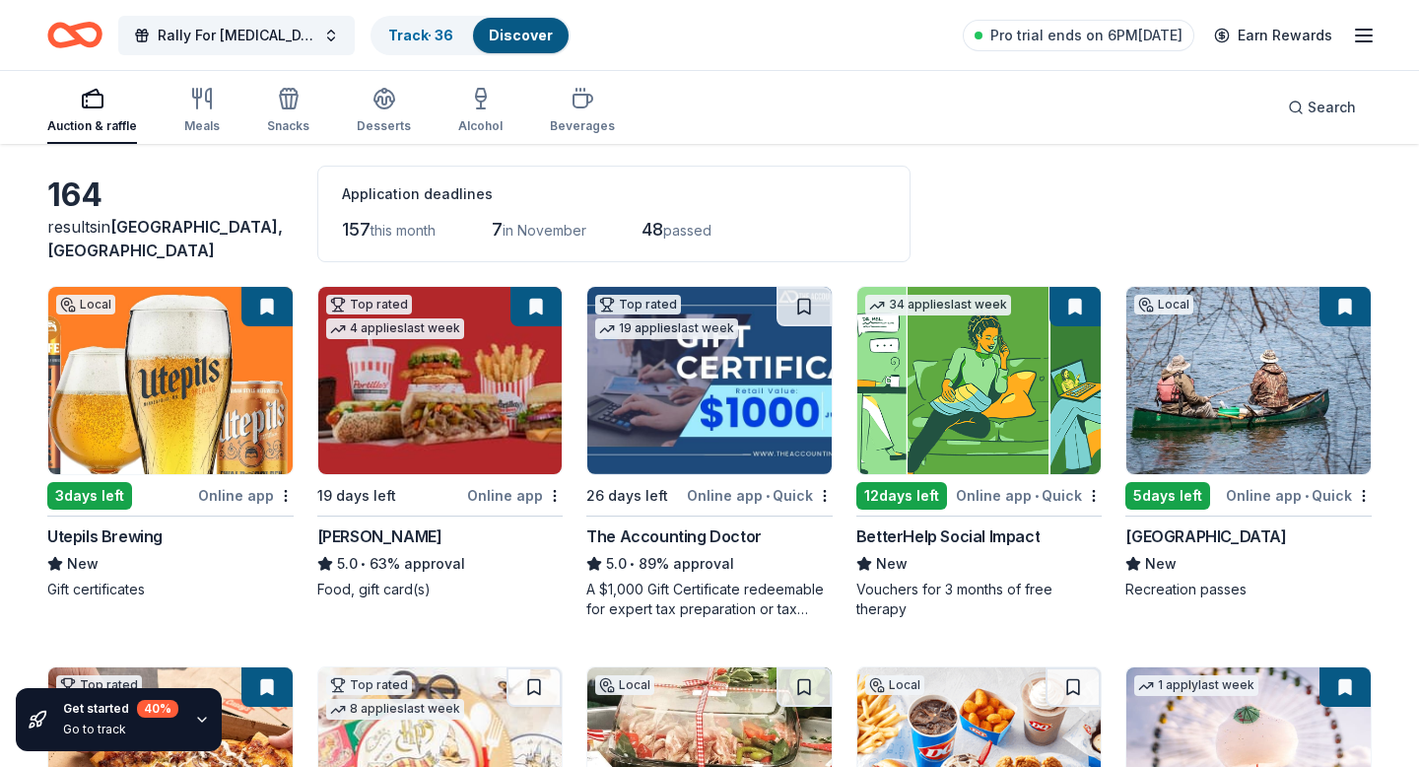
click at [1268, 38] on icon "button" at bounding box center [1364, 36] width 24 height 24
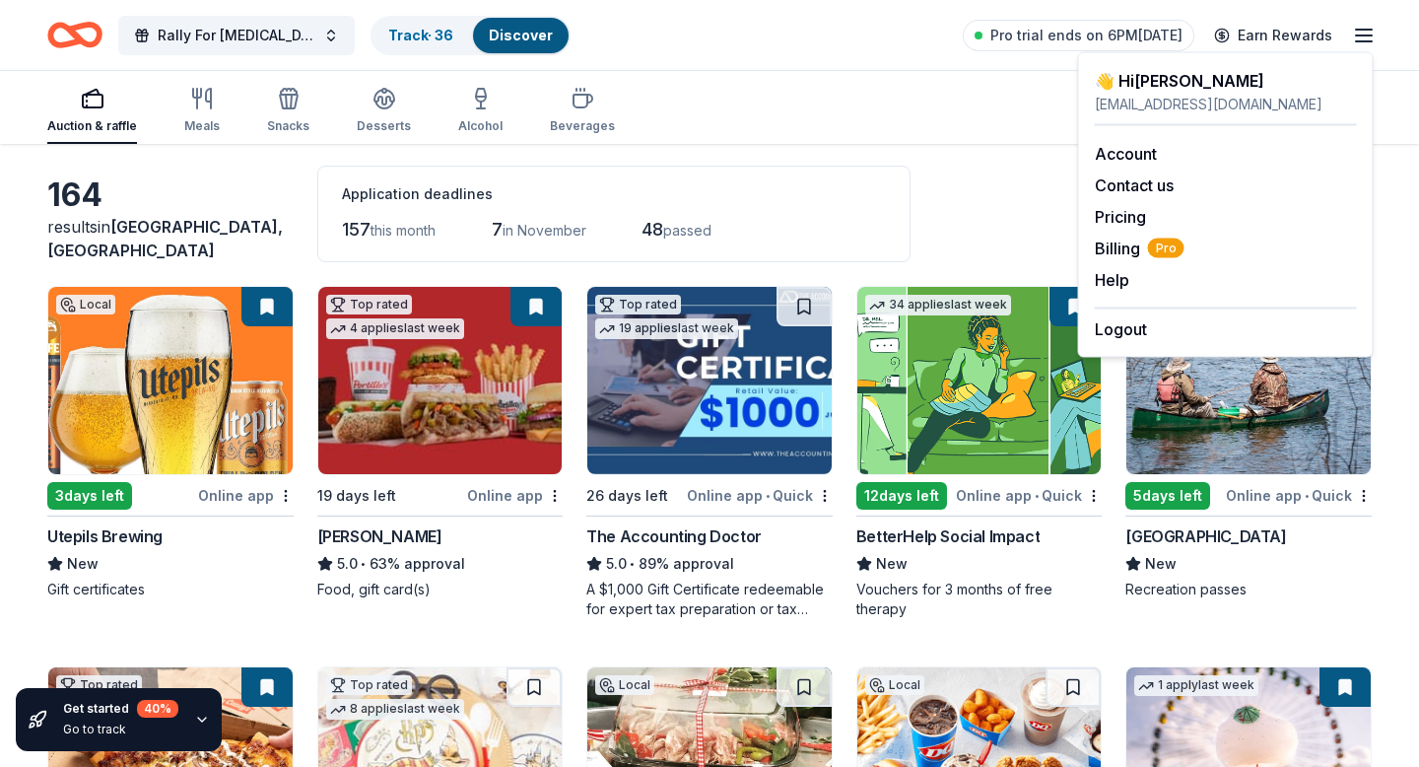
click at [886, 206] on div "Application deadlines" at bounding box center [614, 194] width 544 height 24
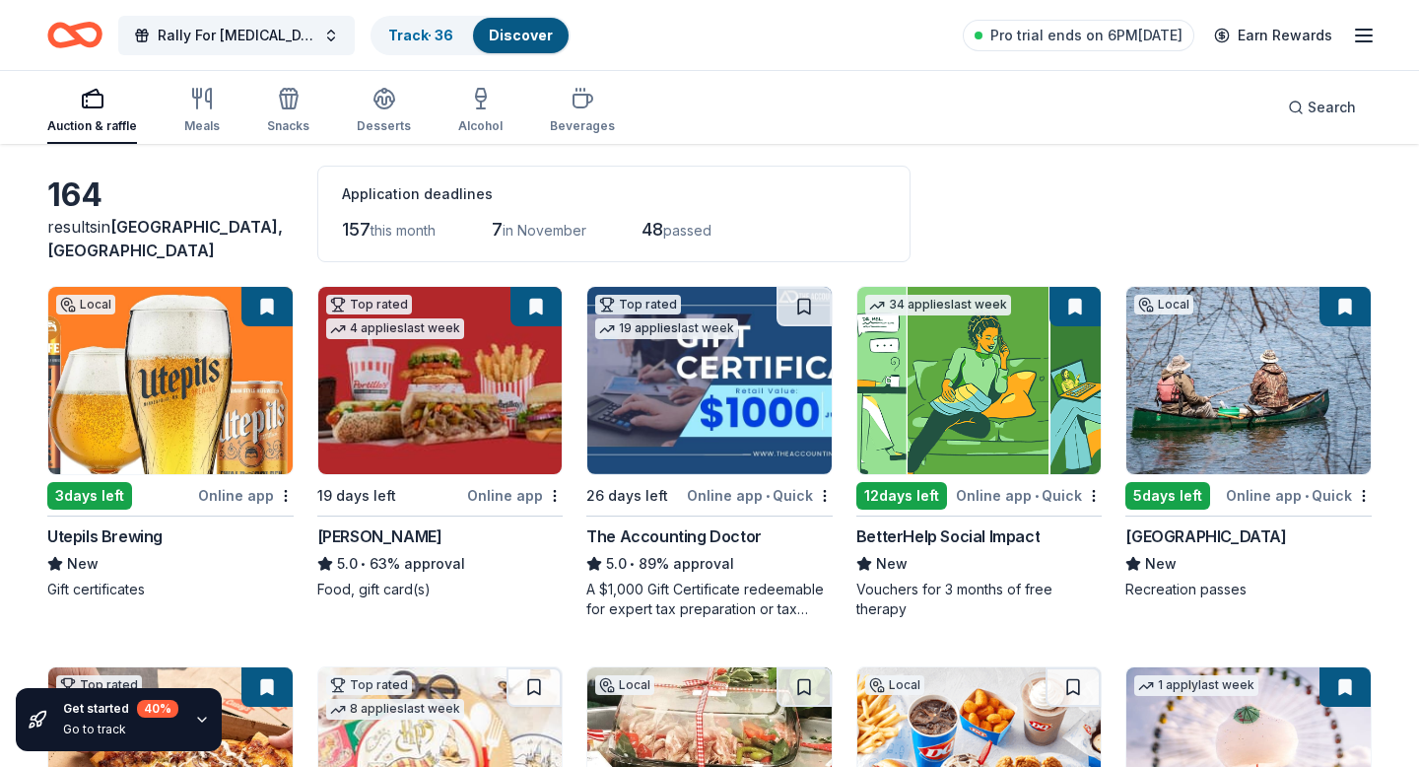
click at [99, 109] on icon "button" at bounding box center [93, 99] width 24 height 24
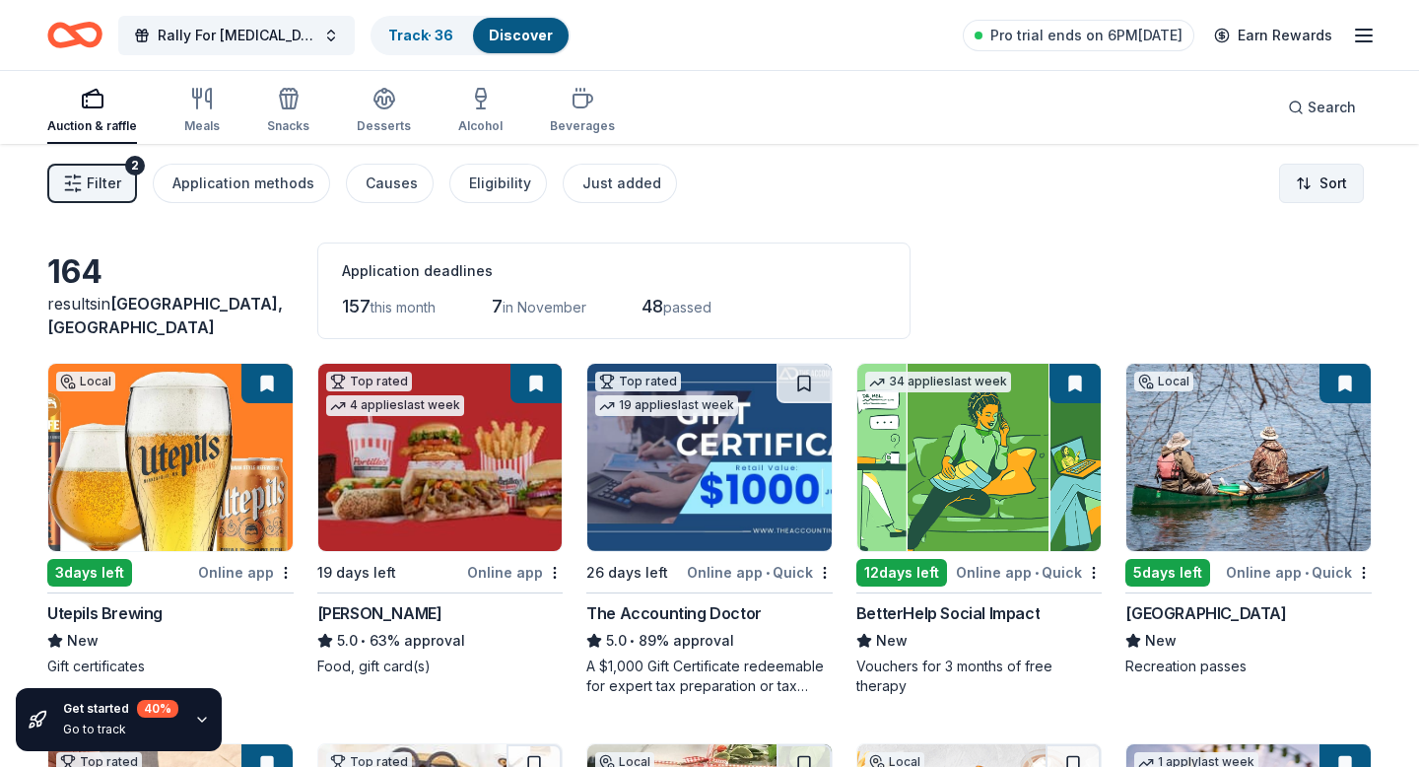
click at [1268, 192] on html "Rally For Autism Track · 36 Discover Pro trial ends on 6PM, 10/14 Earn Rewards …" at bounding box center [709, 383] width 1419 height 767
click at [892, 326] on html "Rally For Autism Track · 36 Discover Pro trial ends on 6PM, 10/14 Earn Rewards …" at bounding box center [709, 383] width 1419 height 767
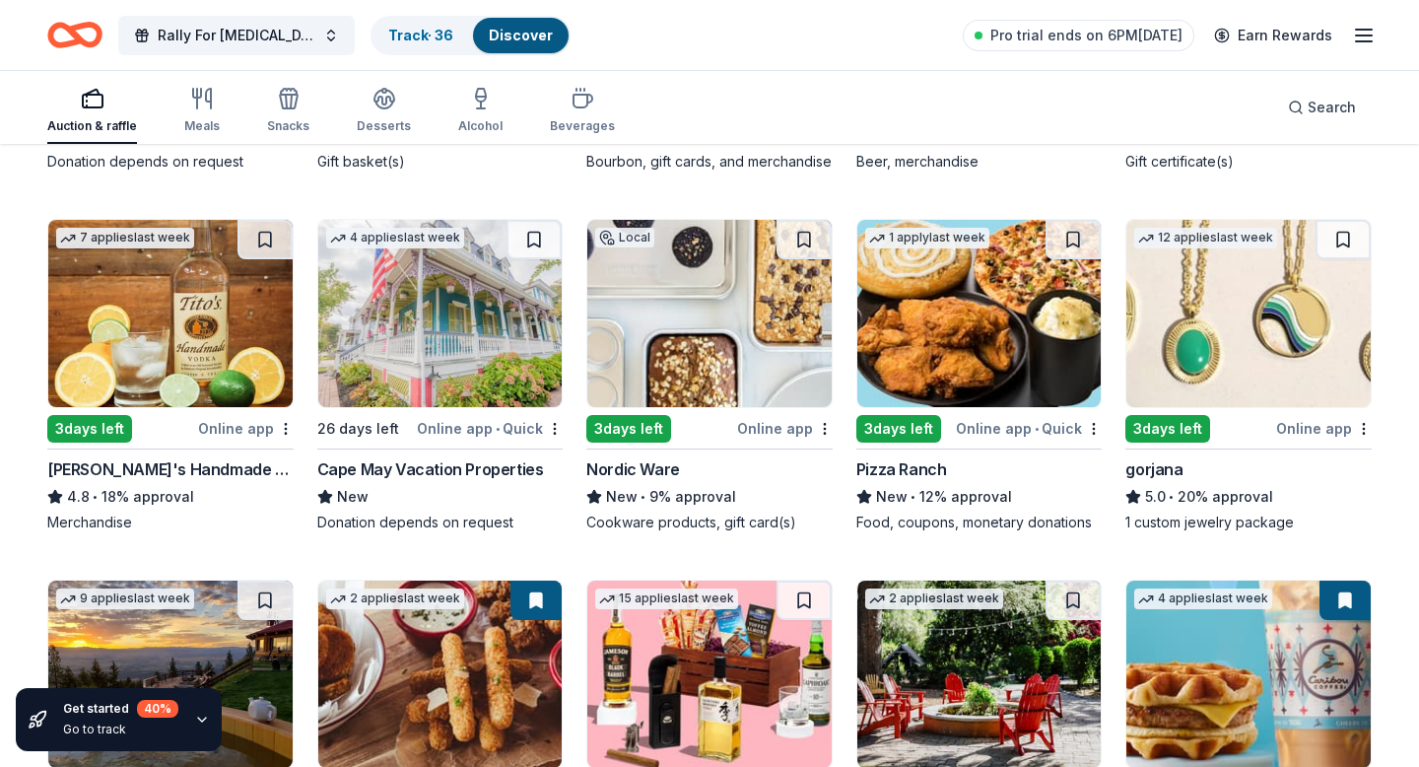
scroll to position [3939, 0]
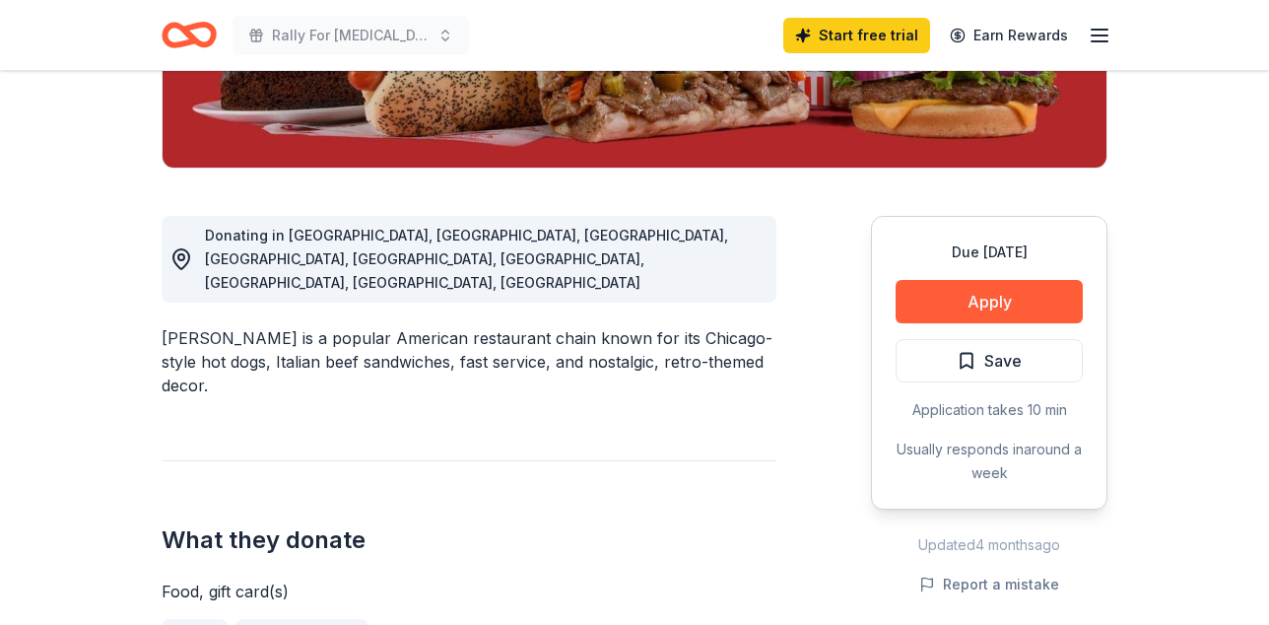
scroll to position [434, 0]
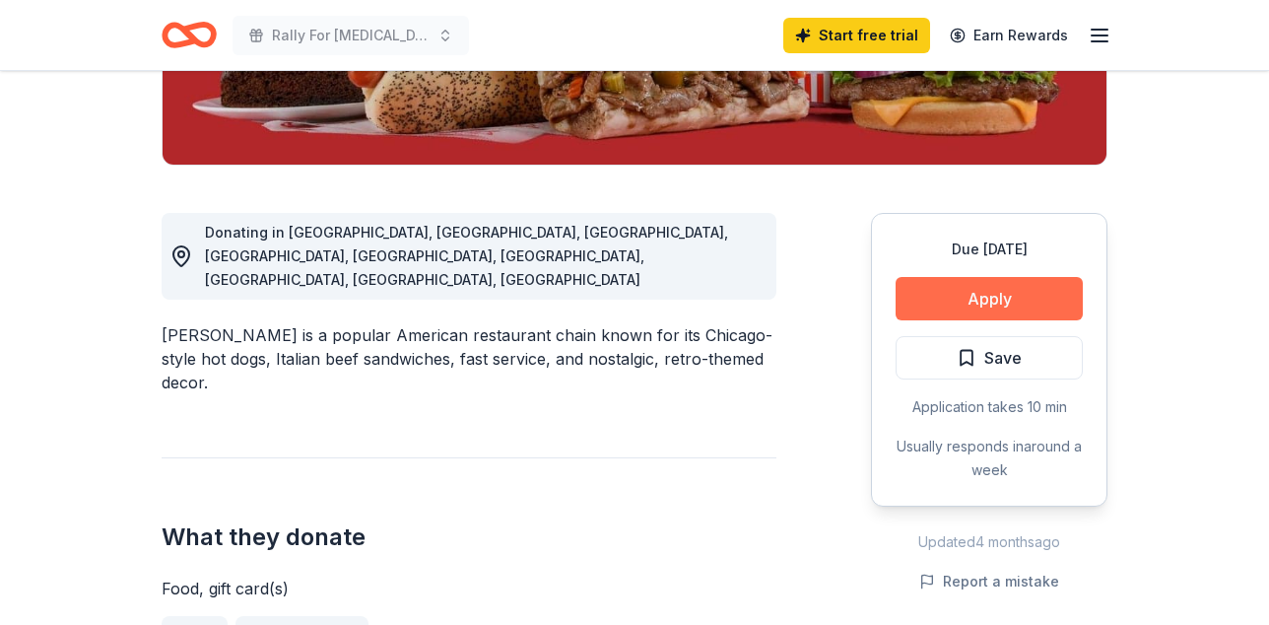
click at [952, 320] on button "Apply" at bounding box center [989, 298] width 187 height 43
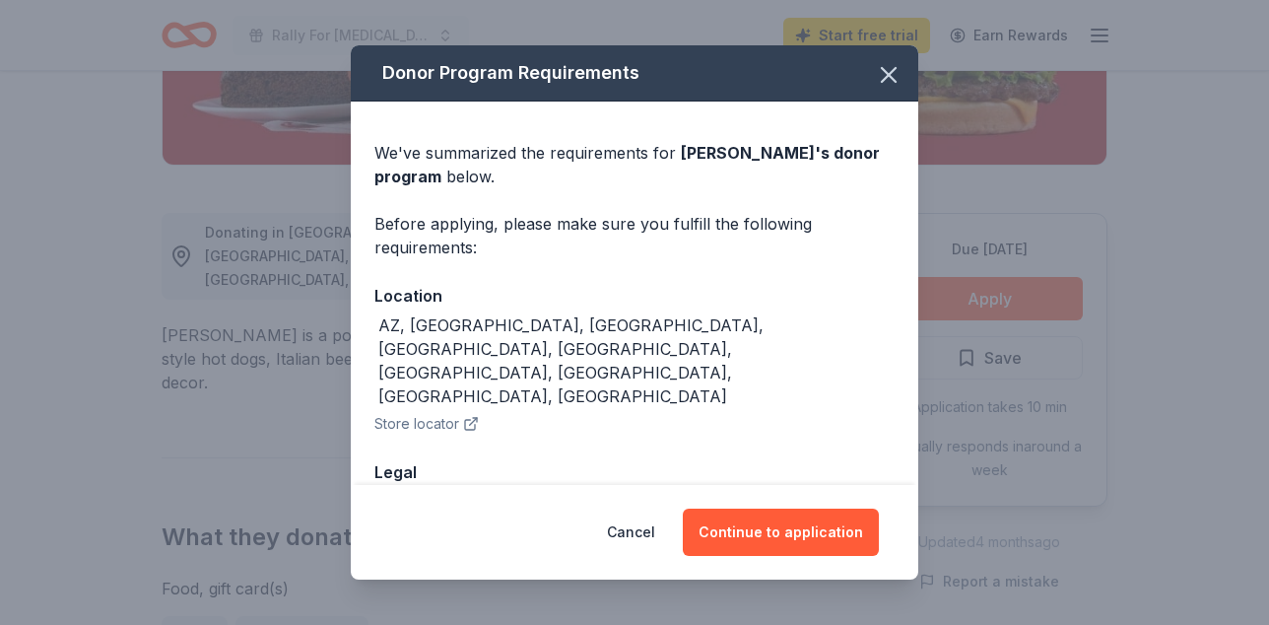
drag, startPoint x: 1063, startPoint y: 341, endPoint x: 948, endPoint y: 370, distance: 118.8
click at [948, 370] on div "Donor Program Requirements We've summarized the requirements for Portillo's 's …" at bounding box center [634, 312] width 1269 height 625
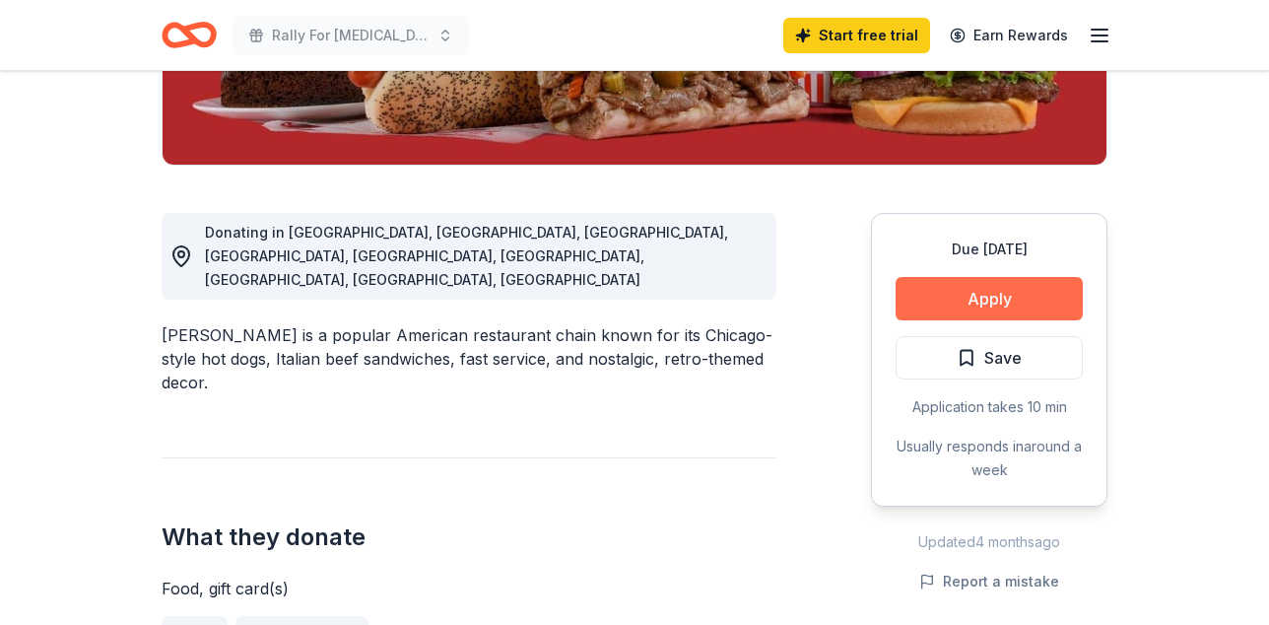
click at [963, 317] on button "Apply" at bounding box center [989, 298] width 187 height 43
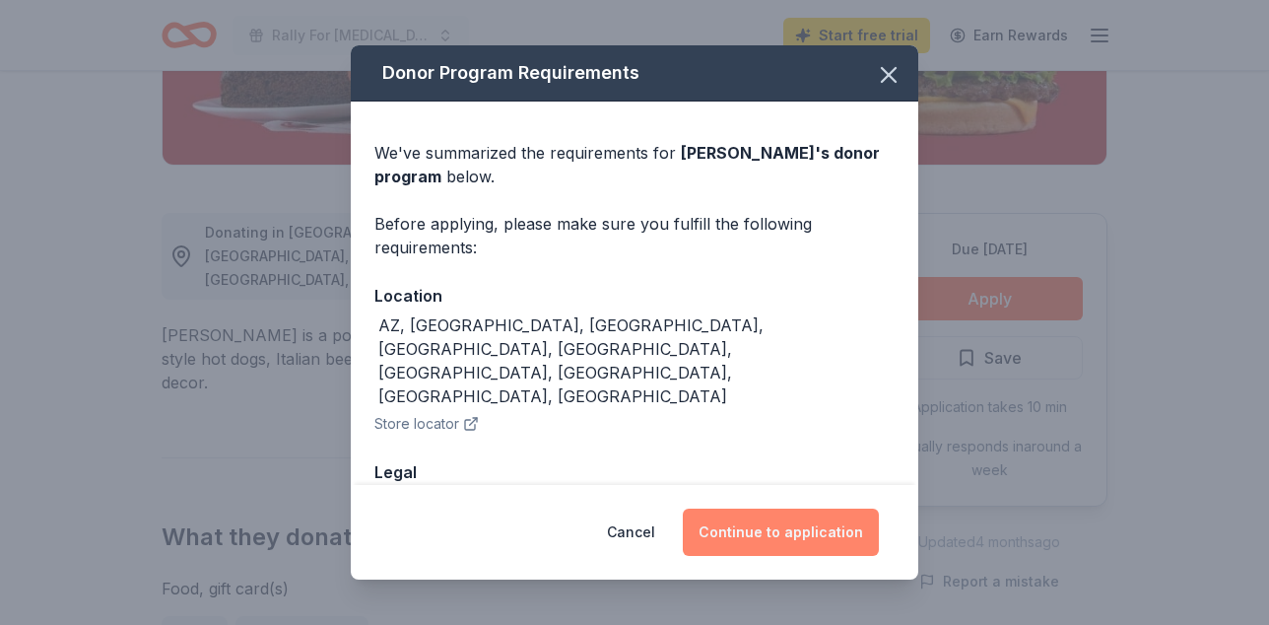
click at [796, 526] on button "Continue to application" at bounding box center [781, 531] width 196 height 47
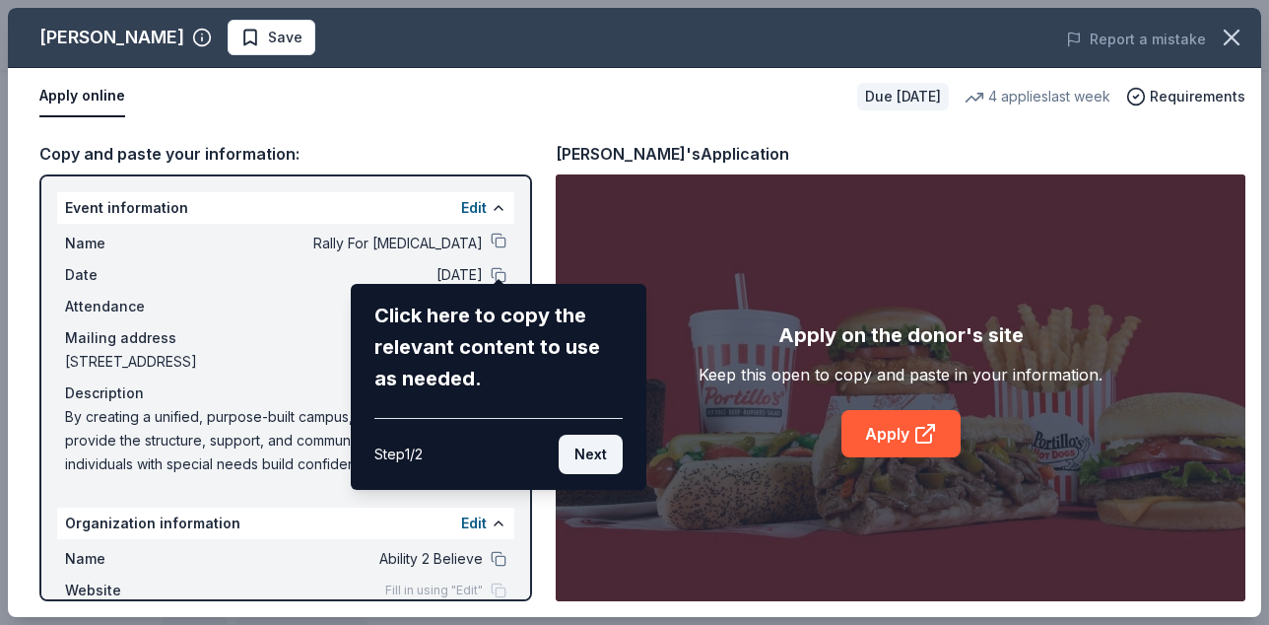
click at [593, 465] on button "Next" at bounding box center [591, 454] width 64 height 39
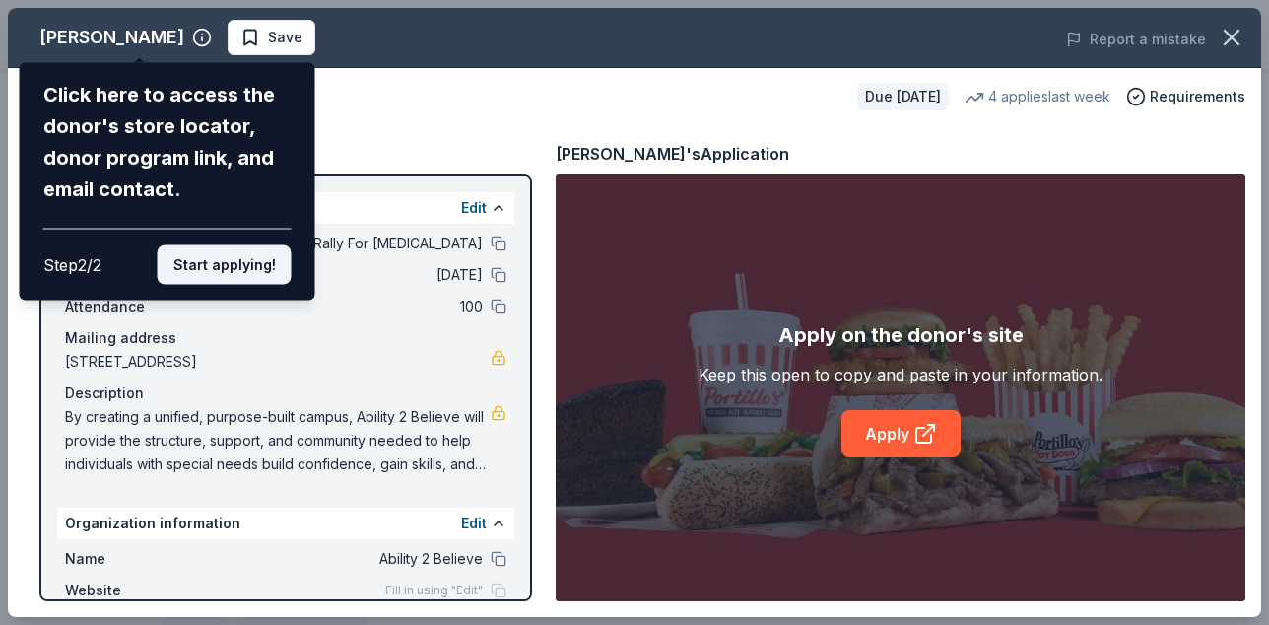
click at [208, 278] on button "Start applying!" at bounding box center [225, 264] width 134 height 39
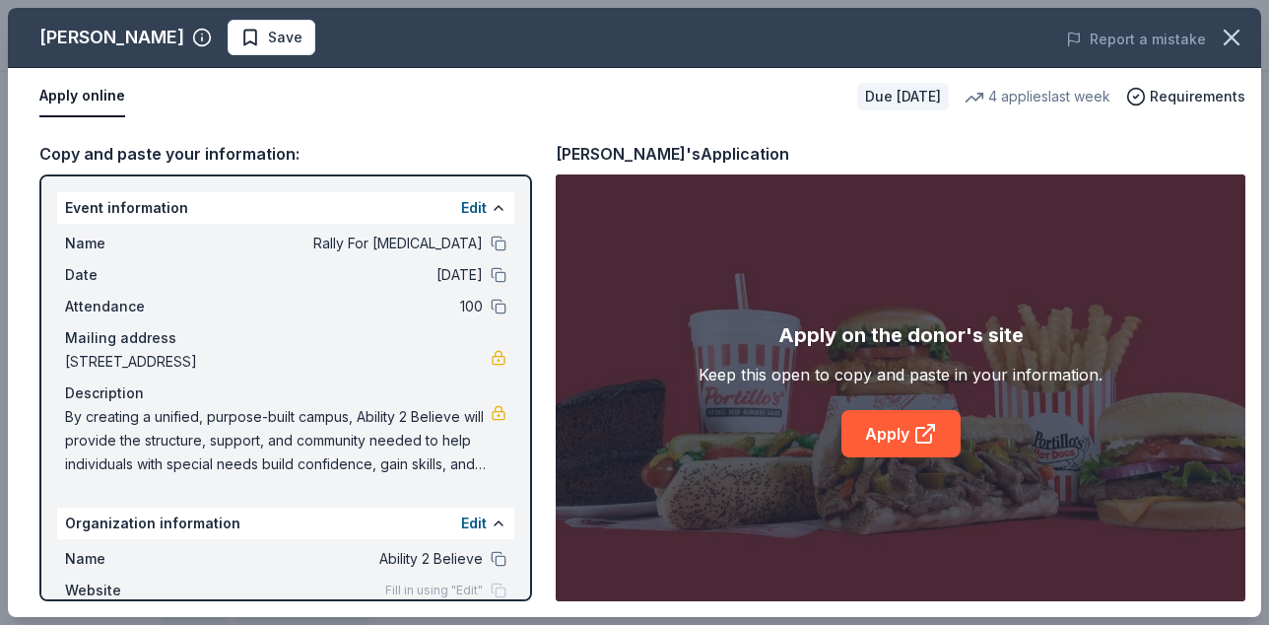
click at [889, 440] on div "Portillo's Save Report a mistake Apply online Due in 19 days 4 applies last wee…" at bounding box center [634, 312] width 1253 height 609
click at [780, 144] on div "Copy and paste your information: Event information Edit Name Rally For Autism D…" at bounding box center [634, 371] width 1253 height 492
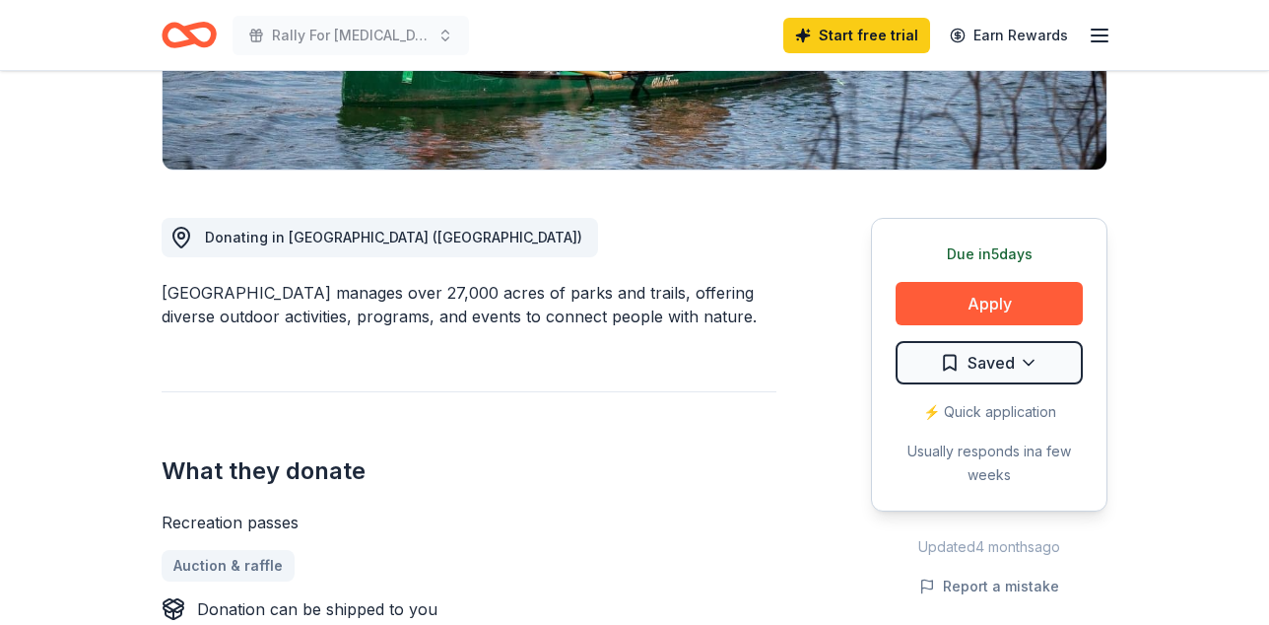
scroll to position [434, 0]
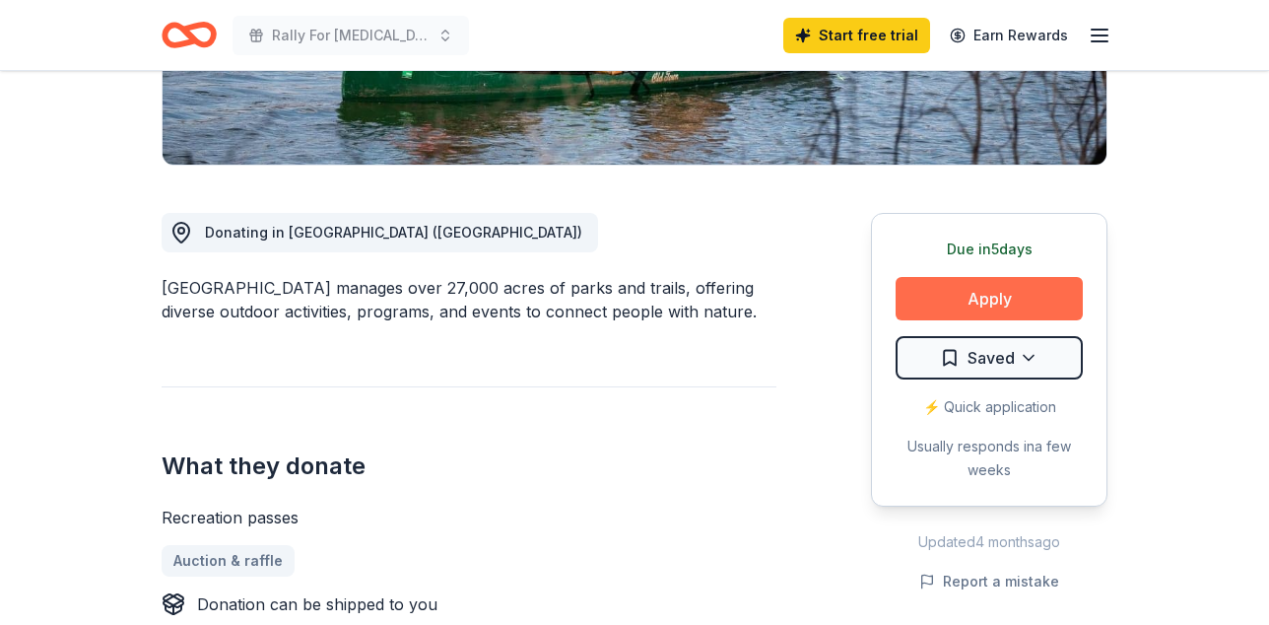
click at [931, 320] on button "Apply" at bounding box center [989, 298] width 187 height 43
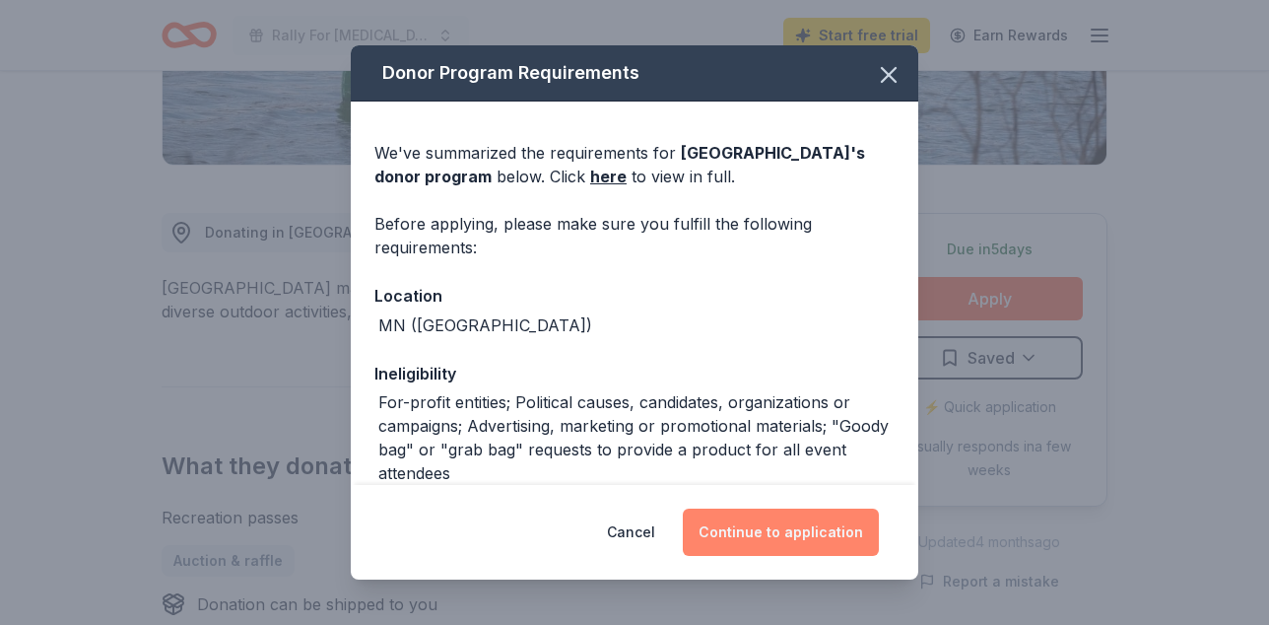
click at [802, 519] on button "Continue to application" at bounding box center [781, 531] width 196 height 47
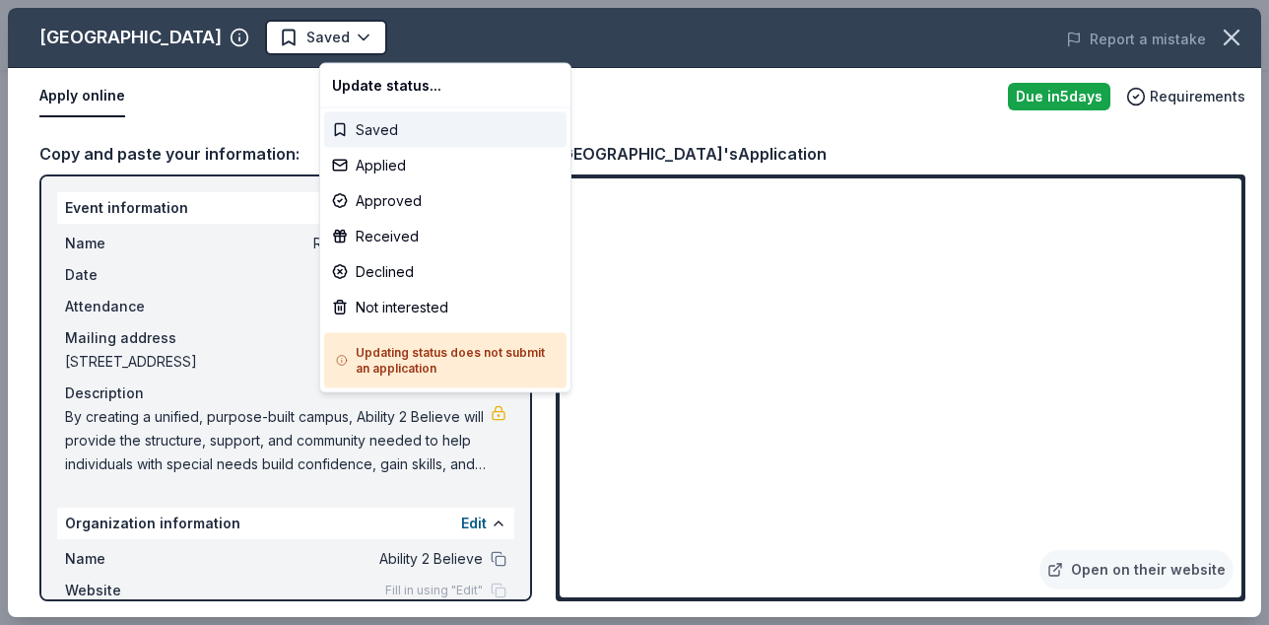
click at [384, 133] on div "Saved" at bounding box center [445, 129] width 242 height 35
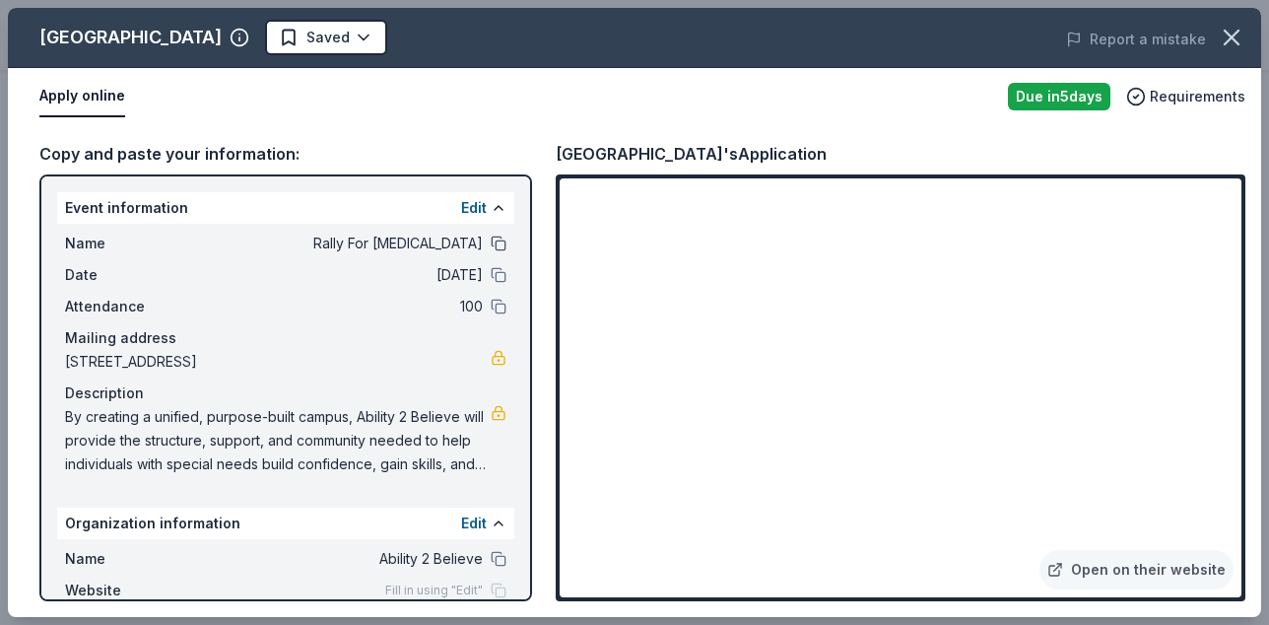
click at [503, 251] on button at bounding box center [499, 244] width 16 height 16
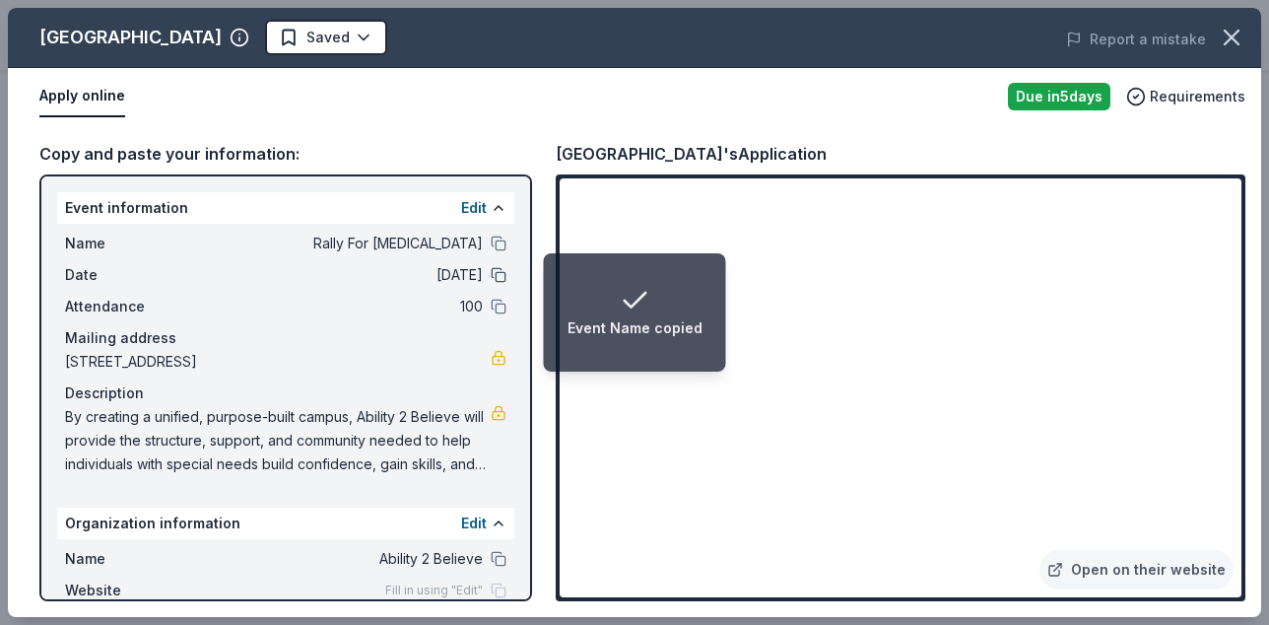
click at [496, 283] on button at bounding box center [499, 275] width 16 height 16
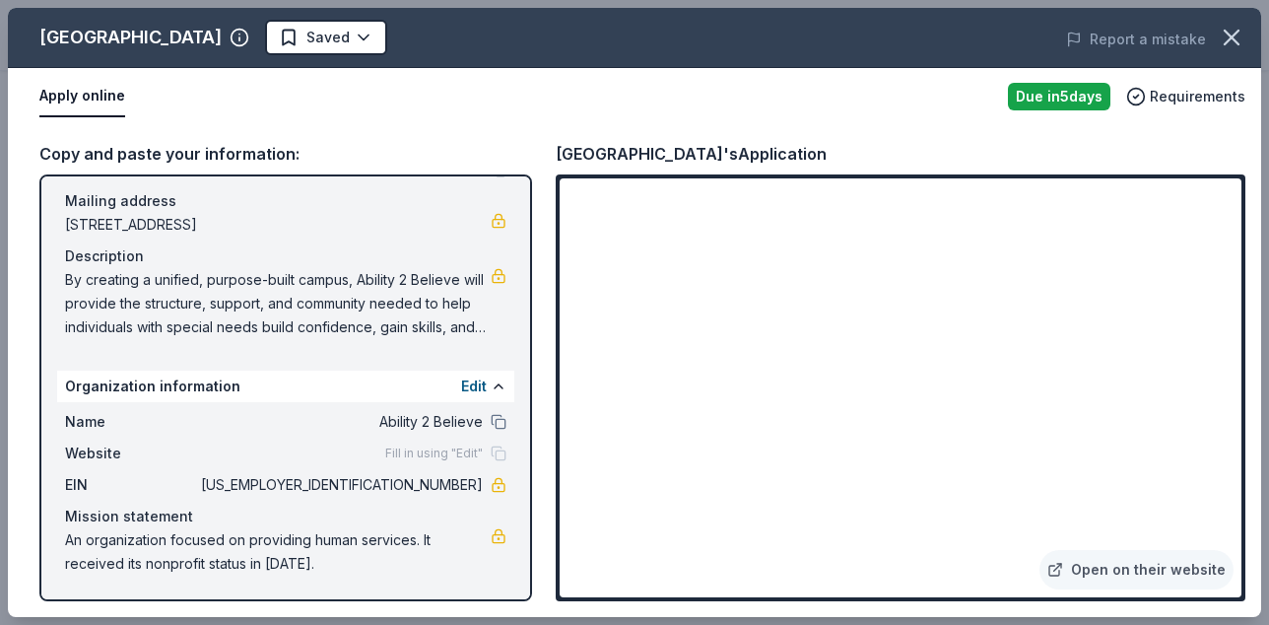
scroll to position [184, 0]
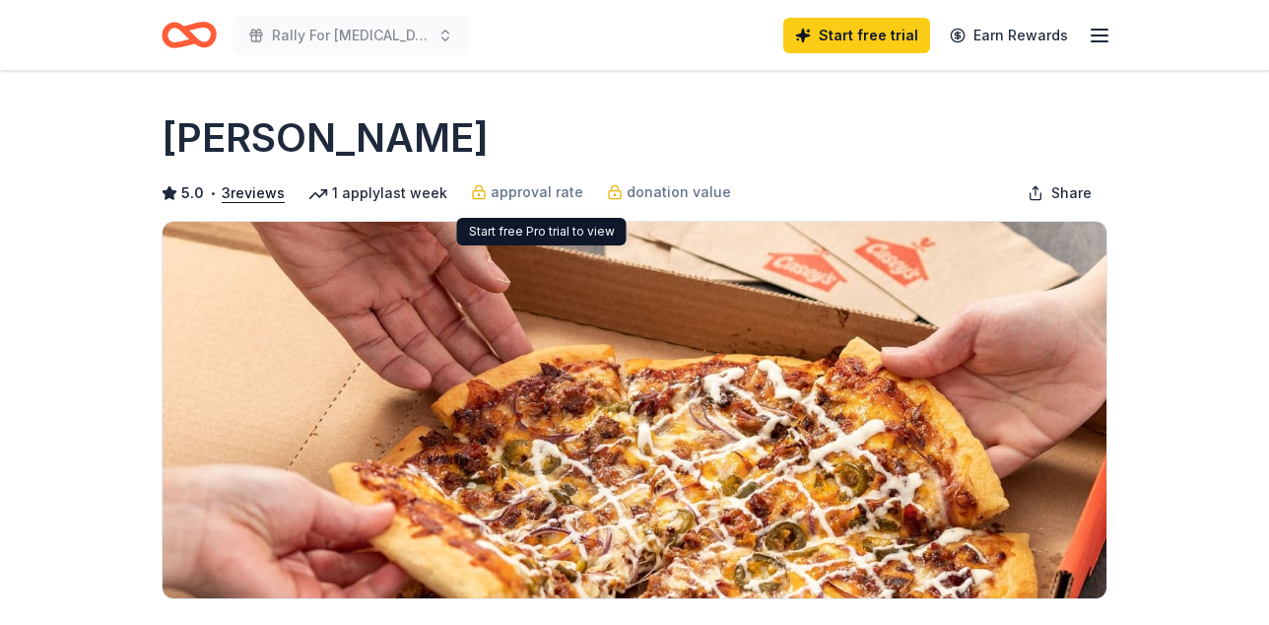
click at [601, 136] on div "[PERSON_NAME]" at bounding box center [635, 137] width 946 height 55
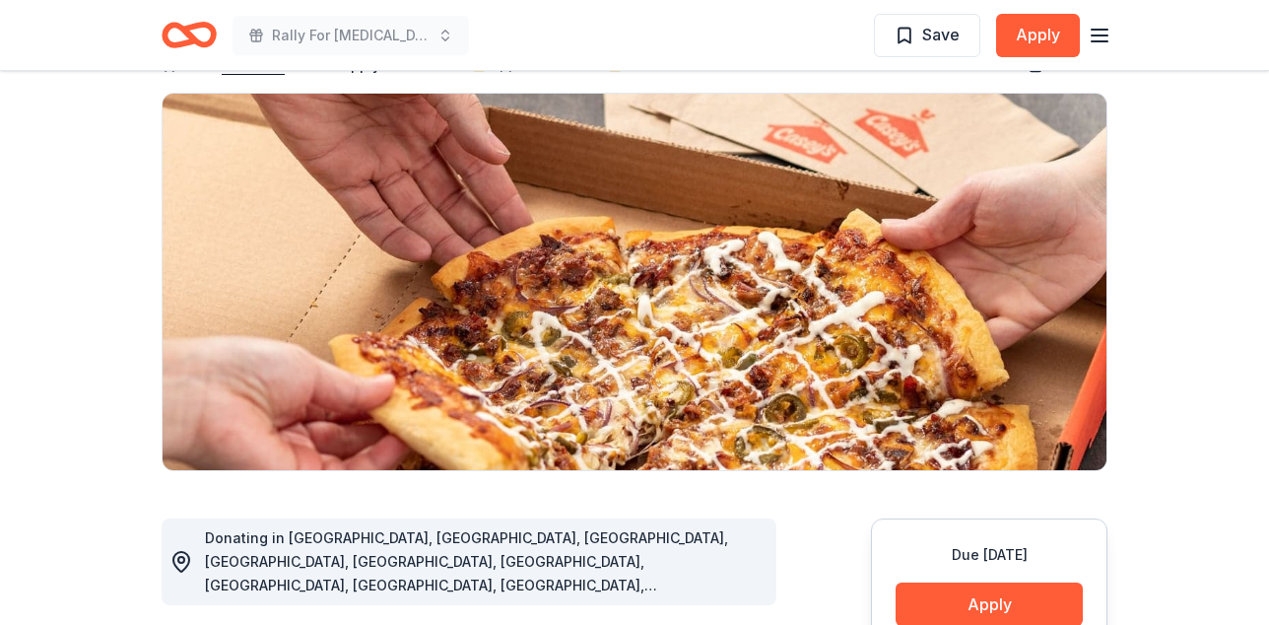
scroll to position [158, 0]
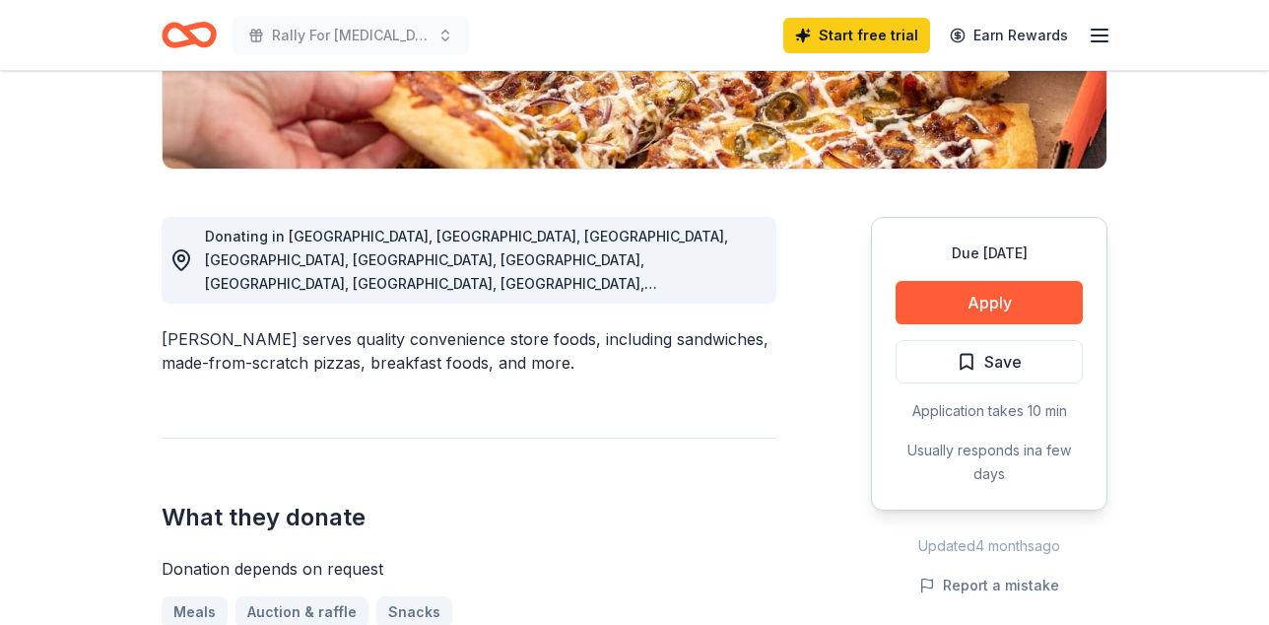
scroll to position [434, 0]
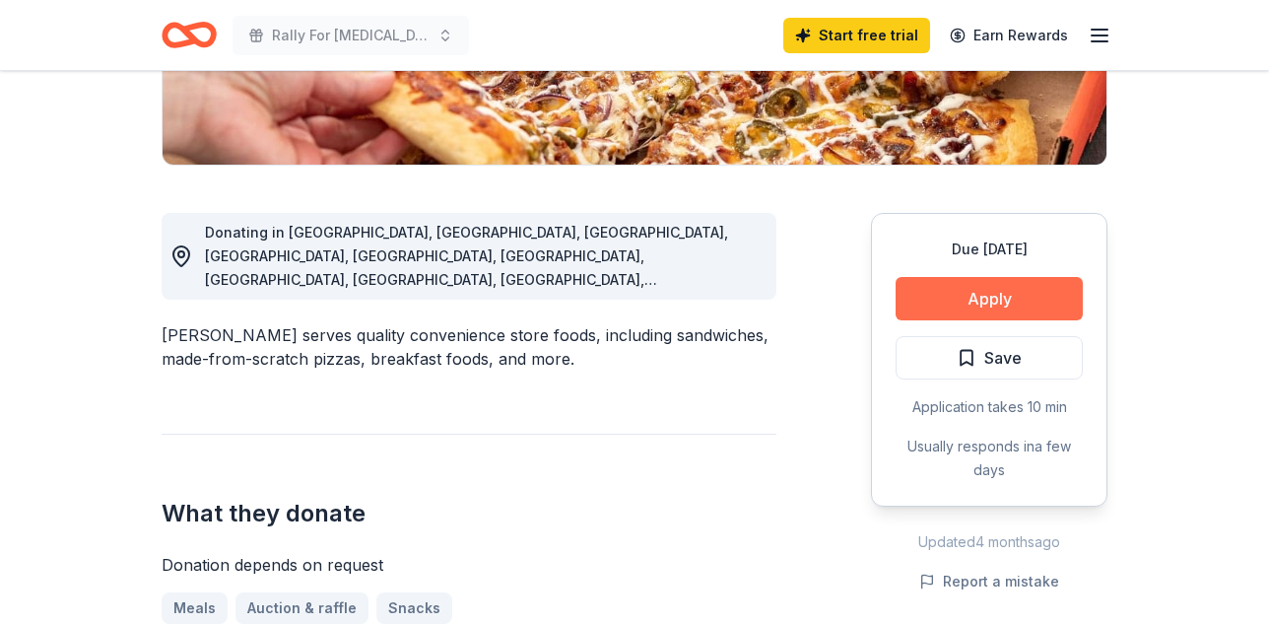
click at [909, 320] on button "Apply" at bounding box center [989, 298] width 187 height 43
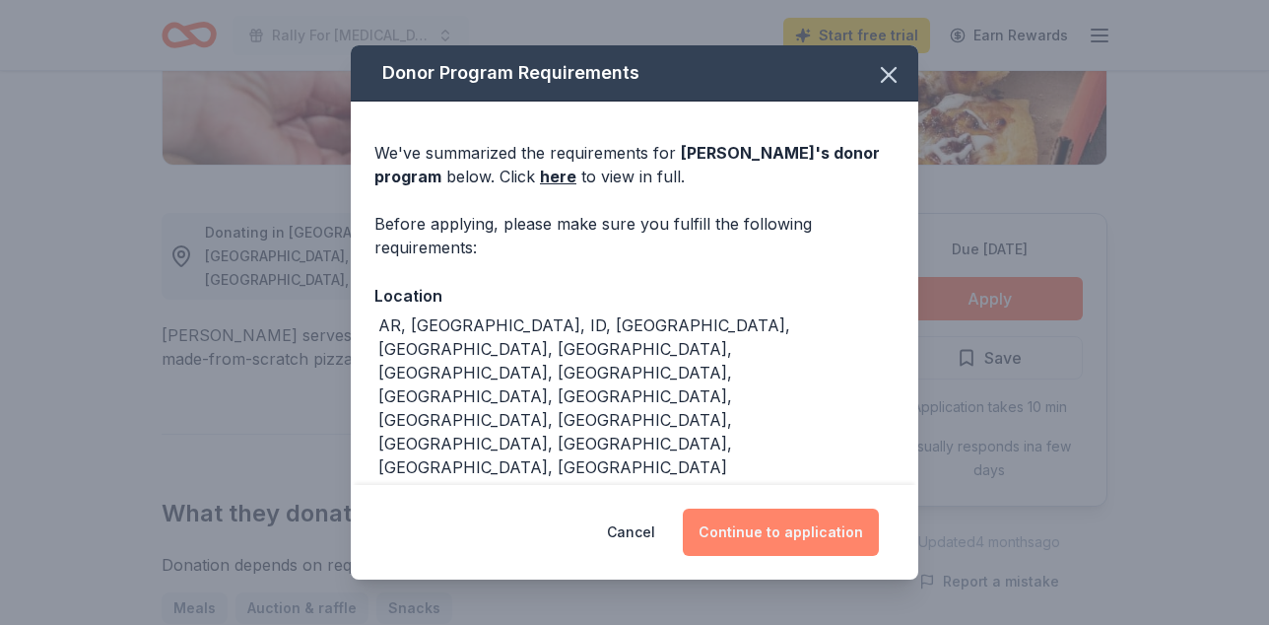
click at [813, 525] on button "Continue to application" at bounding box center [781, 531] width 196 height 47
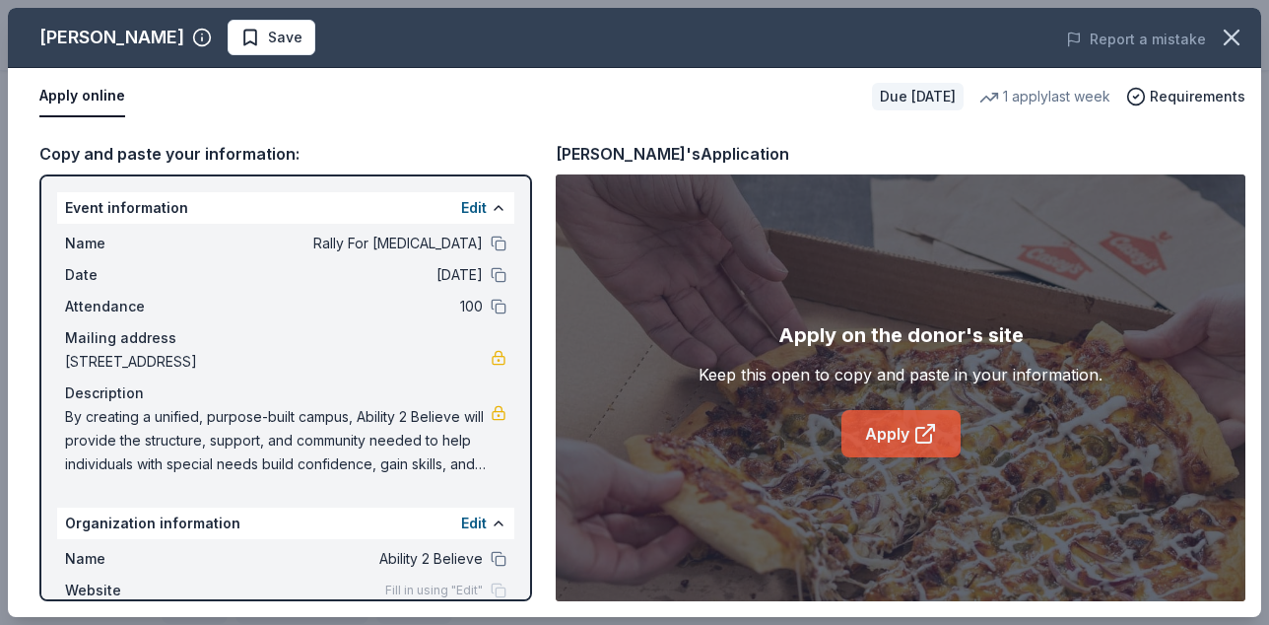
click at [875, 445] on link "Apply" at bounding box center [901, 433] width 119 height 47
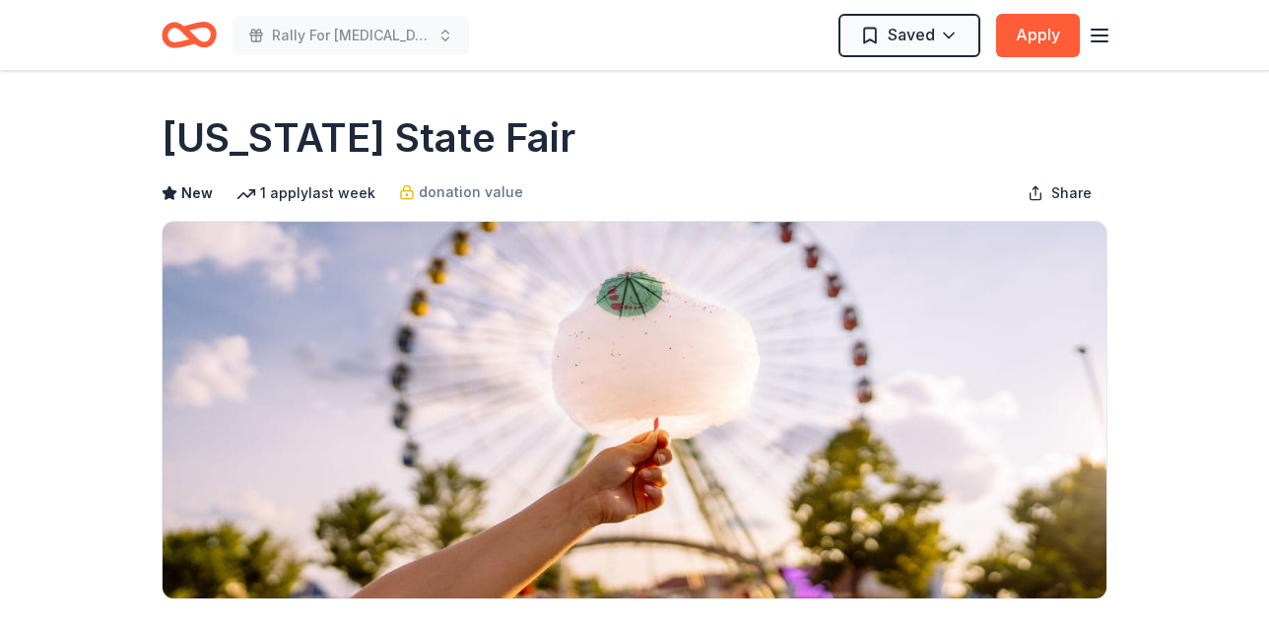
scroll to position [39, 0]
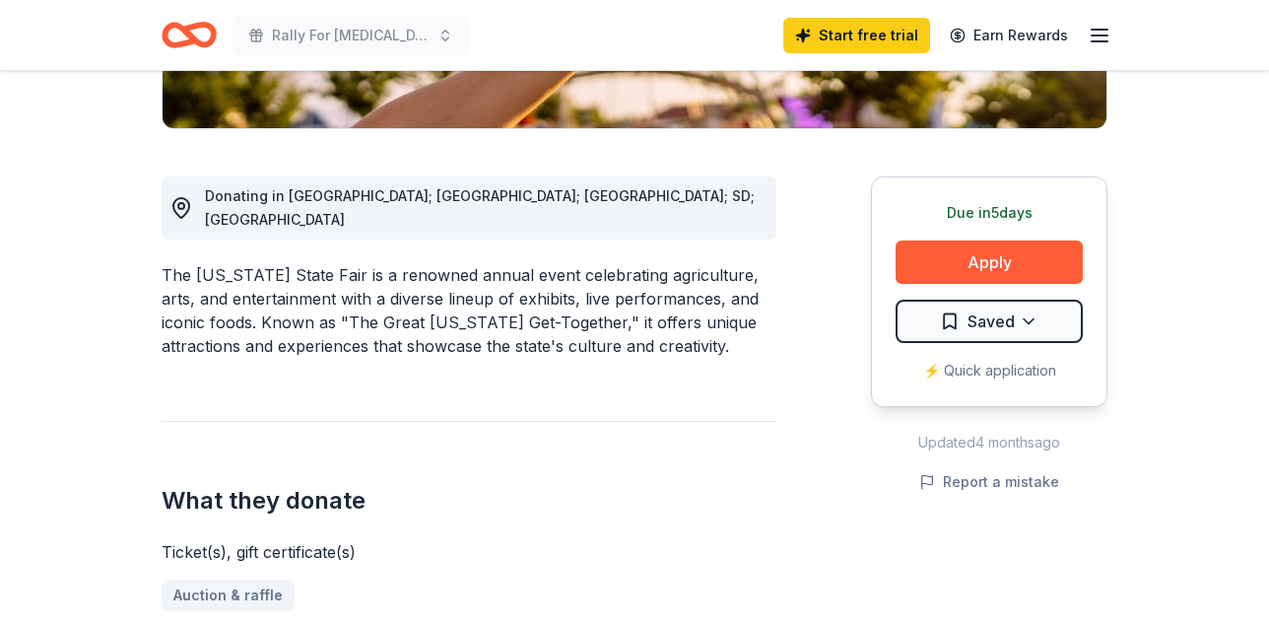
scroll to position [473, 0]
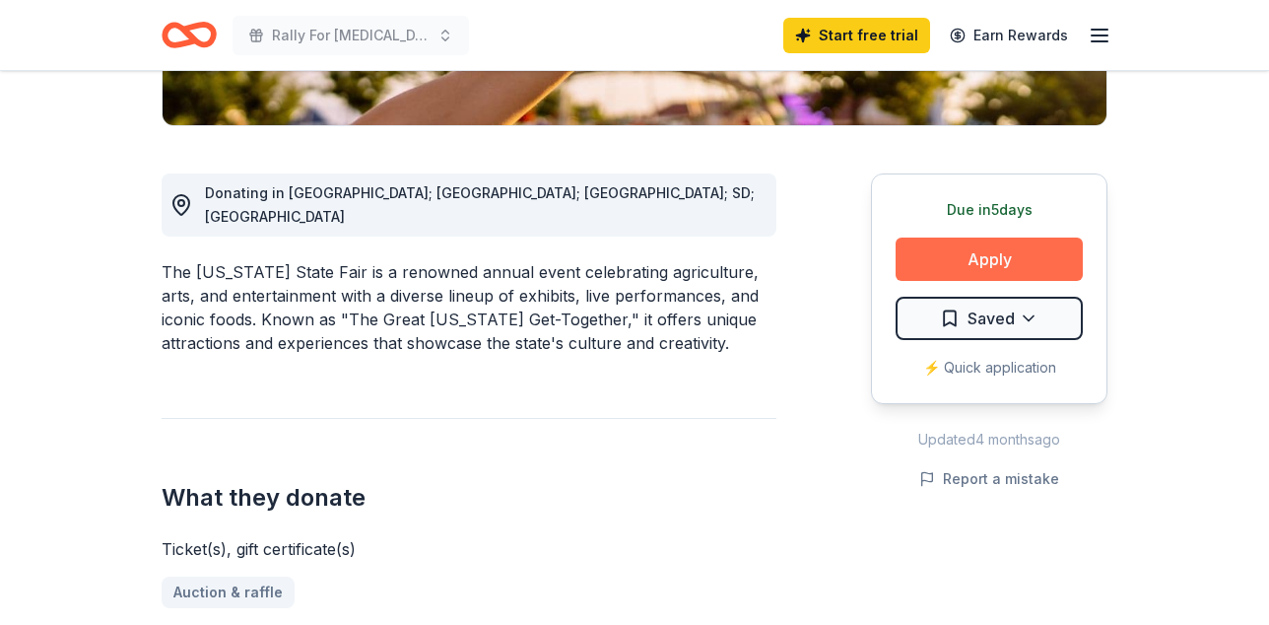
click at [969, 281] on button "Apply" at bounding box center [989, 258] width 187 height 43
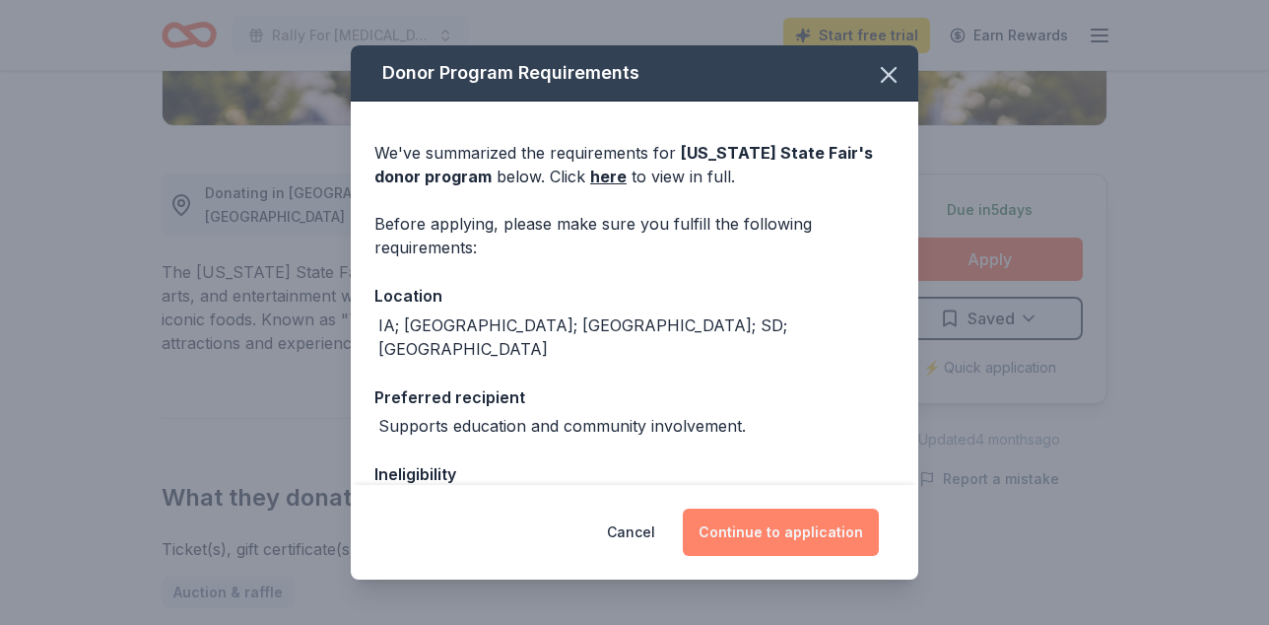
click at [742, 530] on button "Continue to application" at bounding box center [781, 531] width 196 height 47
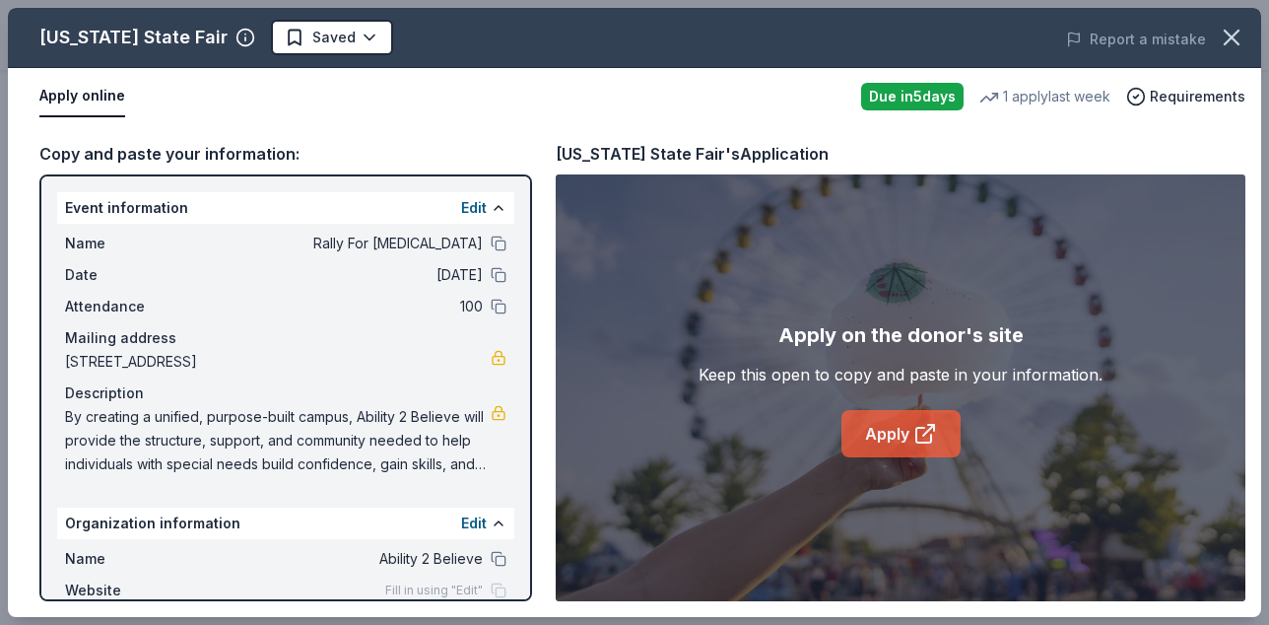
click at [875, 424] on link "Apply" at bounding box center [901, 433] width 119 height 47
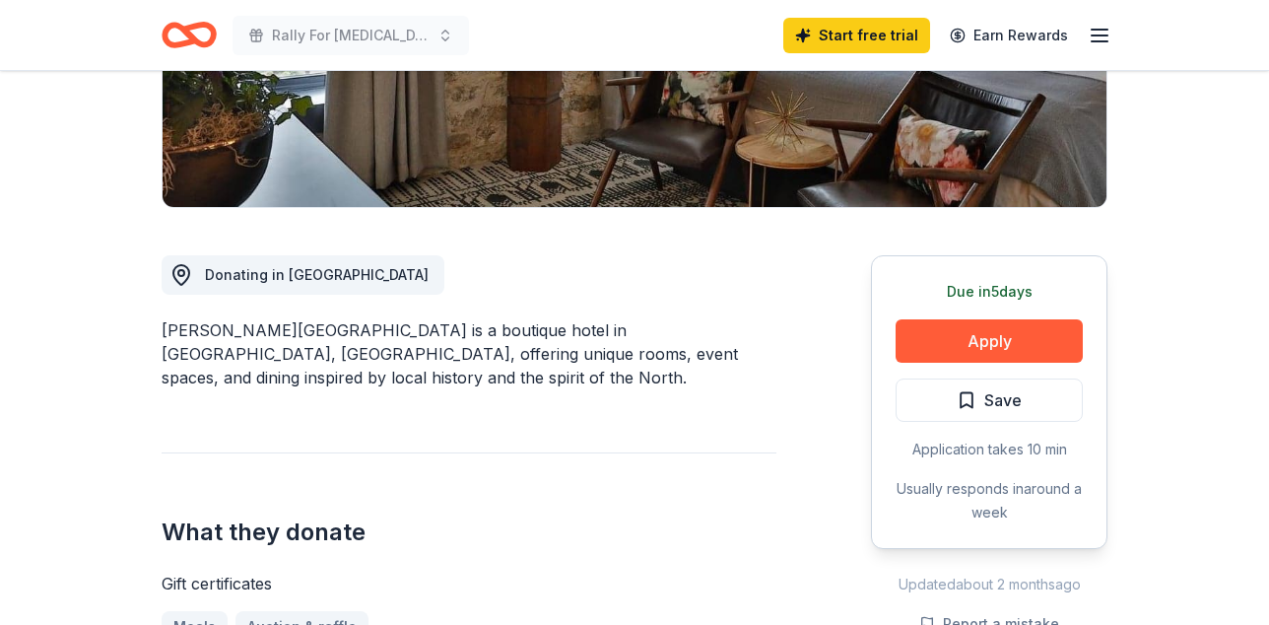
scroll to position [394, 0]
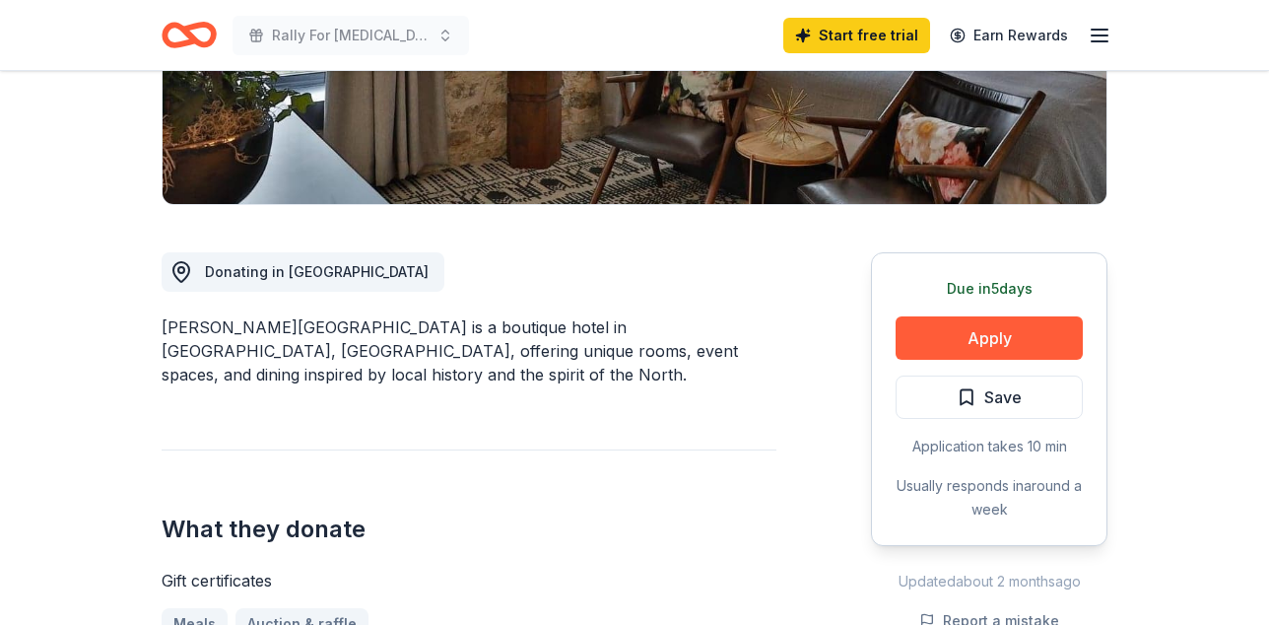
click at [972, 360] on button "Apply" at bounding box center [989, 337] width 187 height 43
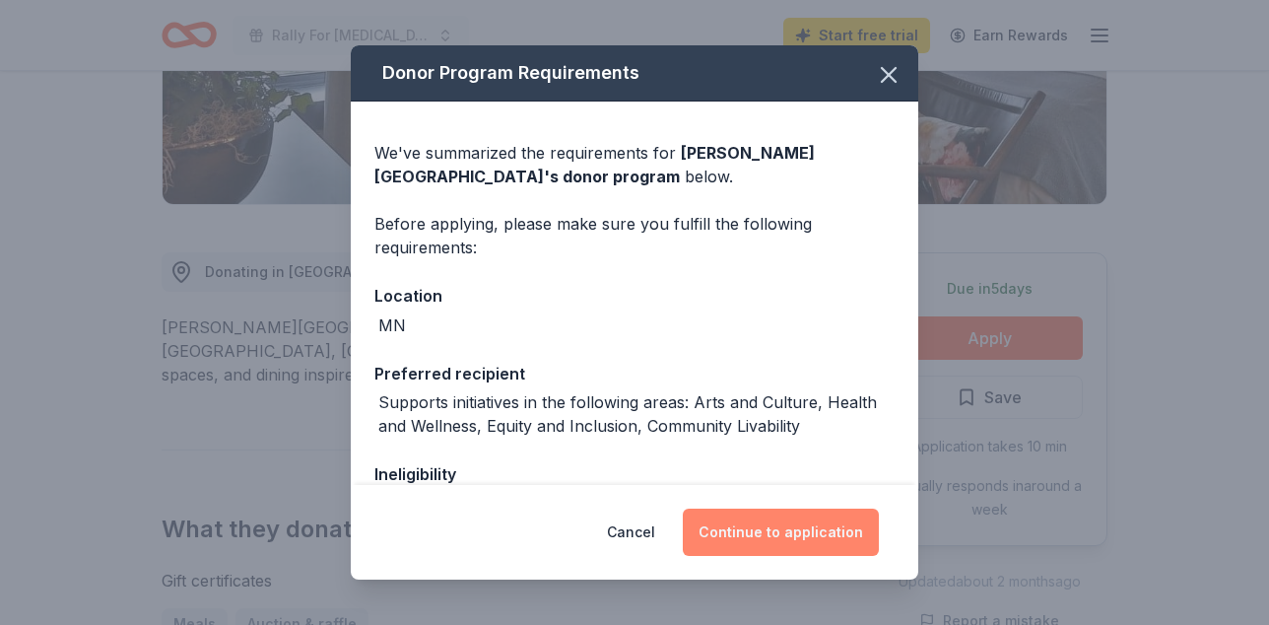
click at [797, 533] on button "Continue to application" at bounding box center [781, 531] width 196 height 47
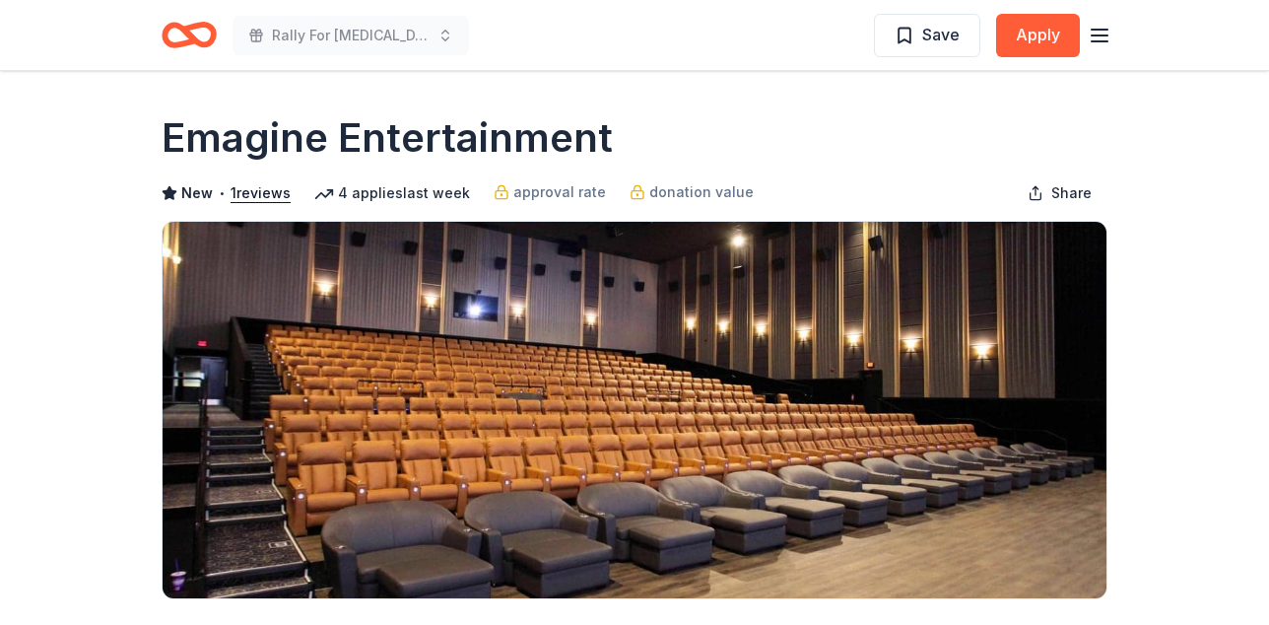
scroll to position [33, 0]
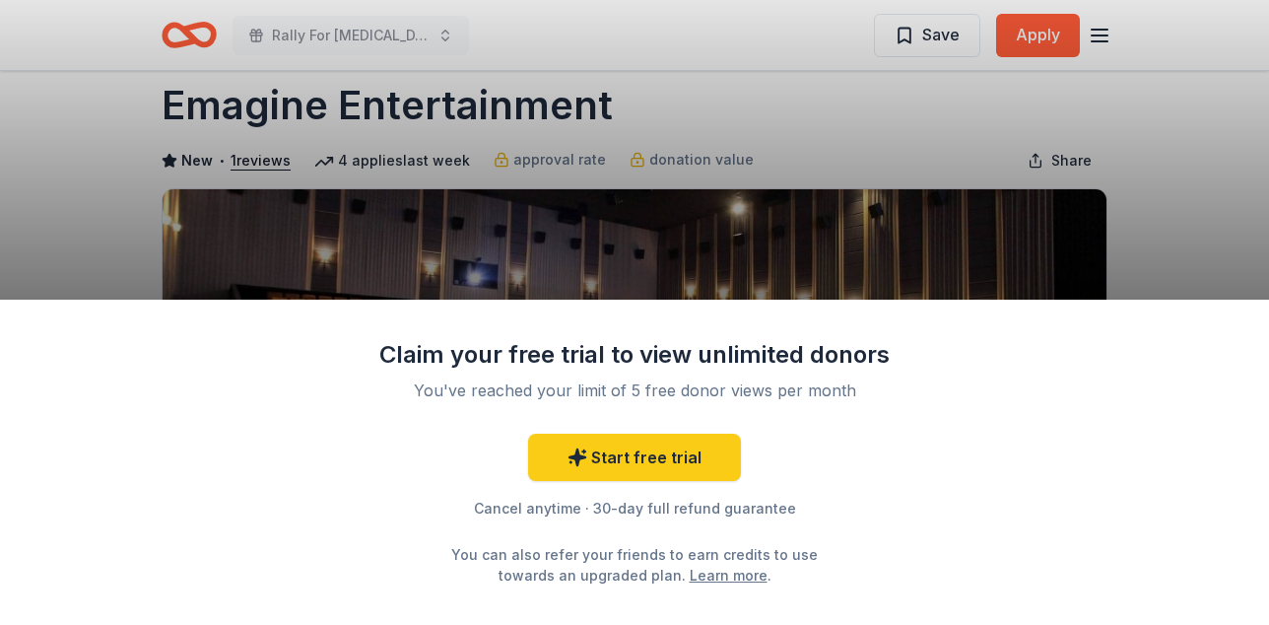
click at [820, 118] on div "Claim your free trial to view unlimited donors You've reached your limit of 5 f…" at bounding box center [634, 312] width 1269 height 625
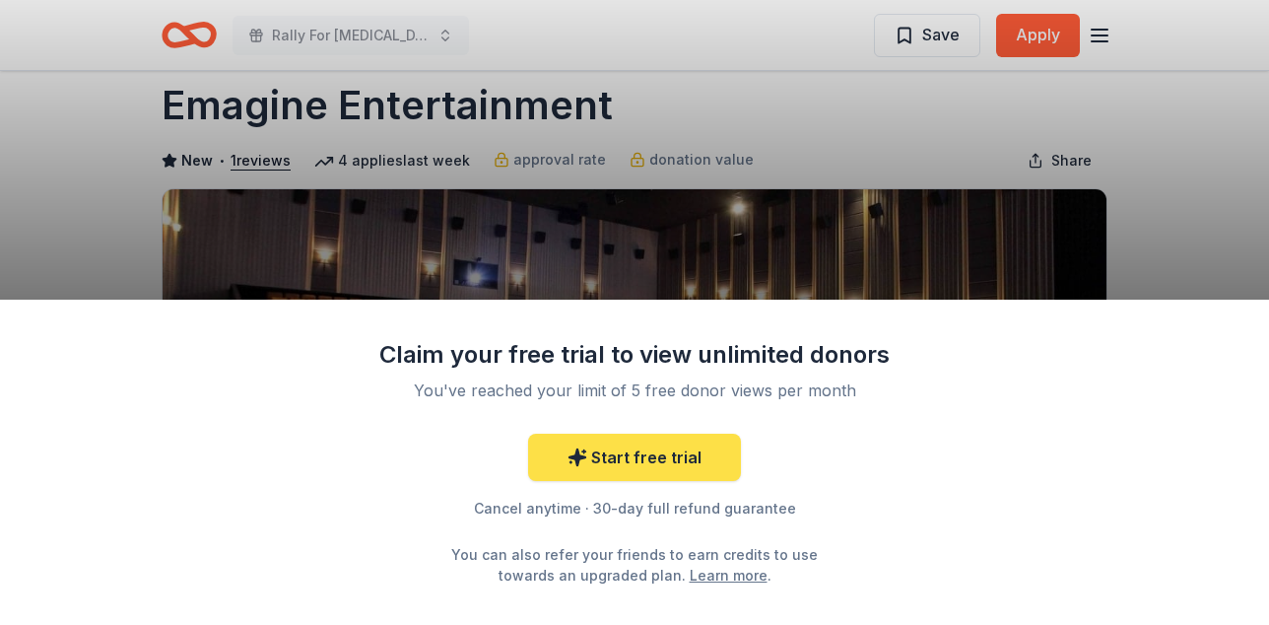
click at [618, 441] on link "Start free trial" at bounding box center [634, 457] width 213 height 47
click at [637, 443] on link "Start free trial" at bounding box center [634, 457] width 213 height 47
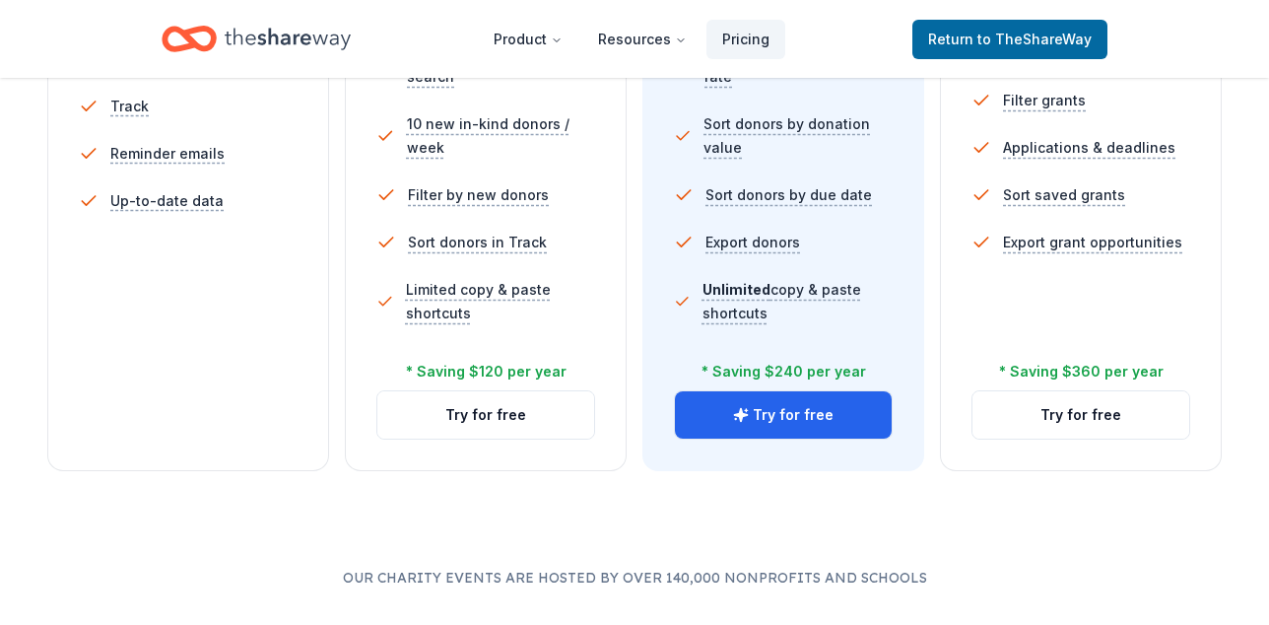
scroll to position [821, 0]
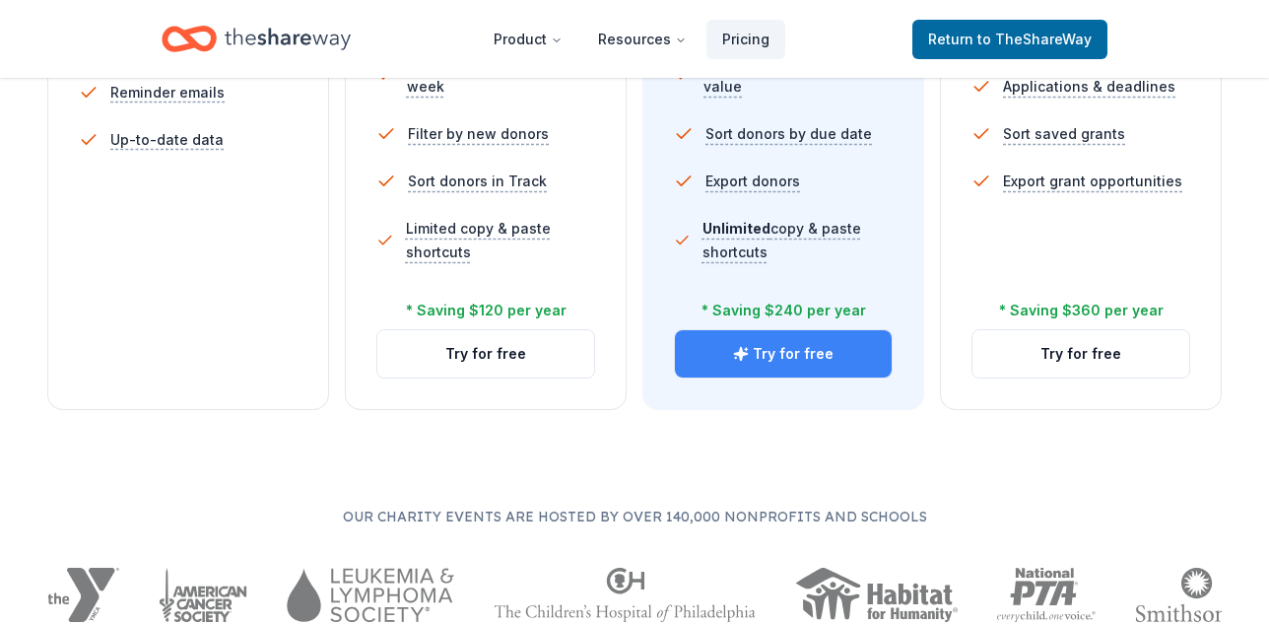
click at [752, 377] on button "Try for free" at bounding box center [783, 353] width 217 height 47
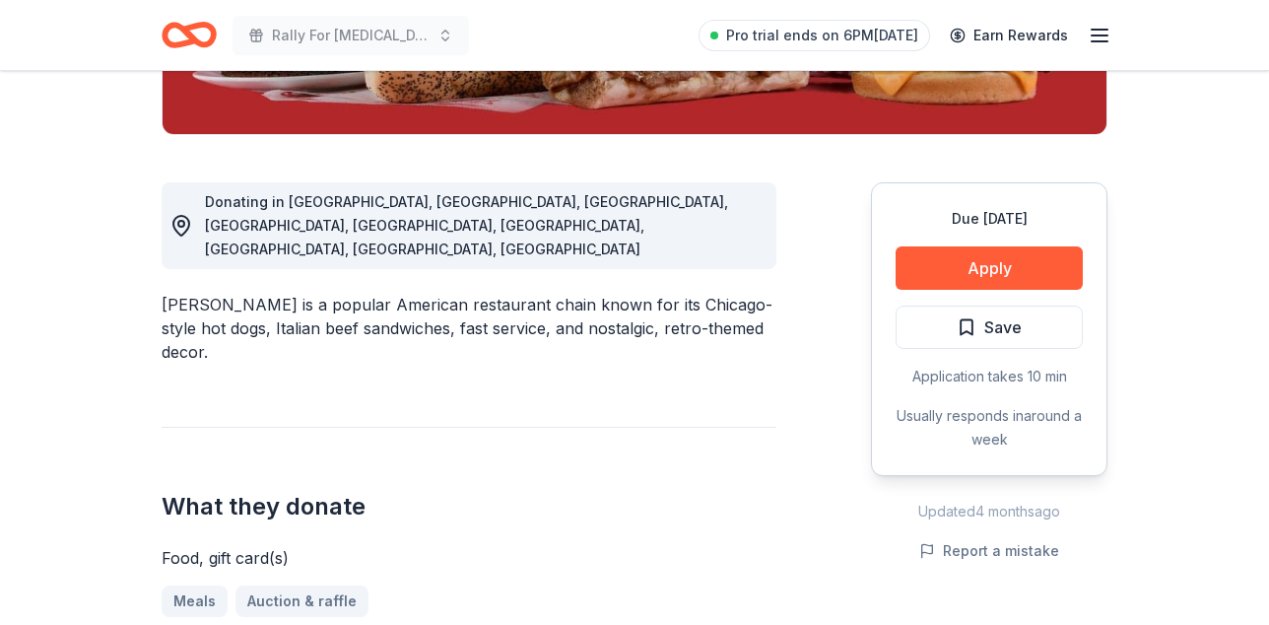
scroll to position [473, 0]
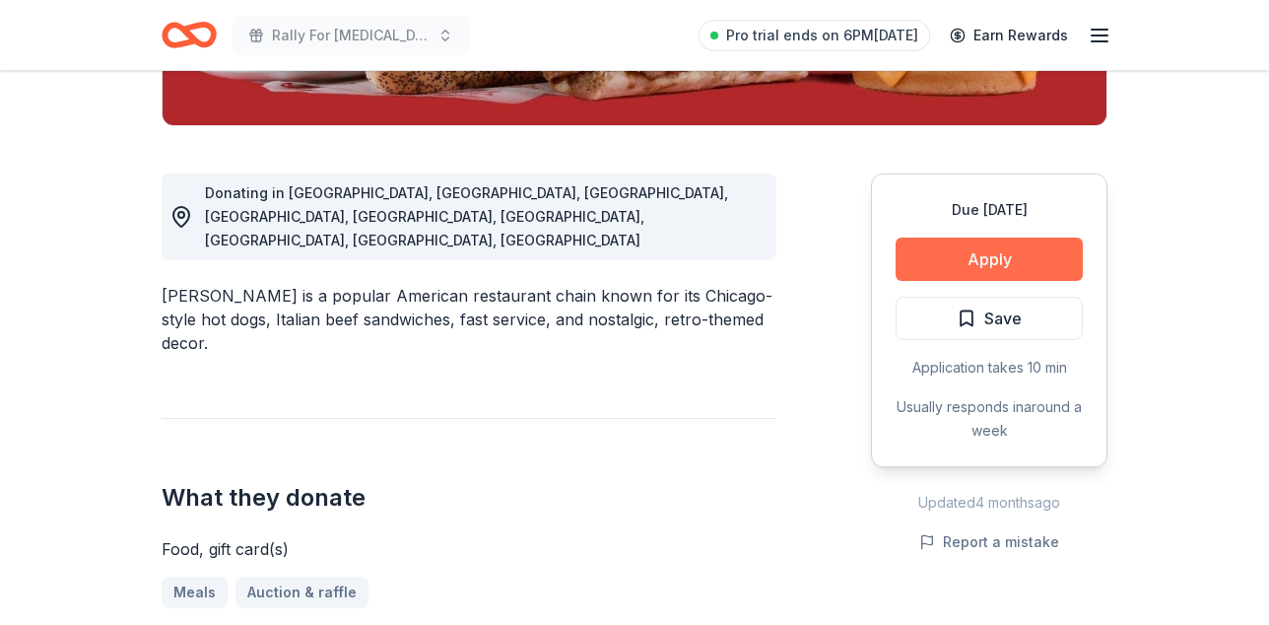
click at [966, 281] on button "Apply" at bounding box center [989, 258] width 187 height 43
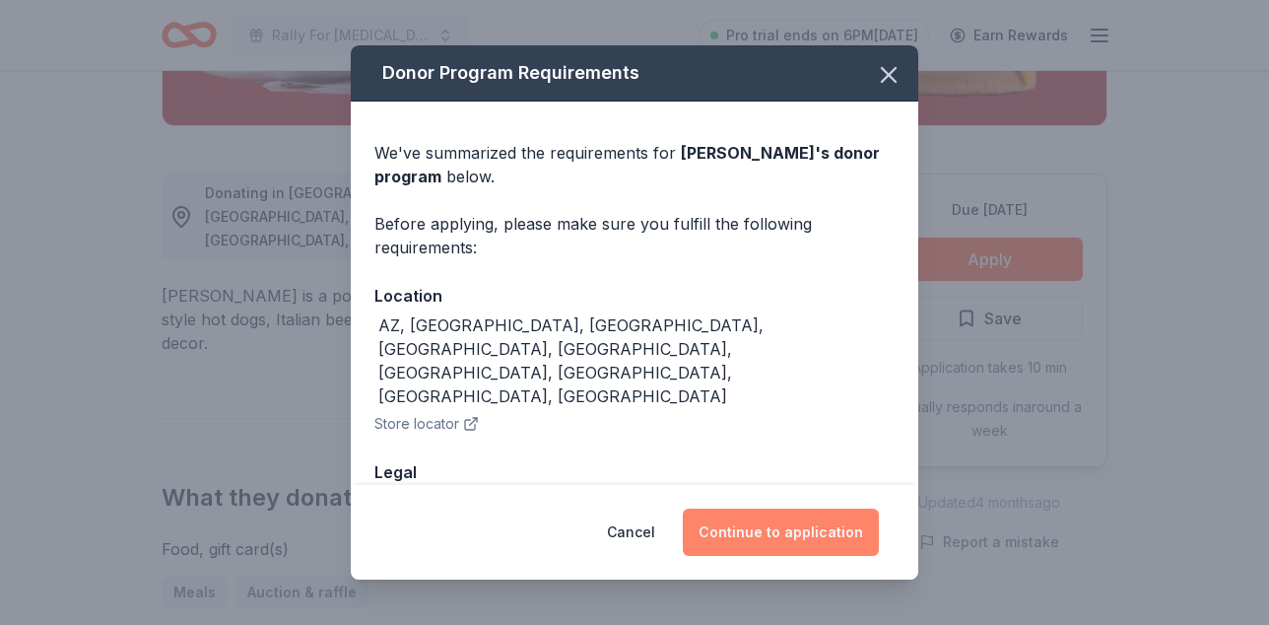
click at [778, 539] on button "Continue to application" at bounding box center [781, 531] width 196 height 47
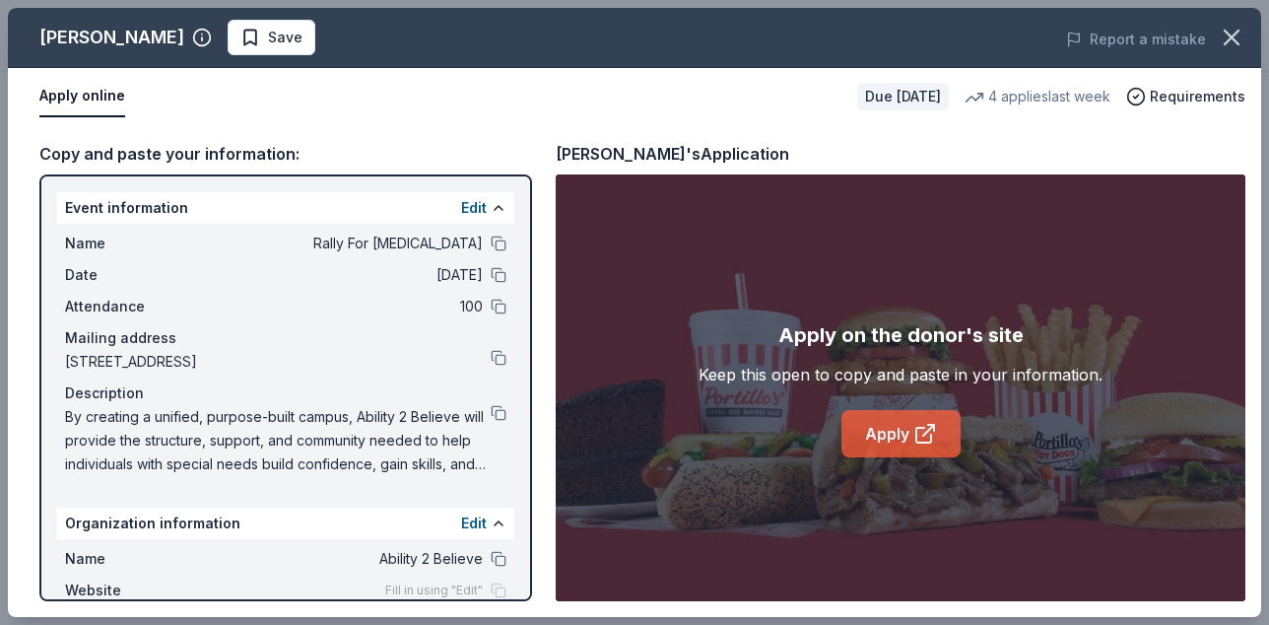
click at [881, 451] on link "Apply" at bounding box center [901, 433] width 119 height 47
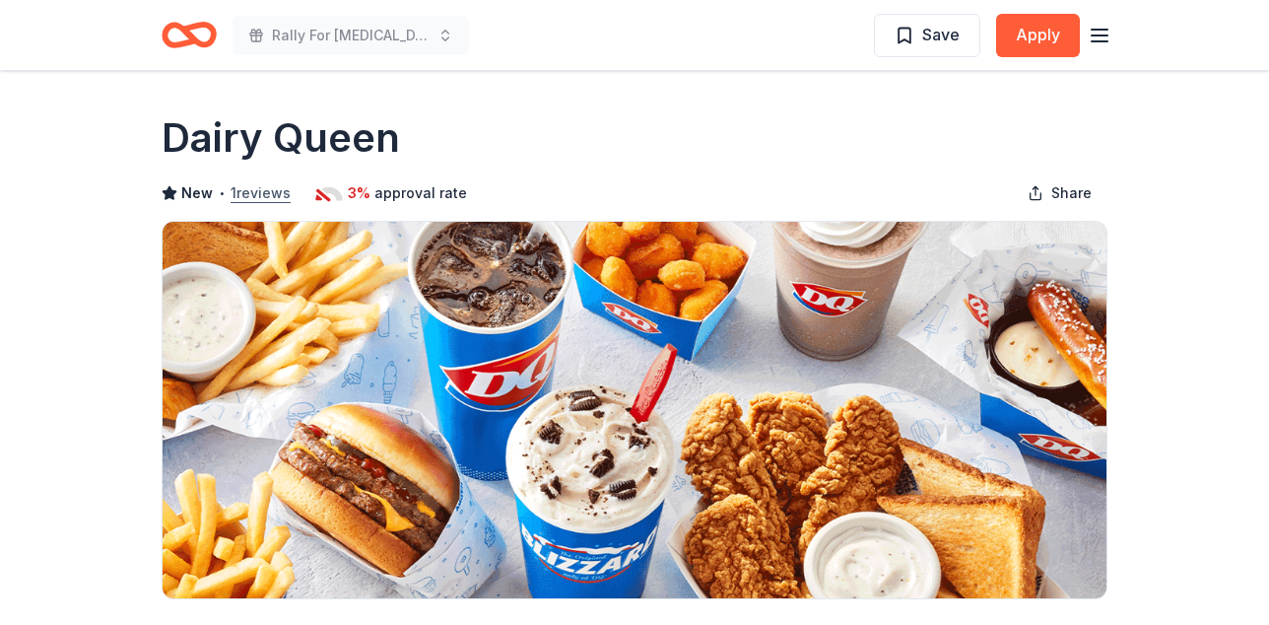
click at [280, 200] on button "1 reviews" at bounding box center [261, 193] width 60 height 24
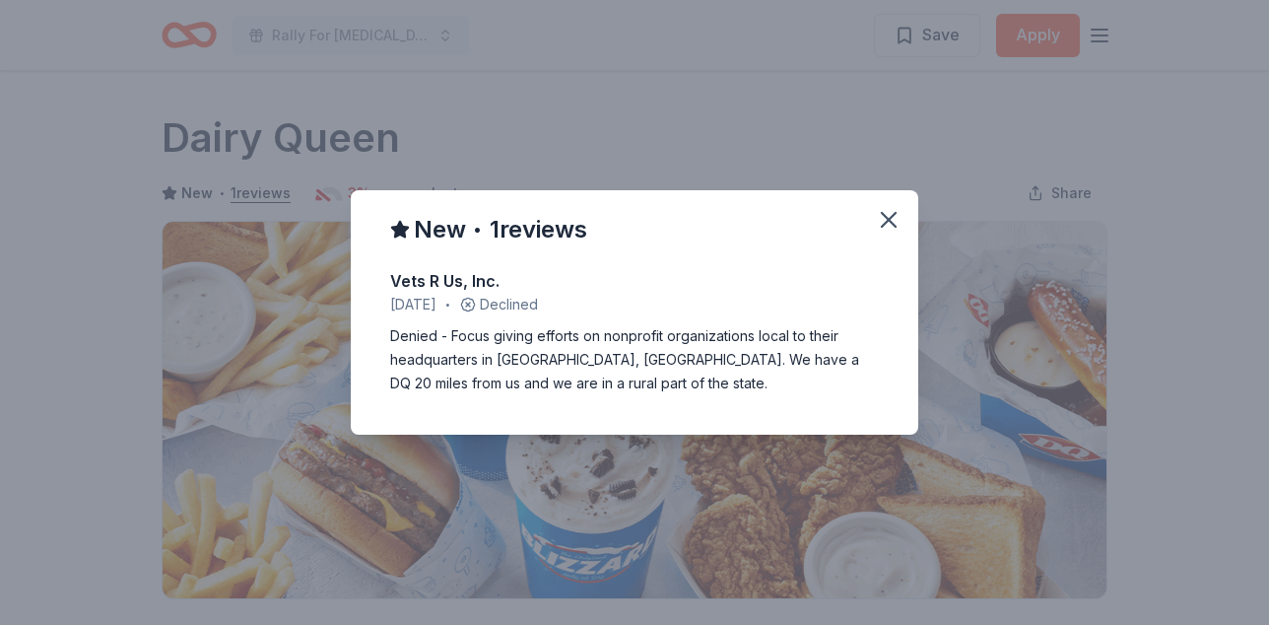
click at [131, 283] on div "New • 1 reviews Vets R Us, Inc. [DATE] • Declined Denied - Focus giving efforts…" at bounding box center [634, 312] width 1269 height 625
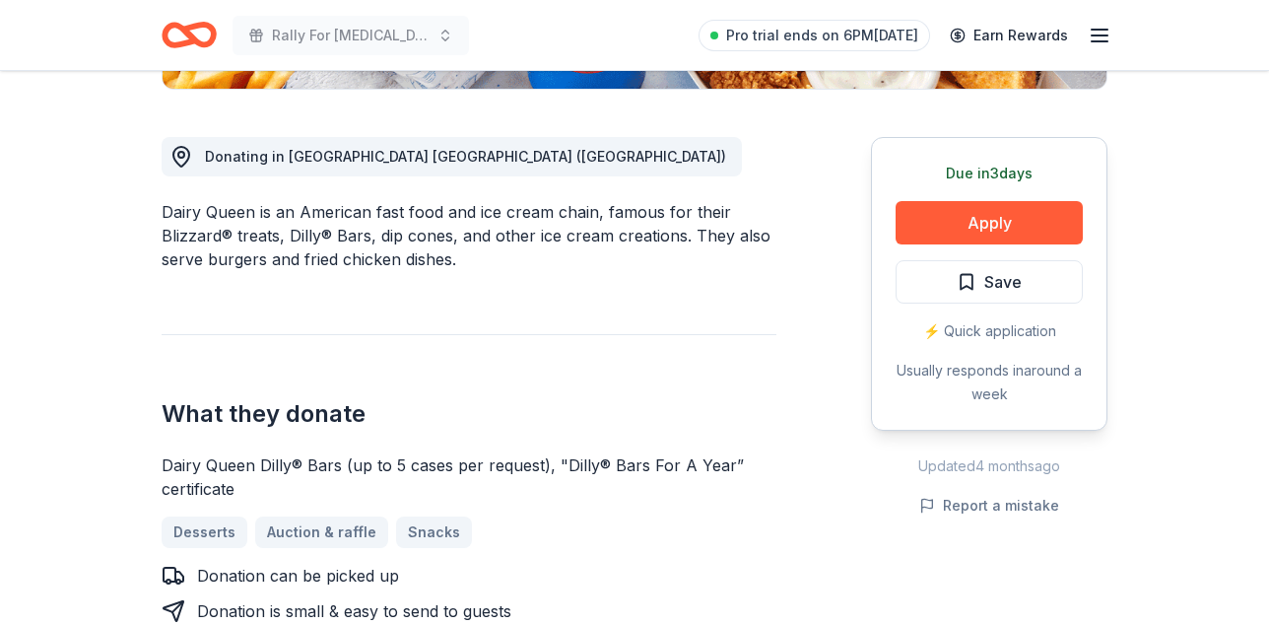
scroll to position [512, 0]
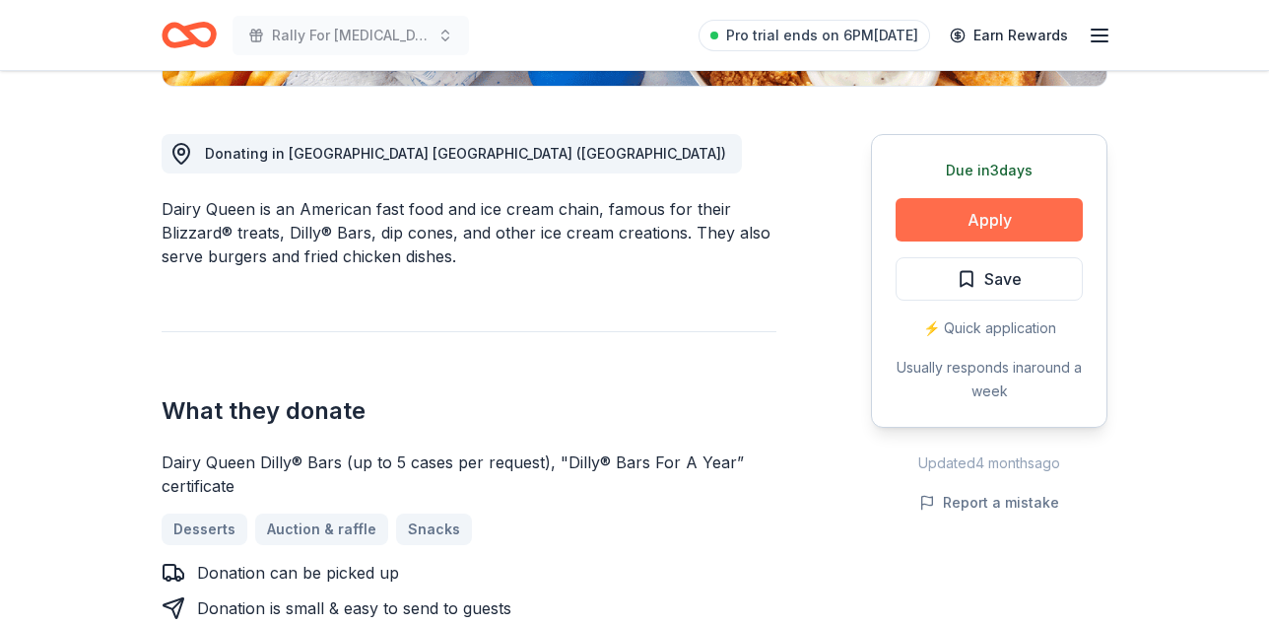
click at [956, 241] on button "Apply" at bounding box center [989, 219] width 187 height 43
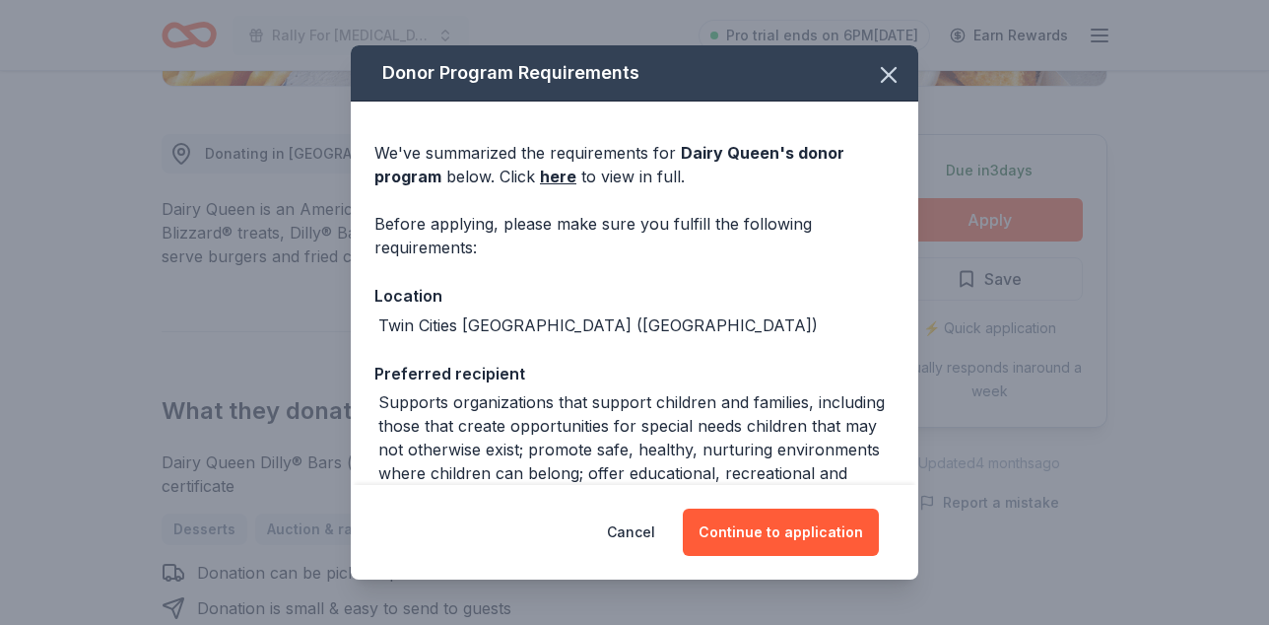
click at [747, 308] on div "Location" at bounding box center [634, 296] width 520 height 26
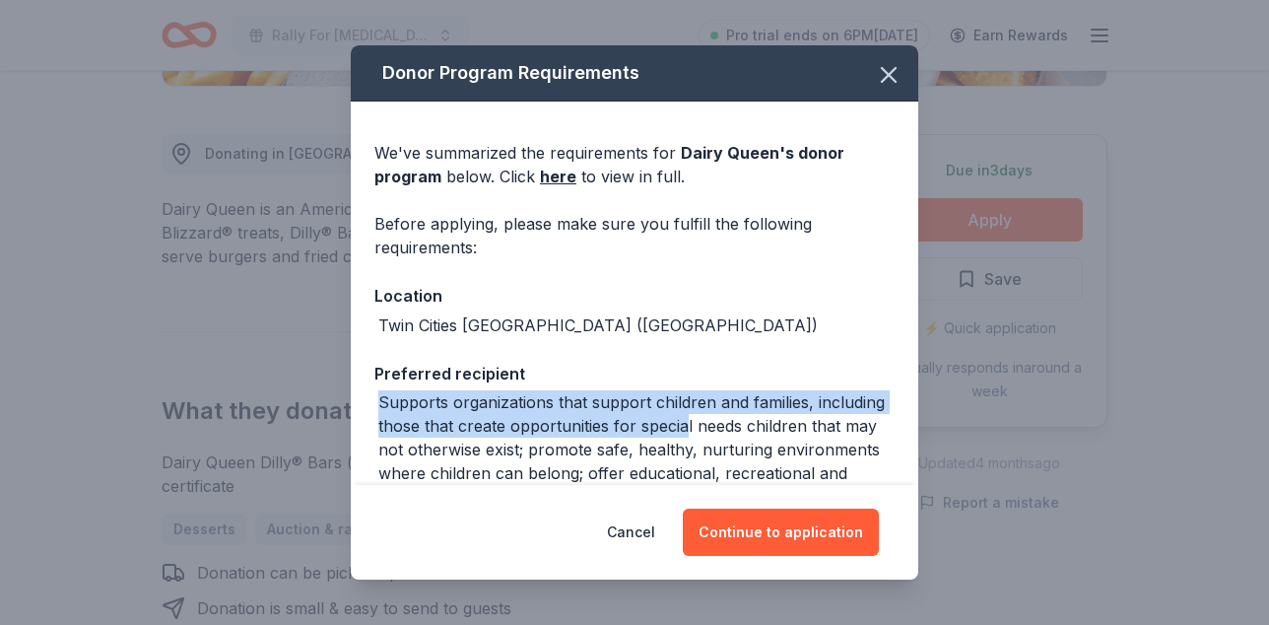
drag, startPoint x: 691, startPoint y: 444, endPoint x: 691, endPoint y: 399, distance: 45.3
click at [691, 399] on div "Preferred recipient Supports organizations that support children and families, …" at bounding box center [634, 446] width 520 height 171
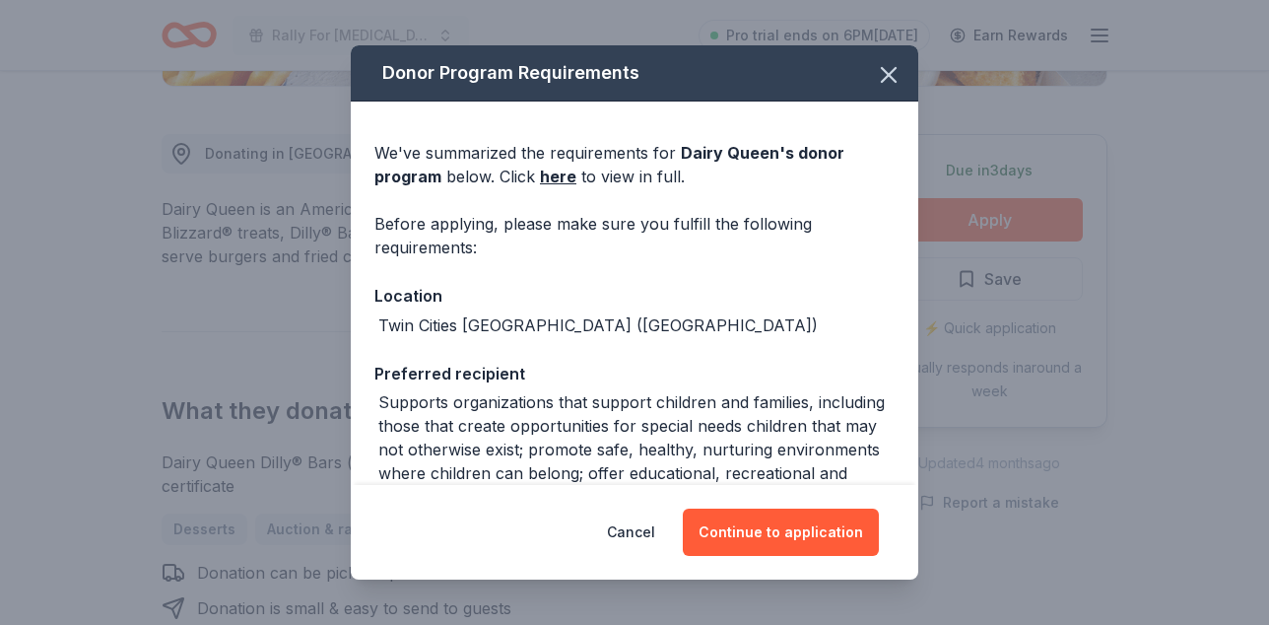
click at [765, 386] on div "Preferred recipient" at bounding box center [634, 374] width 520 height 26
click at [817, 528] on button "Continue to application" at bounding box center [781, 531] width 196 height 47
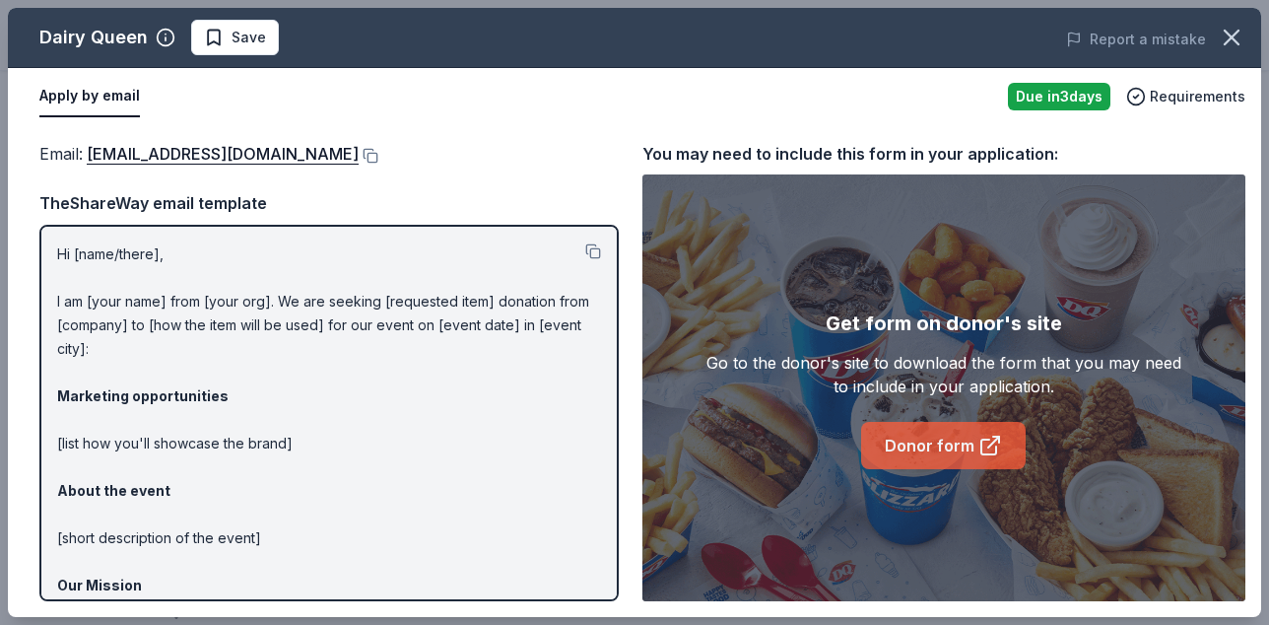
click at [923, 443] on link "Donor form" at bounding box center [943, 445] width 165 height 47
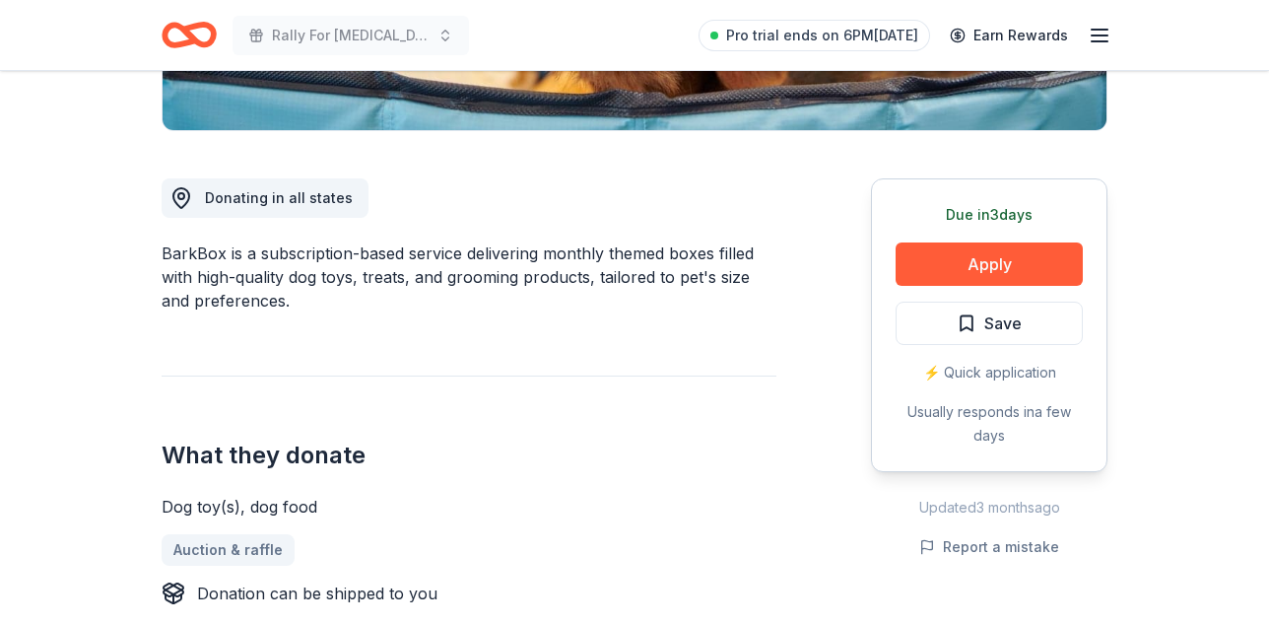
scroll to position [473, 0]
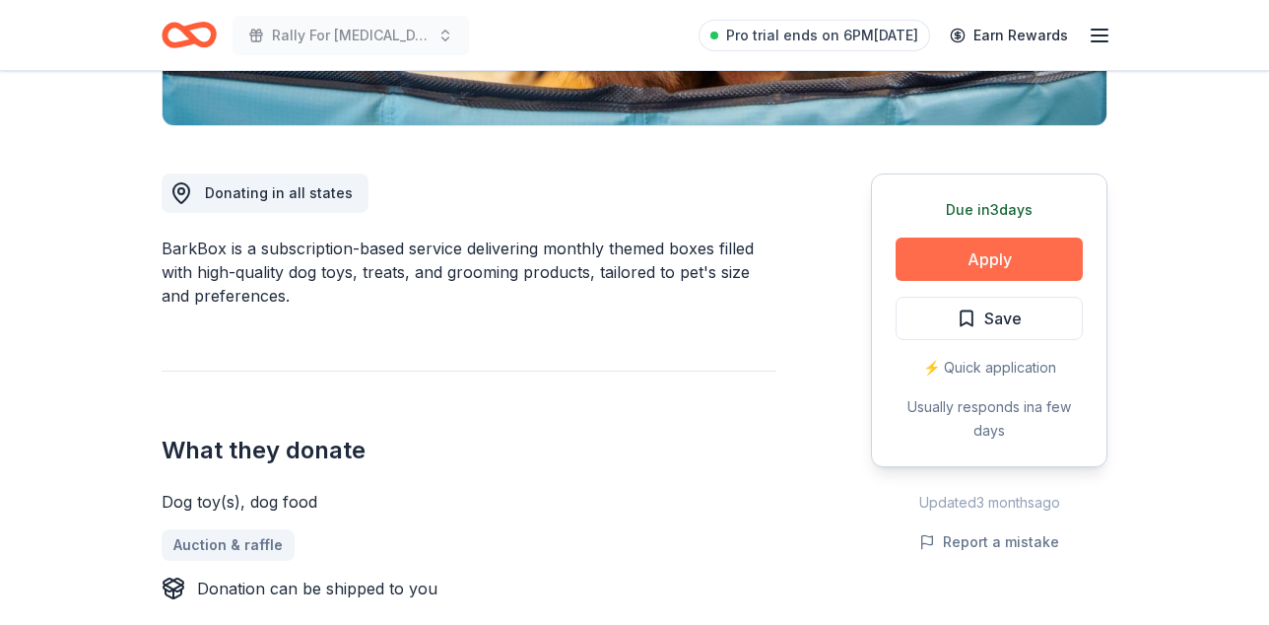
click at [956, 281] on button "Apply" at bounding box center [989, 258] width 187 height 43
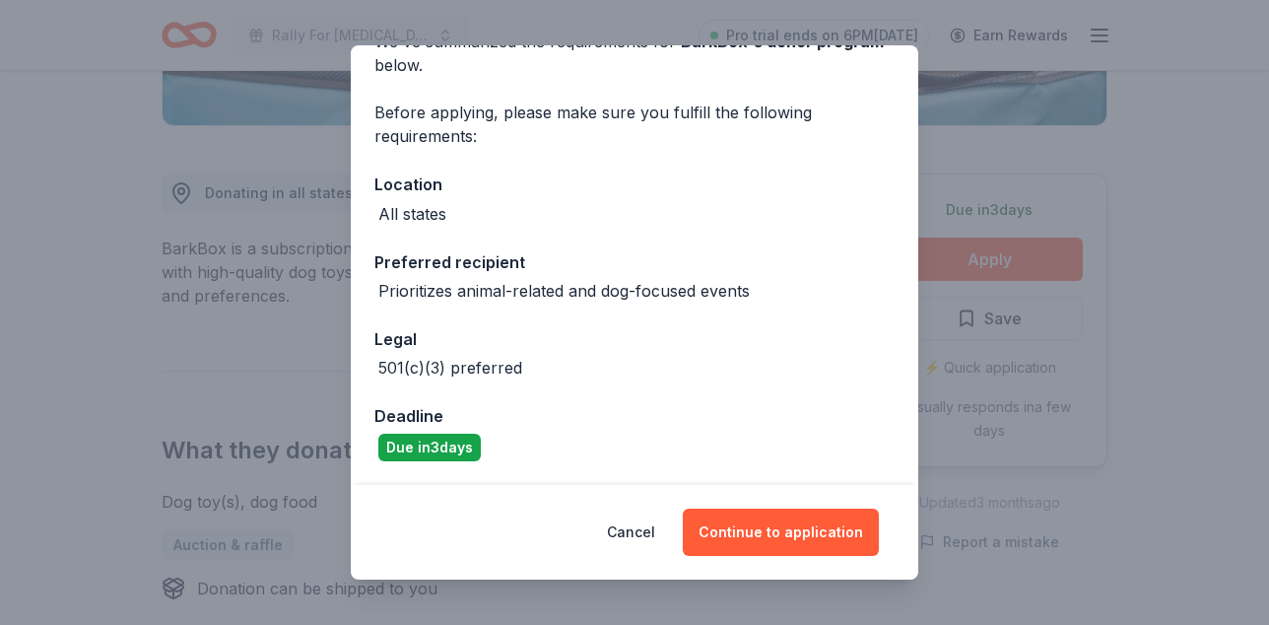
scroll to position [148, 0]
click at [635, 522] on button "Cancel" at bounding box center [631, 531] width 48 height 47
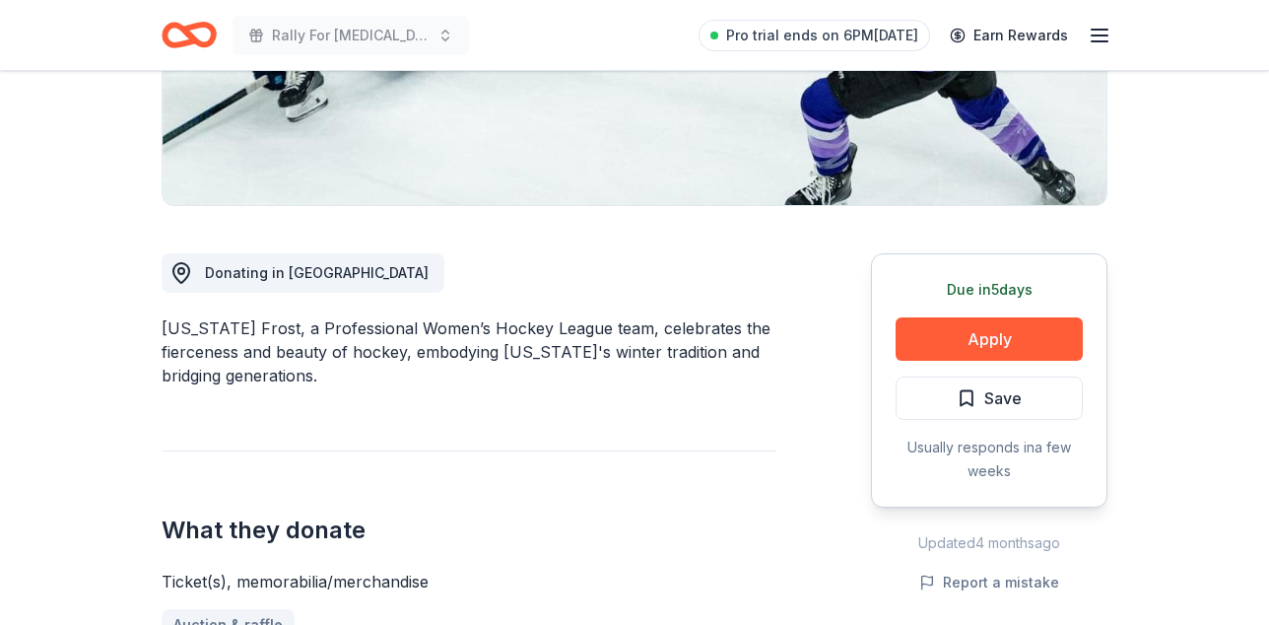
scroll to position [398, 0]
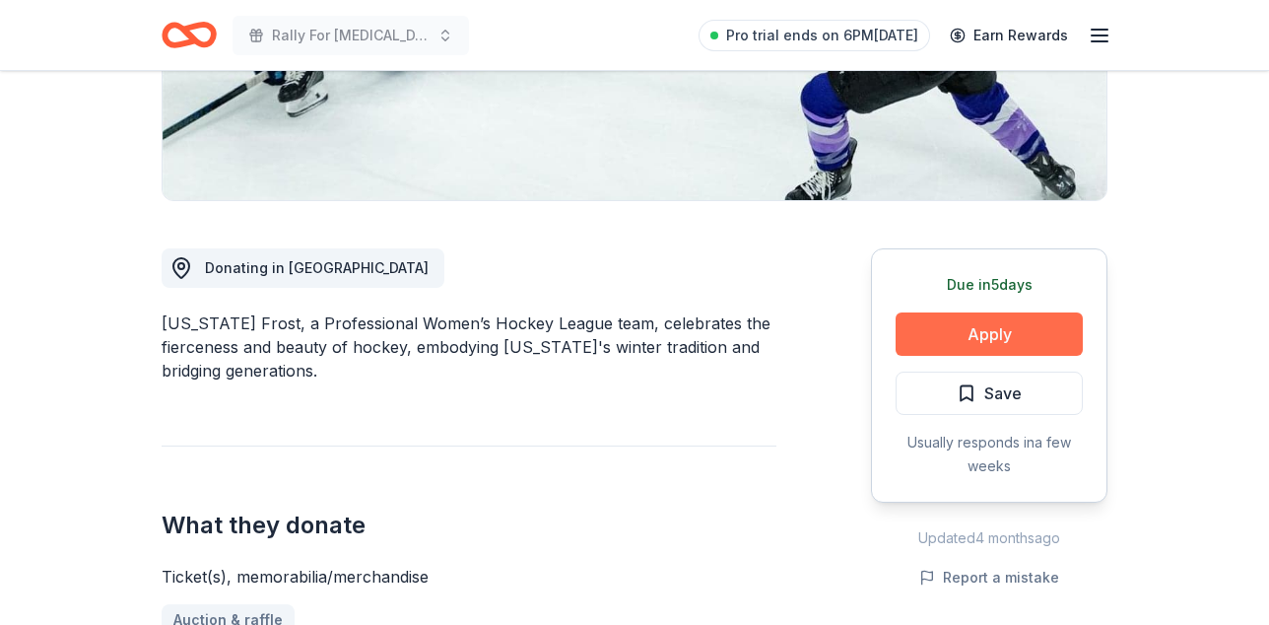
click at [931, 356] on button "Apply" at bounding box center [989, 333] width 187 height 43
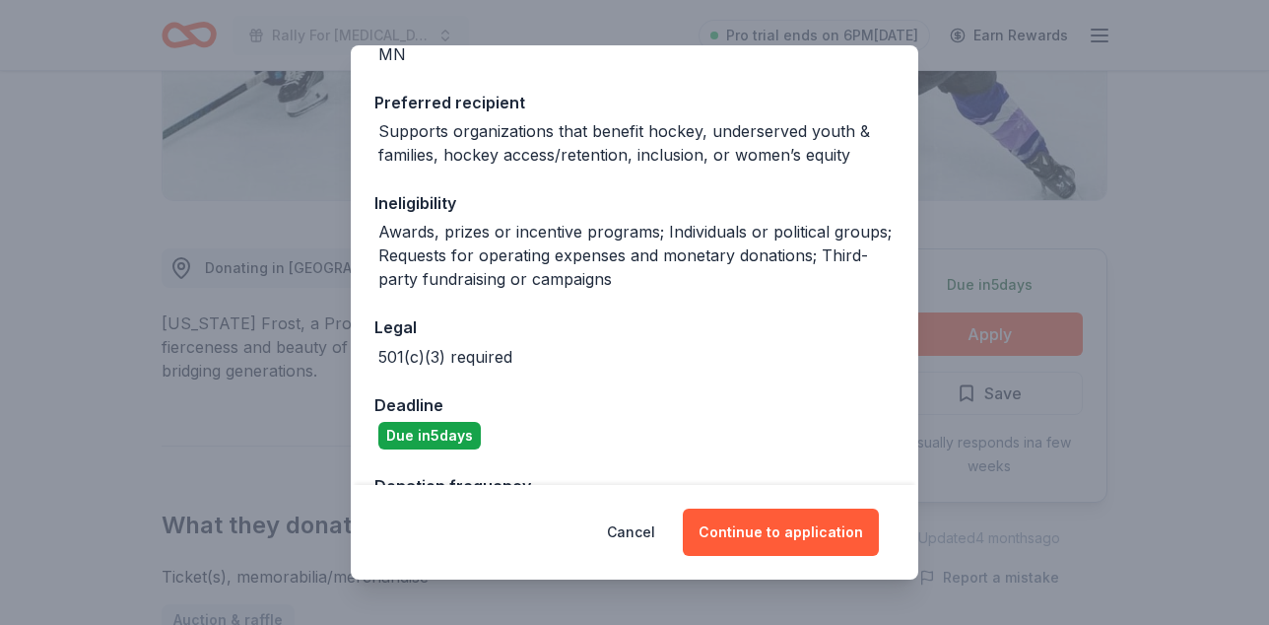
scroll to position [273, 0]
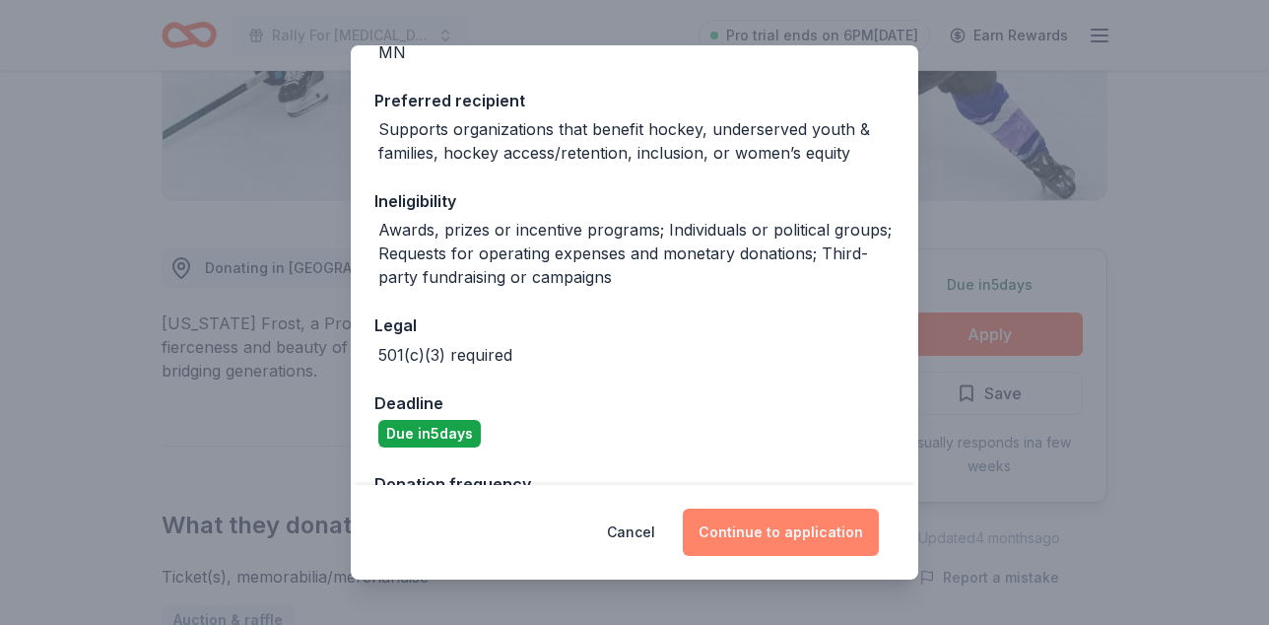
click at [784, 524] on button "Continue to application" at bounding box center [781, 531] width 196 height 47
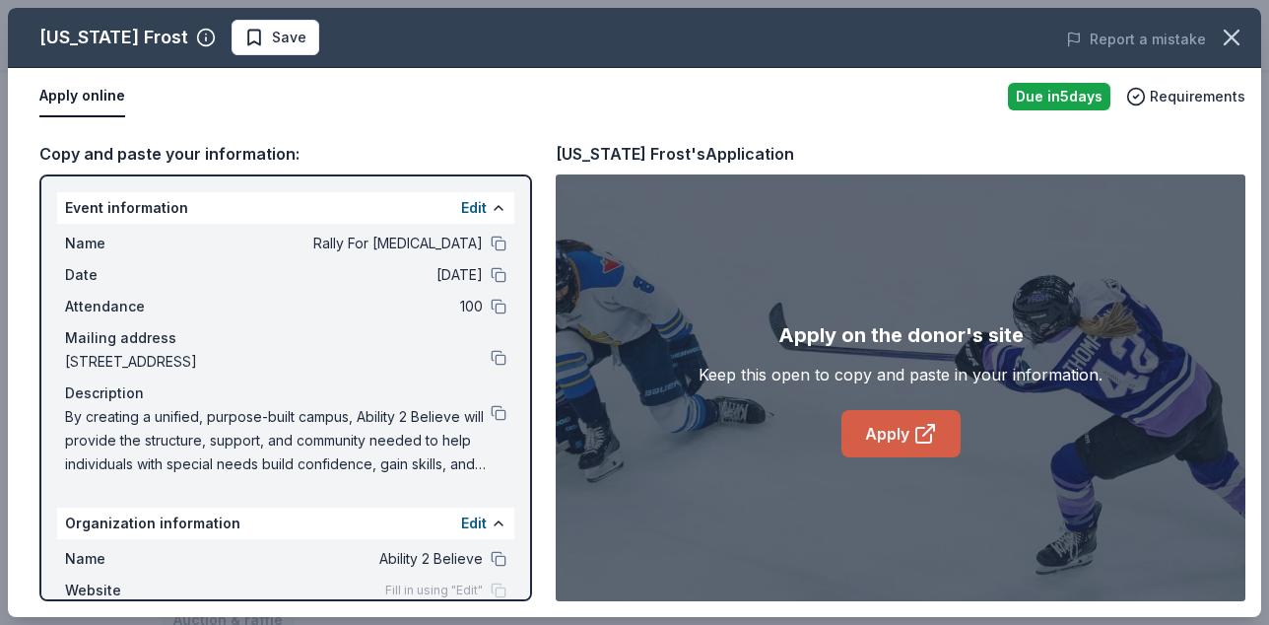
click at [900, 440] on link "Apply" at bounding box center [901, 433] width 119 height 47
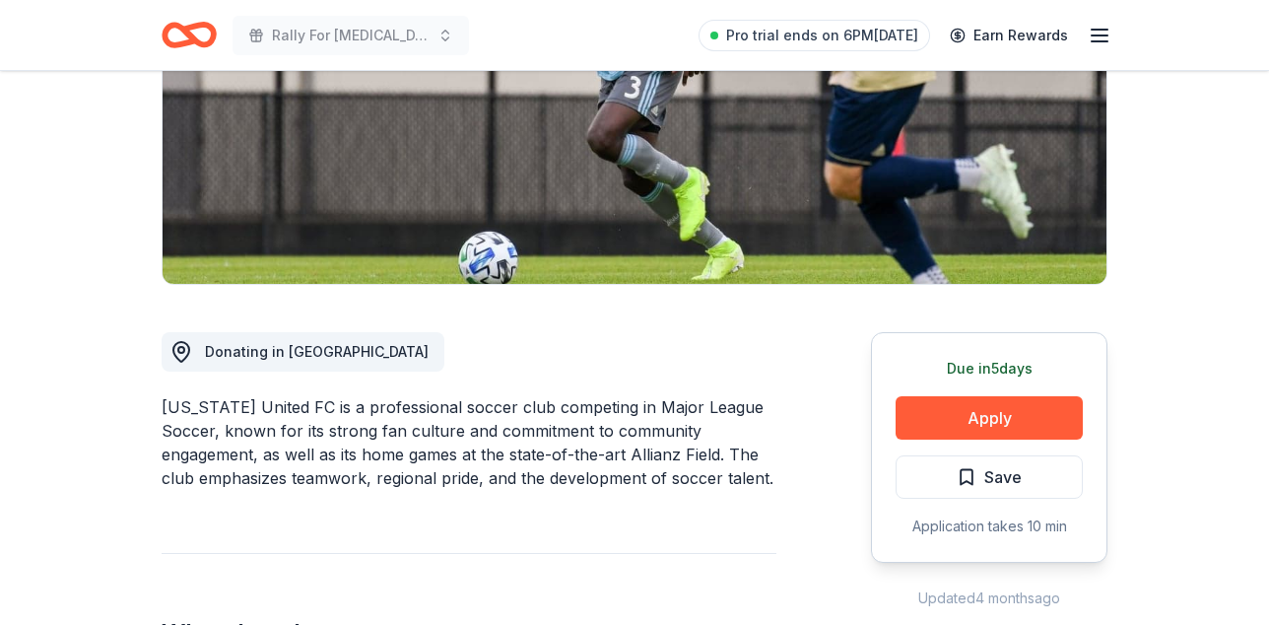
scroll to position [317, 0]
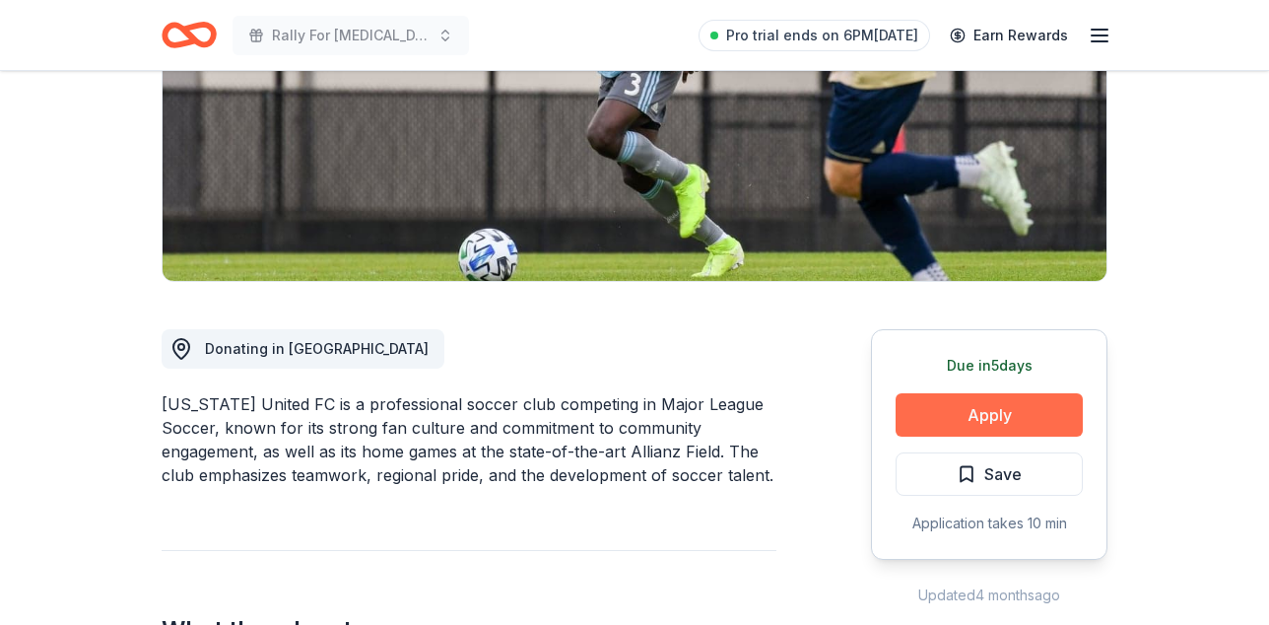
click at [945, 437] on button "Apply" at bounding box center [989, 414] width 187 height 43
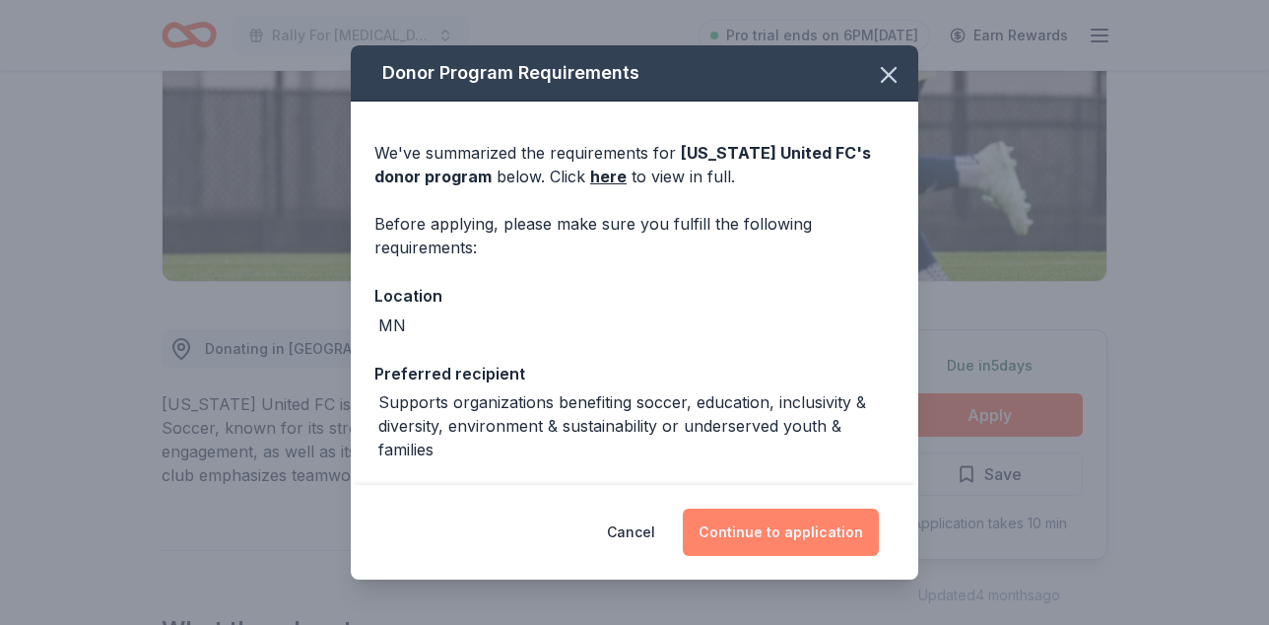
click at [828, 528] on button "Continue to application" at bounding box center [781, 531] width 196 height 47
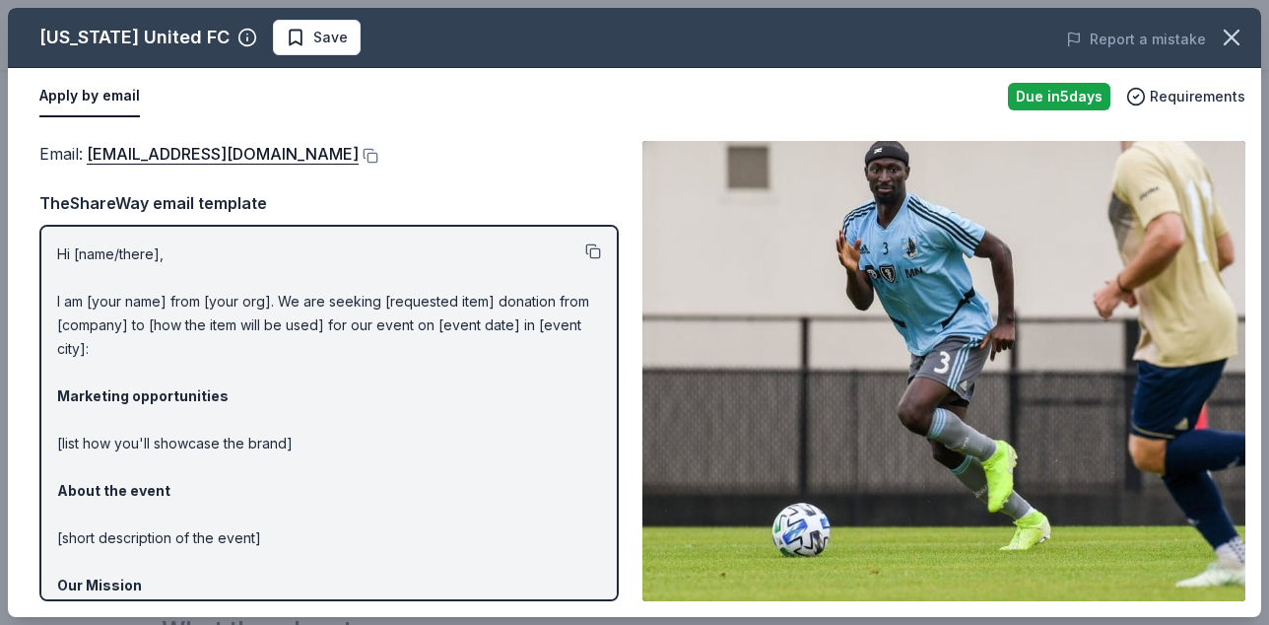
click at [589, 259] on button at bounding box center [593, 251] width 16 height 16
click at [507, 179] on div "Email : [EMAIL_ADDRESS][DOMAIN_NAME] TheShareWay email template Hi [name/there]…" at bounding box center [328, 371] width 579 height 460
click at [90, 275] on p "Hi [name/there], I am [your name] from [your org]. We are seeking [requested it…" at bounding box center [329, 502] width 544 height 520
click at [400, 436] on p "Hi [name/there], I am [your name] from [your org]. We are seeking [requested it…" at bounding box center [329, 502] width 544 height 520
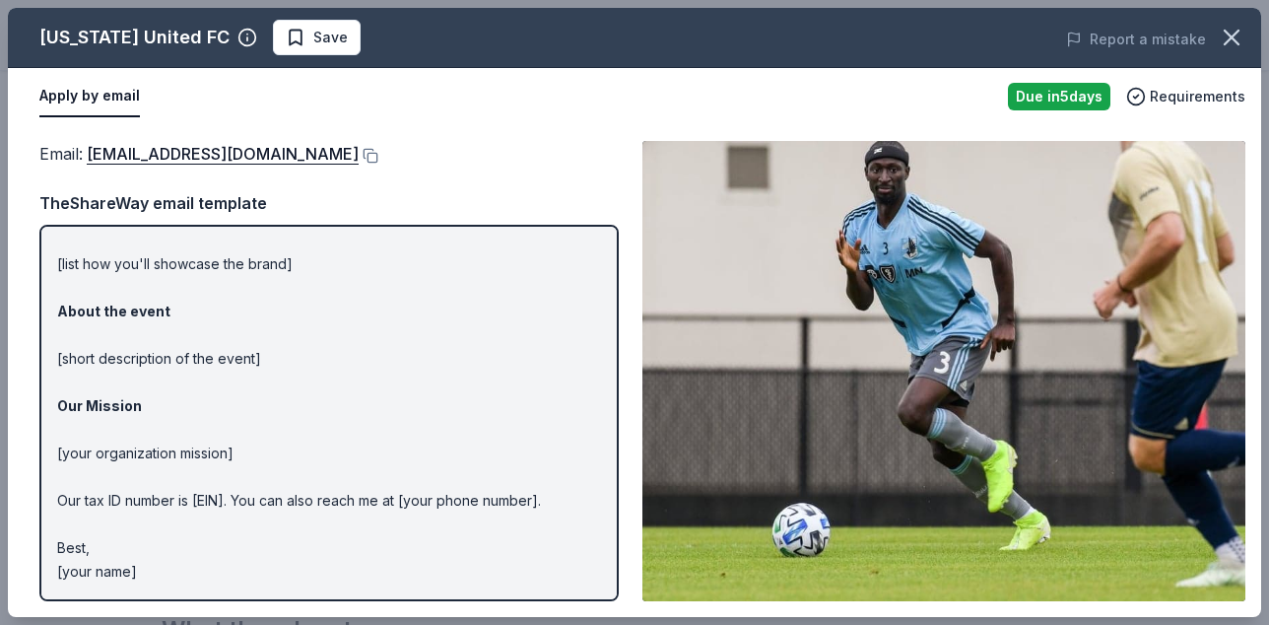
scroll to position [229, 0]
click at [175, 551] on p "Hi [name/there], I am [your name] from [your org]. We are seeking [requested it…" at bounding box center [329, 323] width 544 height 520
click at [138, 581] on div "Hi [name/there], I am [your name] from [your org]. We are seeking [requested it…" at bounding box center [328, 413] width 579 height 376
drag, startPoint x: 146, startPoint y: 576, endPoint x: 81, endPoint y: 473, distance: 122.2
click at [81, 473] on p "Hi [name/there], I am [your name] from [your org]. We are seeking [requested it…" at bounding box center [329, 323] width 544 height 520
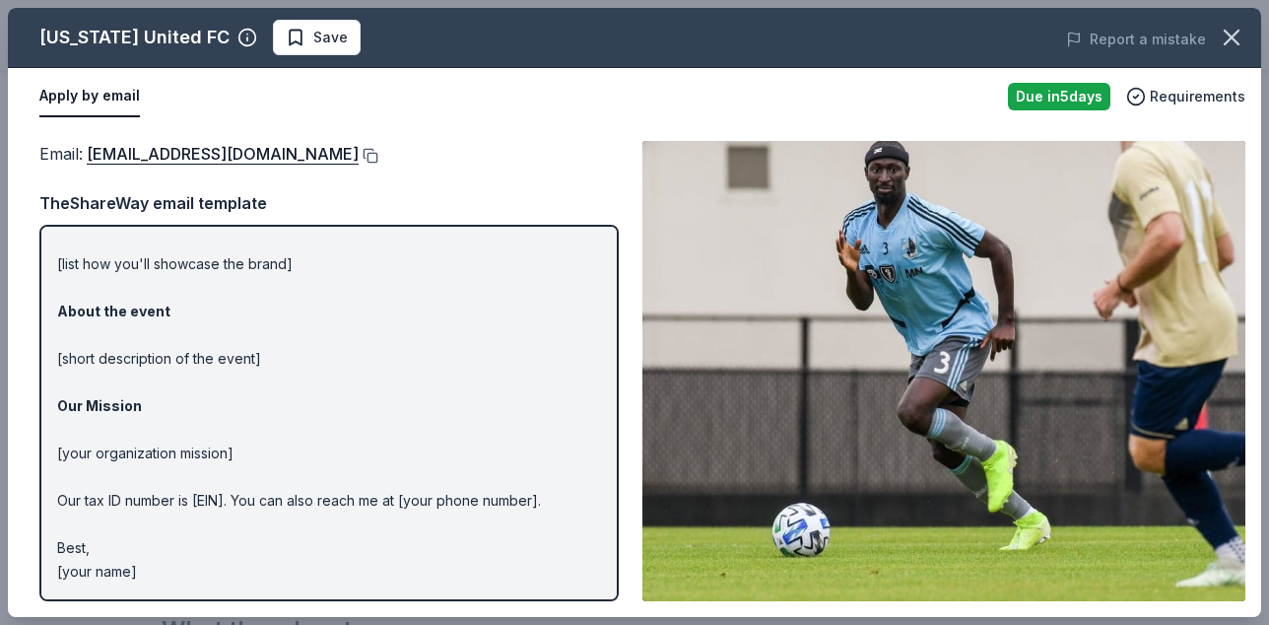
click at [378, 158] on button at bounding box center [369, 156] width 20 height 16
click at [287, 320] on p "Hi [name/there], I am [your name] from [your org]. We are seeking [requested it…" at bounding box center [329, 323] width 544 height 520
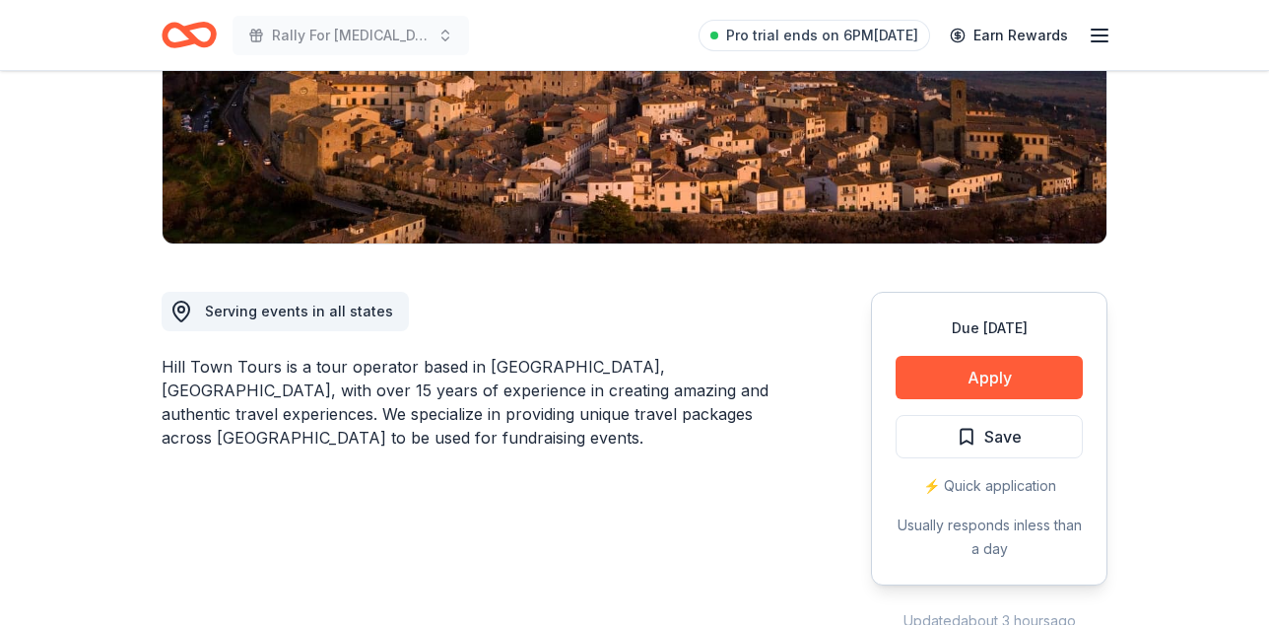
scroll to position [315, 0]
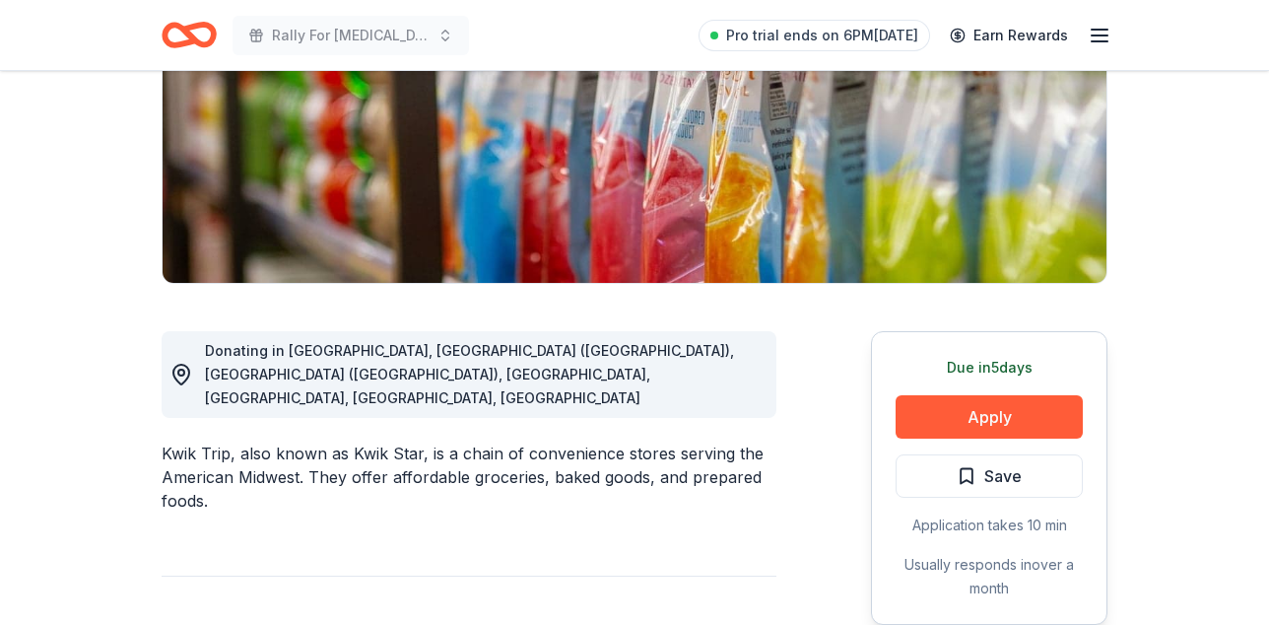
scroll to position [355, 0]
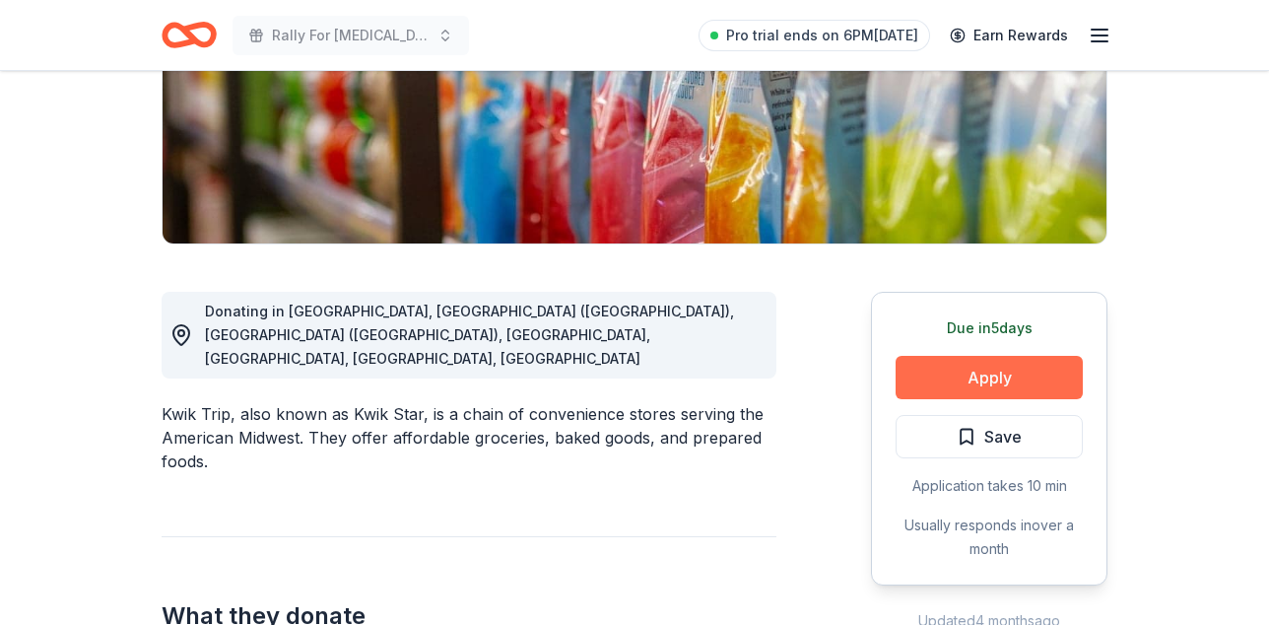
click at [964, 399] on button "Apply" at bounding box center [989, 377] width 187 height 43
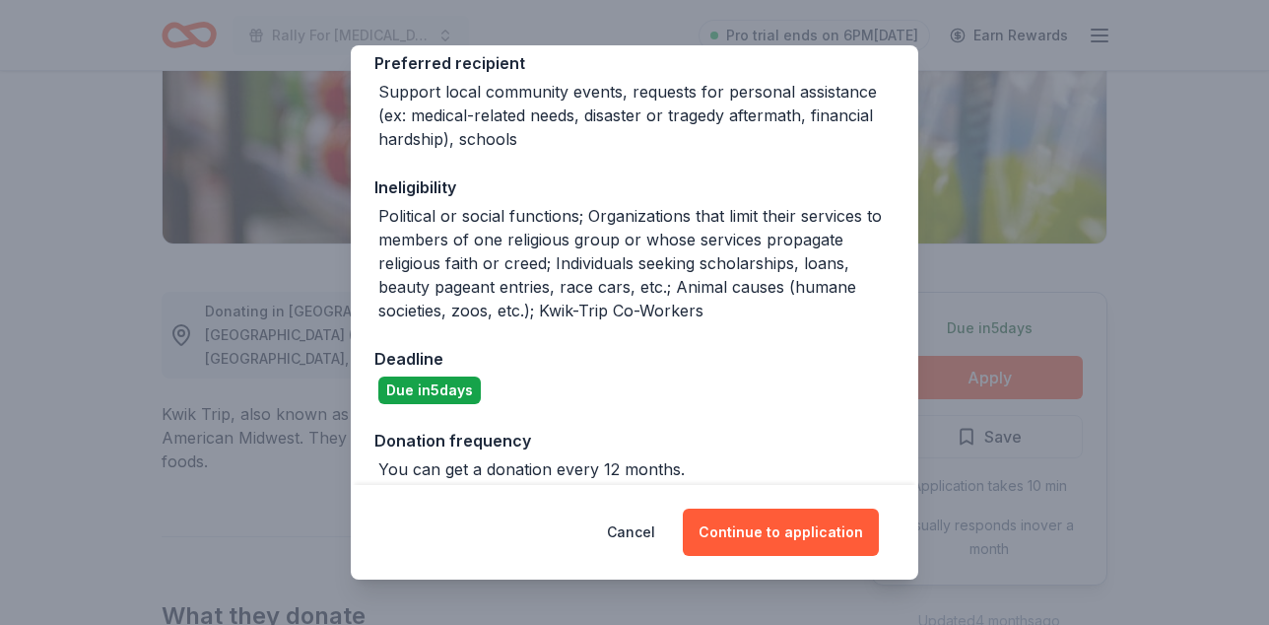
scroll to position [415, 0]
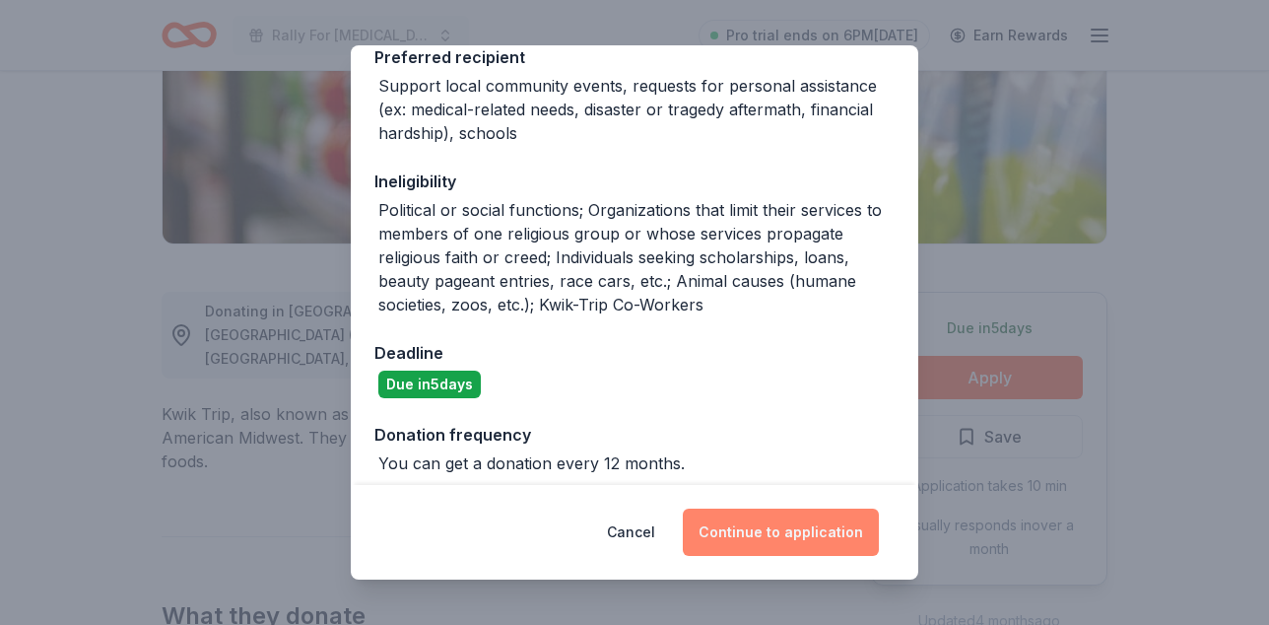
click at [752, 524] on button "Continue to application" at bounding box center [781, 531] width 196 height 47
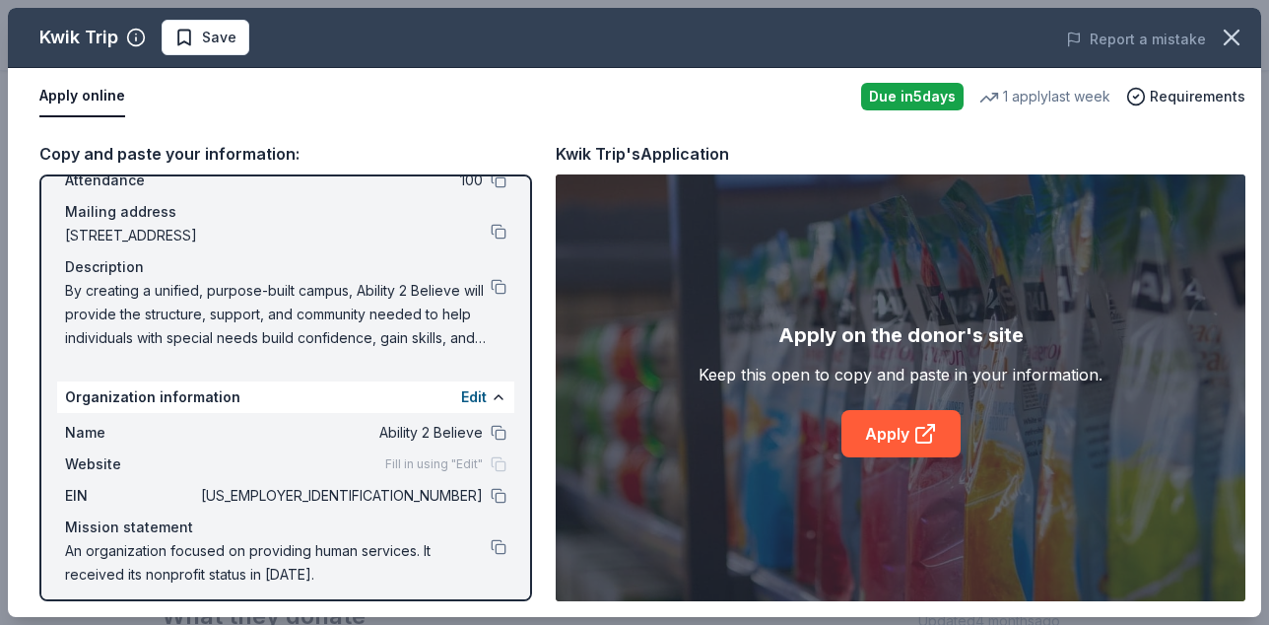
scroll to position [135, 0]
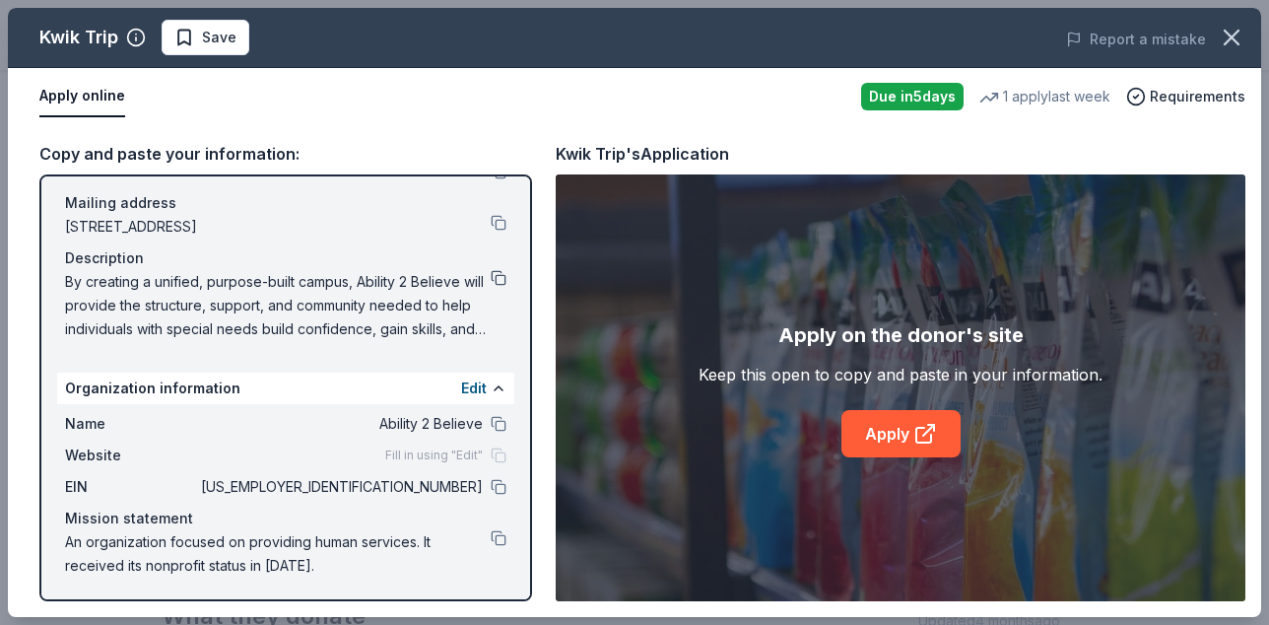
click at [503, 286] on button at bounding box center [499, 278] width 16 height 16
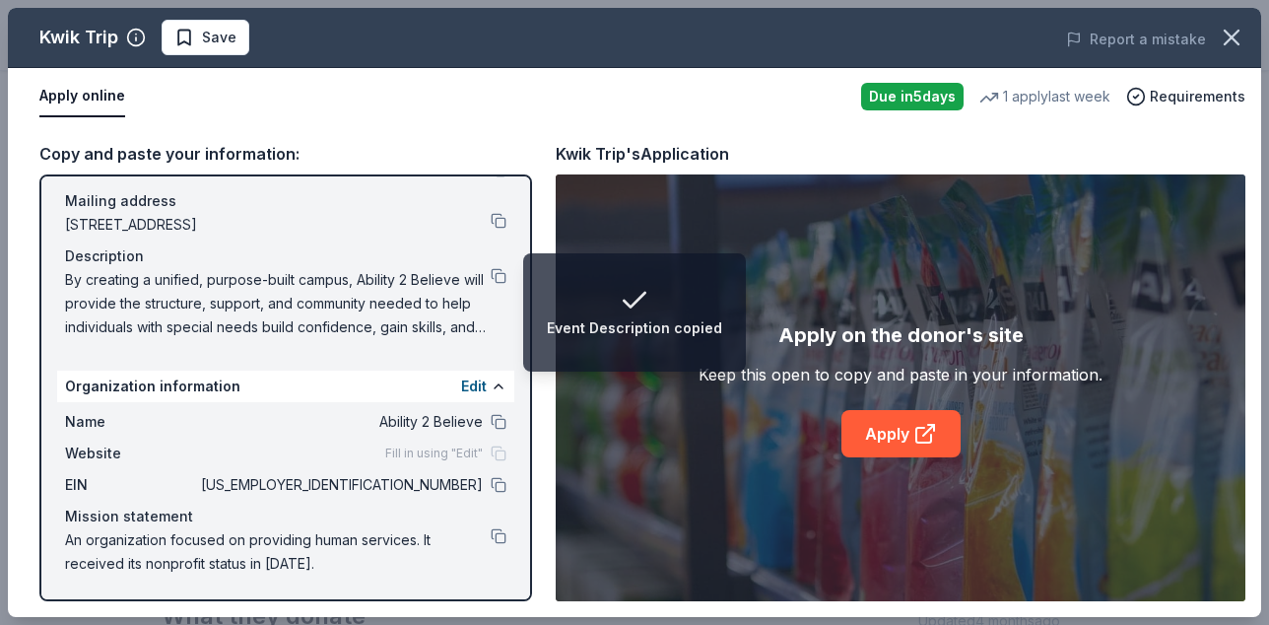
scroll to position [0, 0]
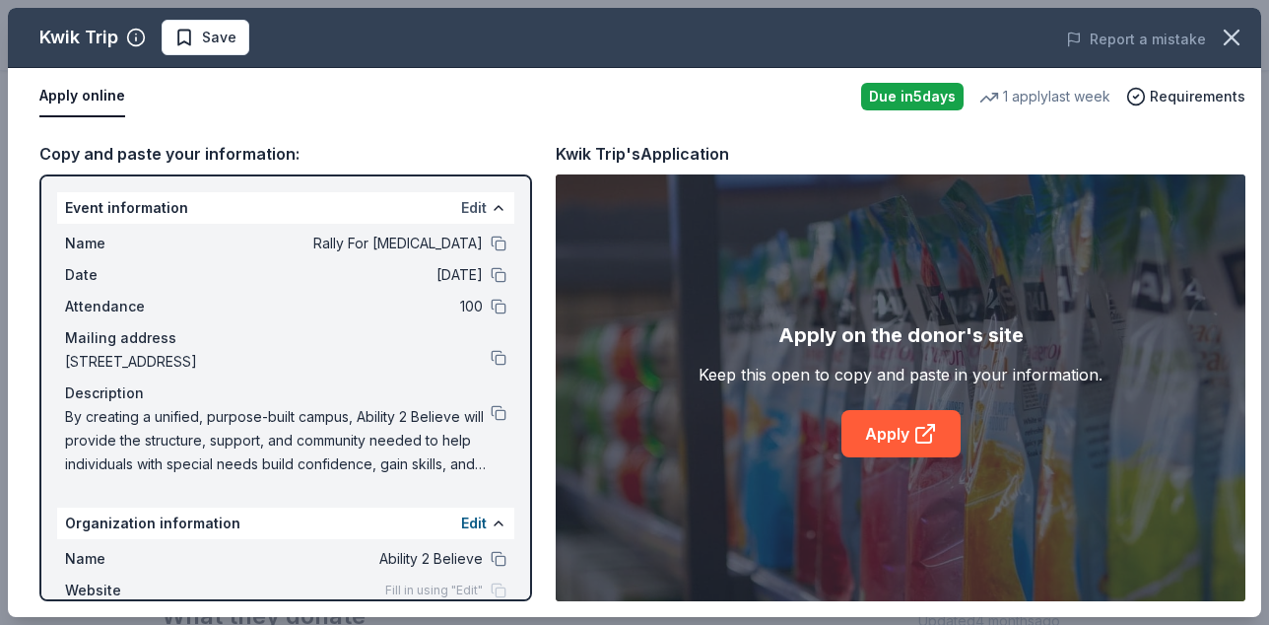
click at [475, 219] on button "Edit" at bounding box center [474, 208] width 26 height 24
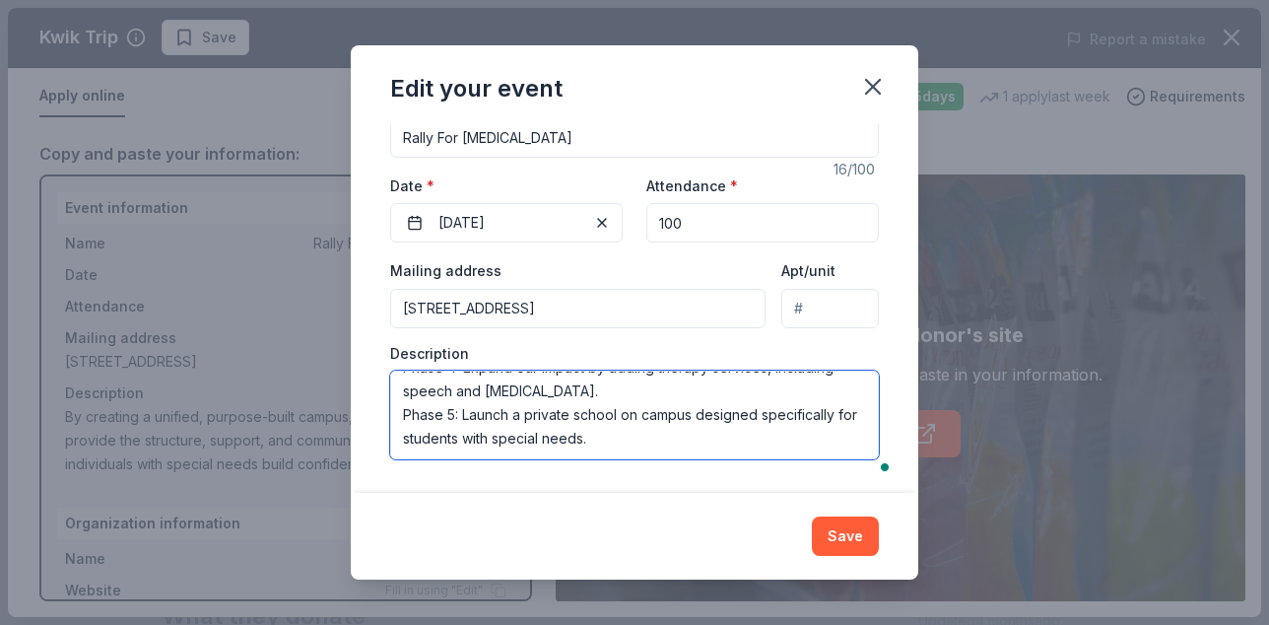
scroll to position [352, 0]
drag, startPoint x: 389, startPoint y: 377, endPoint x: 589, endPoint y: 454, distance: 214.3
click at [589, 454] on div "Changes made here will update the Event too. Update donors you've applied to Le…" at bounding box center [635, 308] width 568 height 369
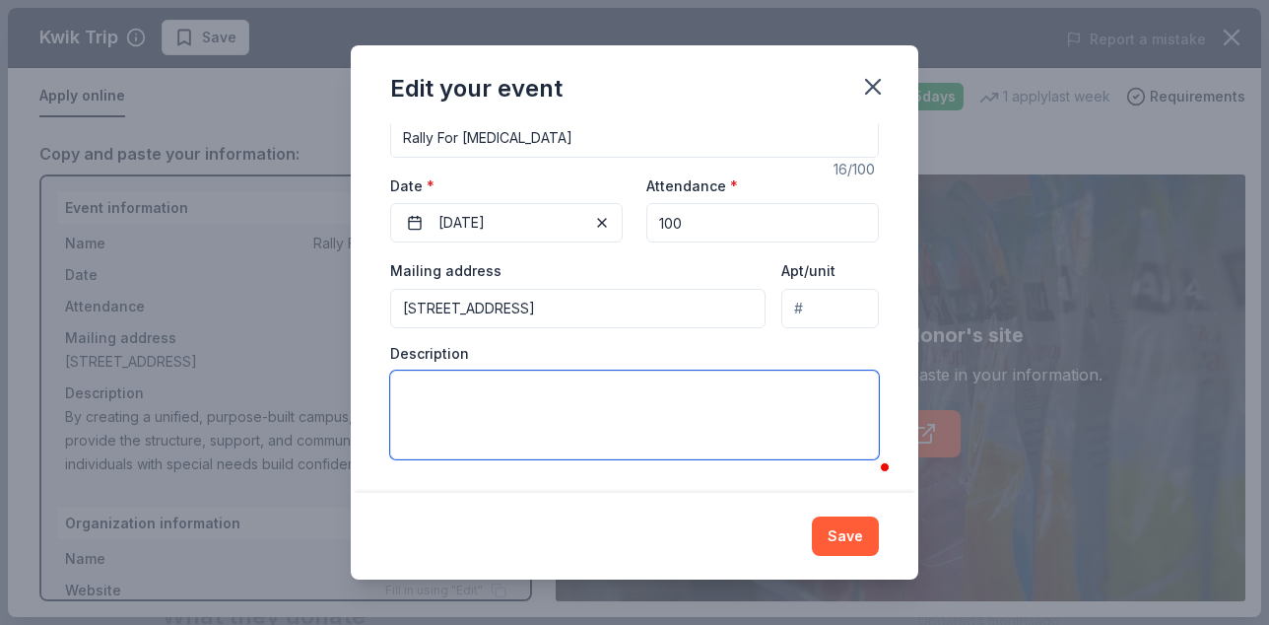
scroll to position [0, 0]
paste textarea "The Rally for Autism will be held at Dugarel’s in Hastings, Minnesota, bringing…"
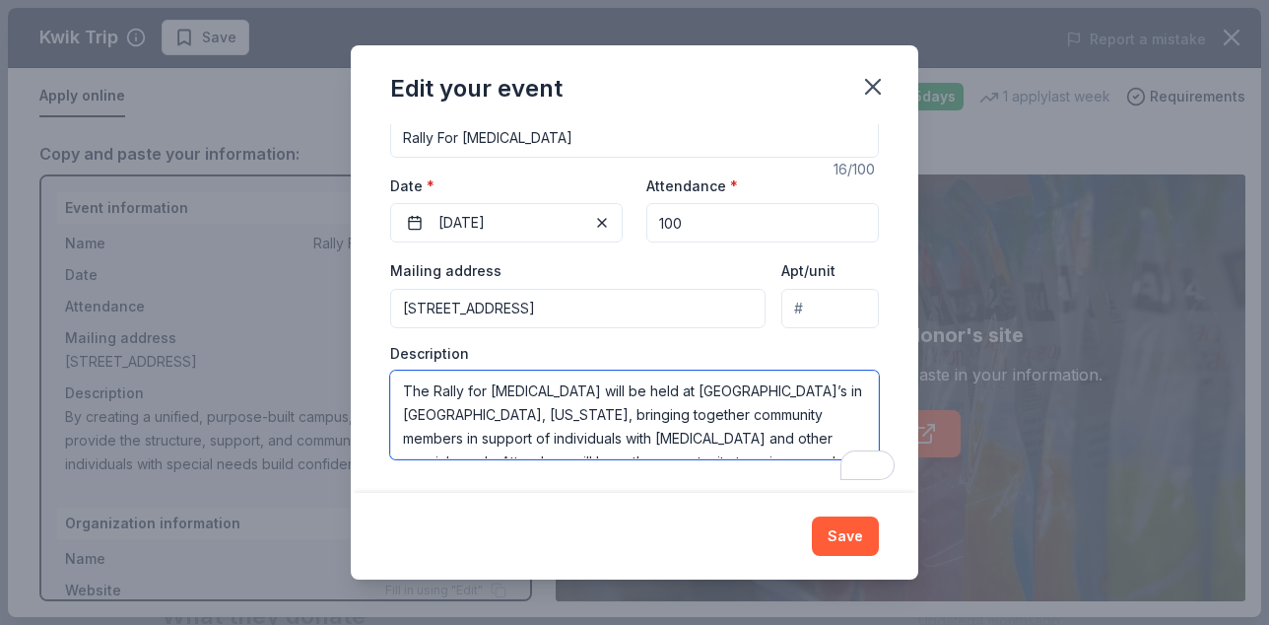
scroll to position [239, 0]
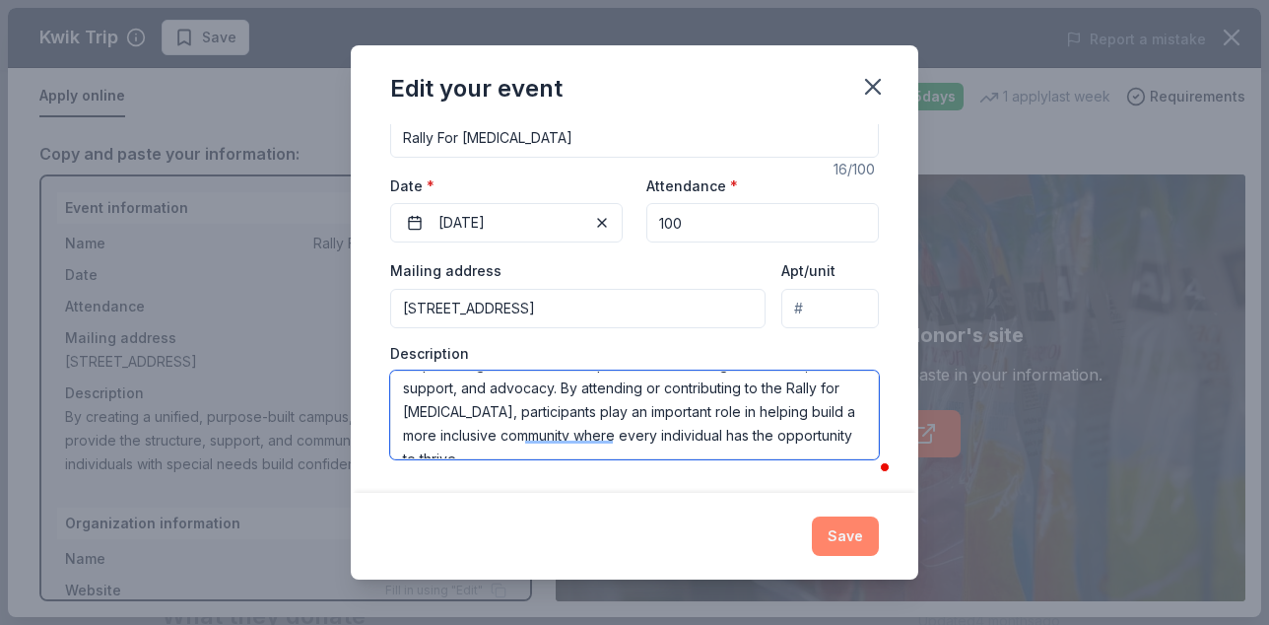
type textarea "The Rally for Autism will be held at Dugarel’s in Hastings, Minnesota, bringing…"
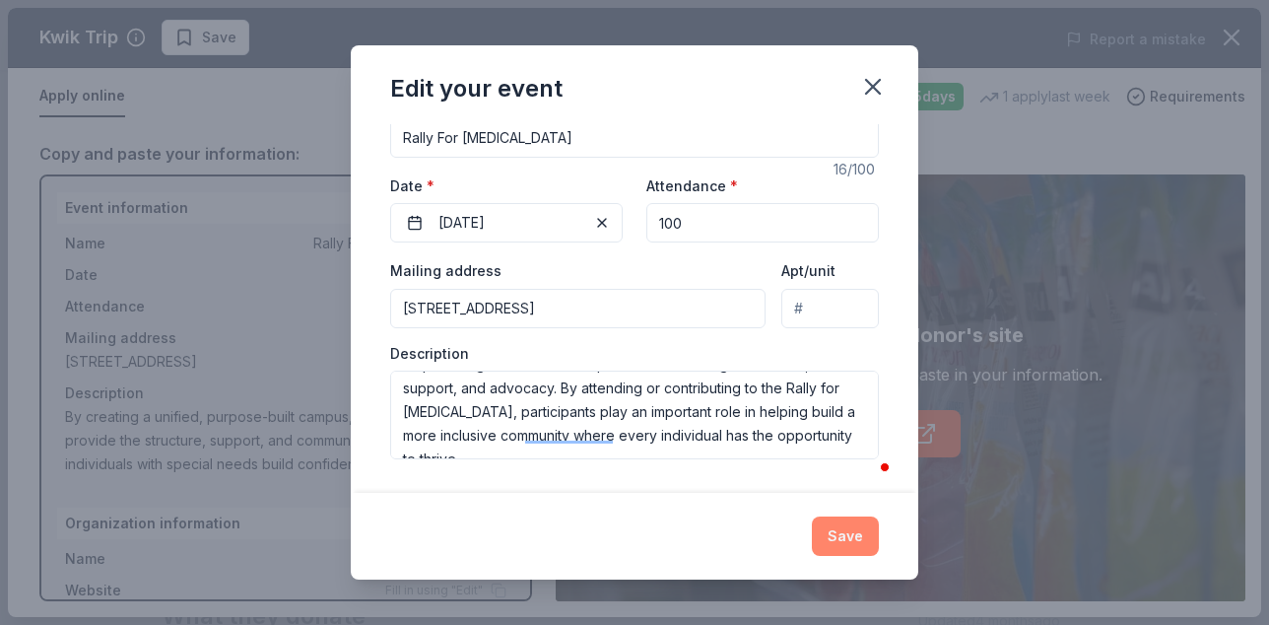
click at [857, 539] on button "Save" at bounding box center [845, 535] width 67 height 39
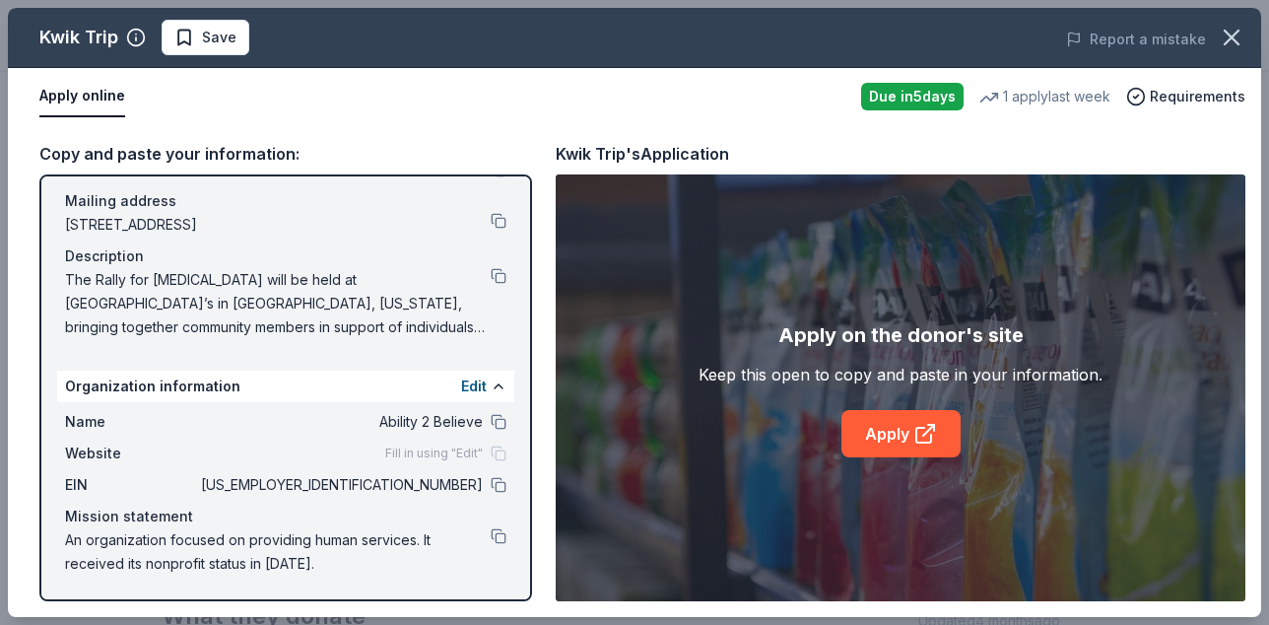
scroll to position [184, 0]
click at [469, 374] on button "Edit" at bounding box center [474, 386] width 26 height 24
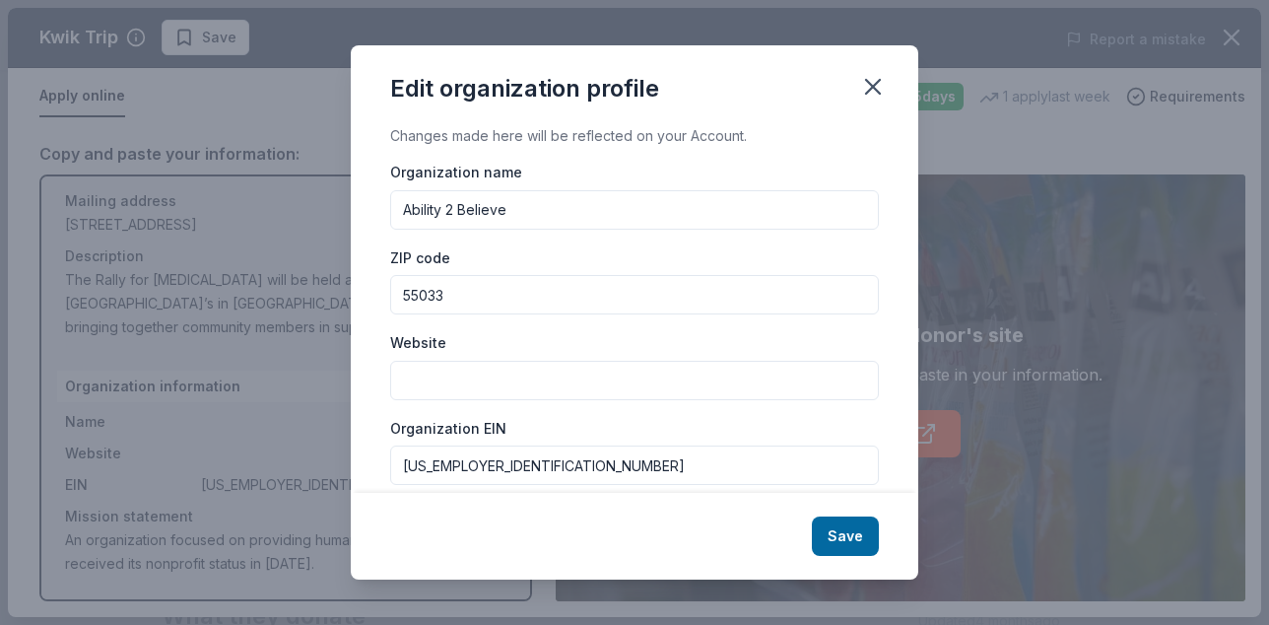
click at [494, 400] on input "Website" at bounding box center [634, 380] width 489 height 39
paste input "[URL][DOMAIN_NAME]"
type input "[URL][DOMAIN_NAME]"
click at [534, 360] on div "Website https://www.ability2believe.org/" at bounding box center [634, 365] width 489 height 70
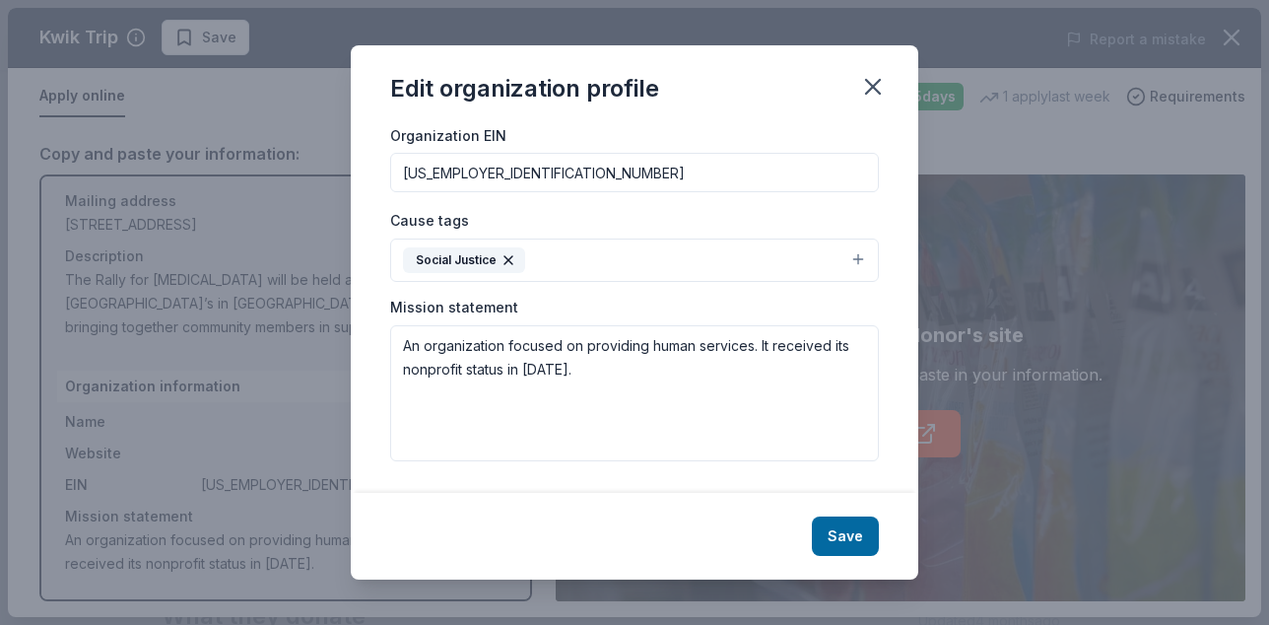
scroll to position [345, 0]
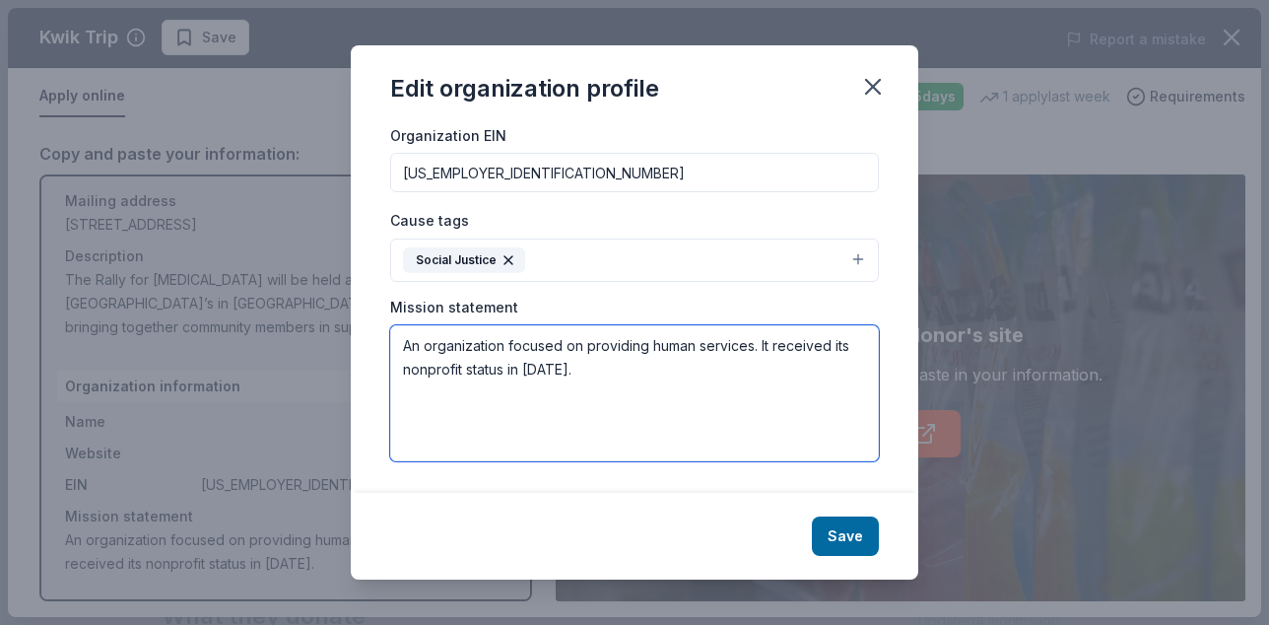
click at [623, 364] on textarea "An organization focused on providing human services. It received its nonprofit …" at bounding box center [634, 393] width 489 height 136
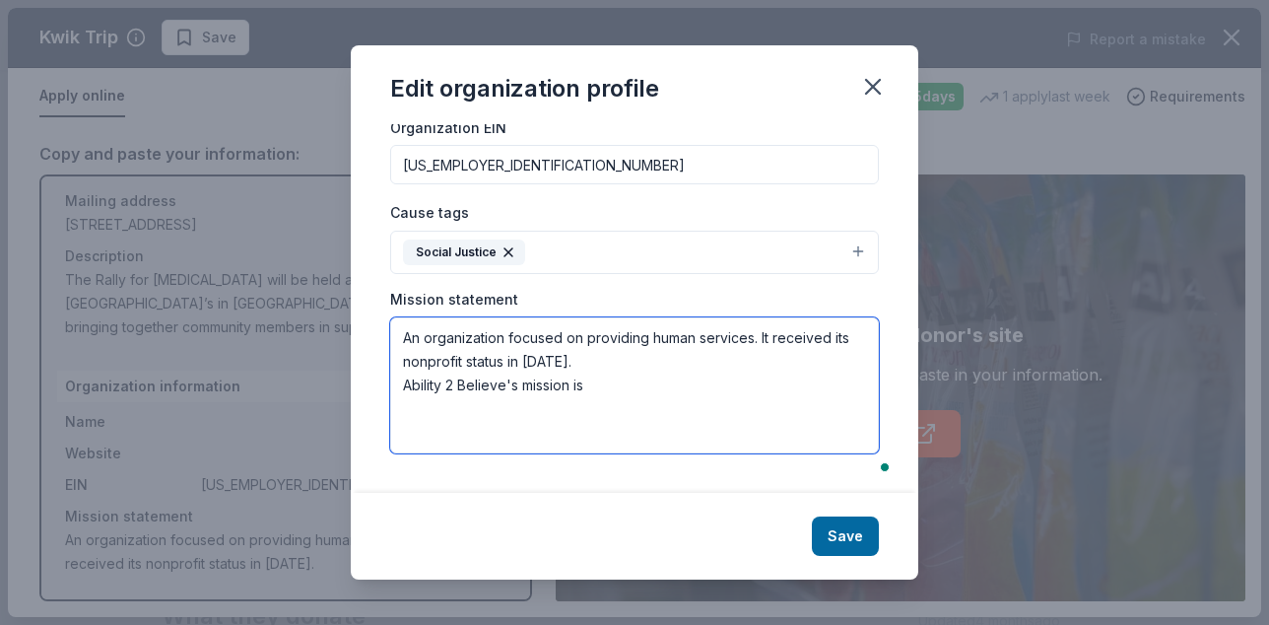
paste textarea "To establish a dedicated campus to support individuals with special needs throu…"
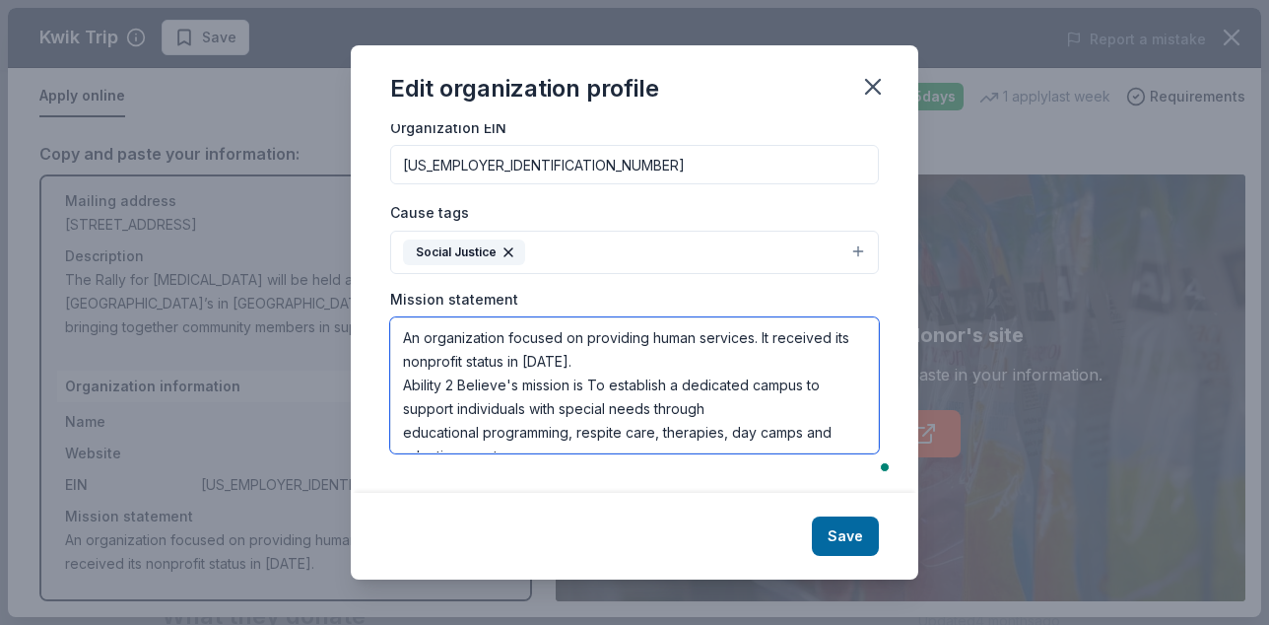
scroll to position [13, 0]
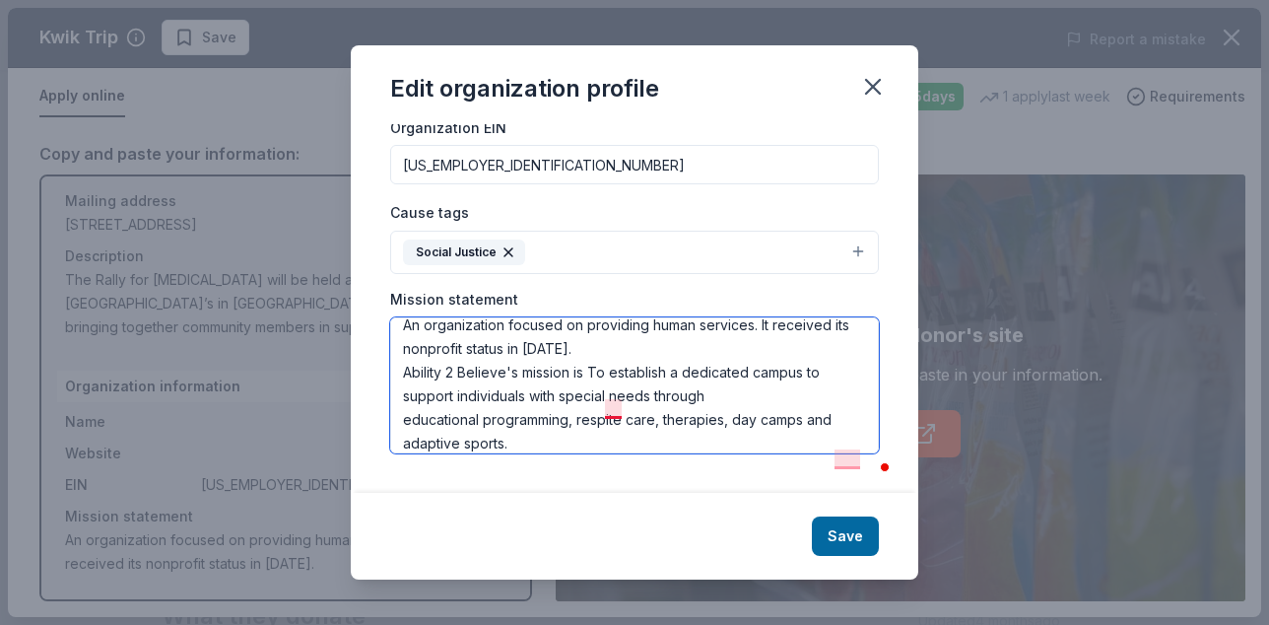
click at [599, 365] on textarea "An organization focused on providing human services. It received its nonprofit …" at bounding box center [634, 385] width 489 height 136
type textarea "An organization focused on providing human services. It received its nonprofit …"
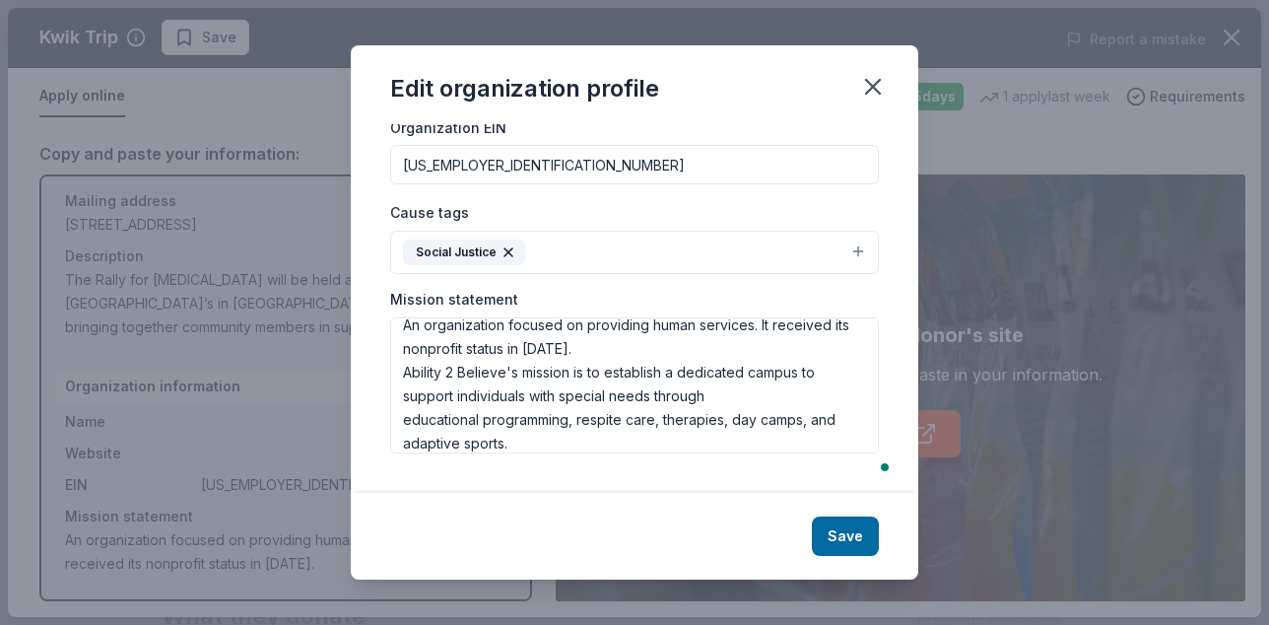
click at [852, 532] on button "Save" at bounding box center [845, 535] width 67 height 39
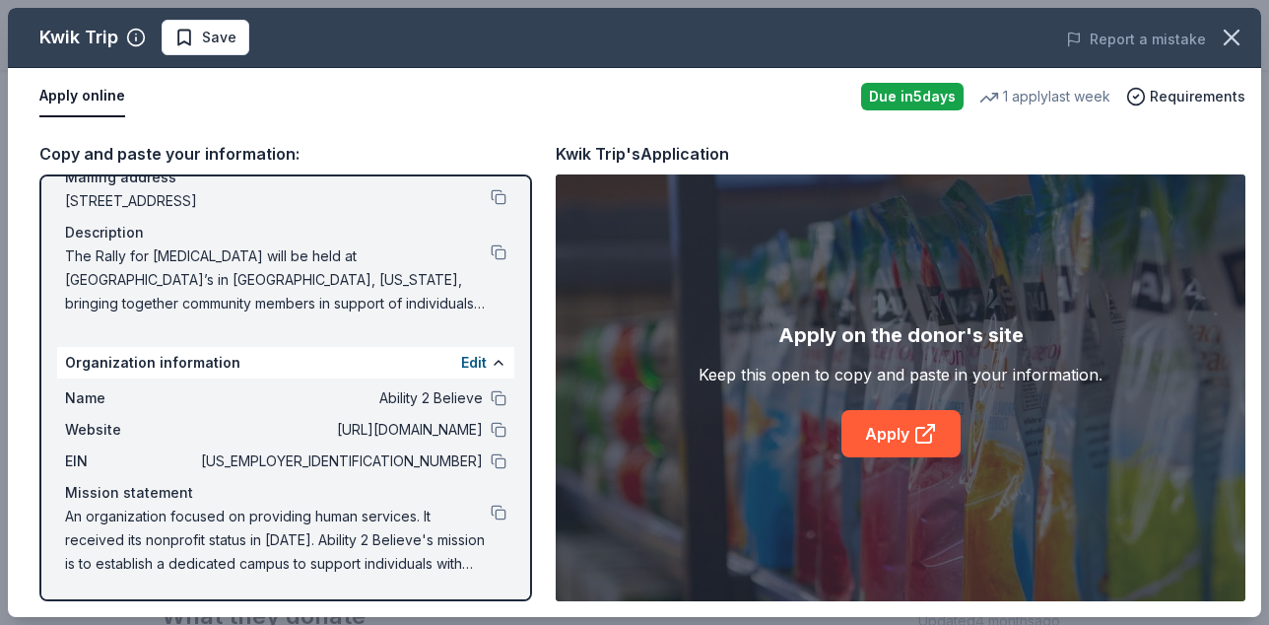
scroll to position [210, 0]
click at [428, 134] on div "Copy and paste your information: Event information Edit Name Rally For Autism D…" at bounding box center [634, 371] width 1253 height 492
click at [894, 437] on link "Apply" at bounding box center [901, 433] width 119 height 47
click at [495, 505] on button at bounding box center [499, 513] width 16 height 16
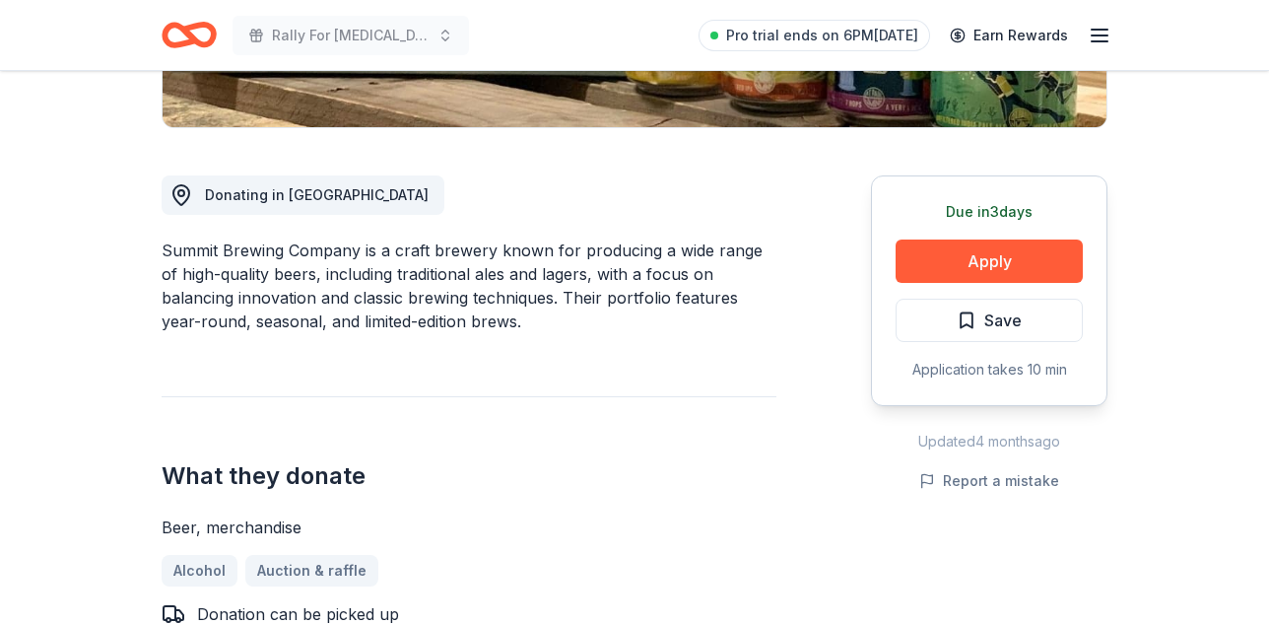
scroll to position [473, 0]
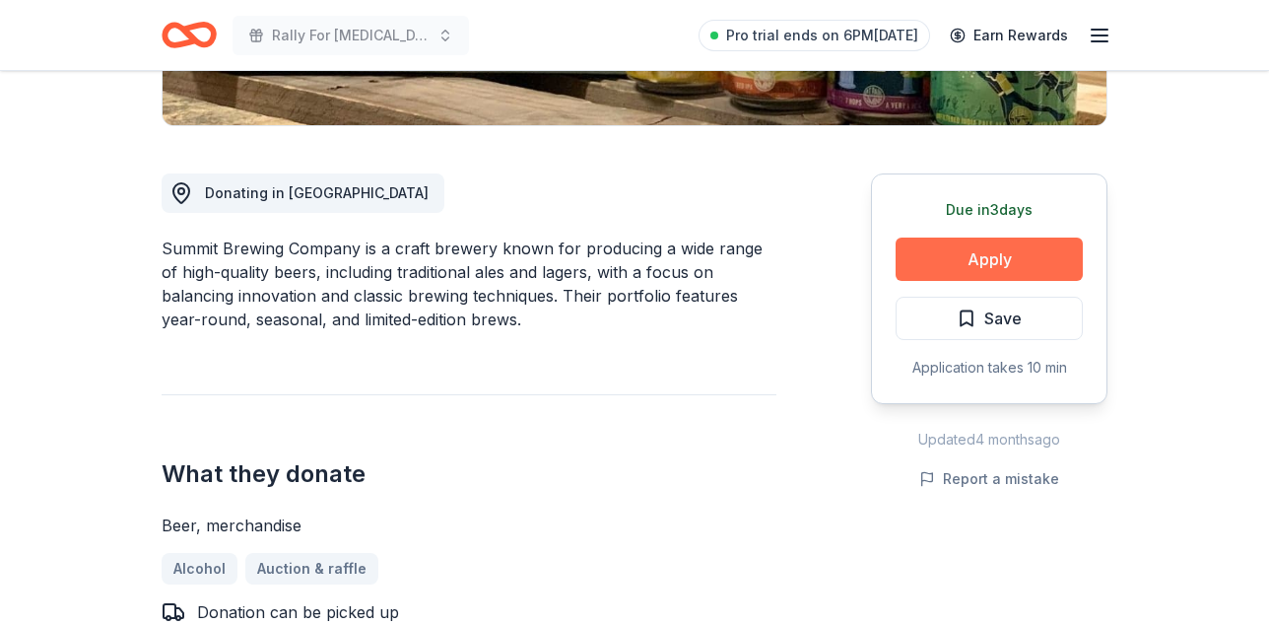
click at [952, 281] on button "Apply" at bounding box center [989, 258] width 187 height 43
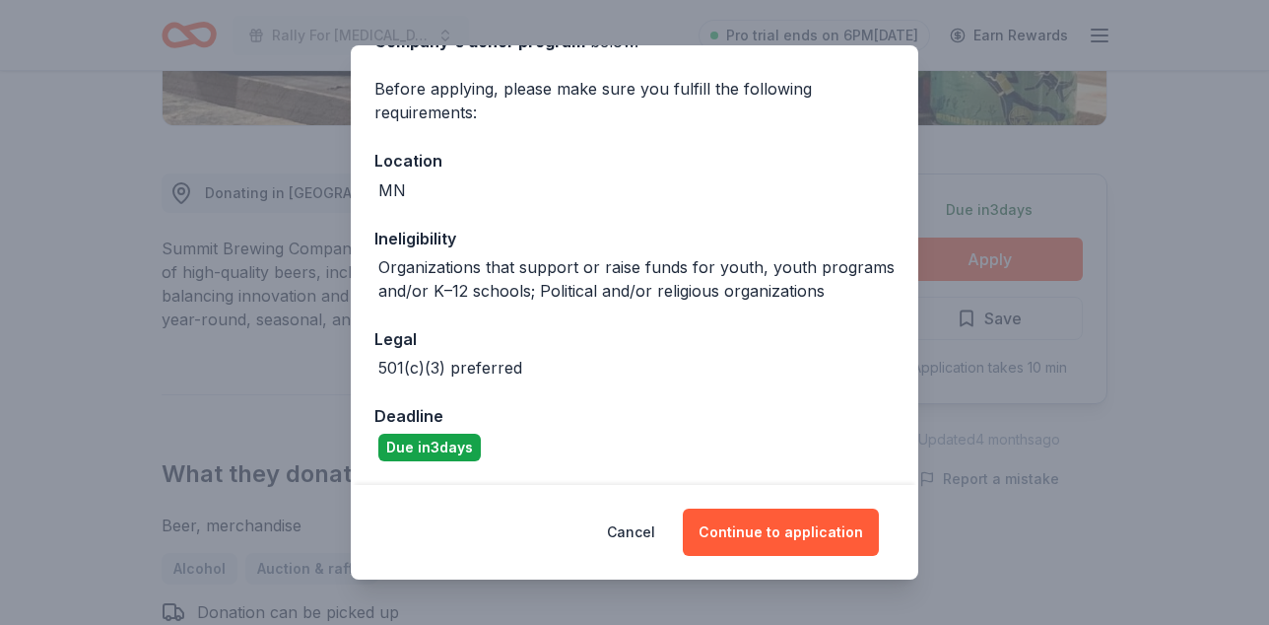
scroll to position [178, 0]
click at [641, 529] on button "Cancel" at bounding box center [631, 531] width 48 height 47
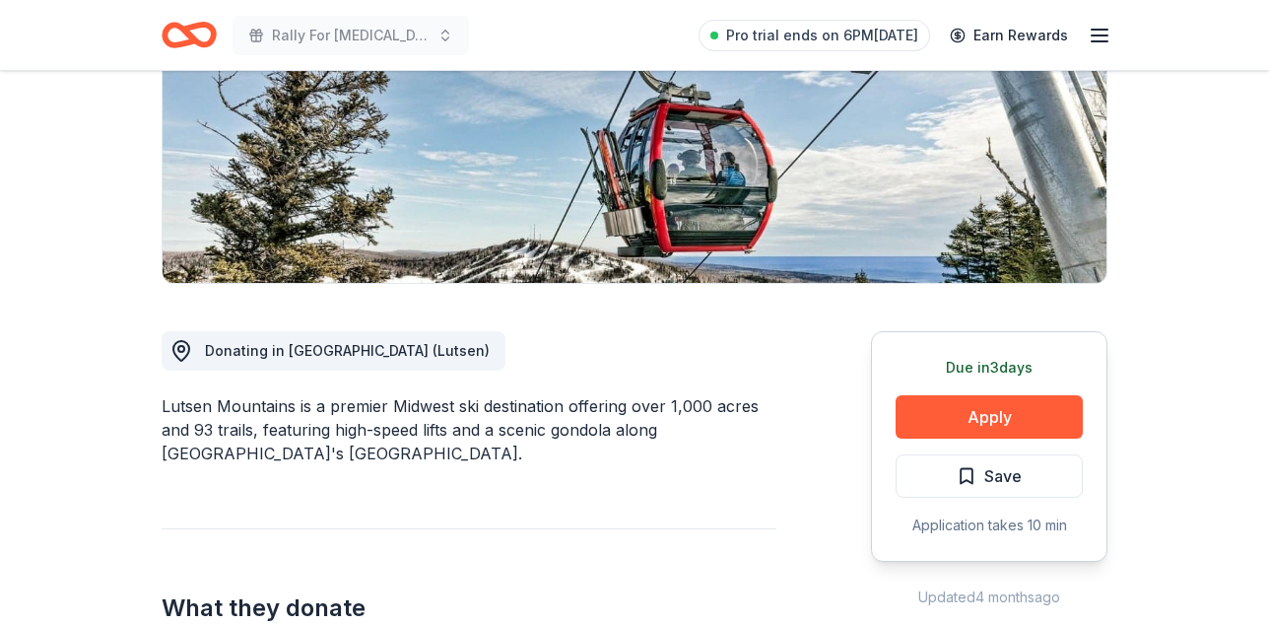
scroll to position [355, 0]
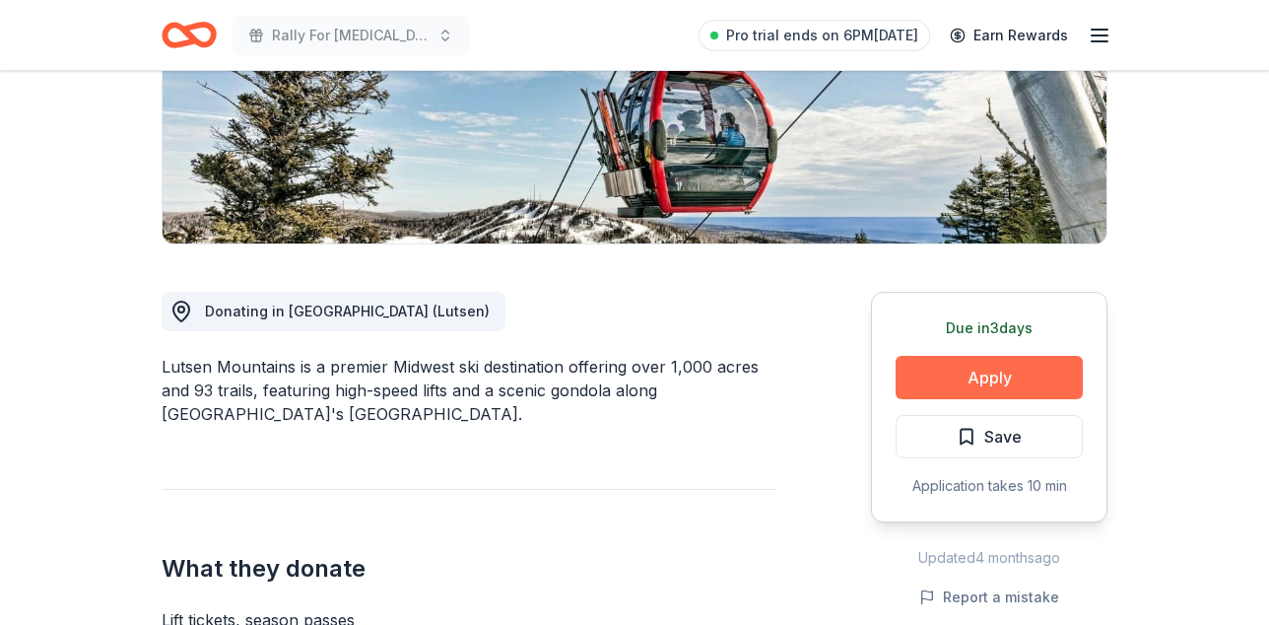
click at [966, 399] on button "Apply" at bounding box center [989, 377] width 187 height 43
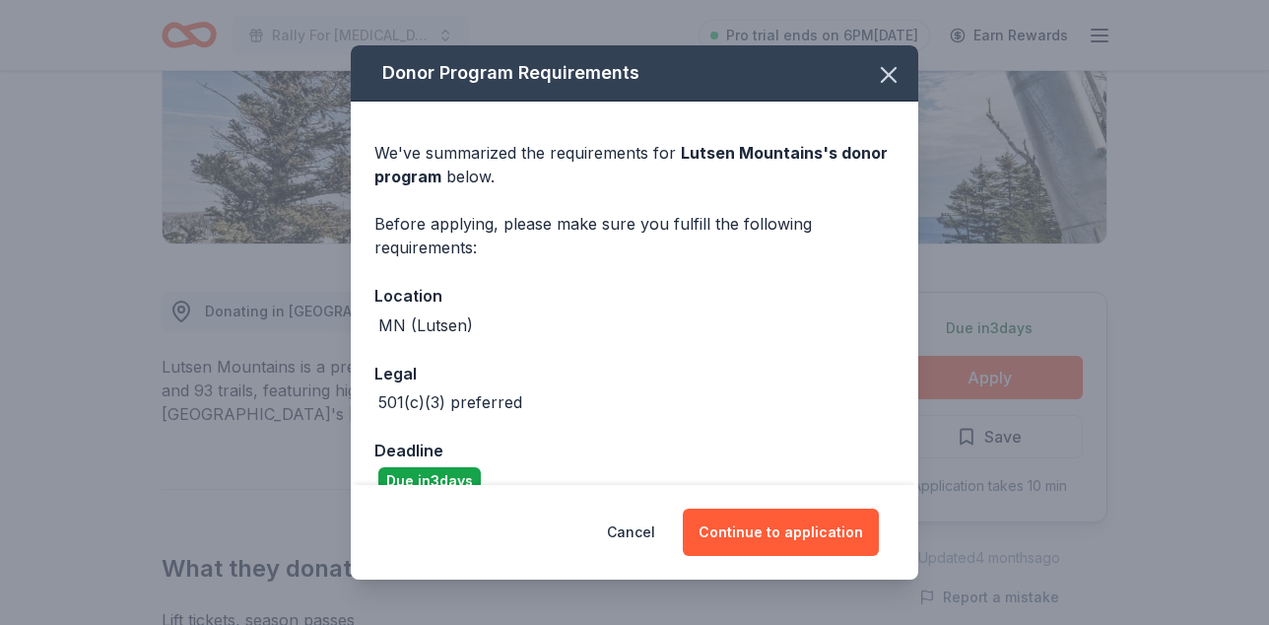
click at [660, 386] on div "Legal" at bounding box center [634, 374] width 520 height 26
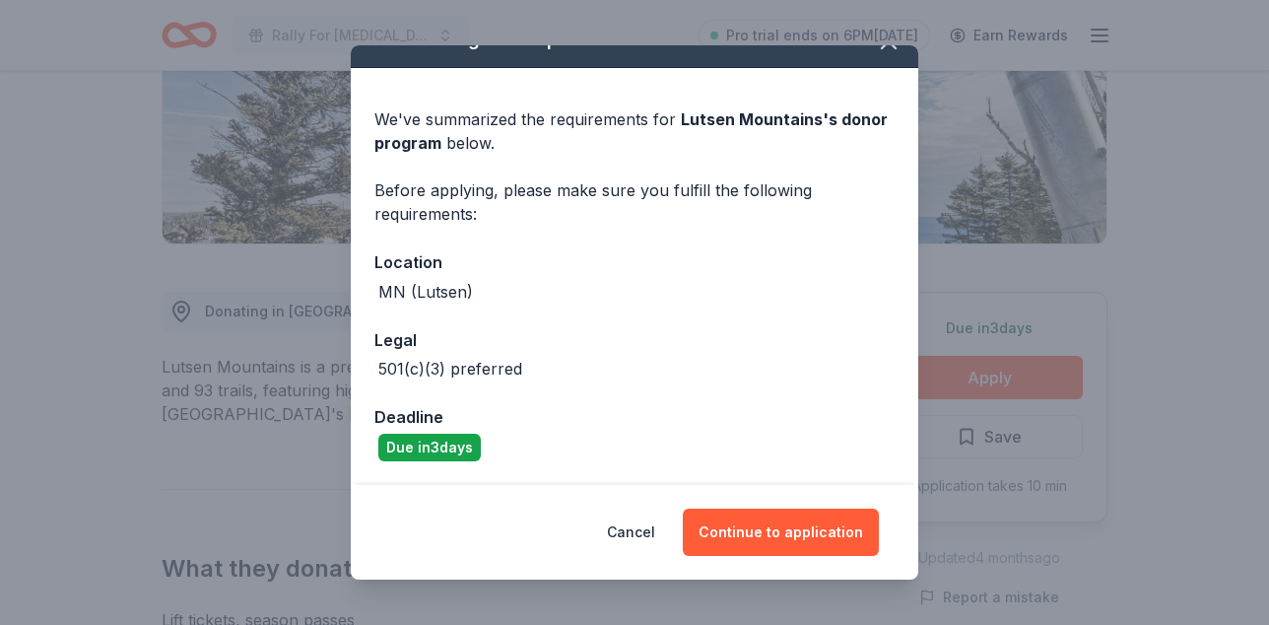
scroll to position [71, 0]
click at [625, 522] on button "Cancel" at bounding box center [631, 531] width 48 height 47
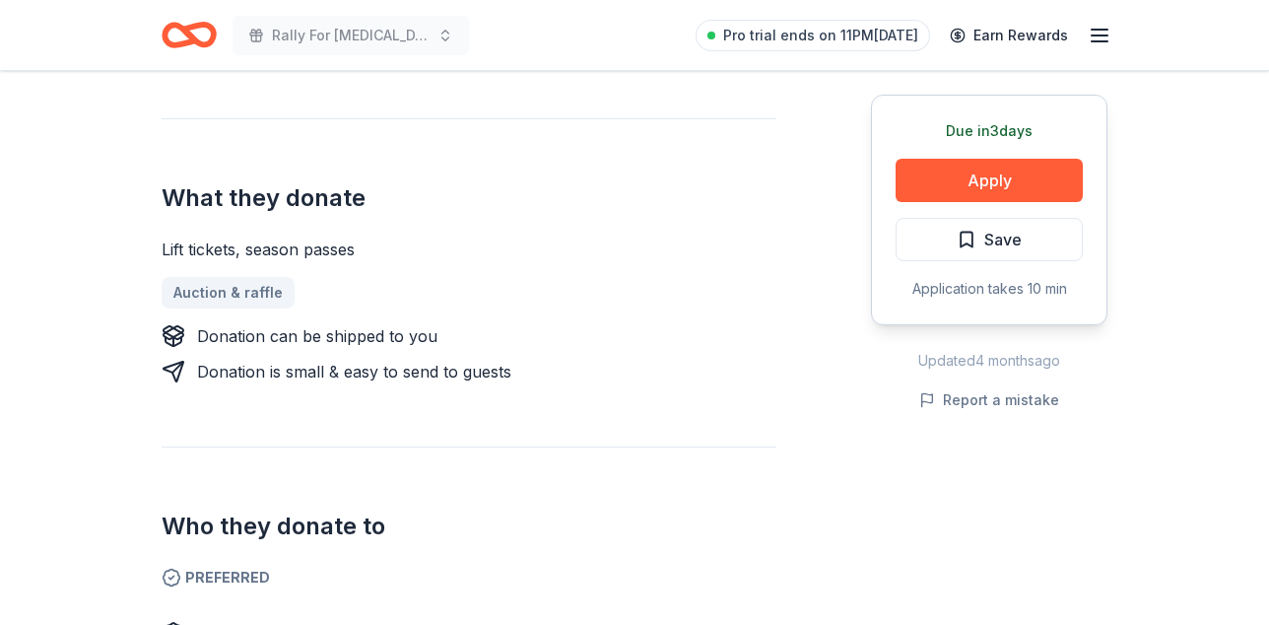
scroll to position [721, 0]
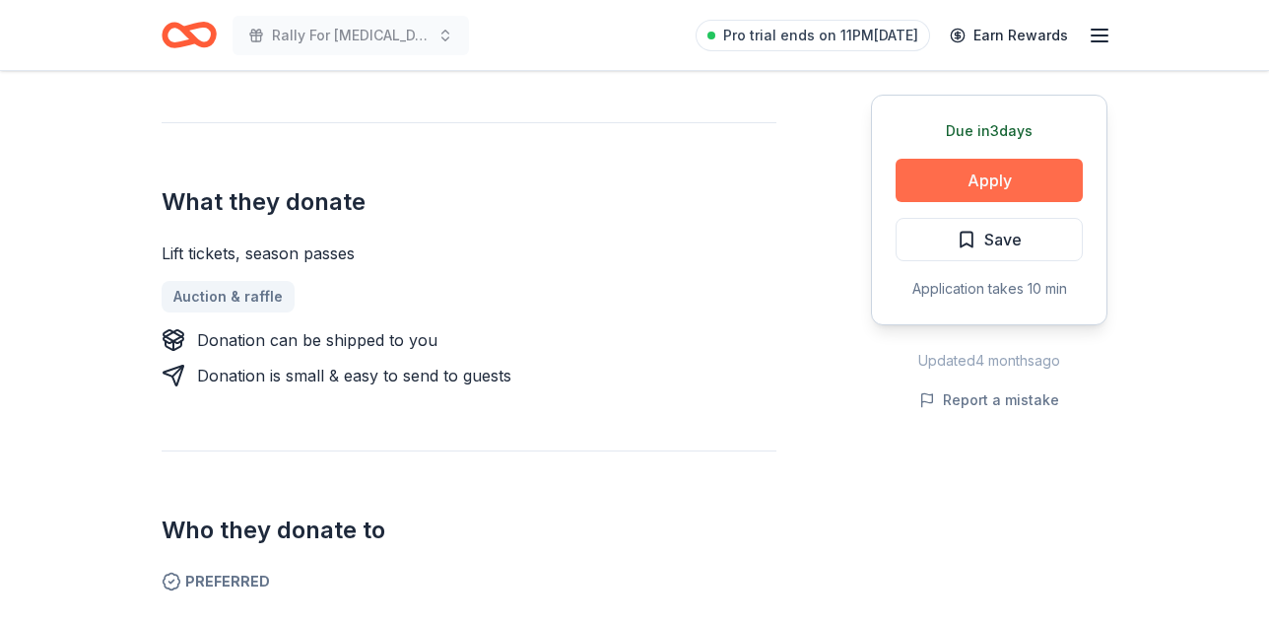
click at [952, 177] on button "Apply" at bounding box center [989, 180] width 187 height 43
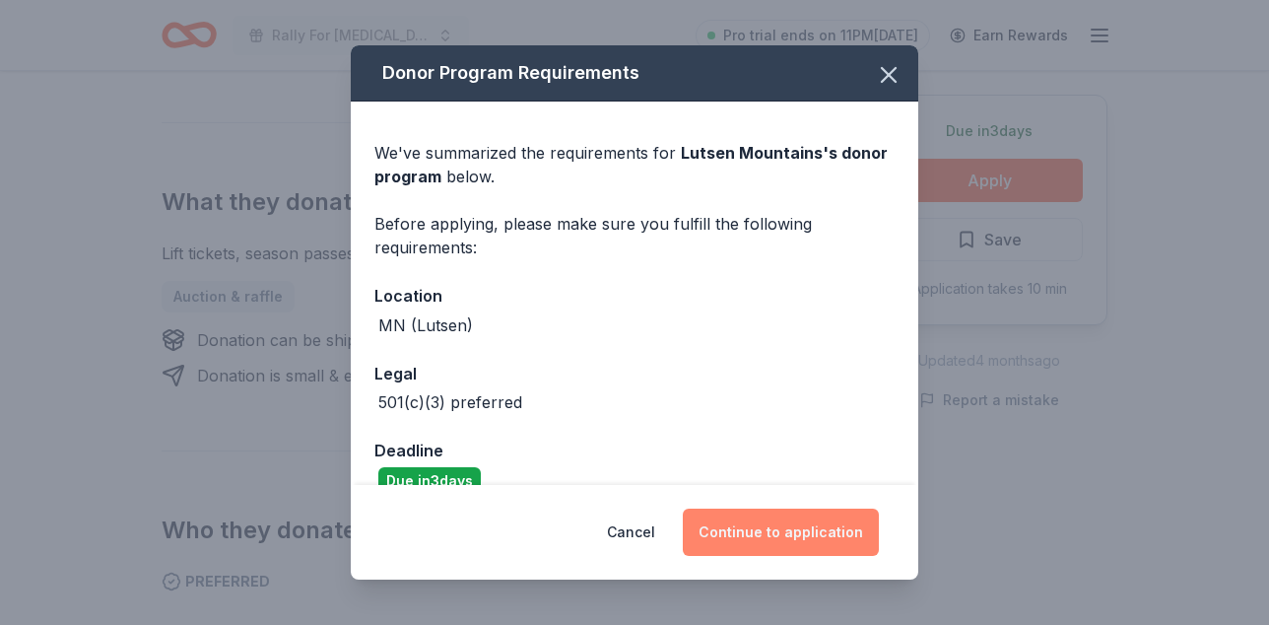
click at [839, 523] on button "Continue to application" at bounding box center [781, 531] width 196 height 47
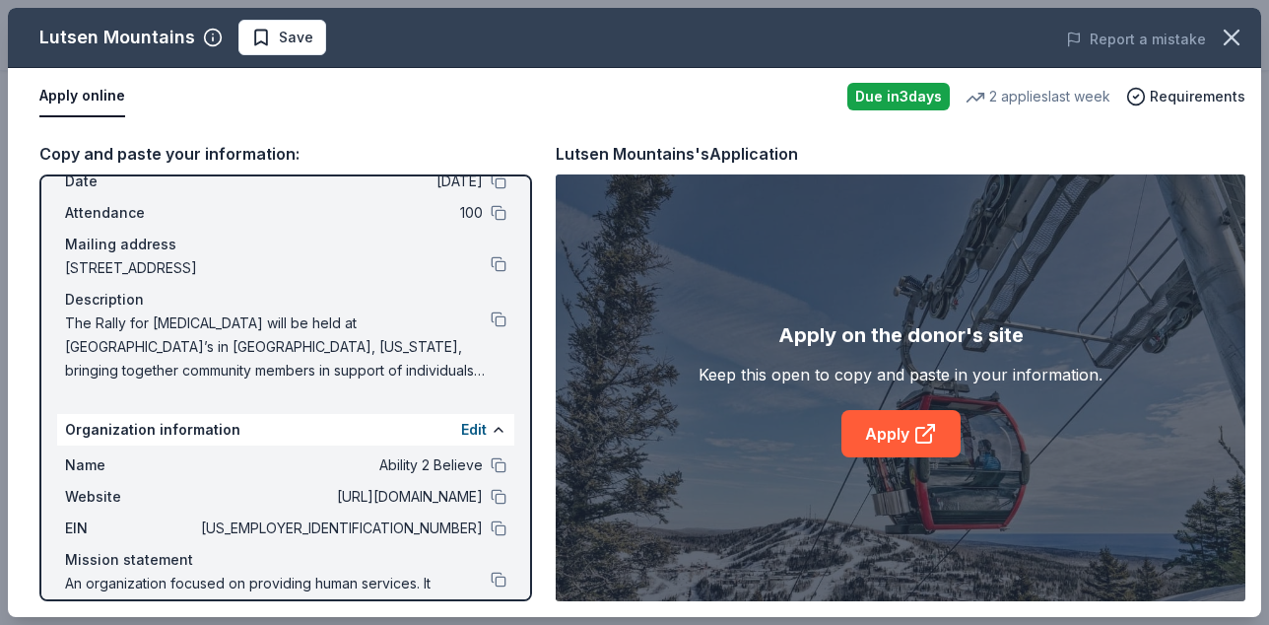
scroll to position [102, 0]
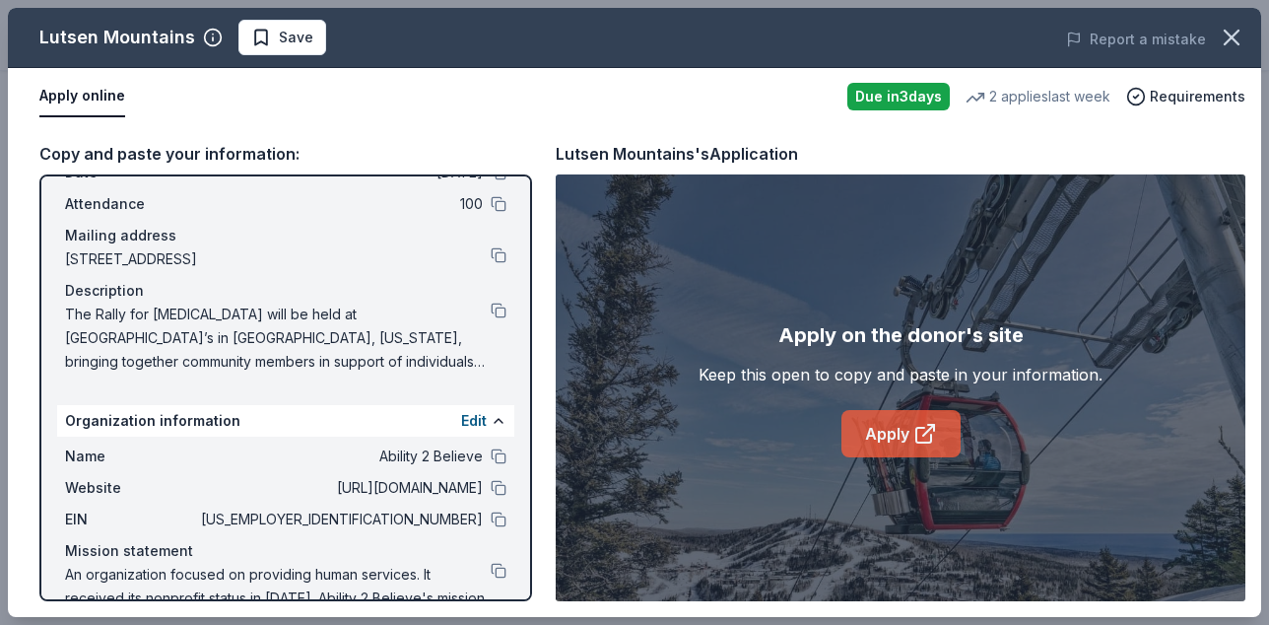
click at [882, 436] on link "Apply" at bounding box center [901, 433] width 119 height 47
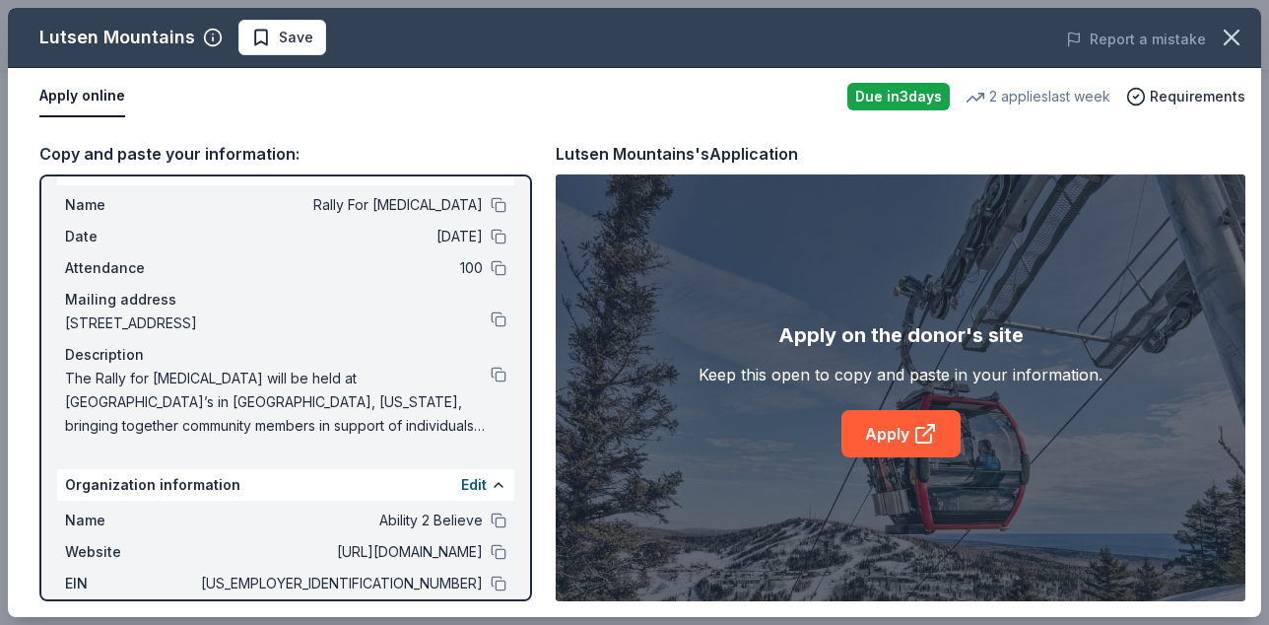
scroll to position [0, 0]
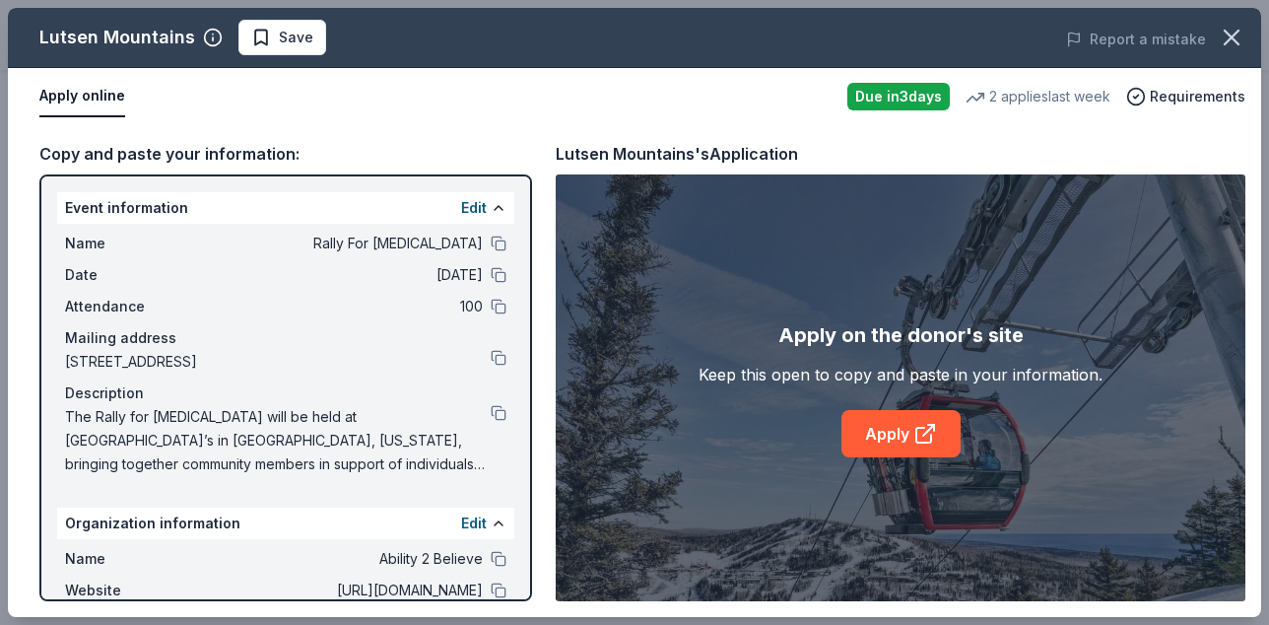
drag, startPoint x: 206, startPoint y: 44, endPoint x: 117, endPoint y: 43, distance: 88.7
click at [117, 43] on div "Lutsen Mountains" at bounding box center [130, 38] width 183 height 32
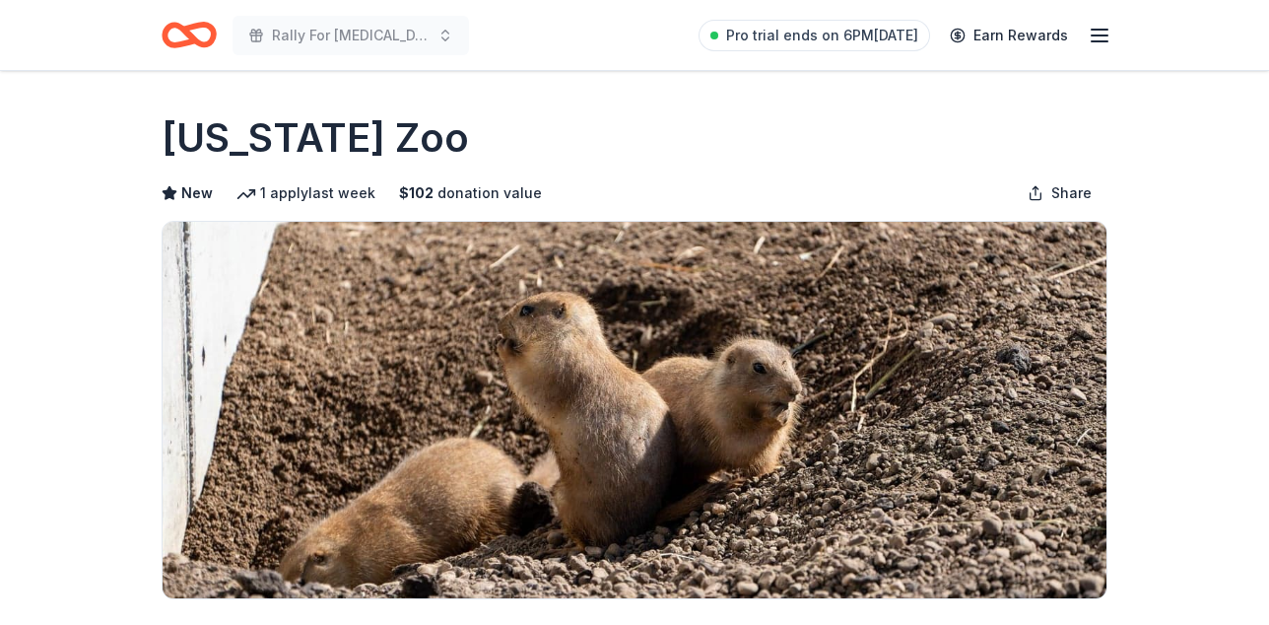
scroll to position [473, 0]
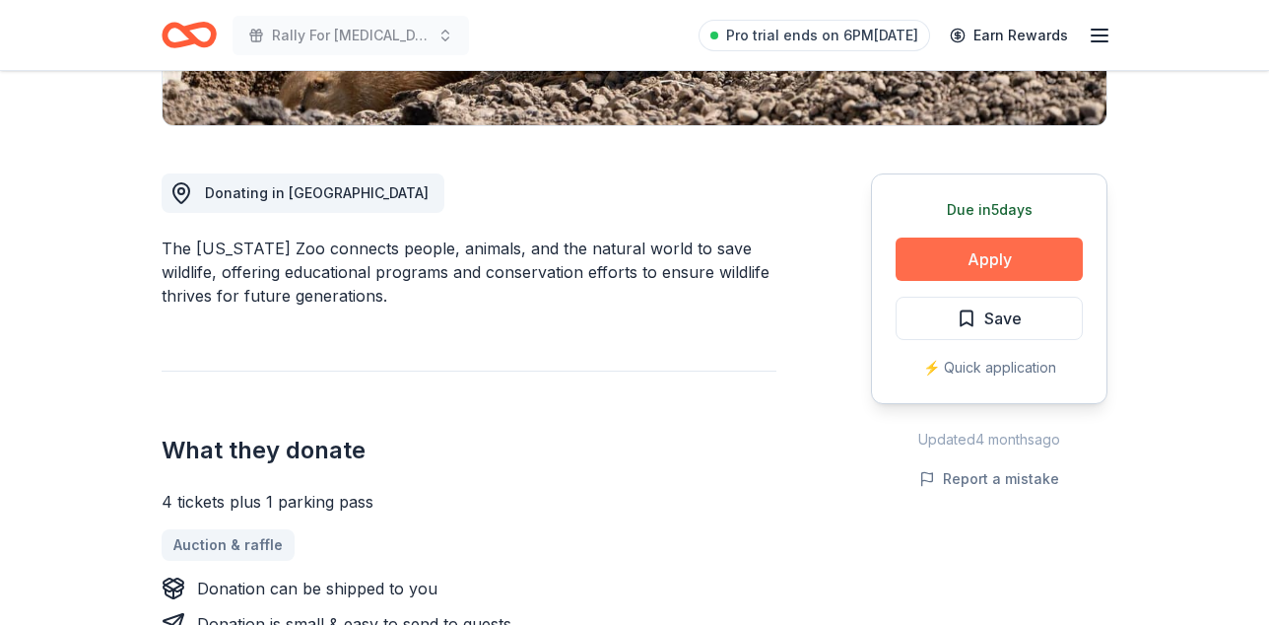
click at [912, 281] on button "Apply" at bounding box center [989, 258] width 187 height 43
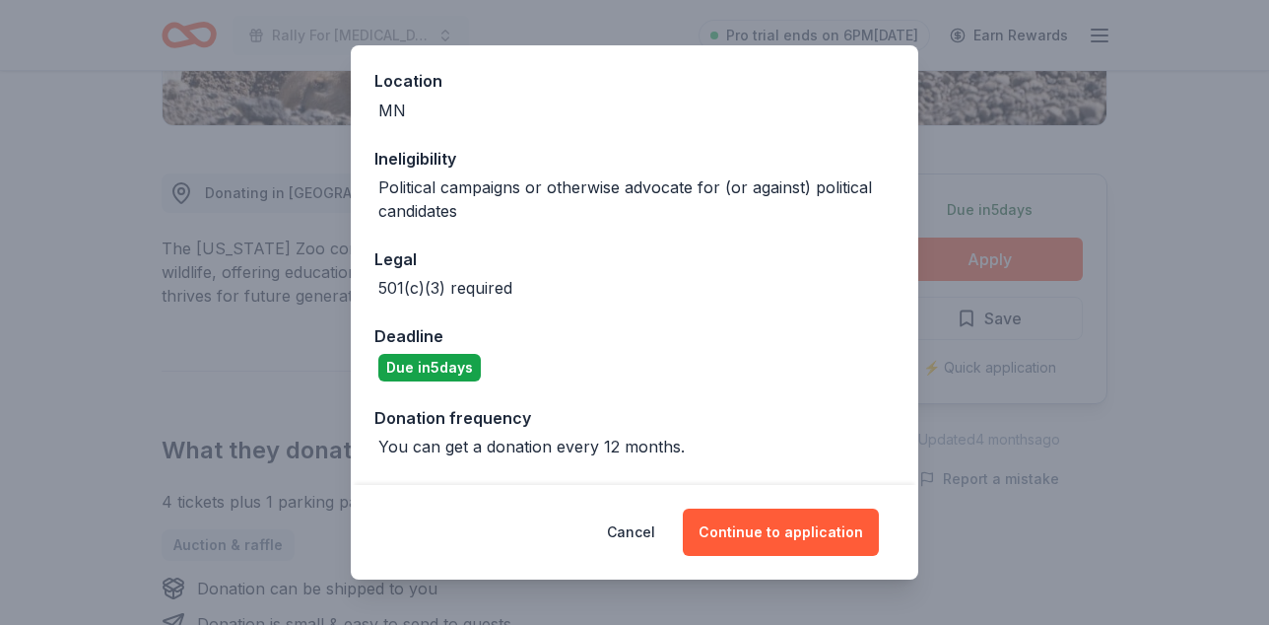
scroll to position [236, 0]
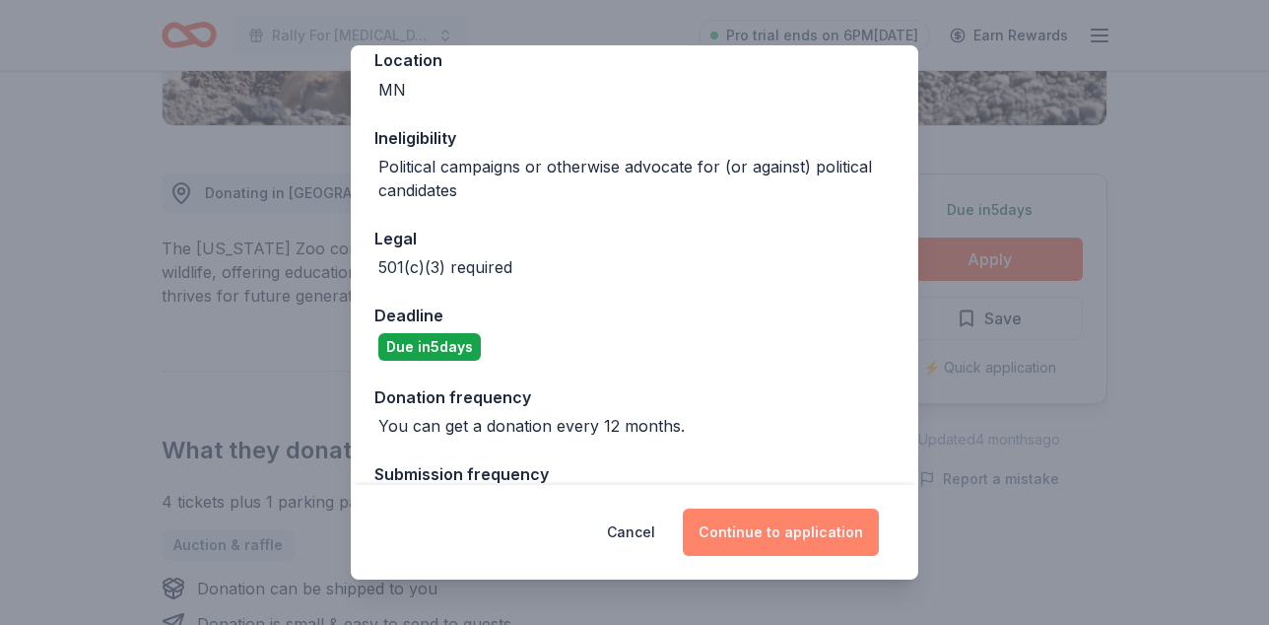
click at [783, 522] on button "Continue to application" at bounding box center [781, 531] width 196 height 47
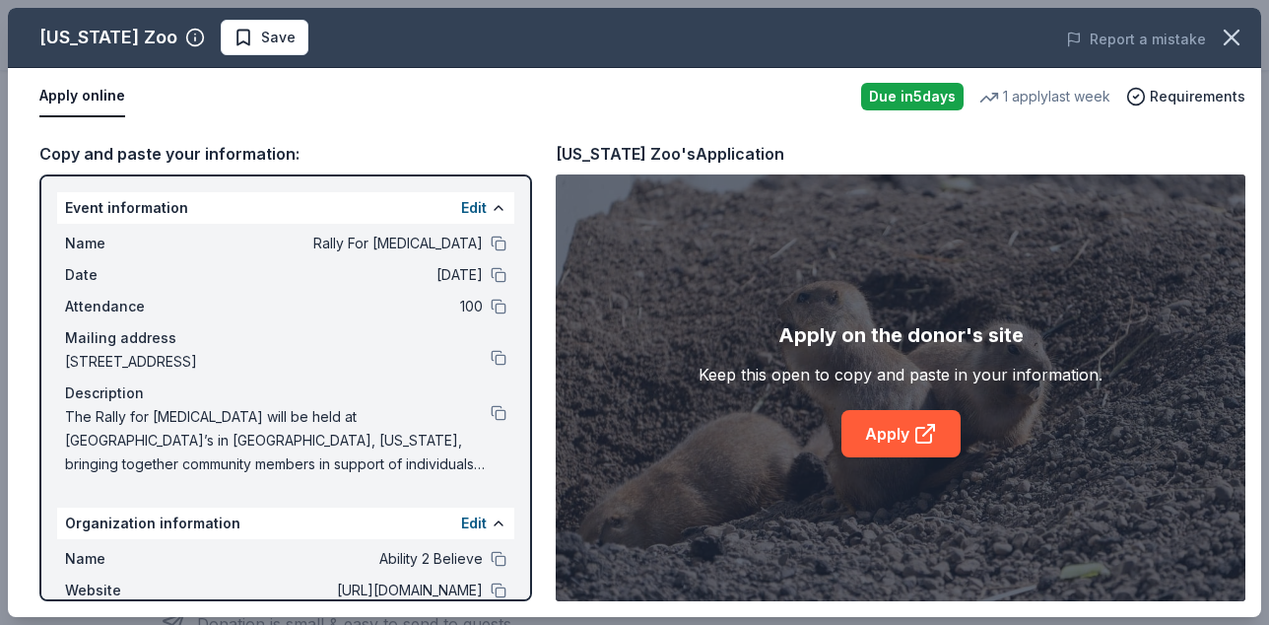
click at [382, 464] on span "The Rally for Autism will be held at Dugarel’s in Hastings, Minnesota, bringing…" at bounding box center [278, 440] width 426 height 71
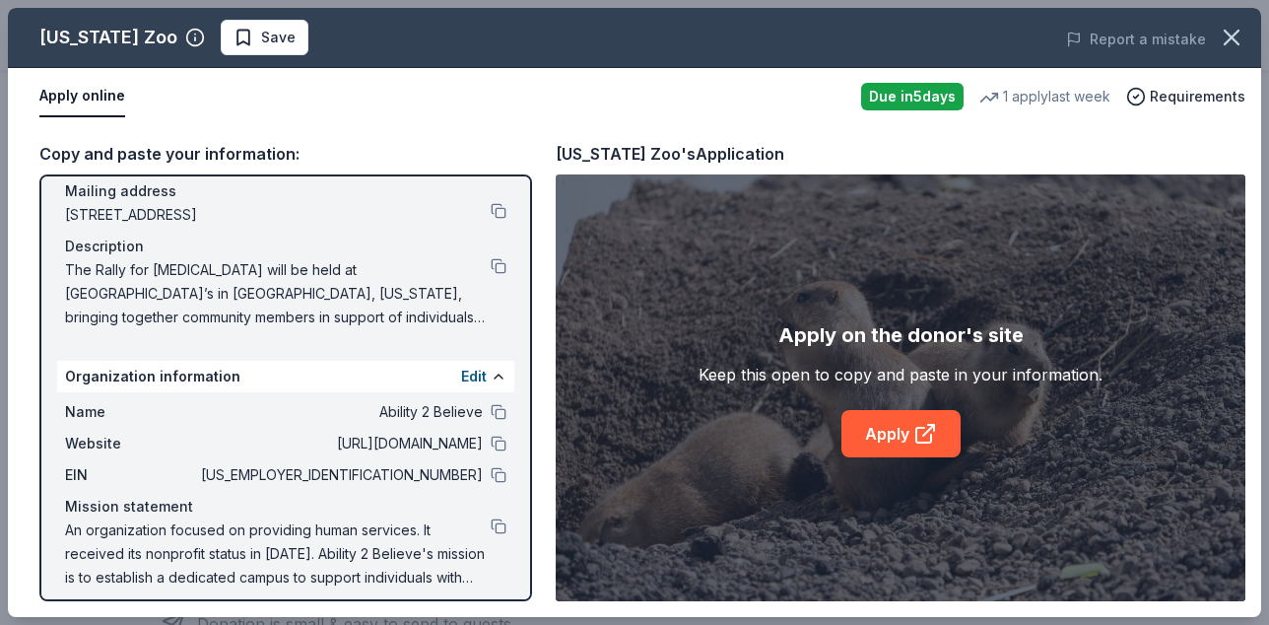
scroll to position [146, 0]
click at [889, 439] on link "Apply" at bounding box center [901, 433] width 119 height 47
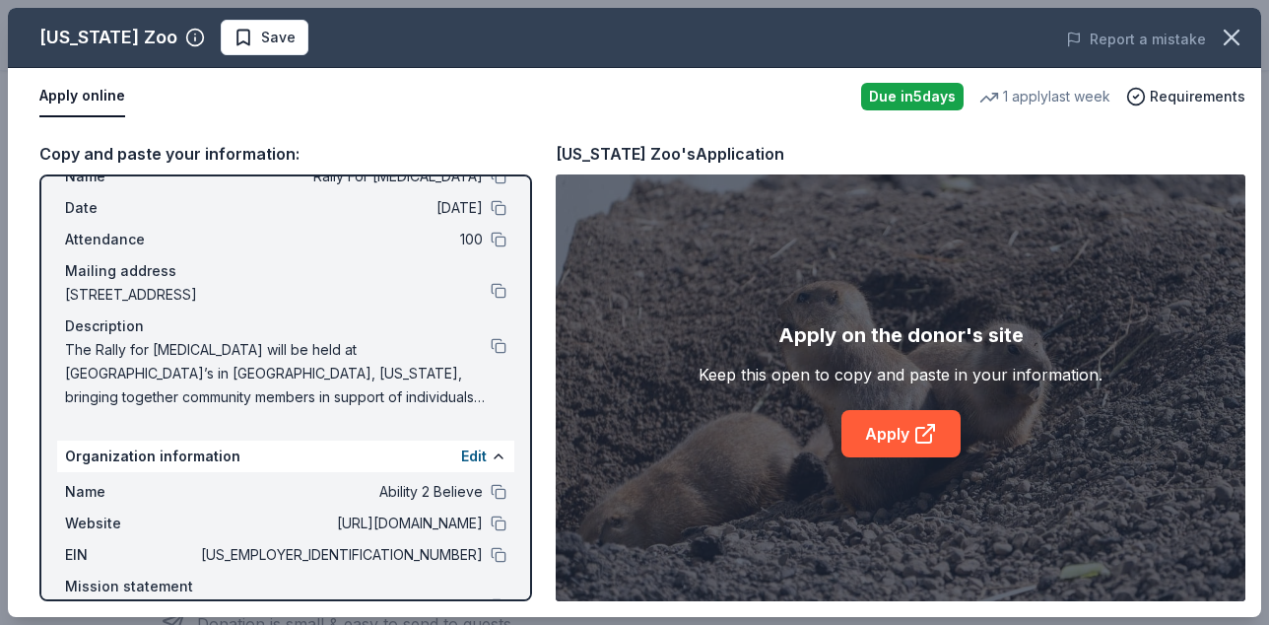
scroll to position [0, 0]
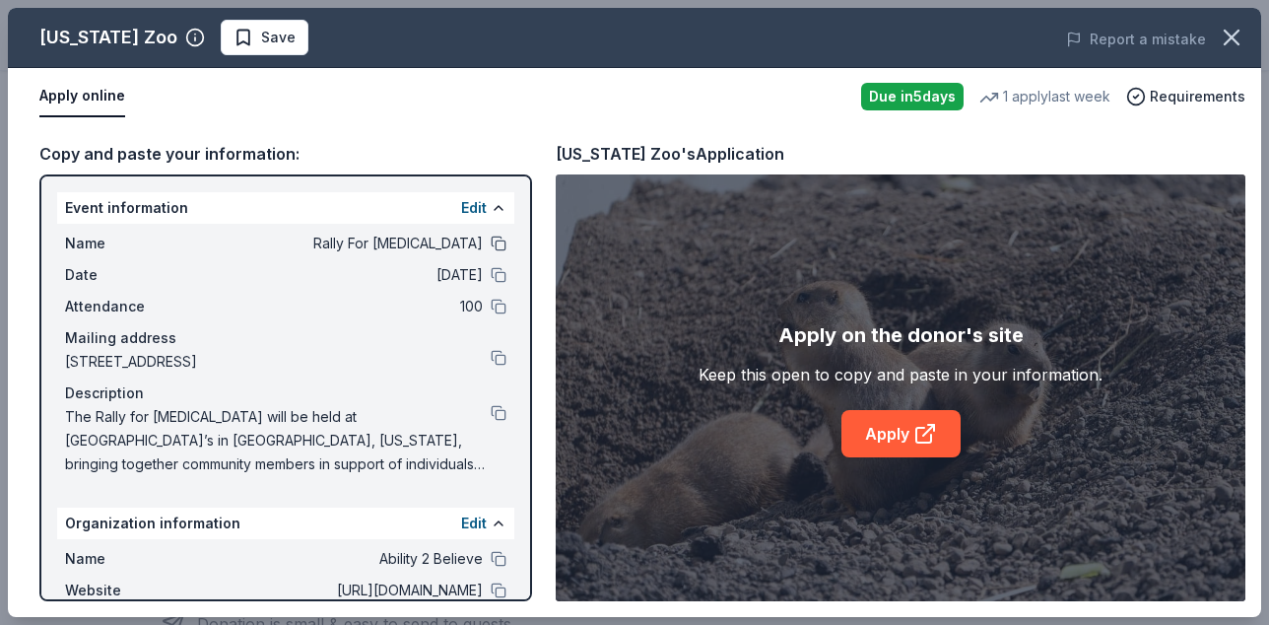
click at [501, 251] on button at bounding box center [499, 244] width 16 height 16
click at [497, 421] on button at bounding box center [499, 413] width 16 height 16
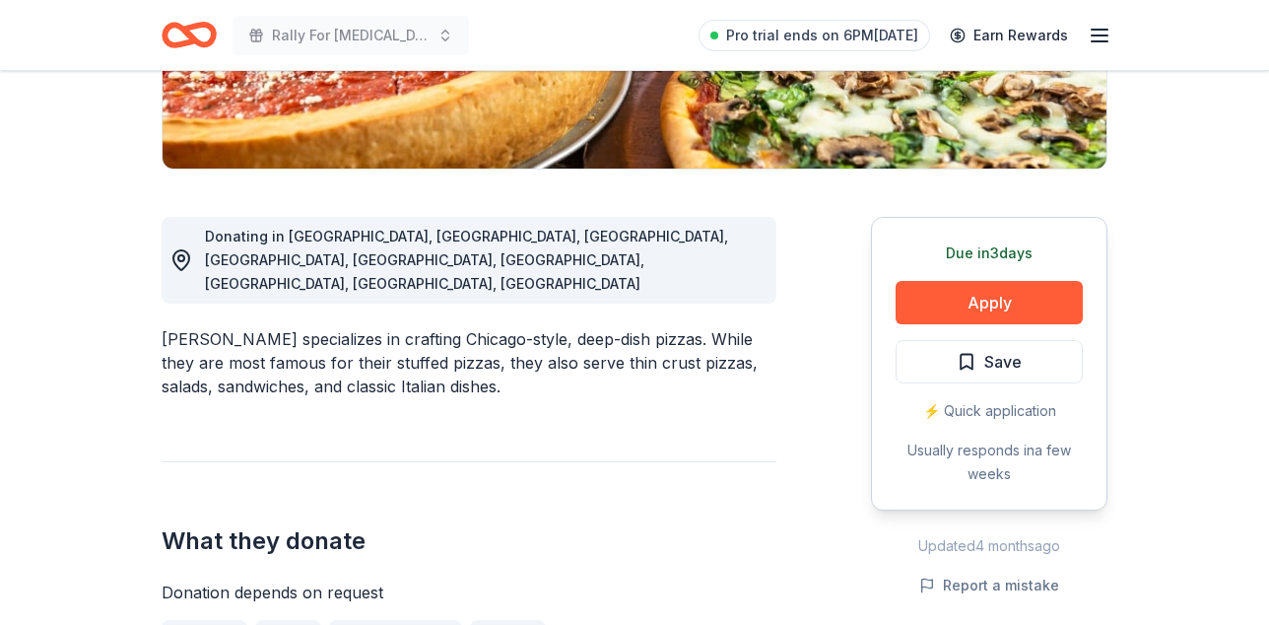
scroll to position [434, 0]
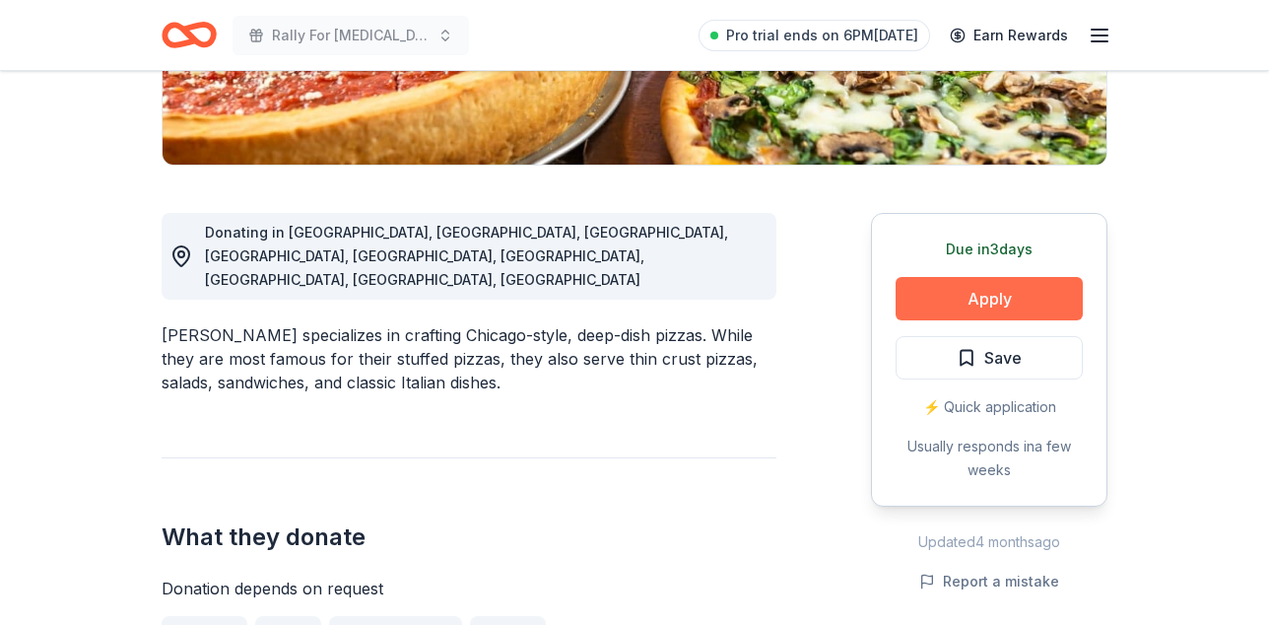
click at [967, 320] on button "Apply" at bounding box center [989, 298] width 187 height 43
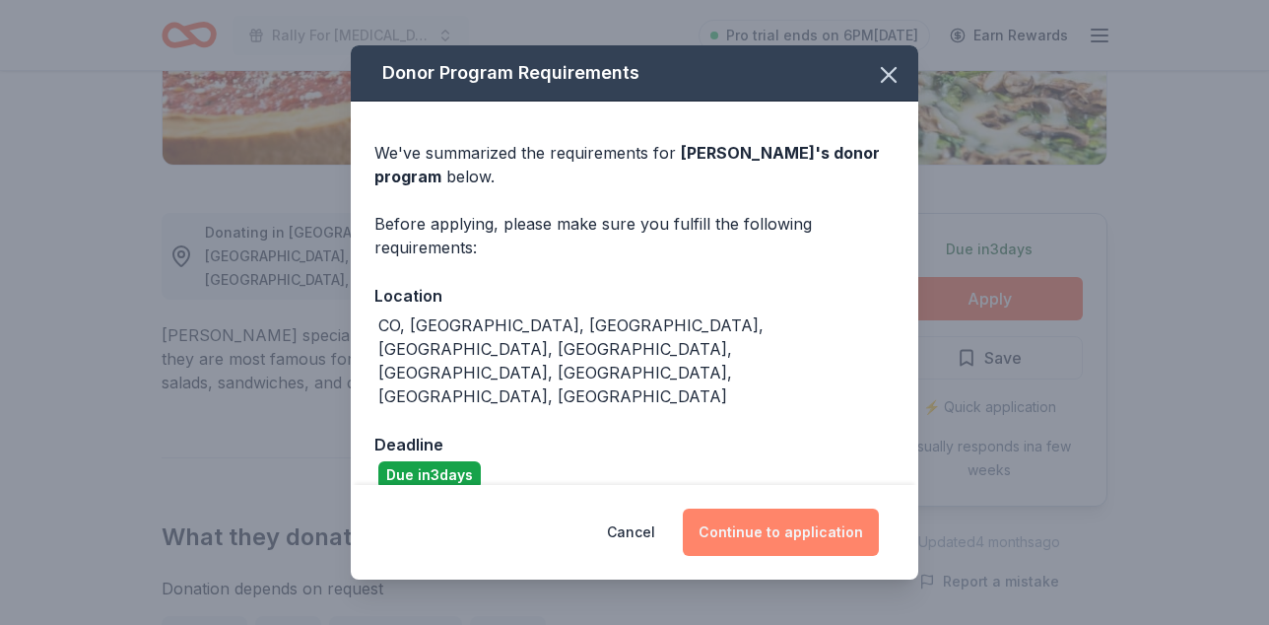
click at [755, 511] on button "Continue to application" at bounding box center [781, 531] width 196 height 47
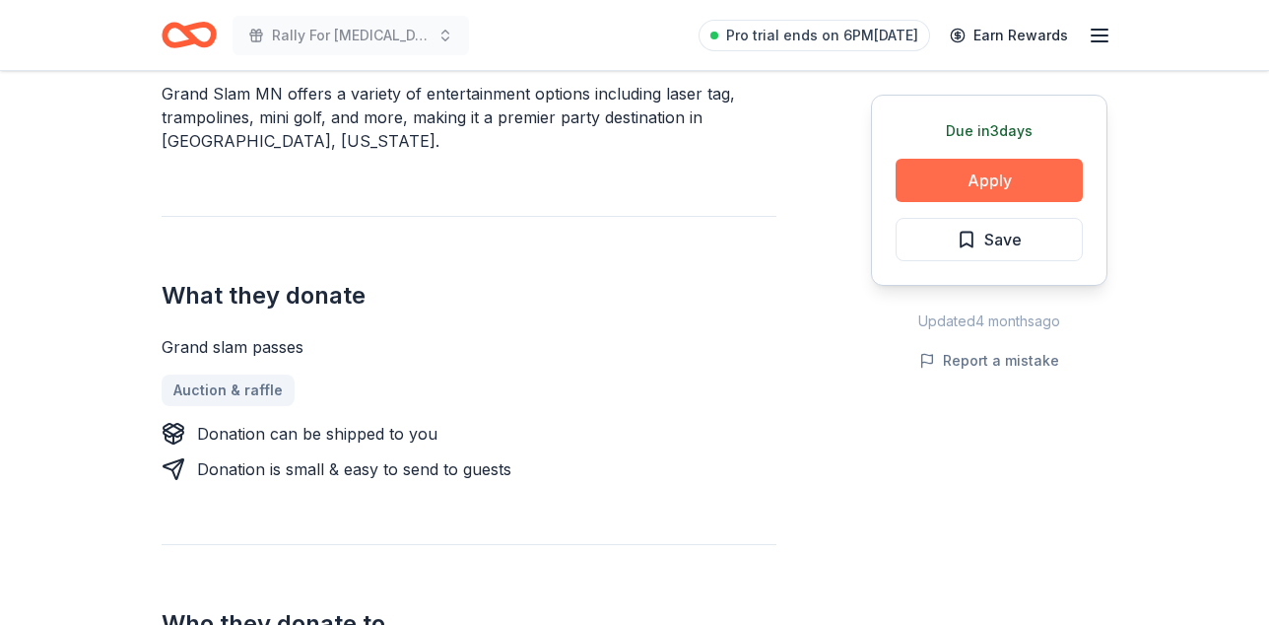
scroll to position [628, 0]
click at [973, 190] on button "Apply" at bounding box center [989, 180] width 187 height 43
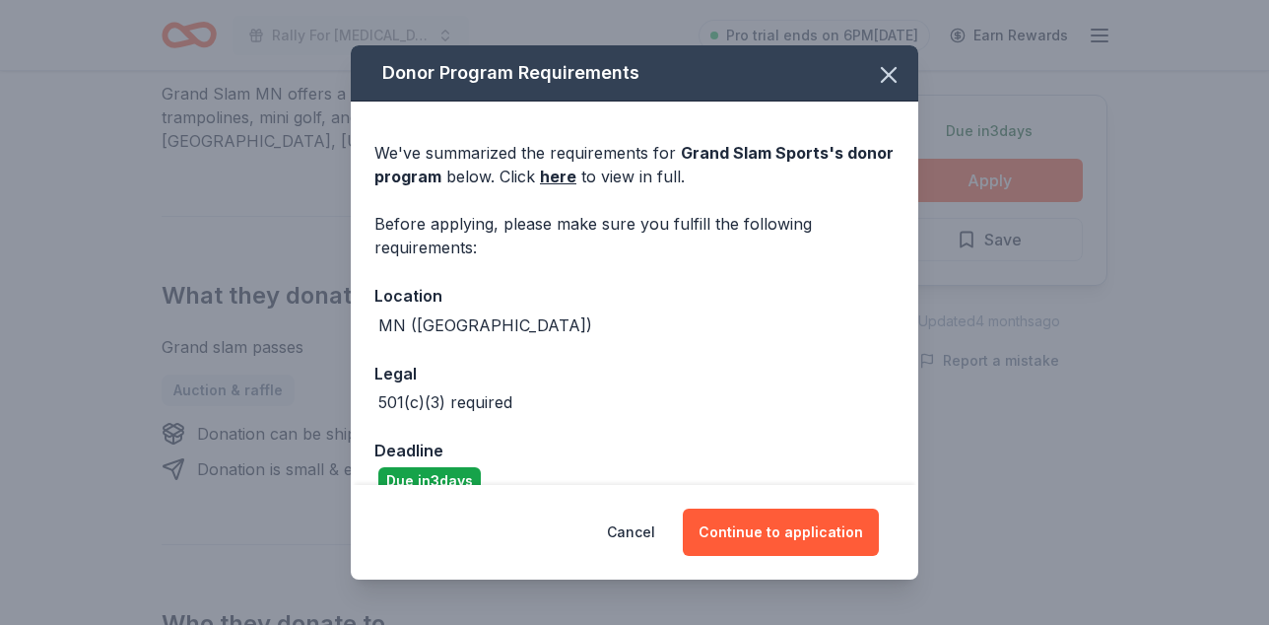
scroll to position [71, 0]
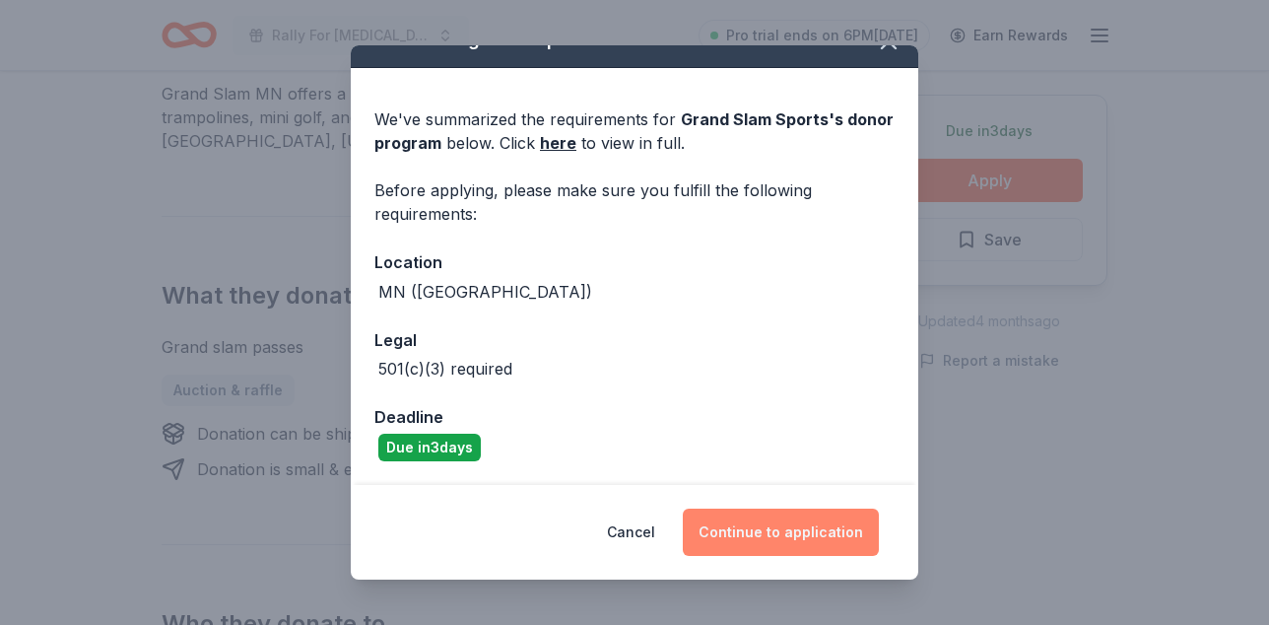
click at [842, 533] on button "Continue to application" at bounding box center [781, 531] width 196 height 47
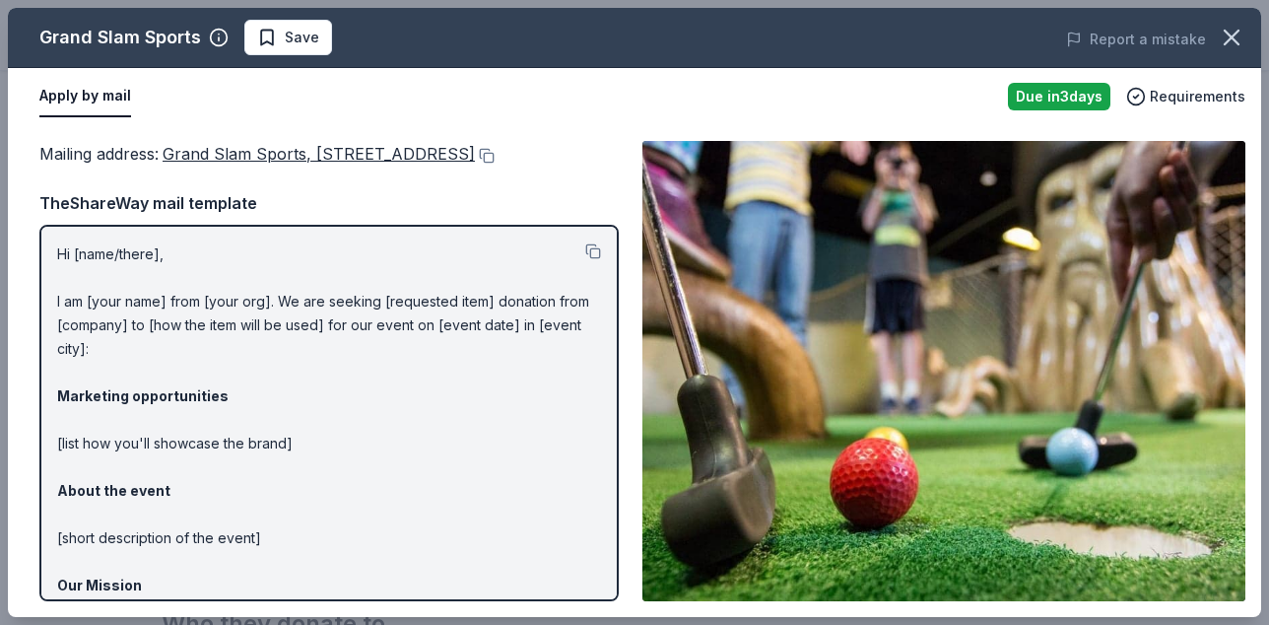
click at [87, 303] on p "Hi [name/there], I am [your name] from [your org]. We are seeking [requested it…" at bounding box center [329, 502] width 544 height 520
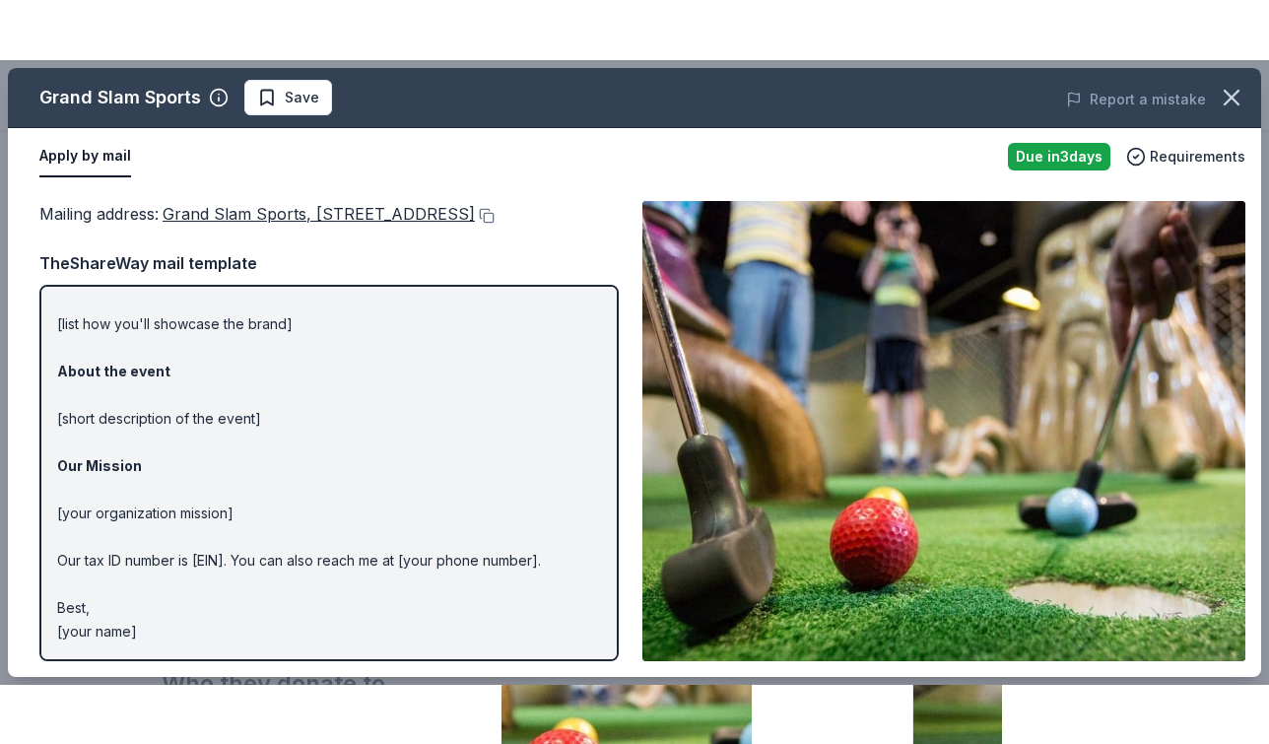
scroll to position [256, 0]
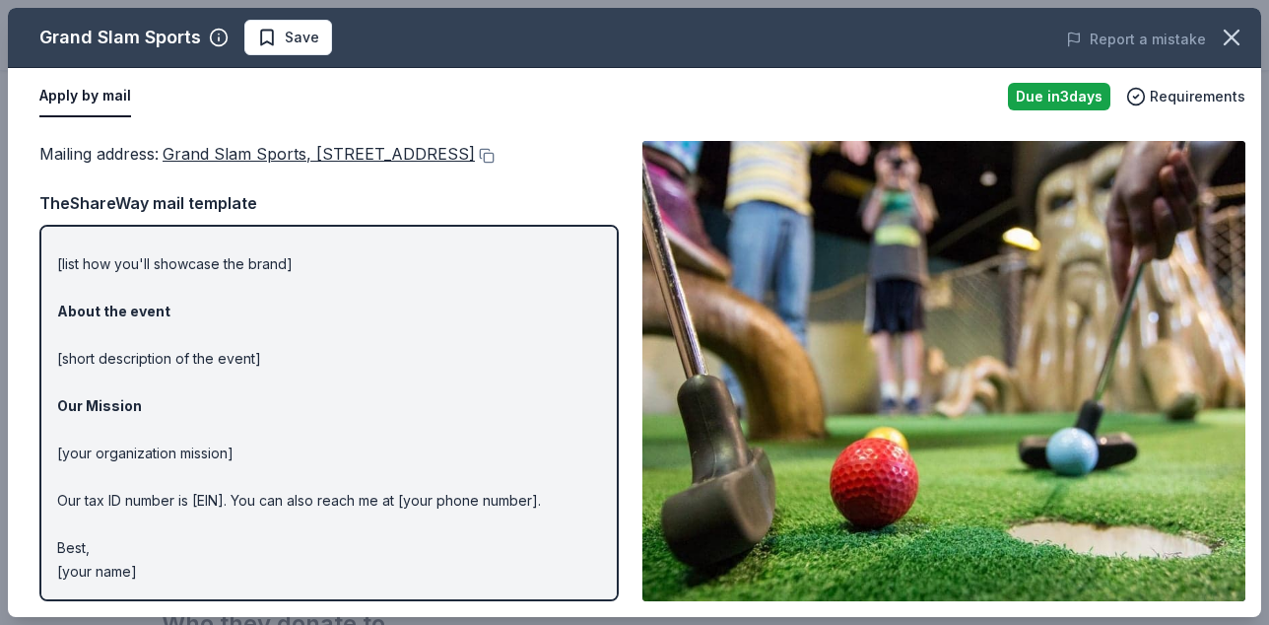
click at [99, 303] on strong "About the event" at bounding box center [113, 311] width 113 height 17
click at [490, 206] on div "Mailing address : Grand Slam Sports, 12425 River Ridge Blvd, Burnsville, MN 553…" at bounding box center [328, 371] width 579 height 460
click at [416, 468] on p "Hi [name/there], I am [your name] from [your org]. We are seeking [requested it…" at bounding box center [329, 323] width 544 height 520
click at [113, 565] on p "Hi [name/there], I am [your name] from [your org]. We are seeking [requested it…" at bounding box center [329, 323] width 544 height 520
click at [60, 275] on p "Hi [name/there], I am [your name] from [your org]. We are seeking [requested it…" at bounding box center [329, 323] width 544 height 520
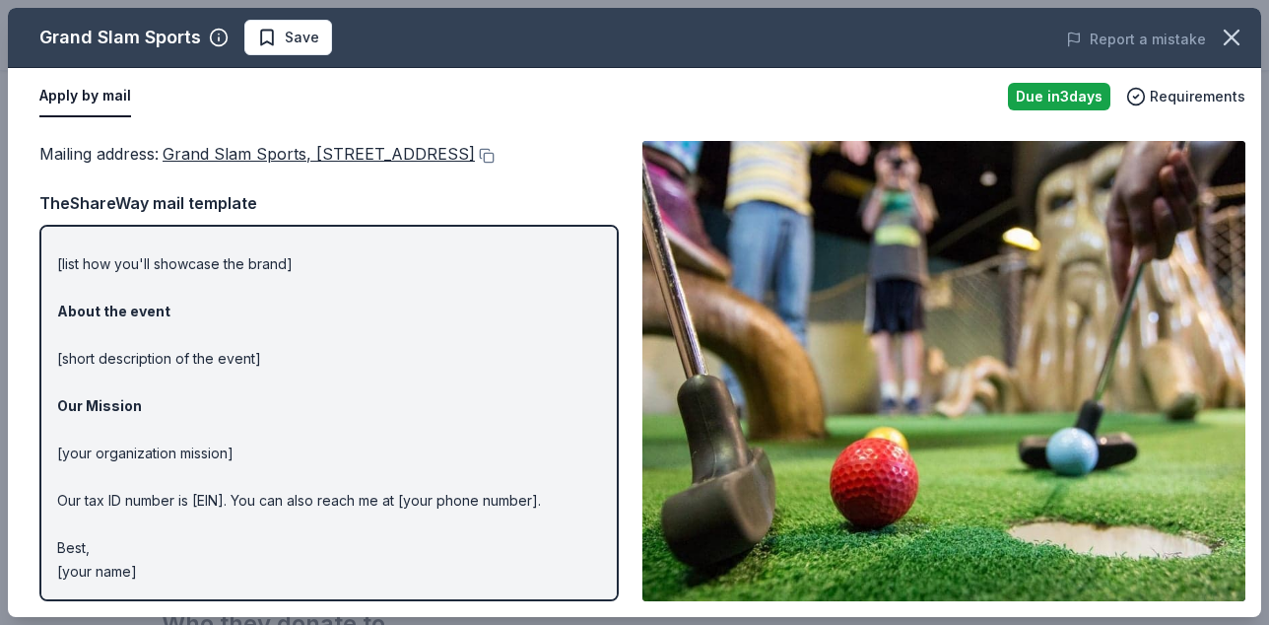
click at [60, 303] on strong "About the event" at bounding box center [113, 311] width 113 height 17
click at [793, 292] on img at bounding box center [943, 371] width 603 height 460
click at [1185, 85] on div "Apply by mail Due in 3 days Requirements" at bounding box center [634, 96] width 1253 height 57
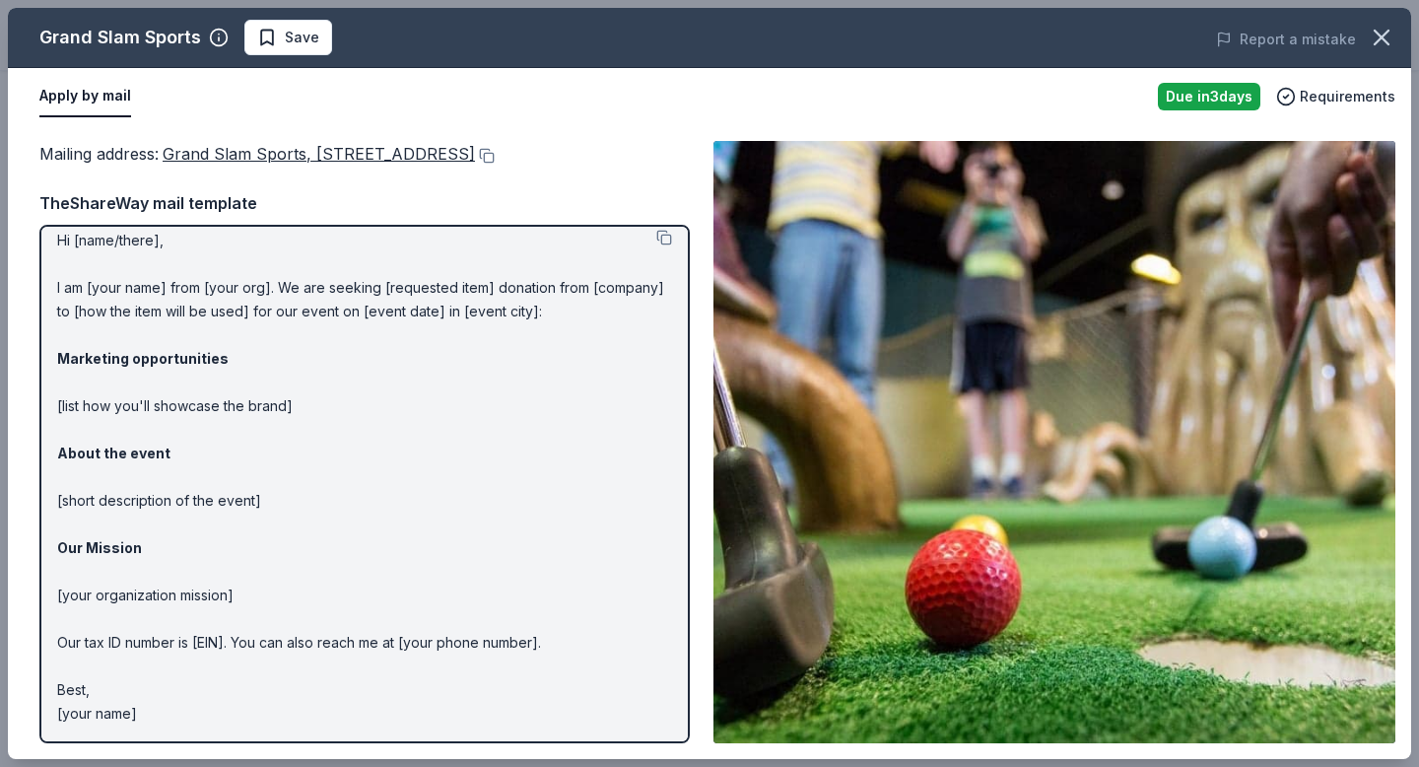
scroll to position [90, 0]
click at [70, 279] on p "Hi [name/there], I am [your name] from [your org]. We are seeking [requested it…" at bounding box center [364, 477] width 615 height 497
click at [66, 280] on p "Hi [name/there], I am [your name] from [your org]. We are seeking [requested it…" at bounding box center [364, 477] width 615 height 497
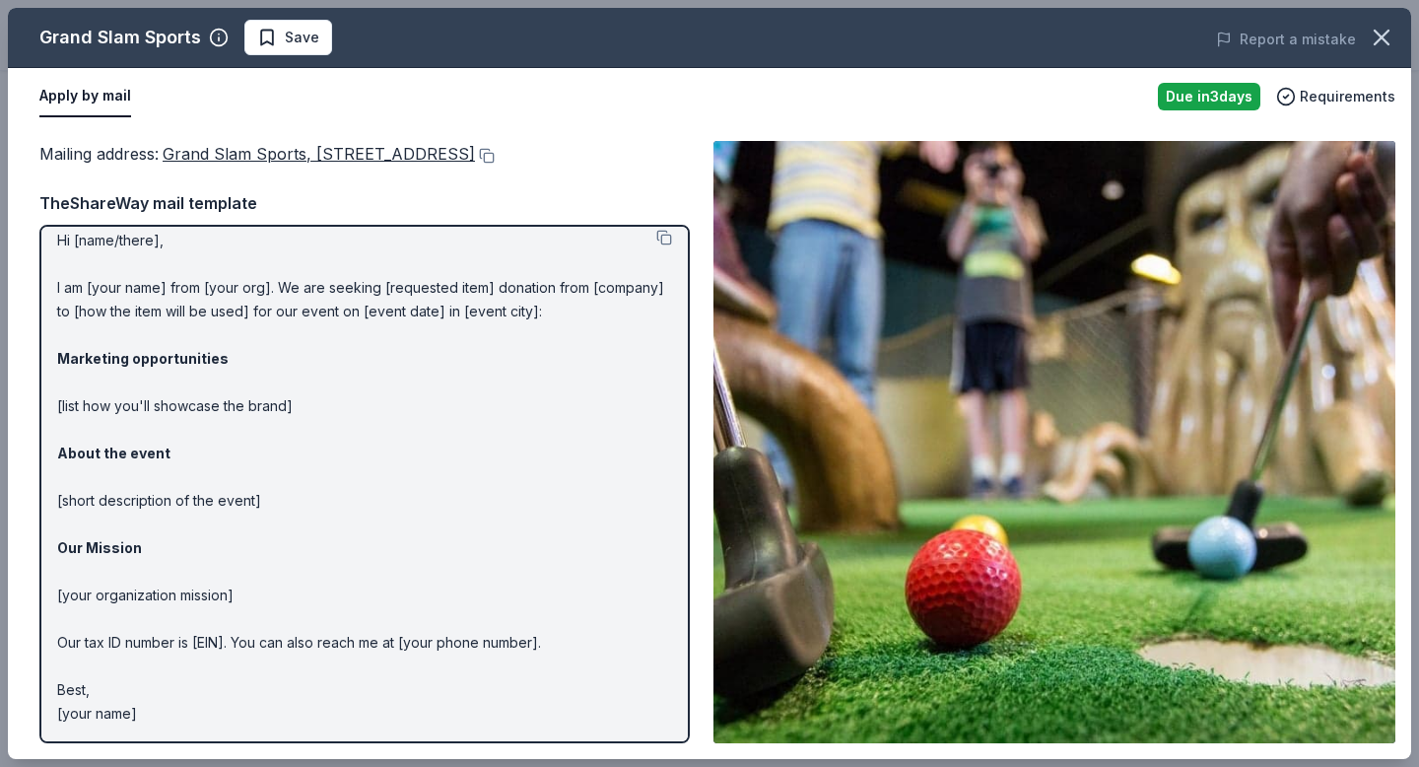
click at [77, 294] on p "Hi [name/there], I am [your name] from [your org]. We are seeking [requested it…" at bounding box center [364, 477] width 615 height 497
click at [203, 159] on span "Grand Slam Sports, 12425 River Ridge Blvd, Burnsville, MN 55337" at bounding box center [319, 154] width 312 height 20
drag, startPoint x: 171, startPoint y: 163, endPoint x: 182, endPoint y: 168, distance: 11.9
click at [193, 167] on div "Mailing address : Grand Slam Sports, 12425 River Ridge Blvd, Burnsville, MN 553…" at bounding box center [364, 154] width 650 height 26
click at [475, 164] on button at bounding box center [485, 156] width 20 height 16
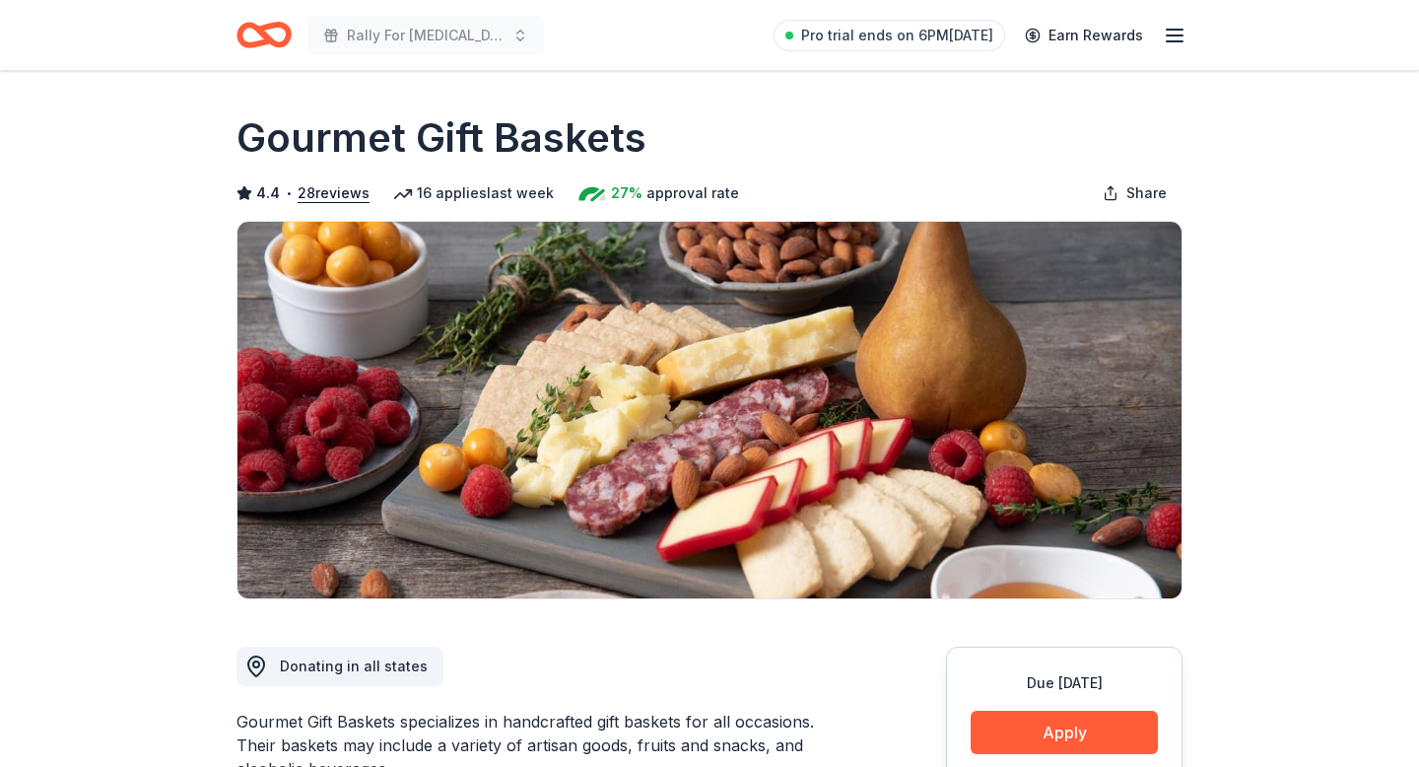
scroll to position [158, 0]
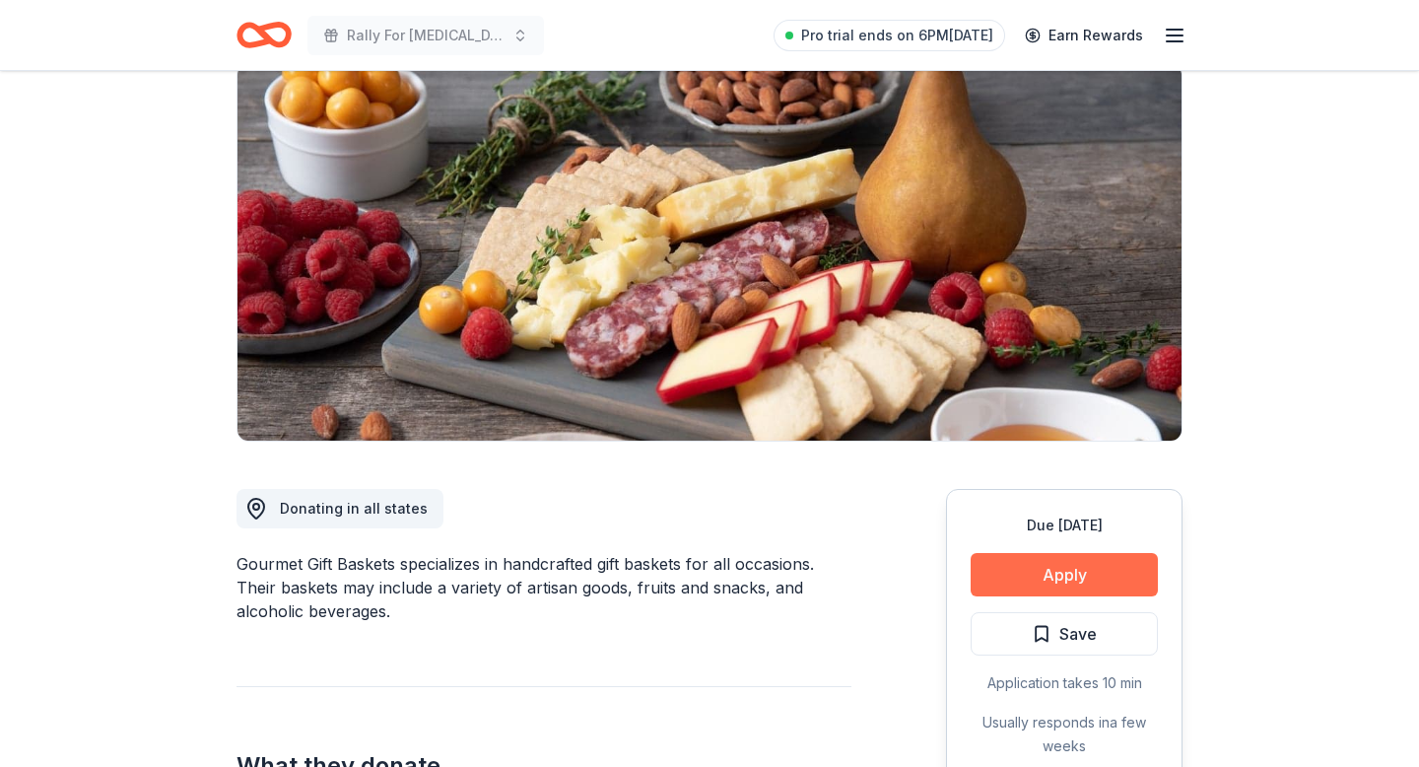
click at [1082, 596] on button "Apply" at bounding box center [1064, 574] width 187 height 43
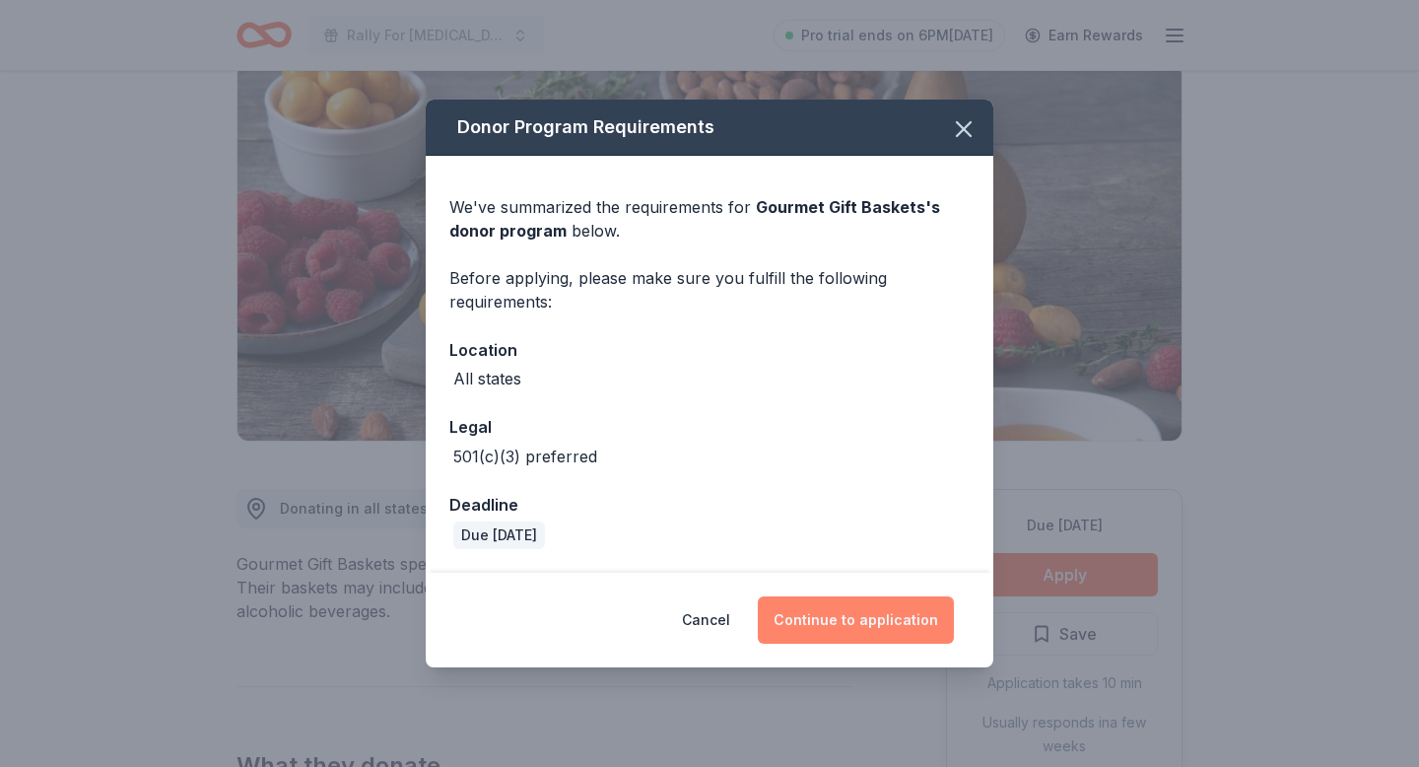
click at [849, 631] on button "Continue to application" at bounding box center [856, 619] width 196 height 47
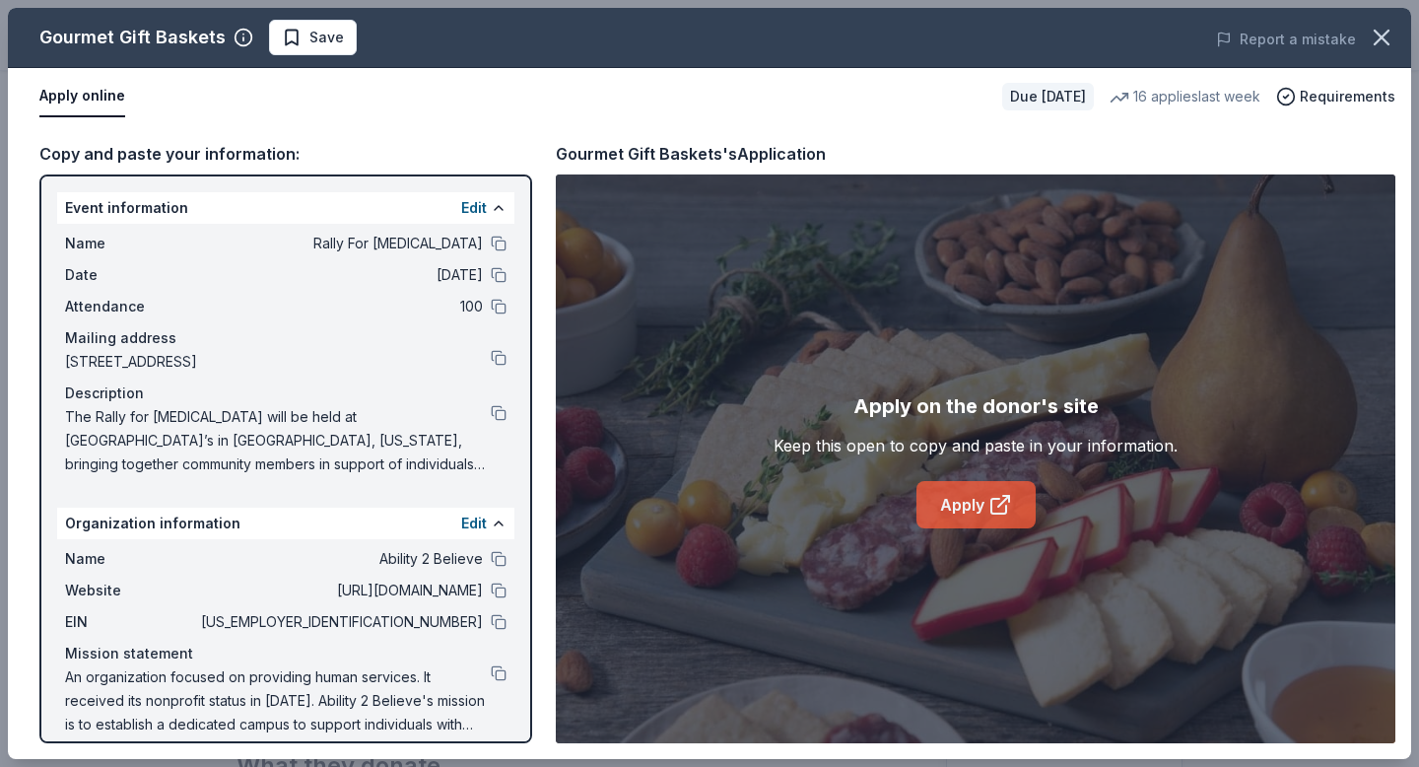
click at [934, 508] on link "Apply" at bounding box center [975, 504] width 119 height 47
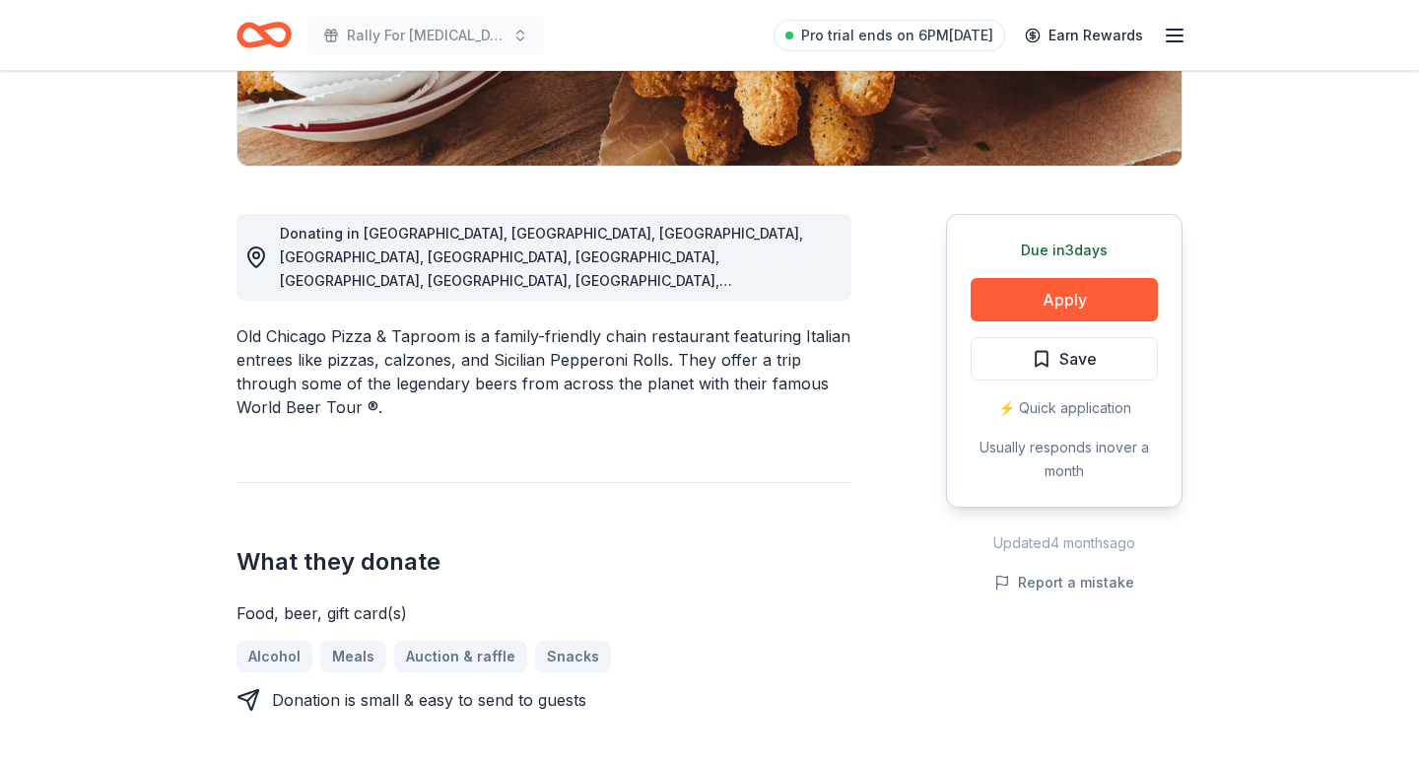
scroll to position [434, 0]
click at [1053, 320] on button "Apply" at bounding box center [1064, 298] width 187 height 43
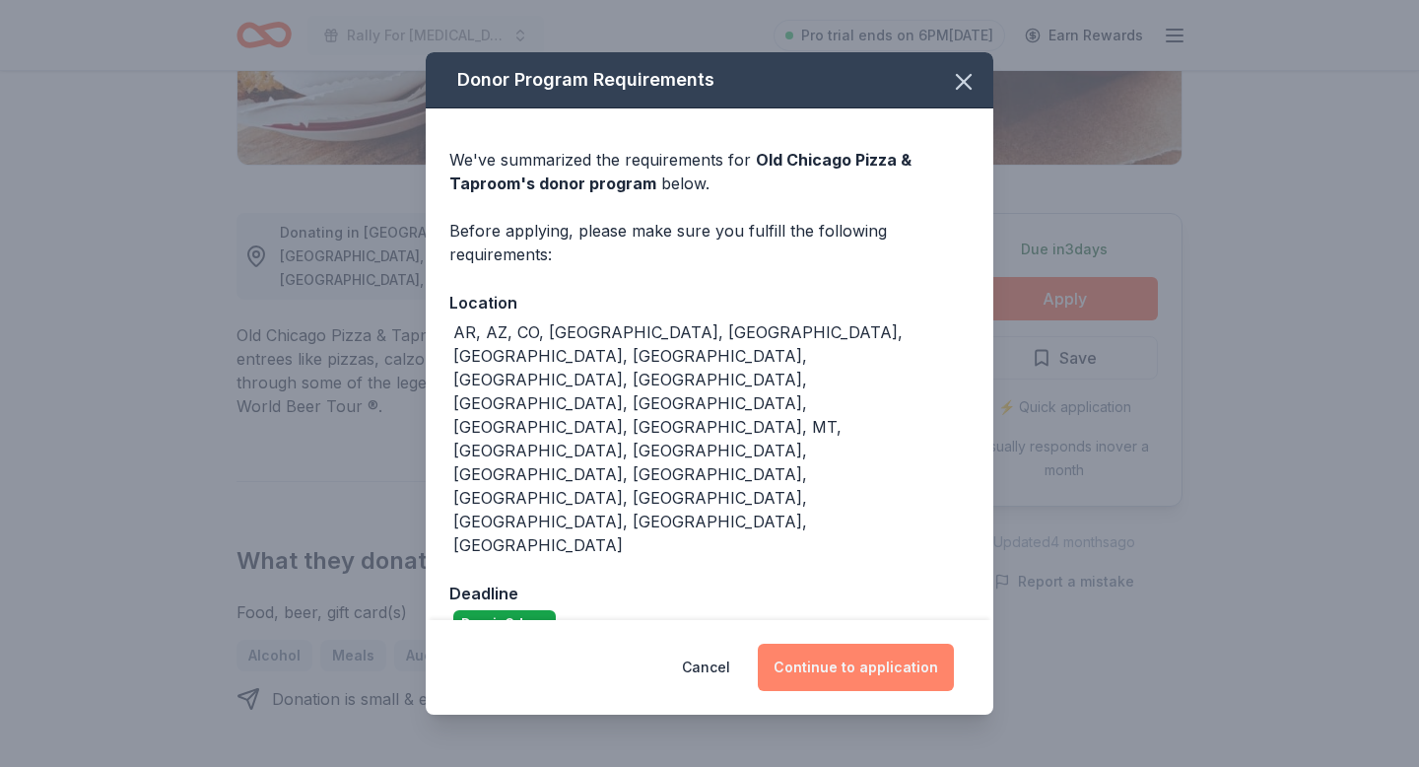
click at [896, 643] on button "Continue to application" at bounding box center [856, 666] width 196 height 47
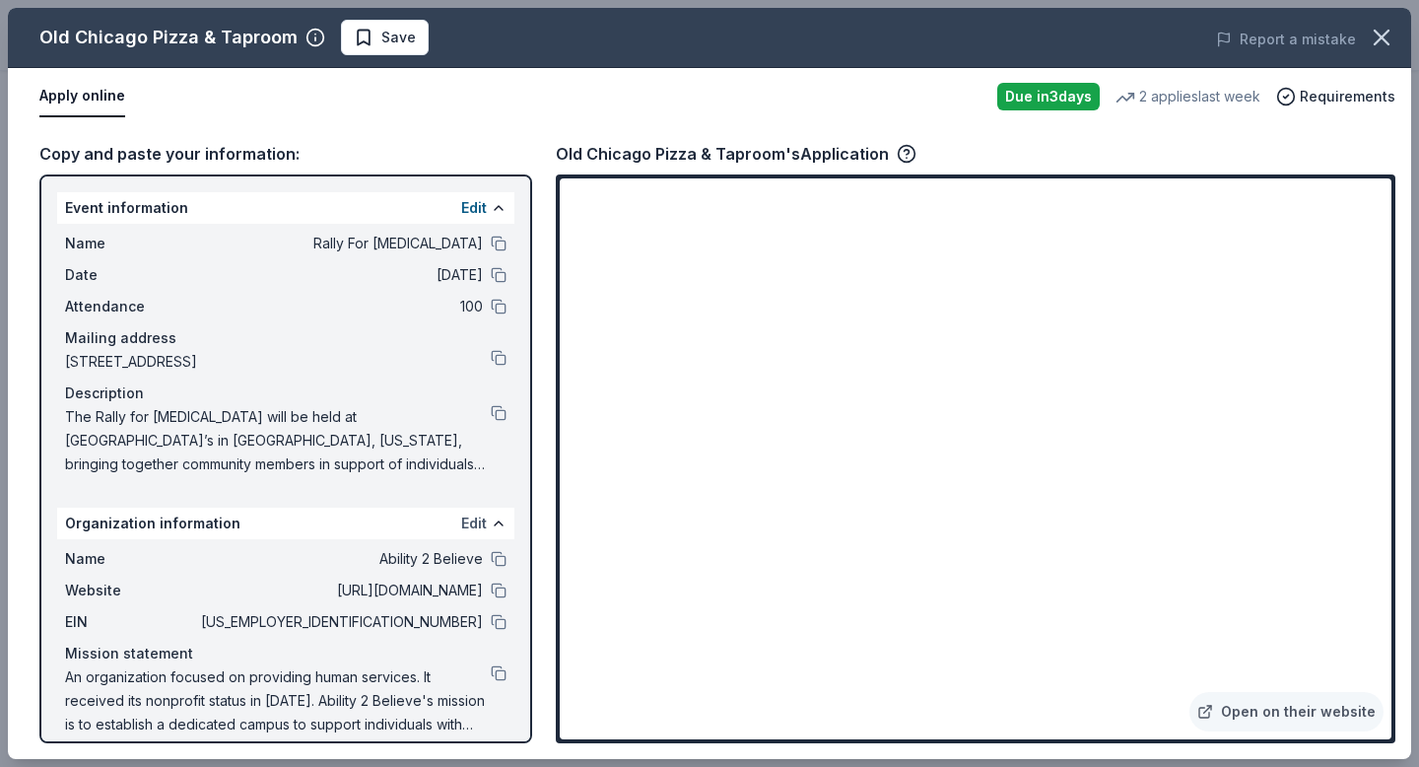
click at [474, 535] on button "Edit" at bounding box center [474, 523] width 26 height 24
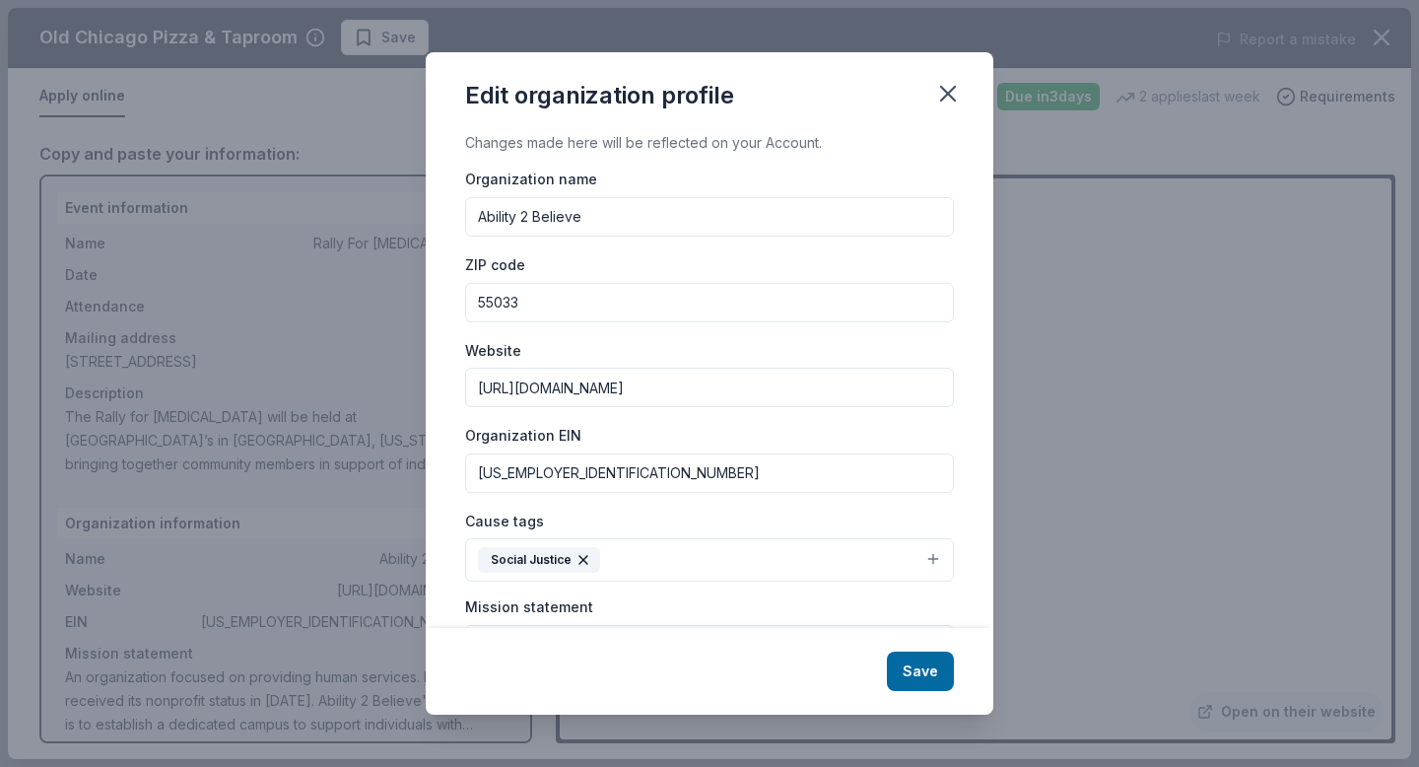
click at [599, 493] on input "93-1974720" at bounding box center [709, 472] width 489 height 39
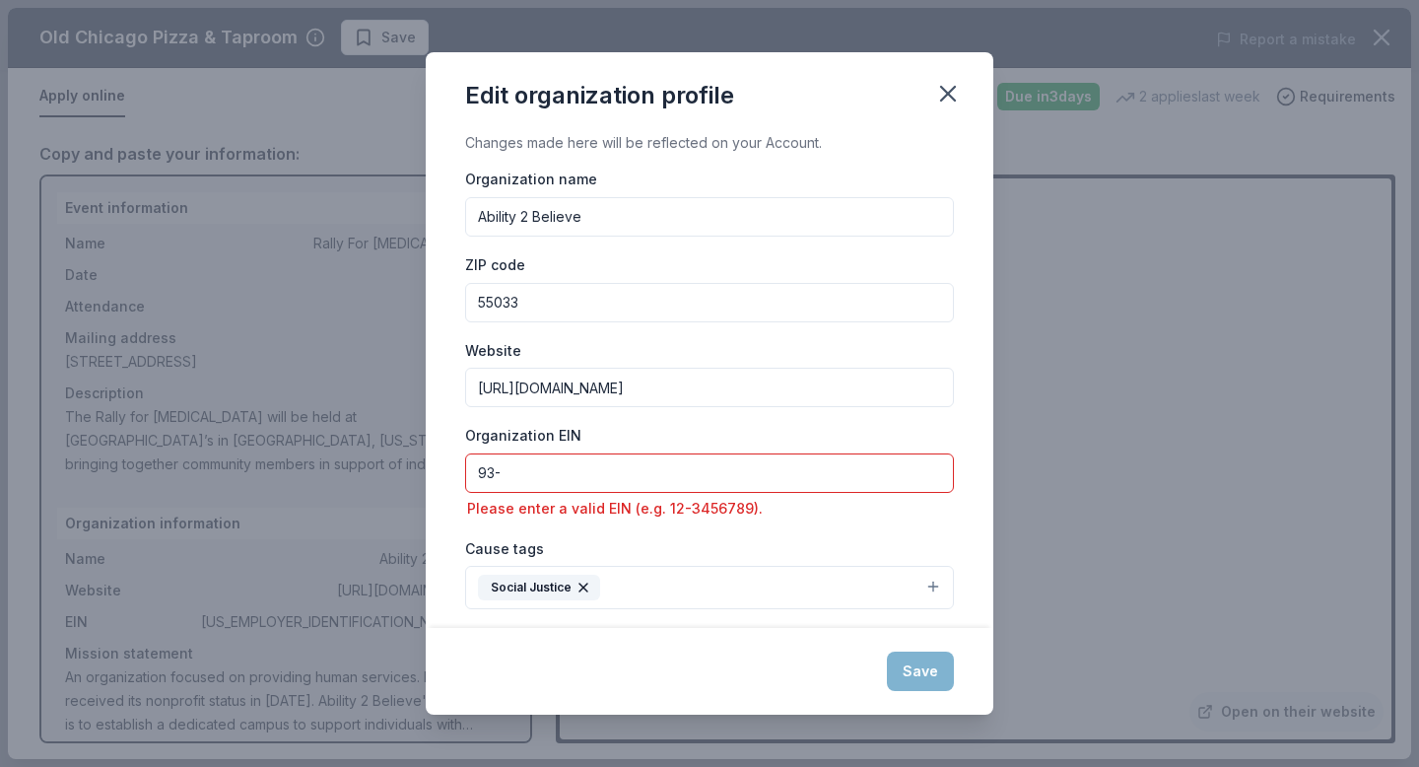
click at [933, 673] on div "Save" at bounding box center [710, 671] width 568 height 87
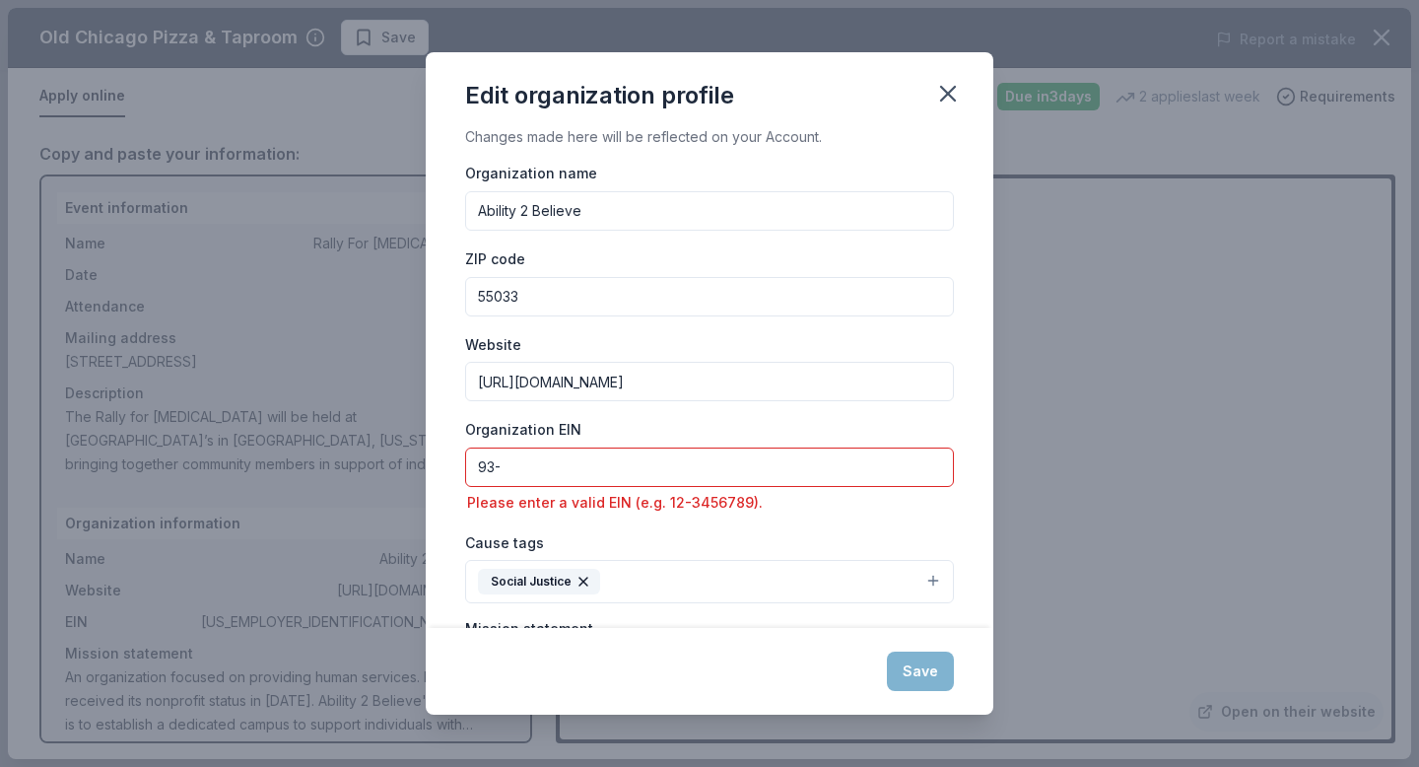
click at [743, 487] on input "93-" at bounding box center [709, 466] width 489 height 39
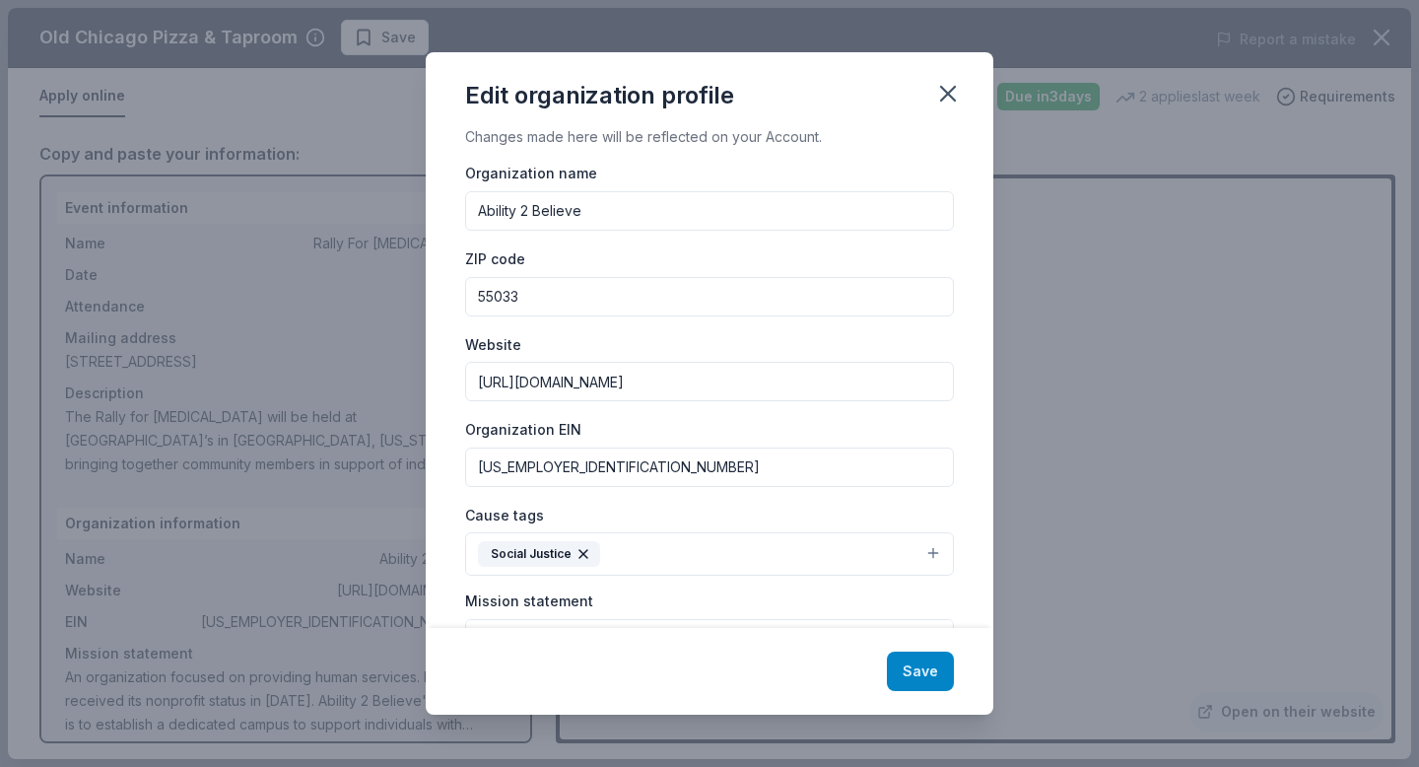
type input "[US_EMPLOYER_IDENTIFICATION_NUMBER]"
click at [935, 669] on button "Save" at bounding box center [920, 670] width 67 height 39
click at [947, 575] on button "Social Justice" at bounding box center [709, 553] width 489 height 43
click at [948, 575] on button "Social Justice" at bounding box center [709, 553] width 489 height 43
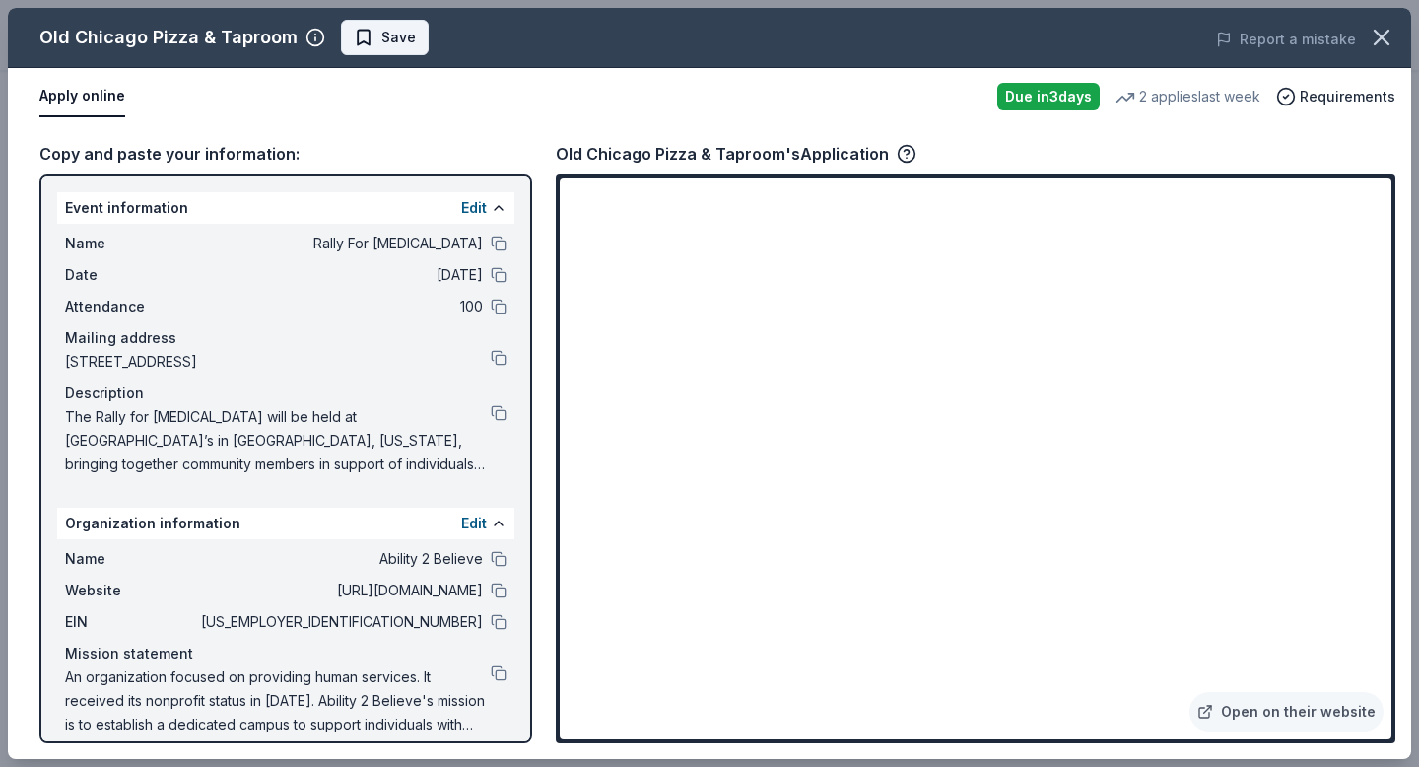
click at [384, 43] on span "Save" at bounding box center [385, 38] width 62 height 24
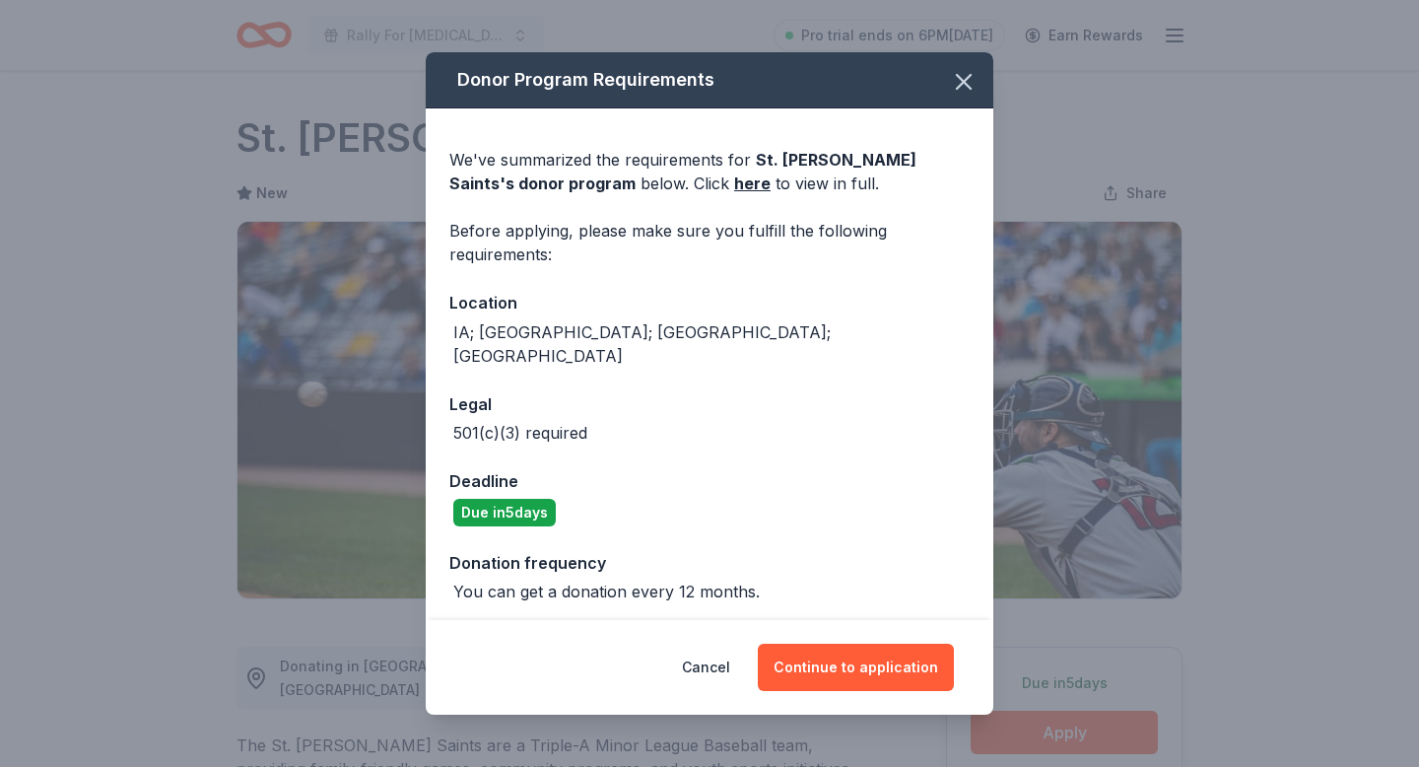
scroll to position [157, 0]
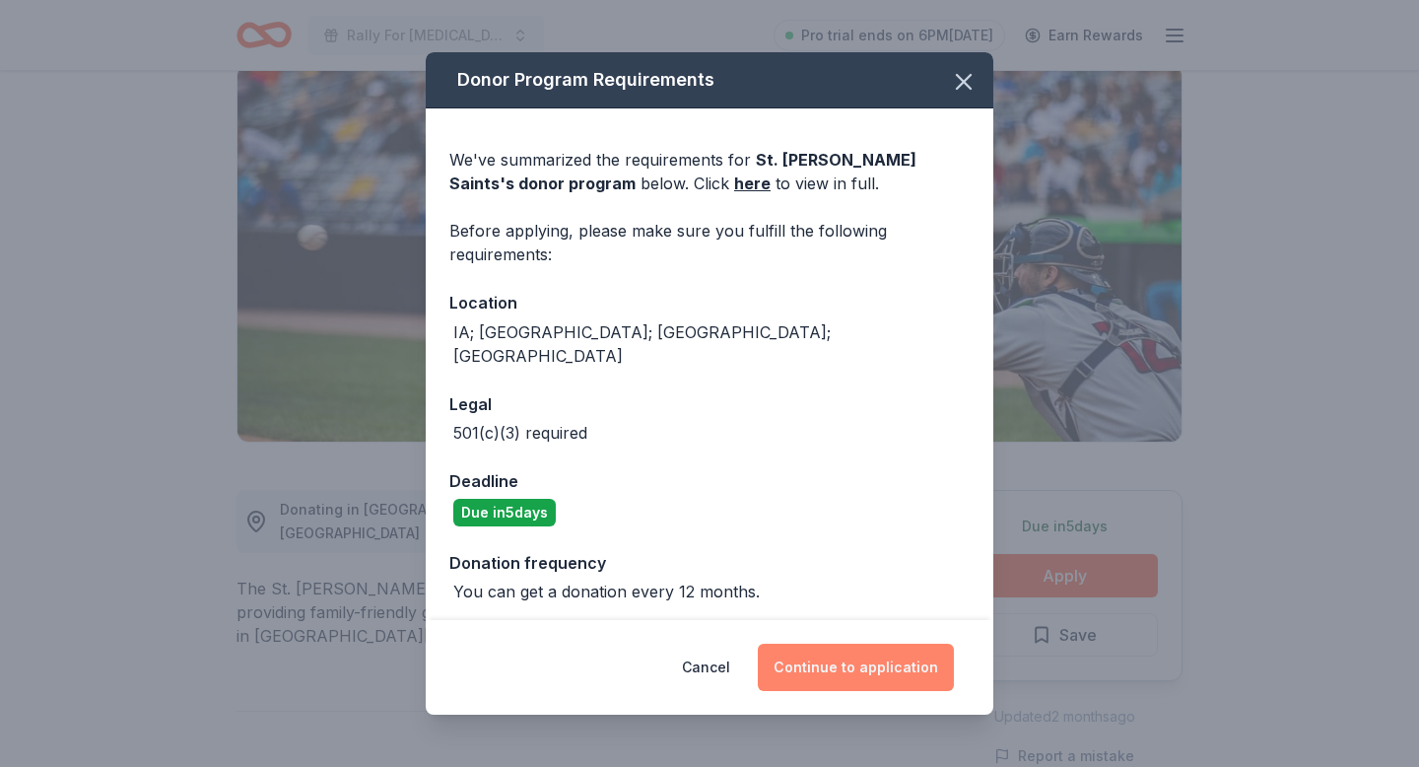
click at [857, 658] on button "Continue to application" at bounding box center [856, 666] width 196 height 47
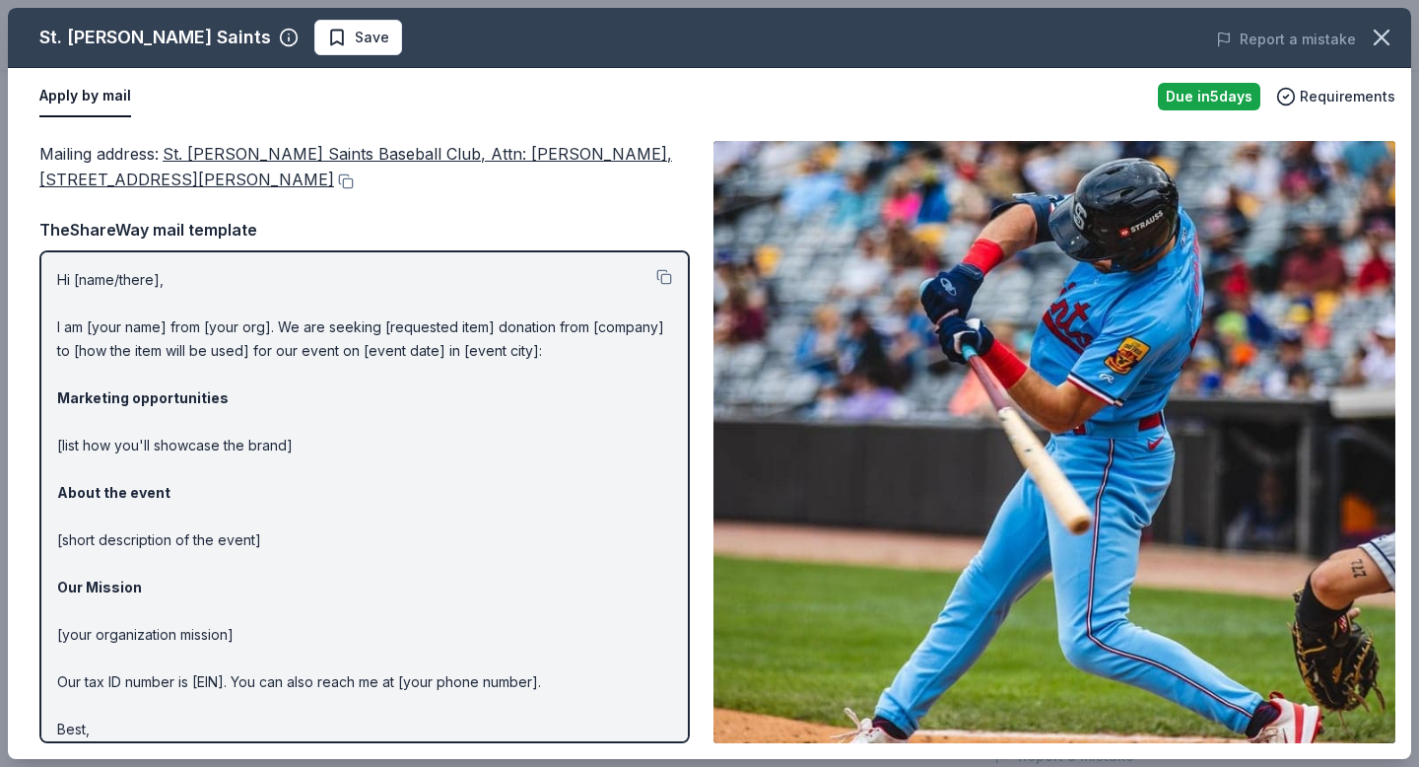
click at [321, 160] on span "St. Paul Saints Baseball Club, Attn: Gina Kray, 360 Broadway Street, St. Paul, …" at bounding box center [355, 166] width 633 height 45
click at [334, 188] on button at bounding box center [344, 181] width 20 height 16
click at [334, 189] on button at bounding box center [344, 181] width 20 height 16
click at [327, 35] on span "Save" at bounding box center [358, 38] width 62 height 24
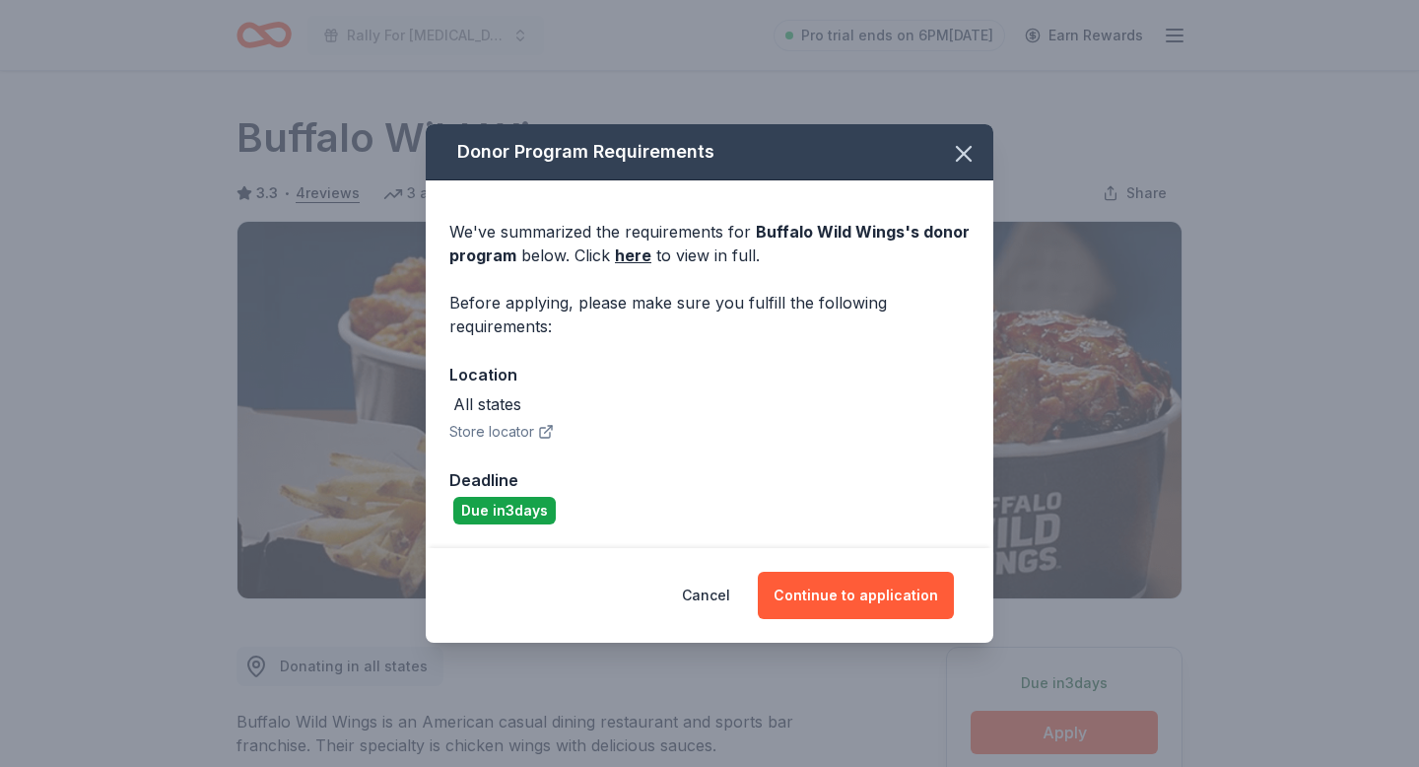
scroll to position [754, 0]
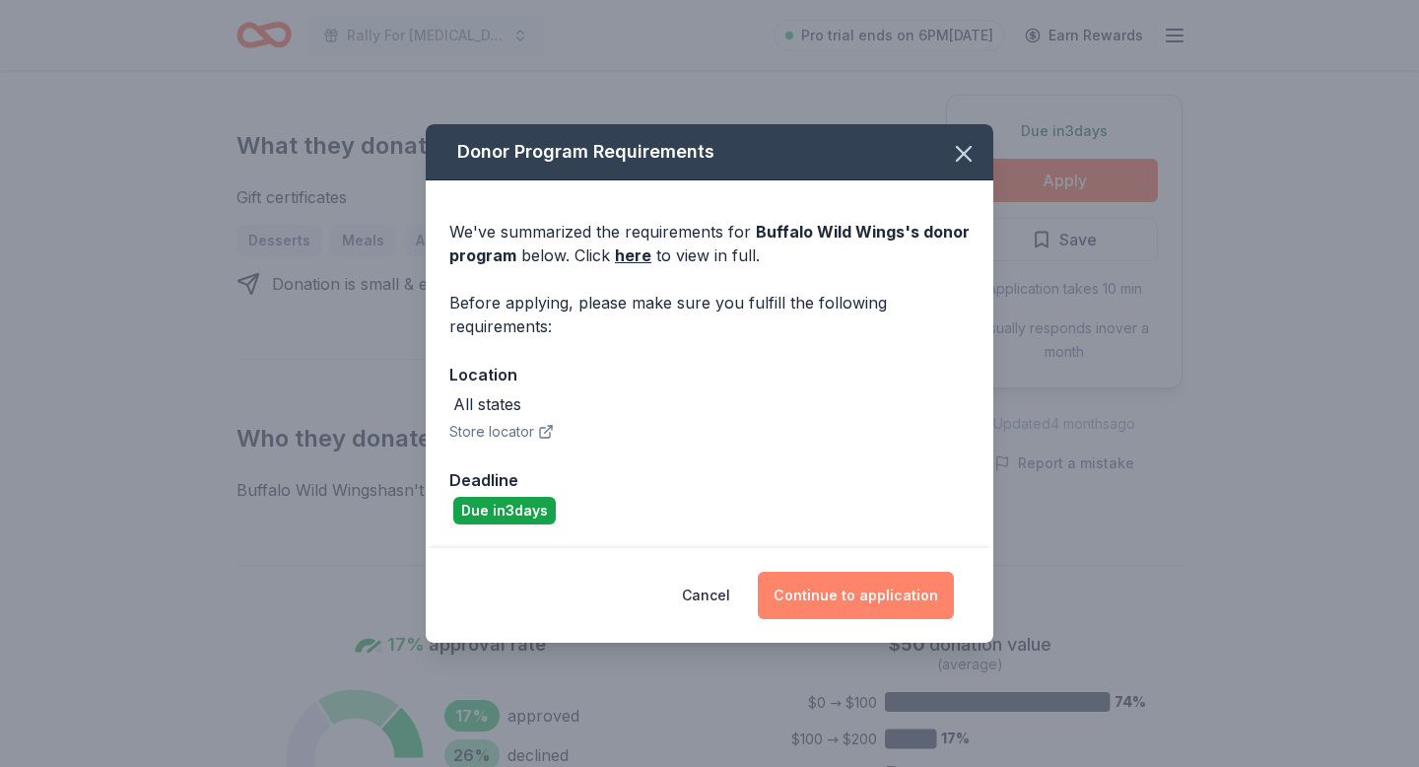
click at [872, 594] on button "Continue to application" at bounding box center [856, 595] width 196 height 47
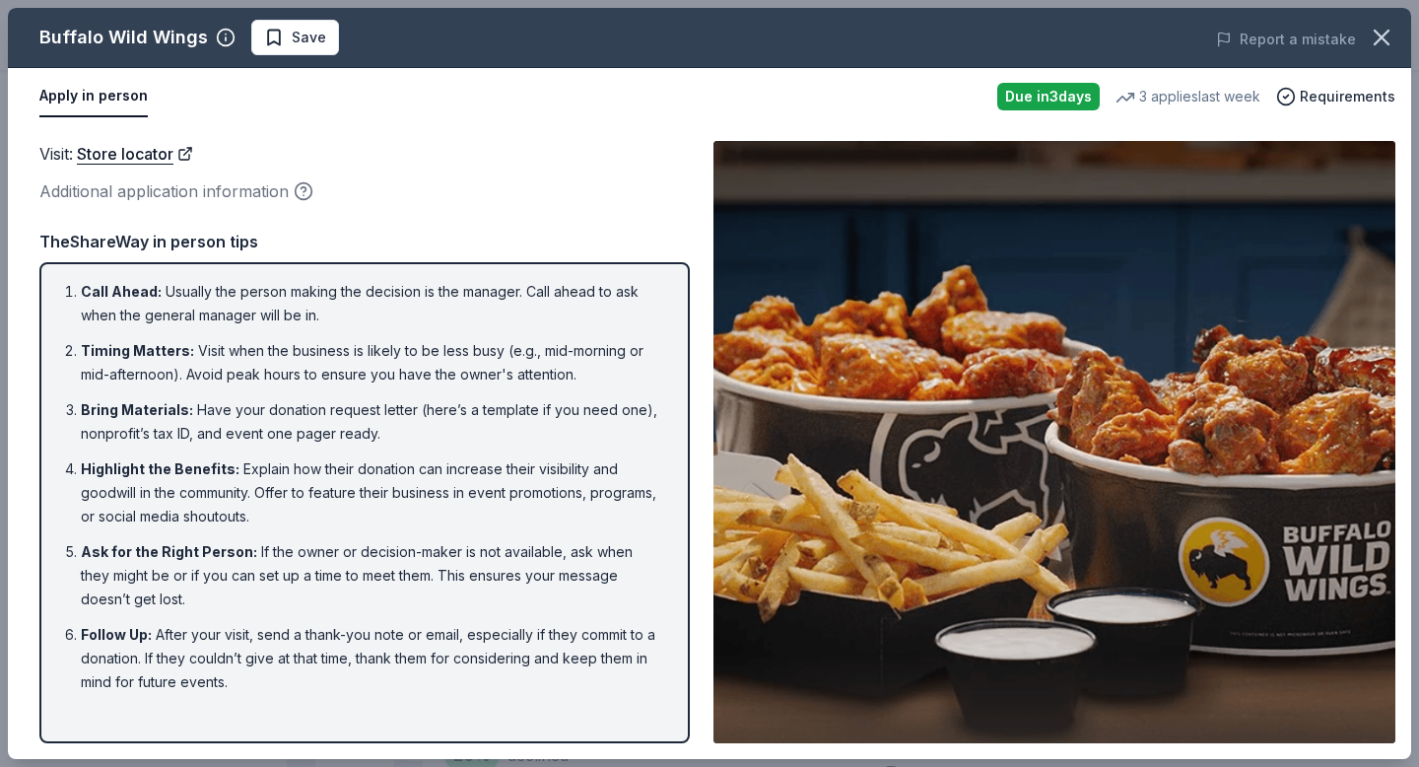
scroll to position [0, 0]
click at [296, 46] on span "Save" at bounding box center [295, 38] width 62 height 24
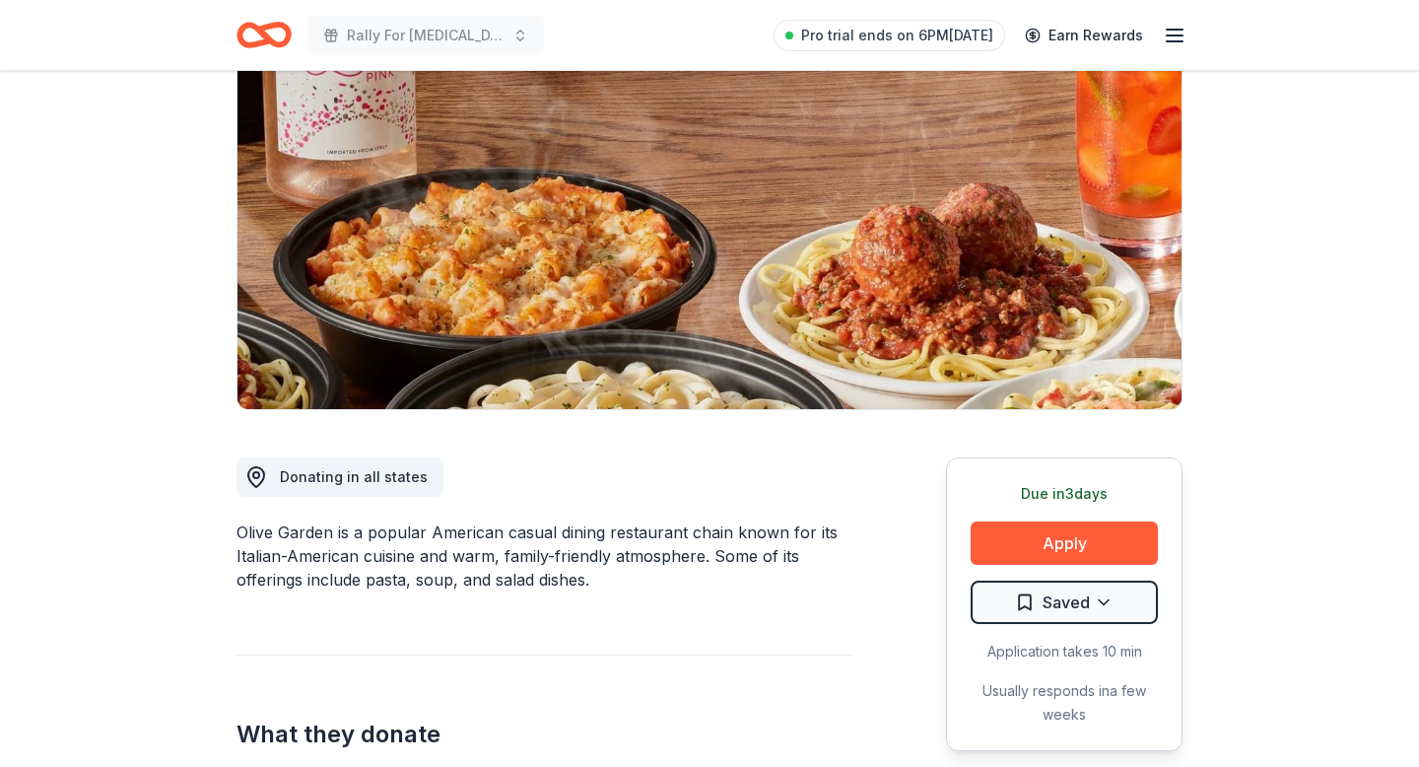
scroll to position [196, 0]
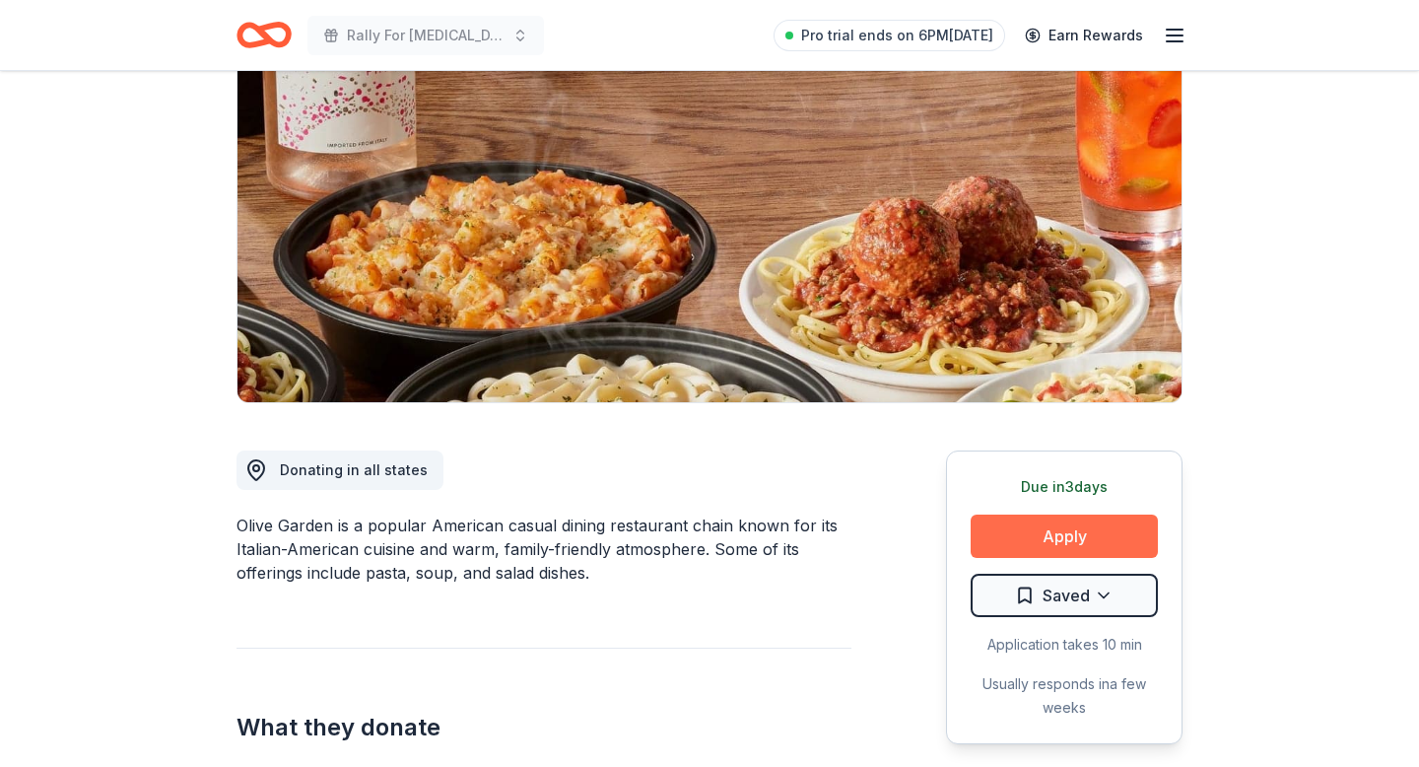
click at [1013, 558] on button "Apply" at bounding box center [1064, 535] width 187 height 43
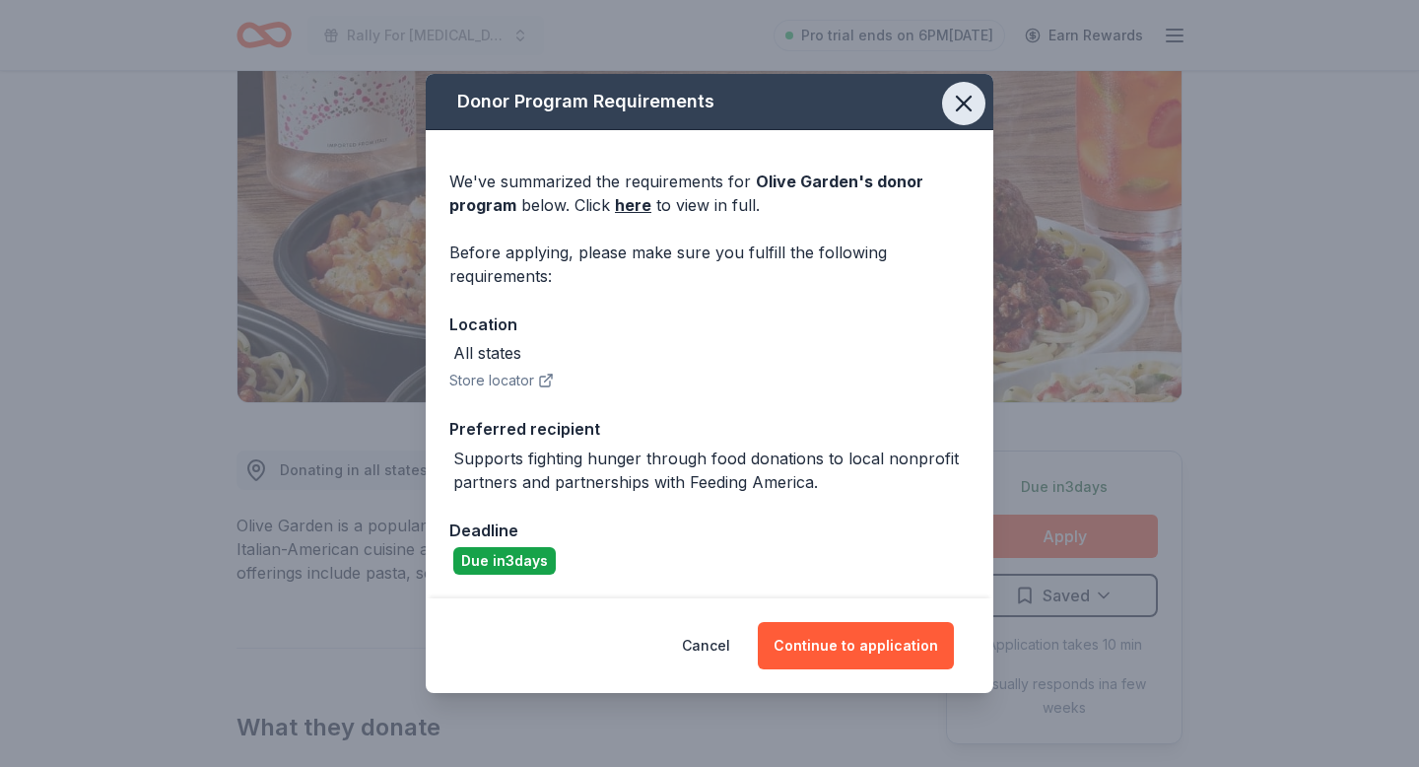
click at [971, 97] on icon "button" at bounding box center [964, 104] width 14 height 14
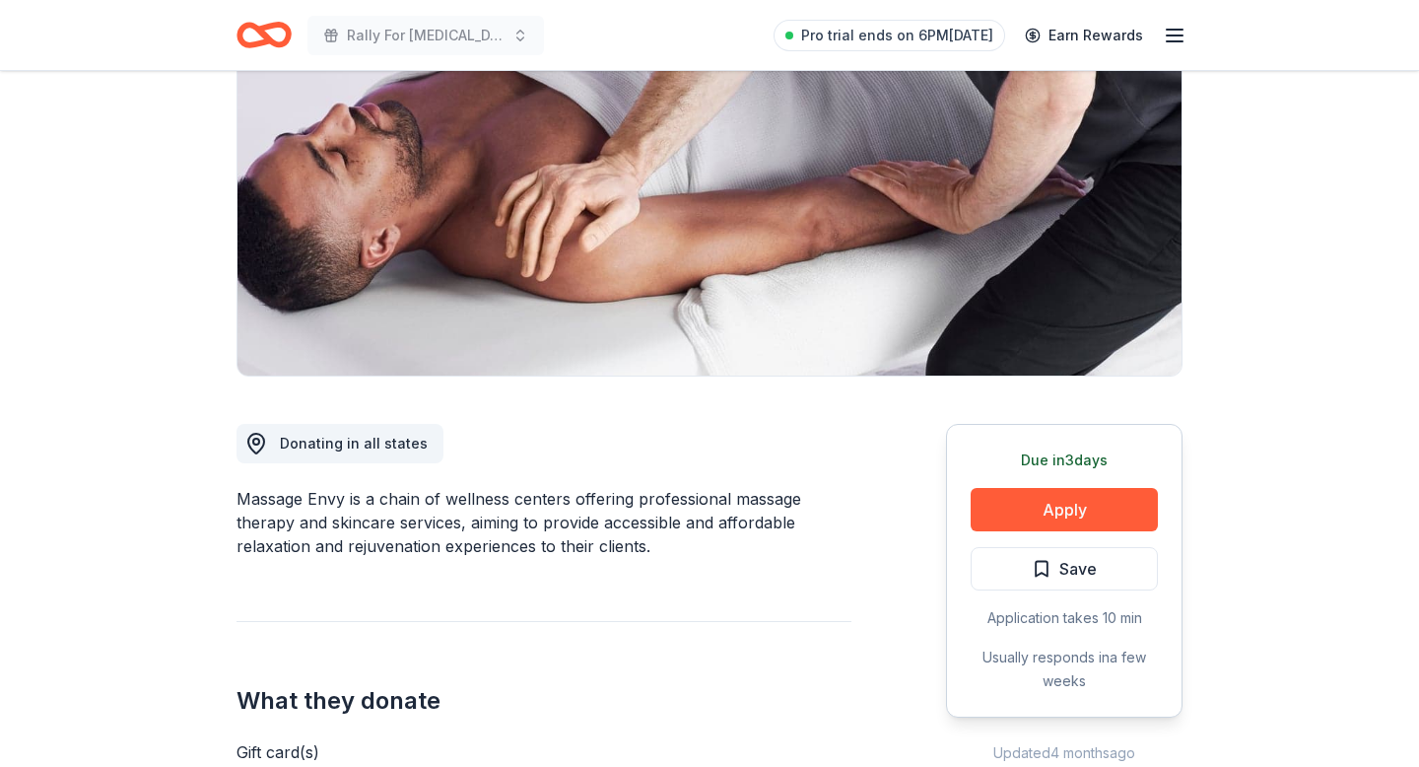
scroll to position [223, 0]
click at [998, 531] on button "Apply" at bounding box center [1064, 509] width 187 height 43
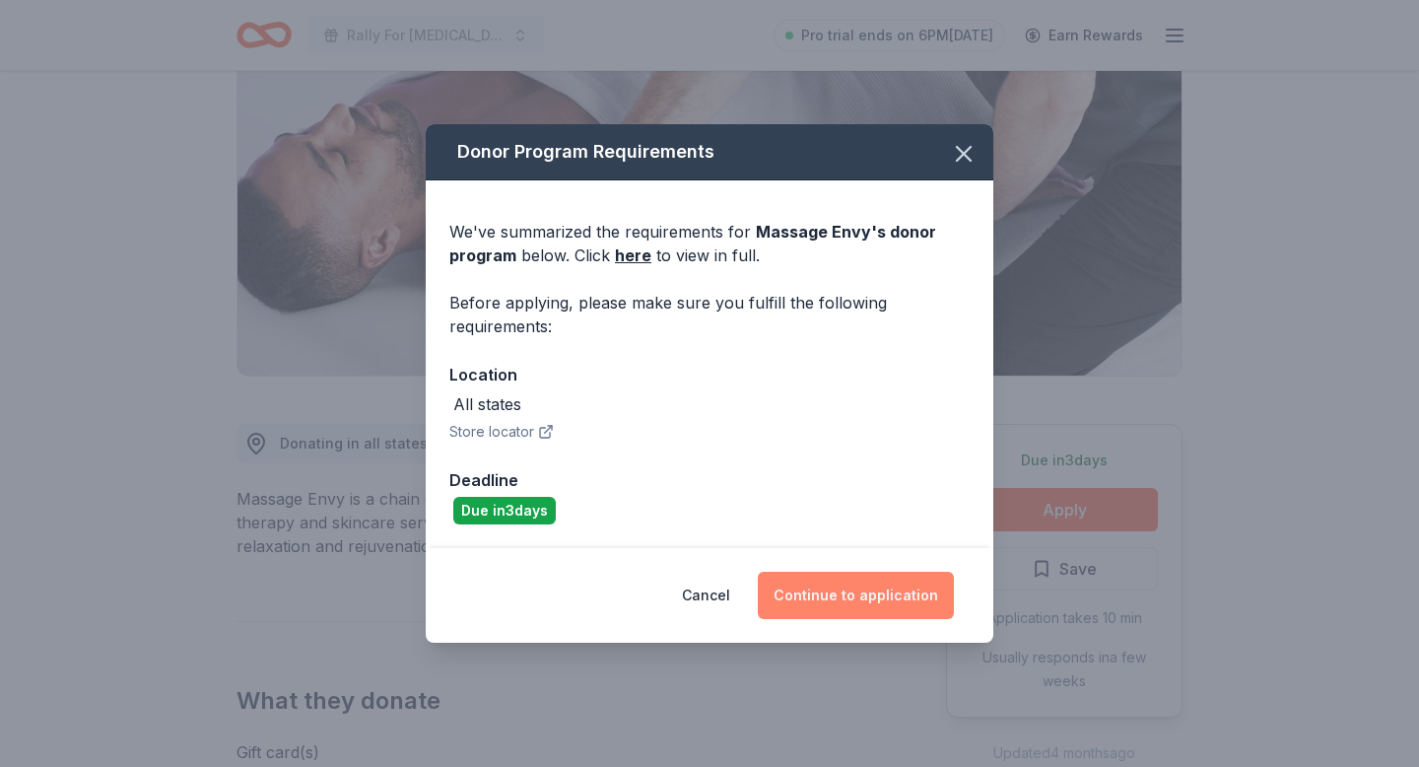
click at [882, 600] on button "Continue to application" at bounding box center [856, 595] width 196 height 47
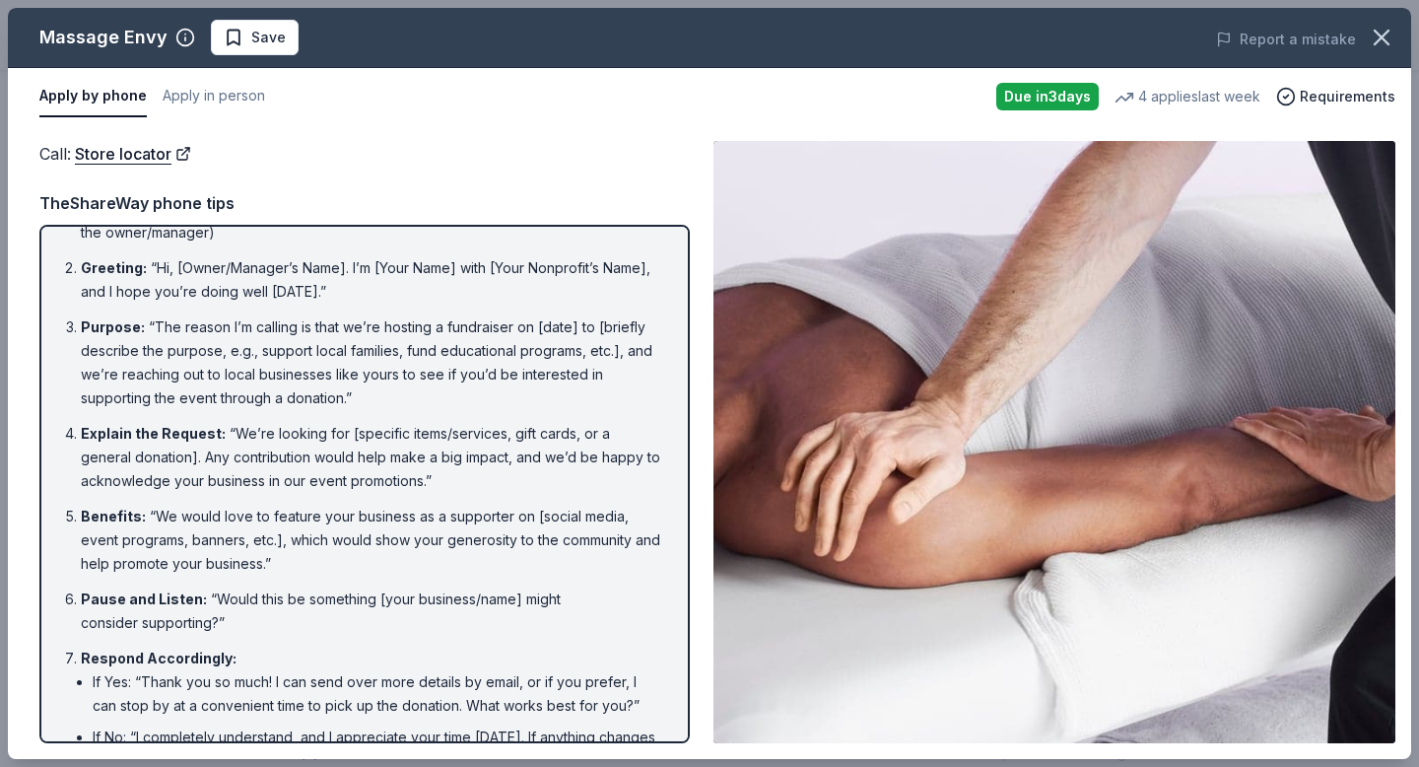
scroll to position [0, 0]
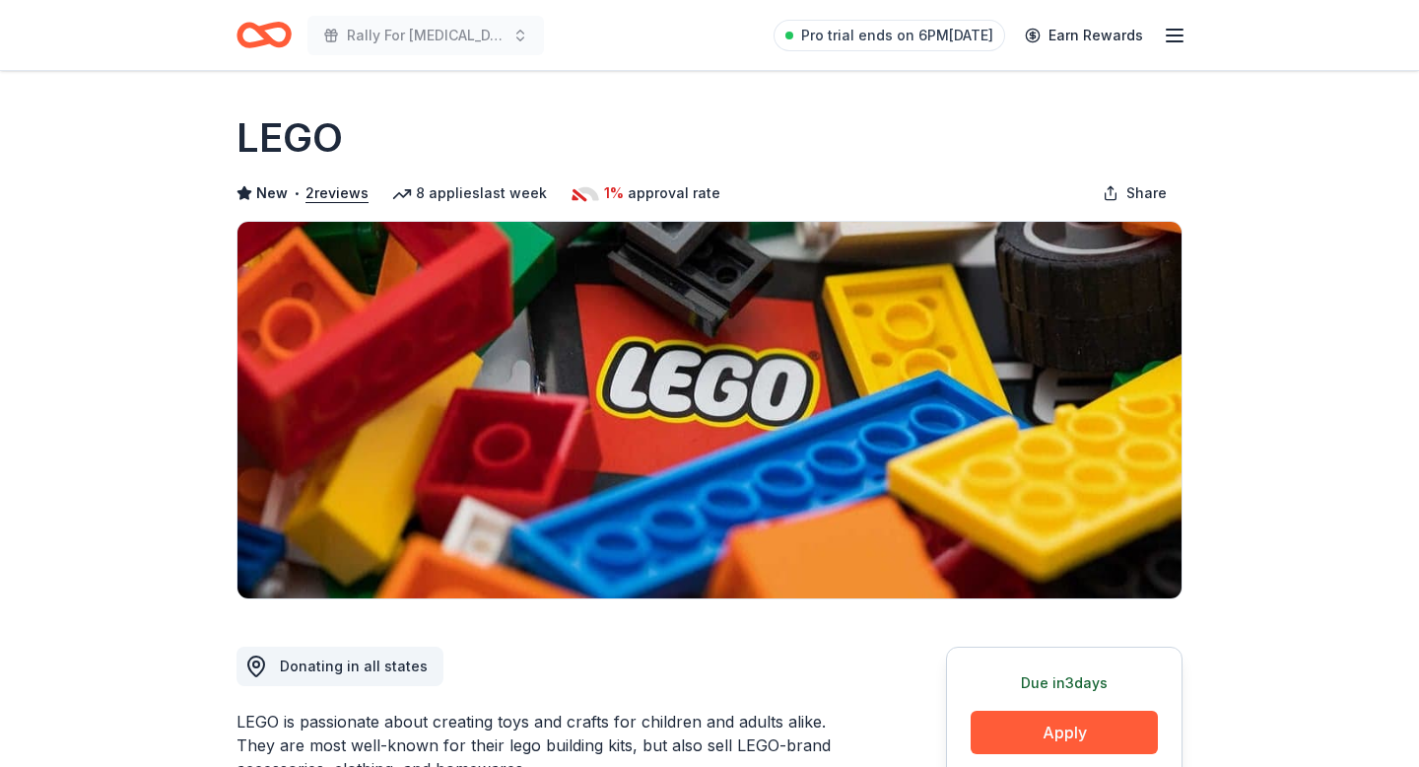
scroll to position [201, 0]
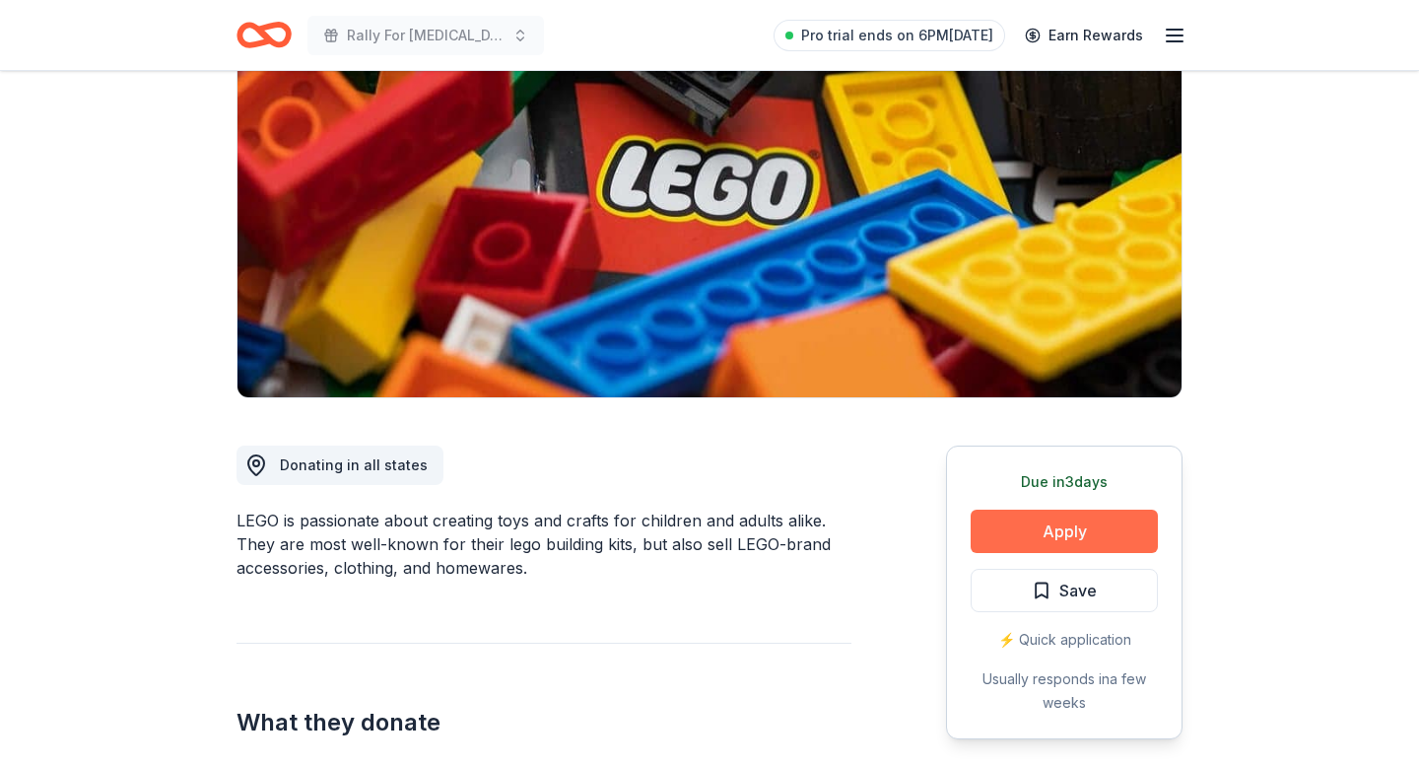
click at [1011, 553] on button "Apply" at bounding box center [1064, 530] width 187 height 43
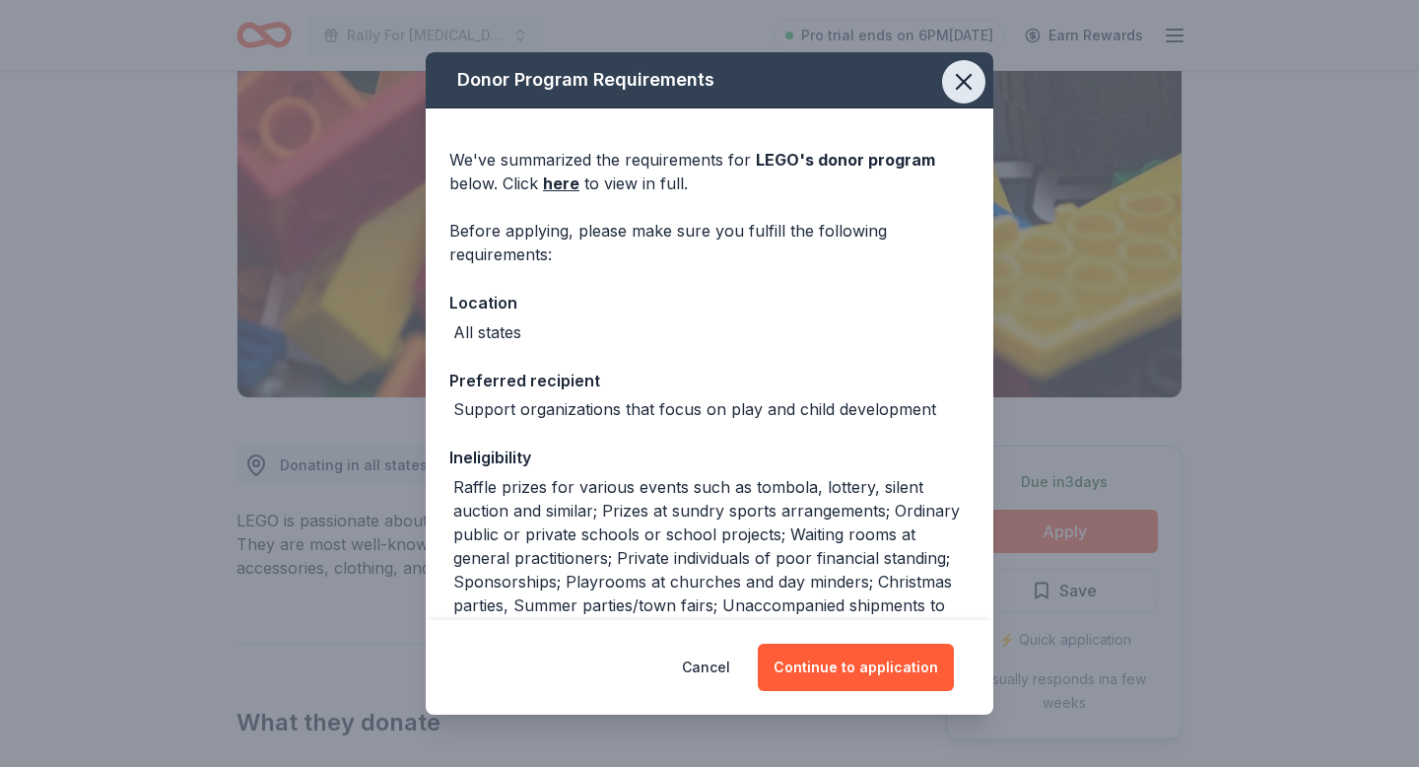
click at [977, 76] on icon "button" at bounding box center [964, 82] width 28 height 28
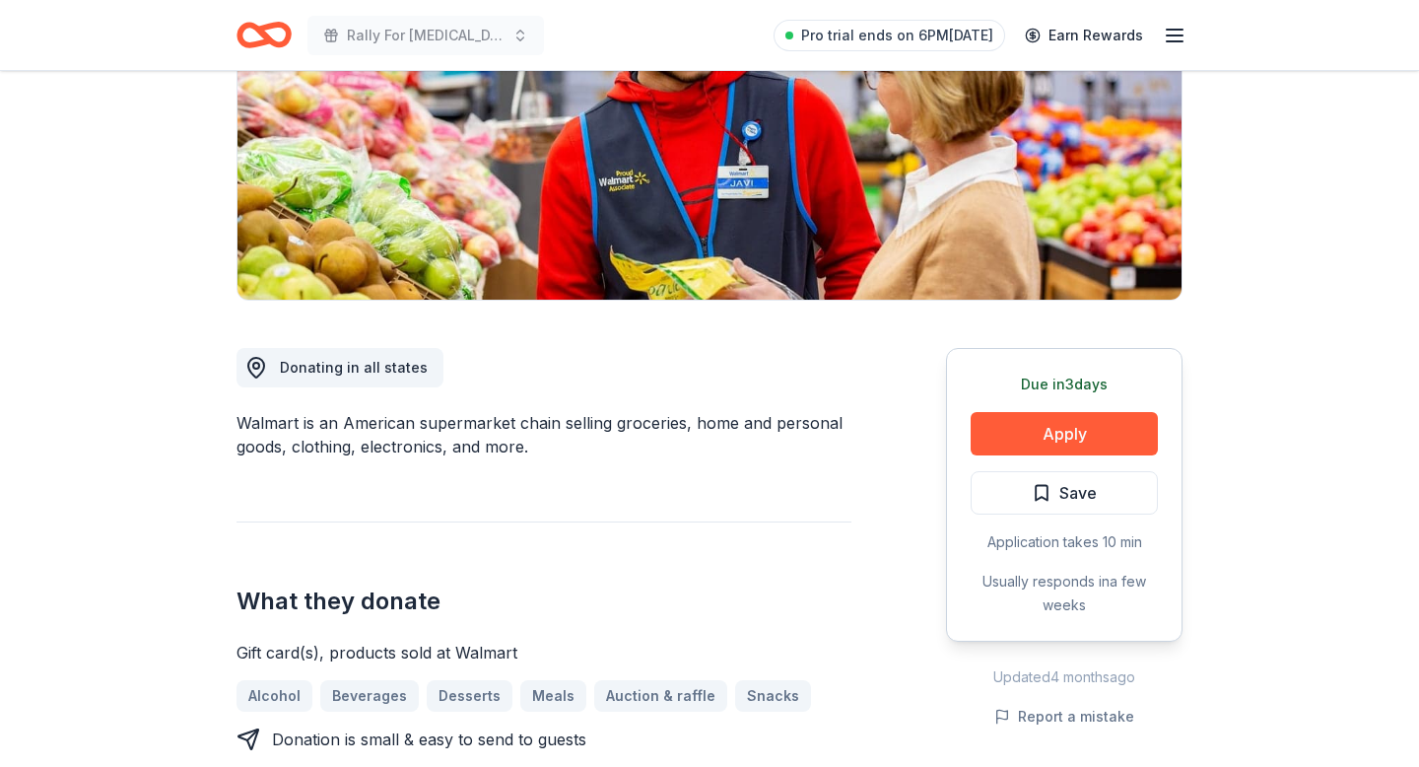
scroll to position [299, 0]
click at [1010, 455] on button "Apply" at bounding box center [1064, 433] width 187 height 43
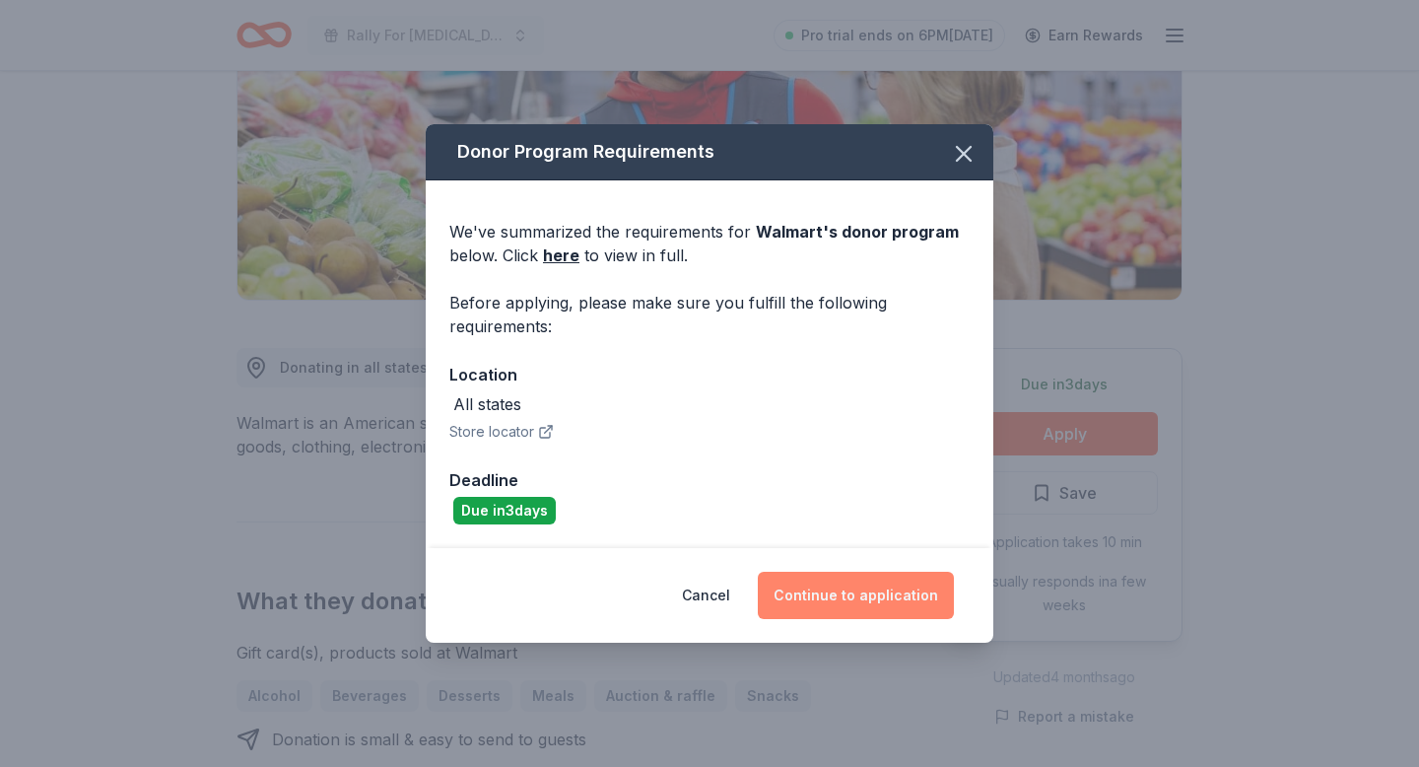
click at [861, 606] on button "Continue to application" at bounding box center [856, 595] width 196 height 47
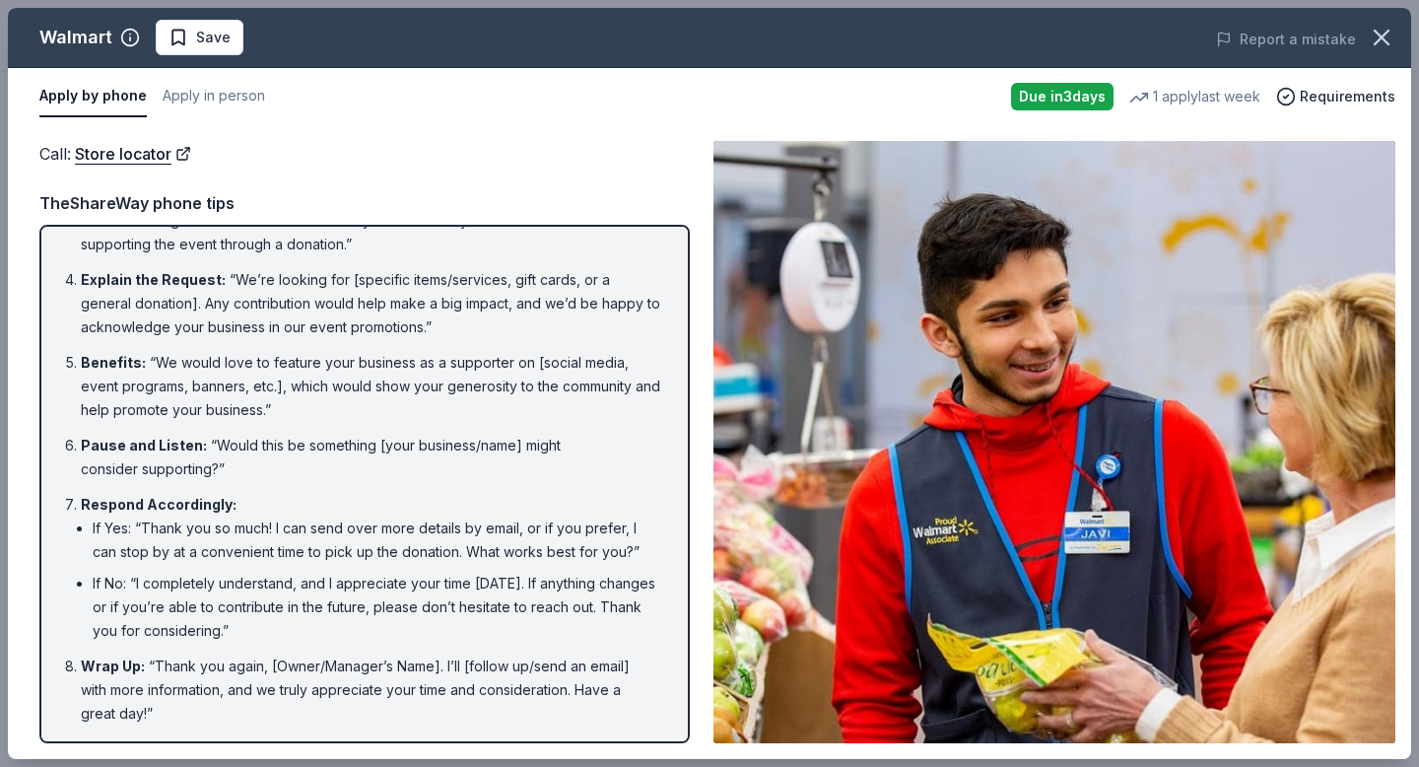
scroll to position [308, 0]
click at [191, 39] on span "Save" at bounding box center [200, 38] width 62 height 24
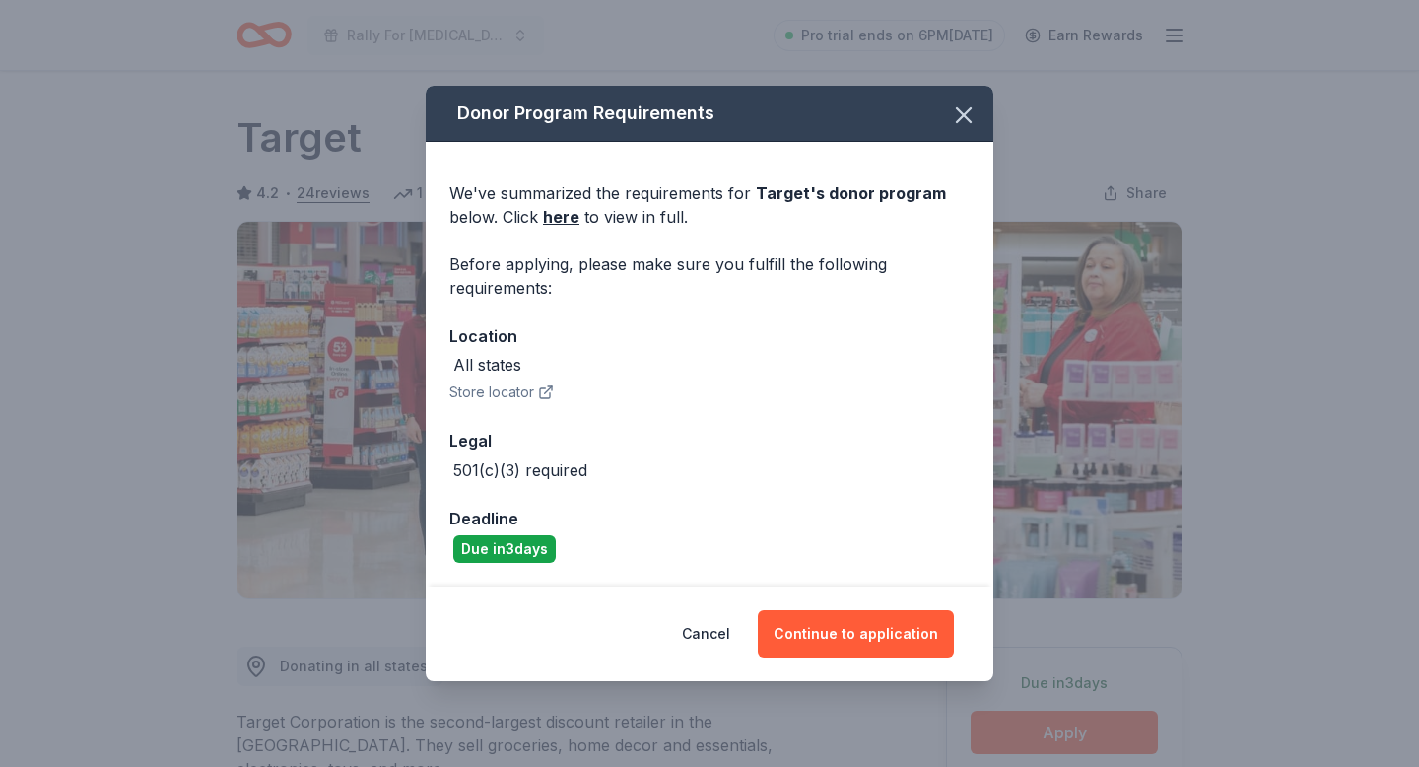
scroll to position [167, 0]
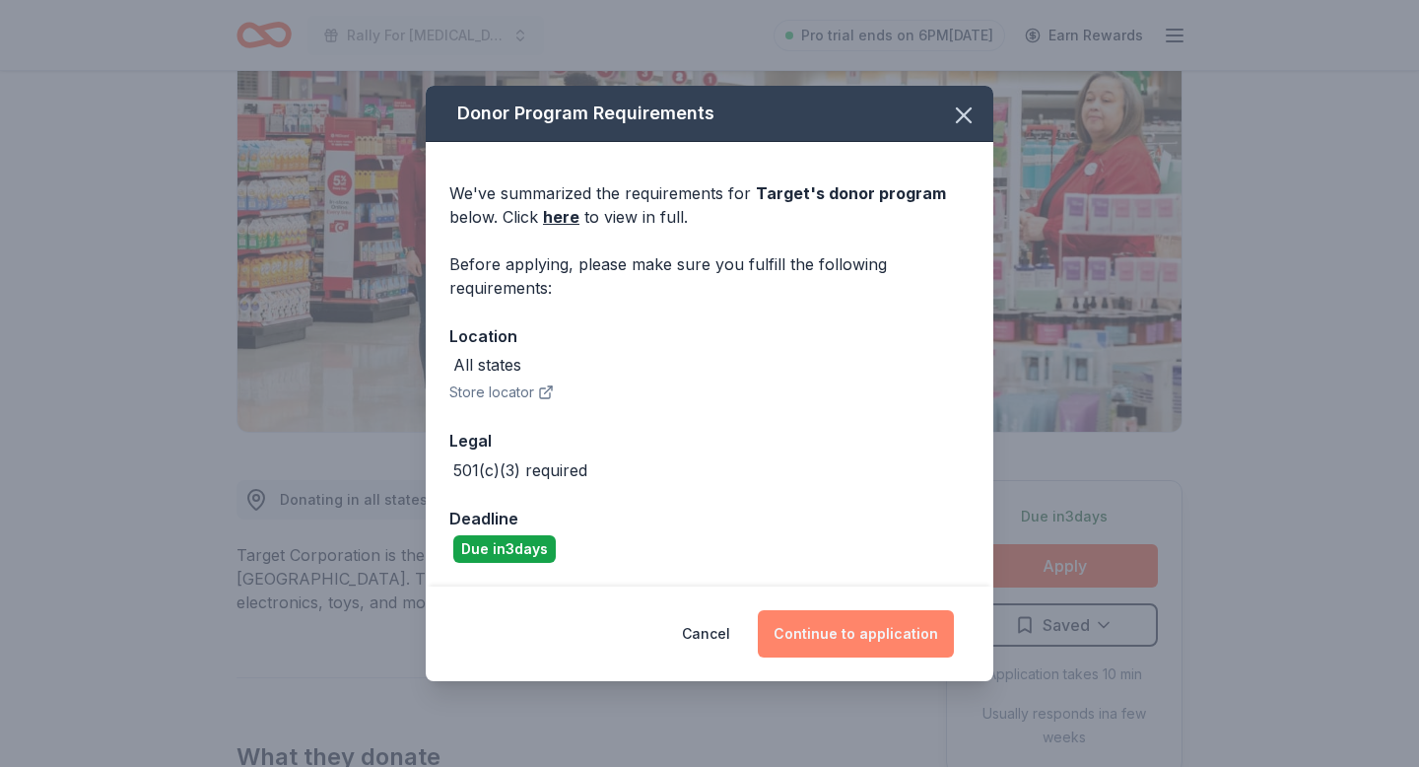
click at [835, 654] on button "Continue to application" at bounding box center [856, 633] width 196 height 47
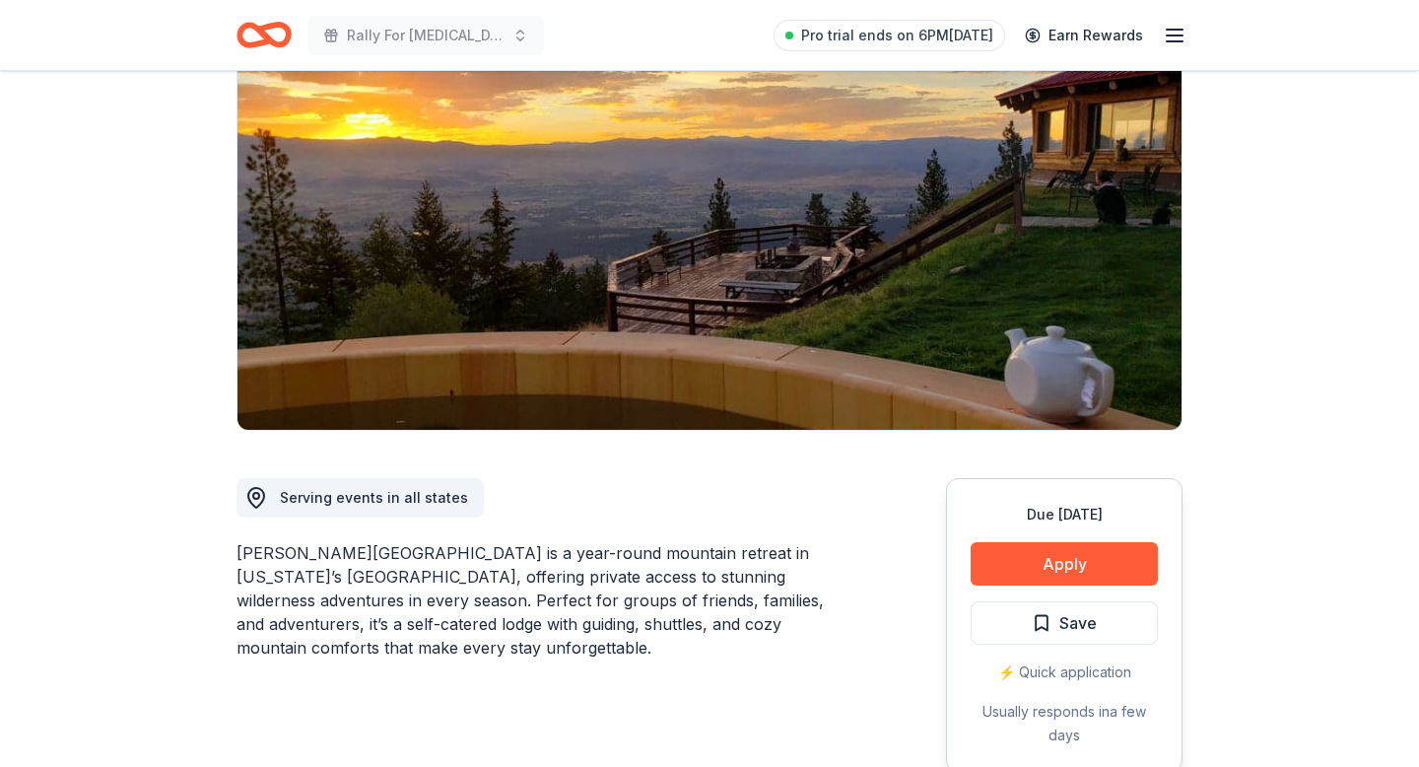
scroll to position [226, 0]
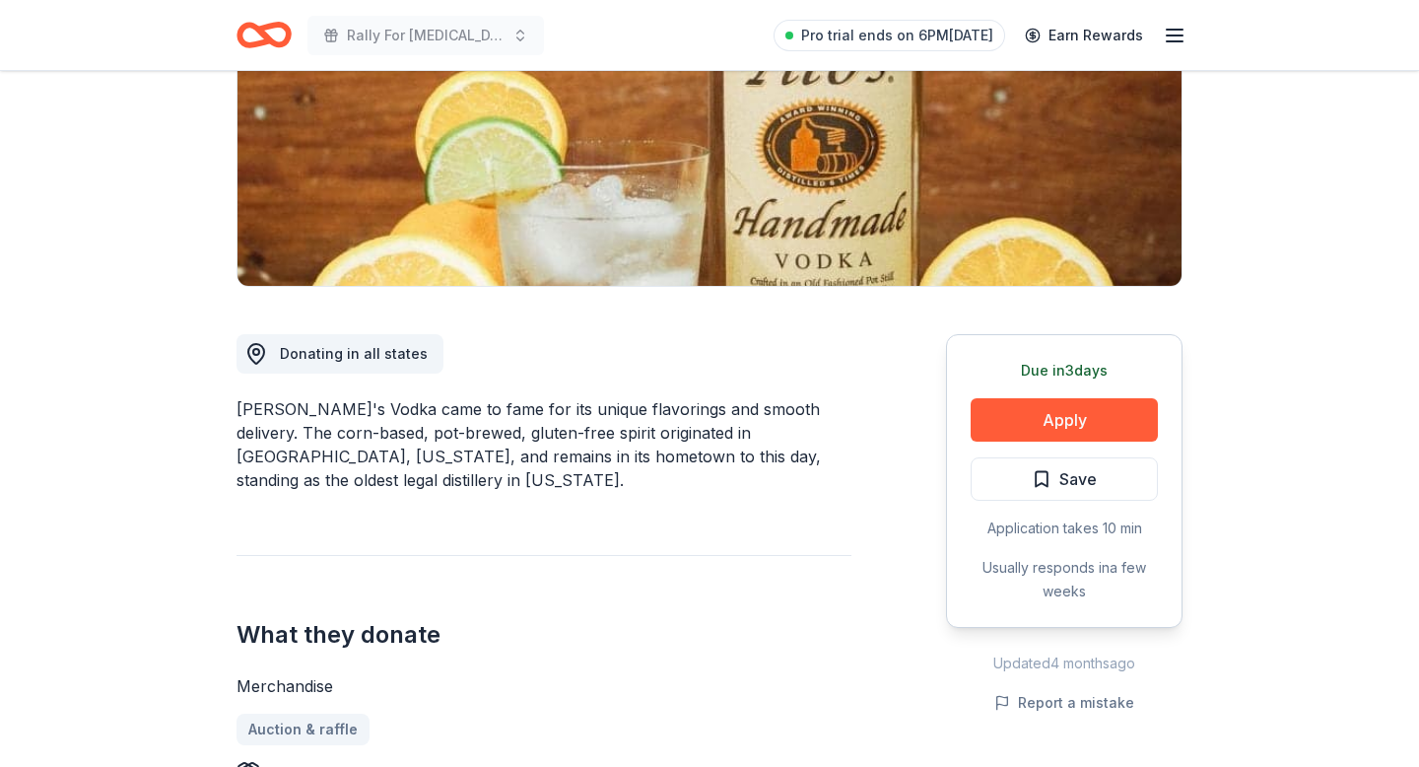
scroll to position [329, 0]
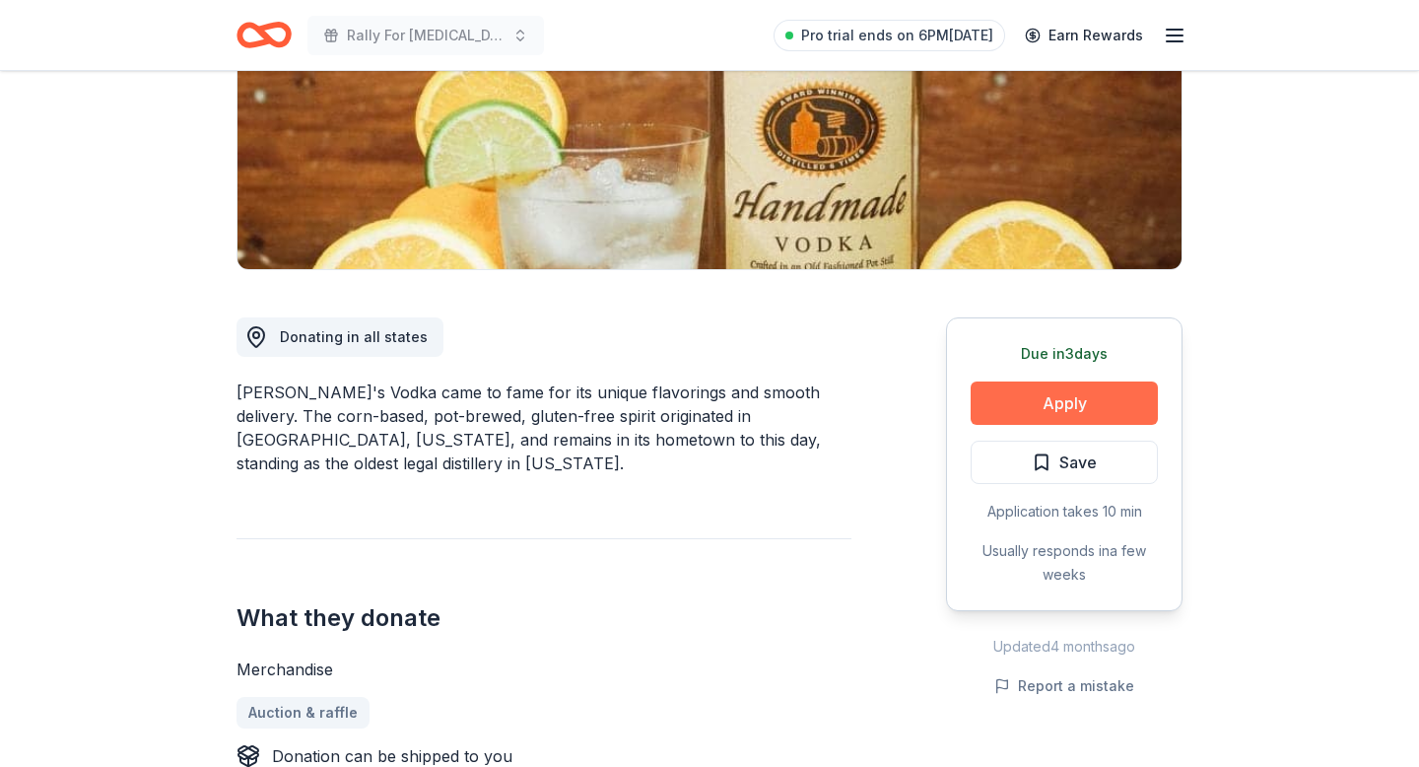
click at [1001, 425] on button "Apply" at bounding box center [1064, 402] width 187 height 43
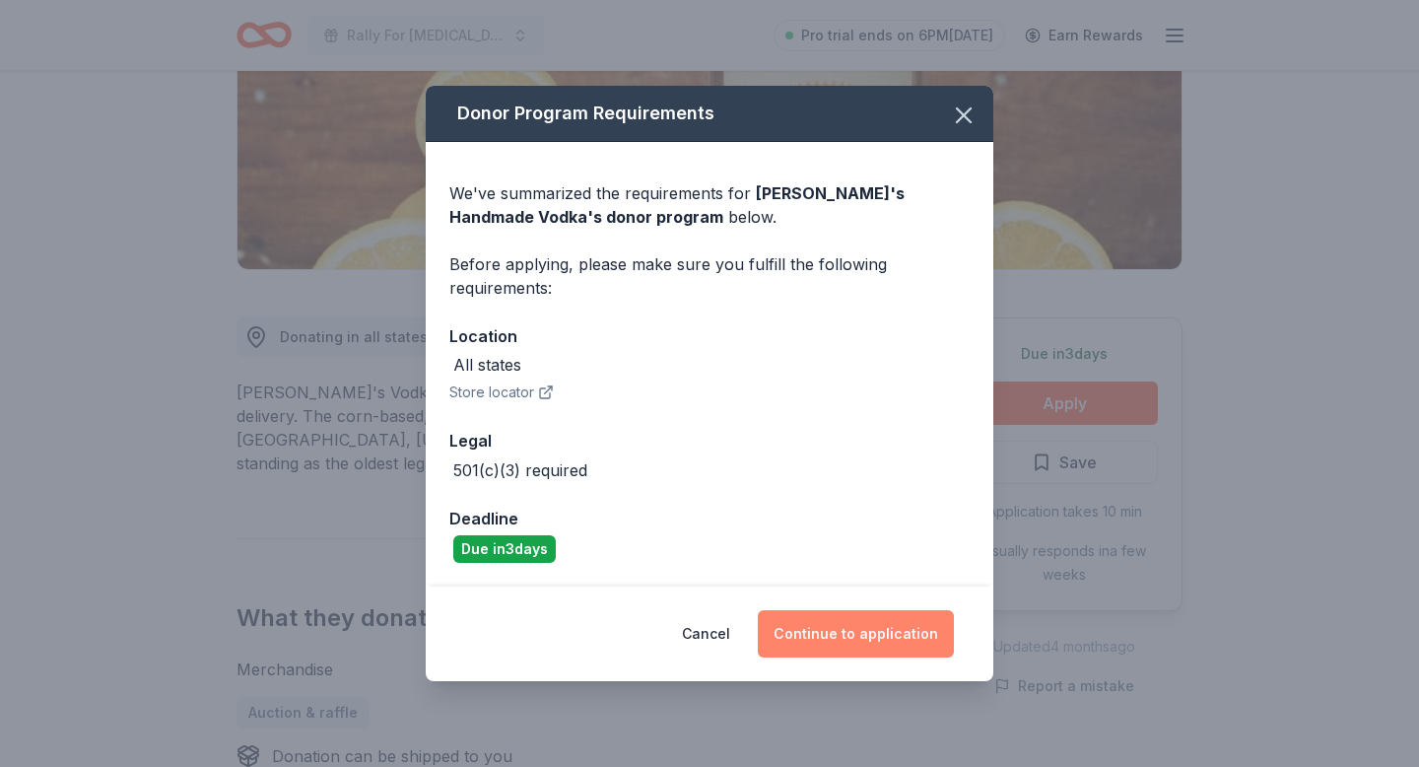
click at [886, 649] on button "Continue to application" at bounding box center [856, 633] width 196 height 47
